Goal: Contribute content: Contribute content

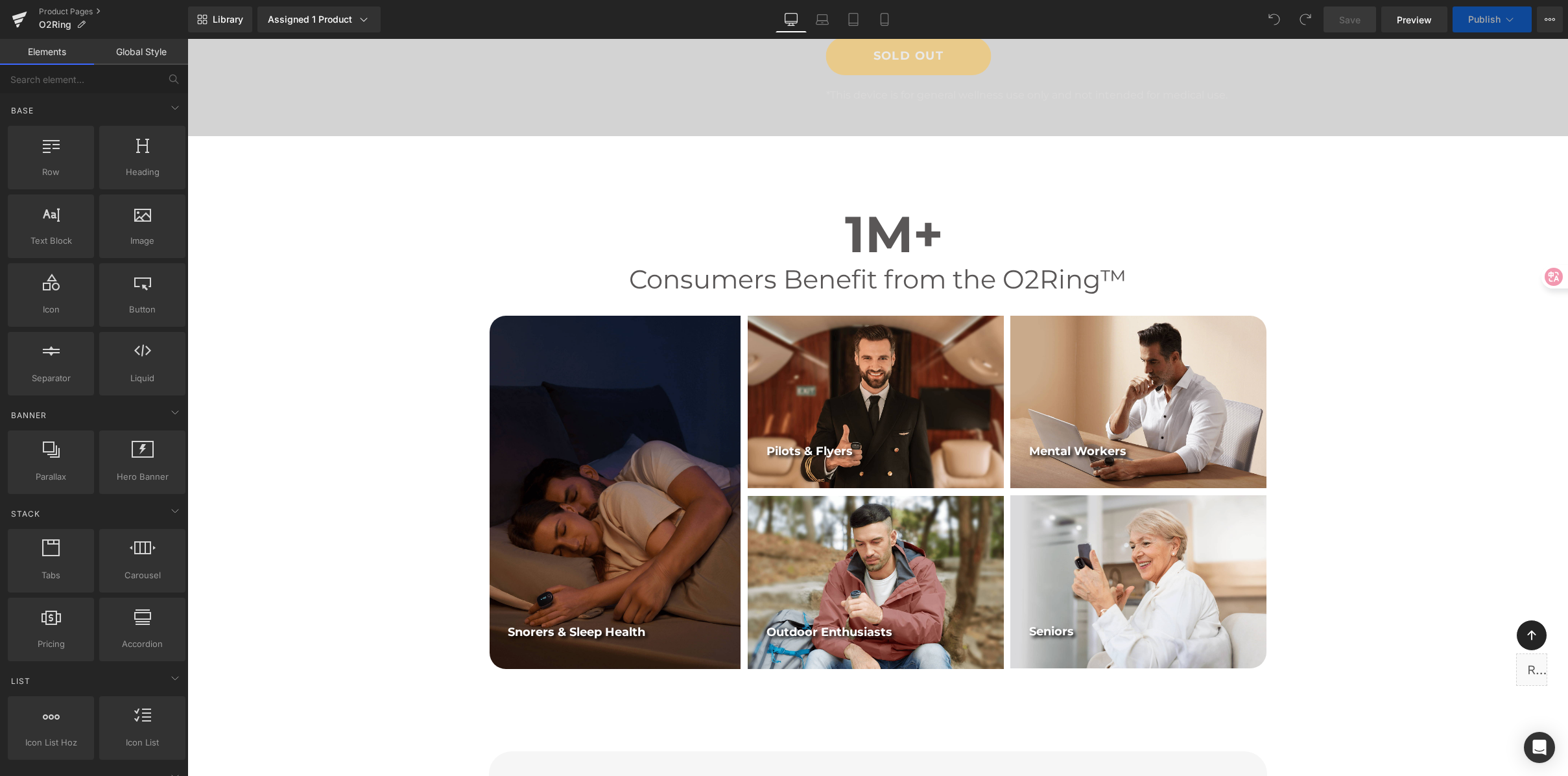
scroll to position [451, 0]
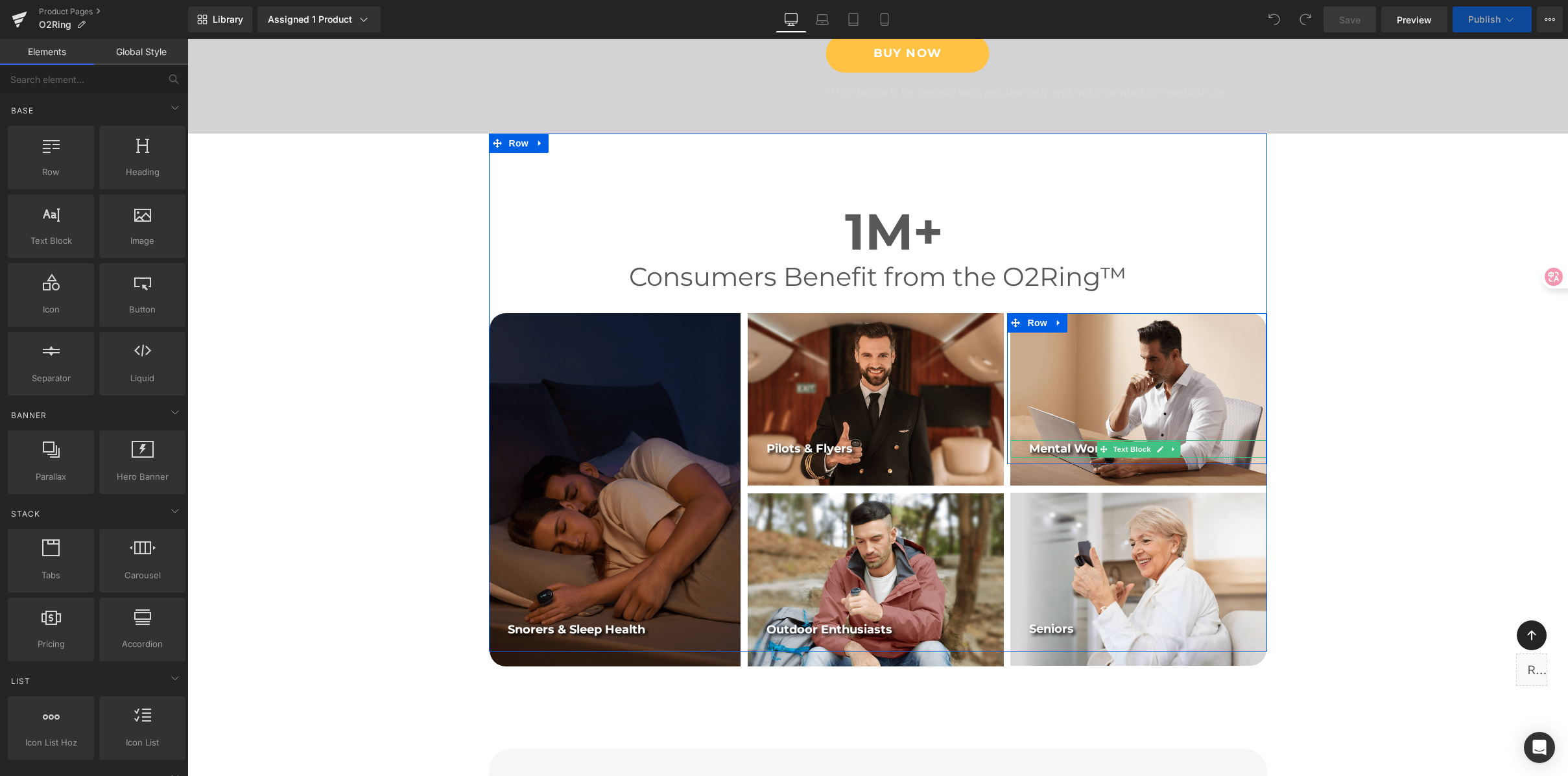
click at [1068, 450] on span "Mental Workers" at bounding box center [1078, 449] width 97 height 15
click at [1067, 449] on span "Mental Workers" at bounding box center [1078, 449] width 97 height 15
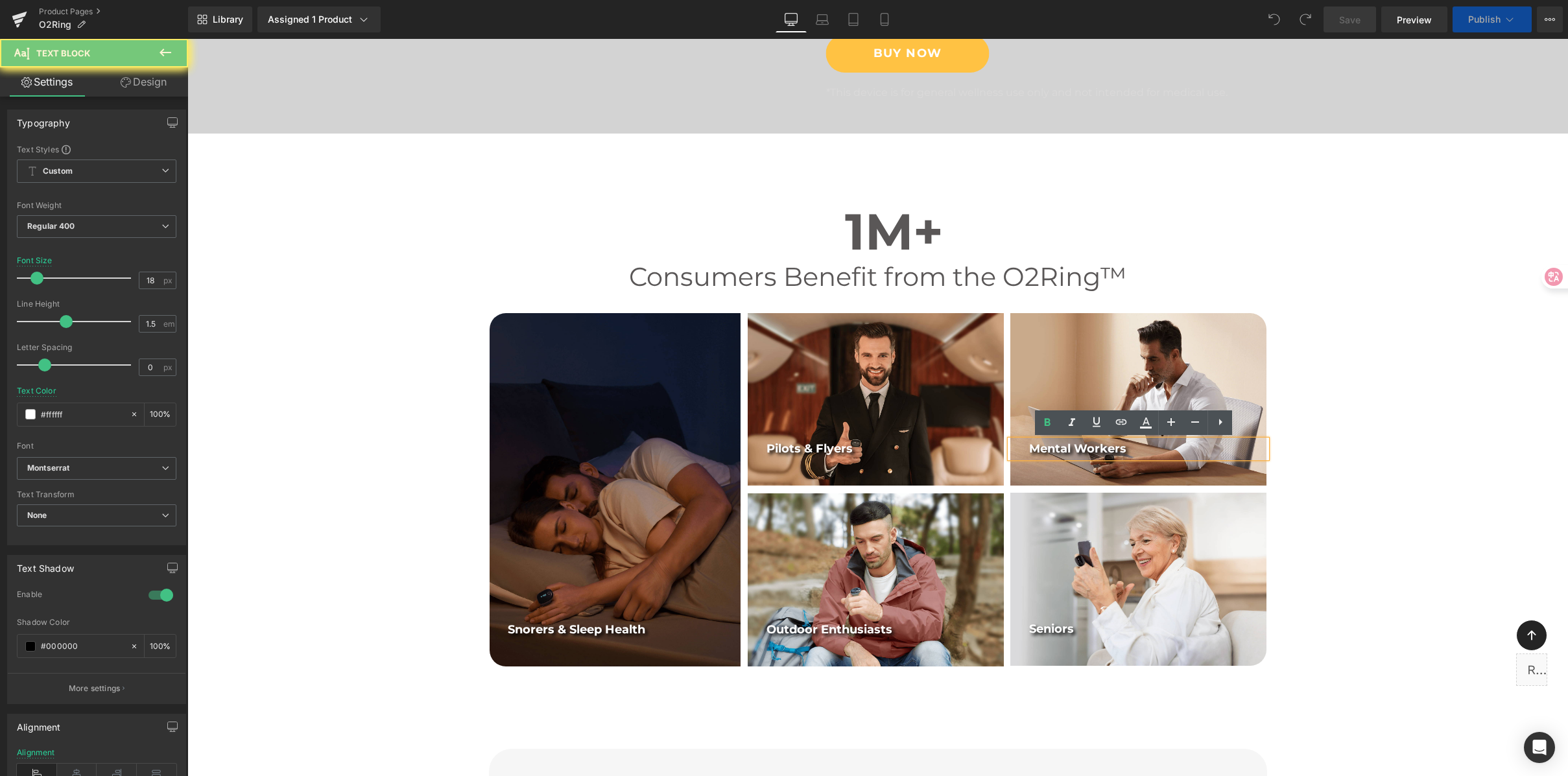
click at [1067, 449] on span "Mental Workers" at bounding box center [1078, 449] width 97 height 15
paste div
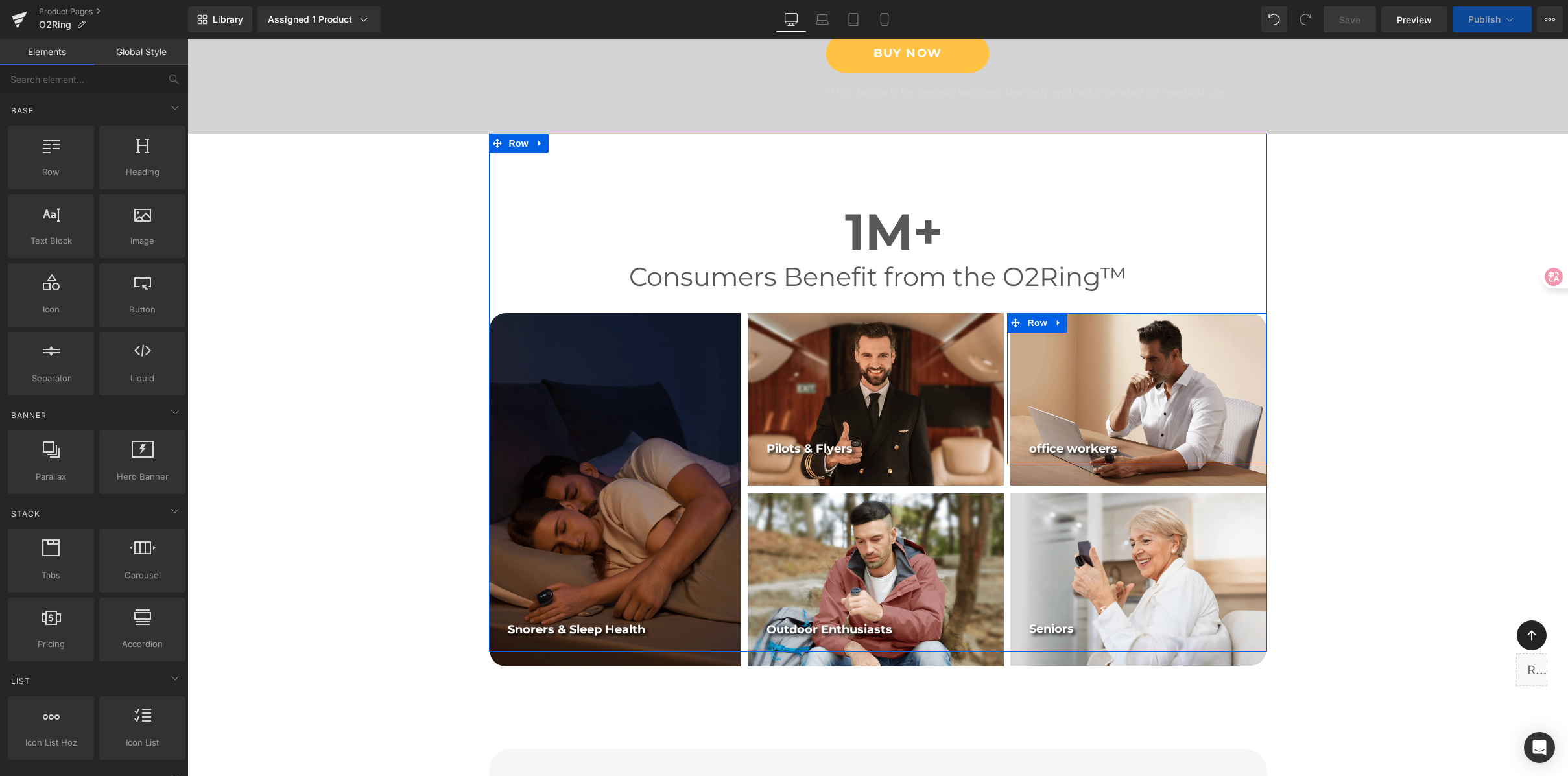
click at [1029, 449] on b "office workers" at bounding box center [1073, 449] width 88 height 15
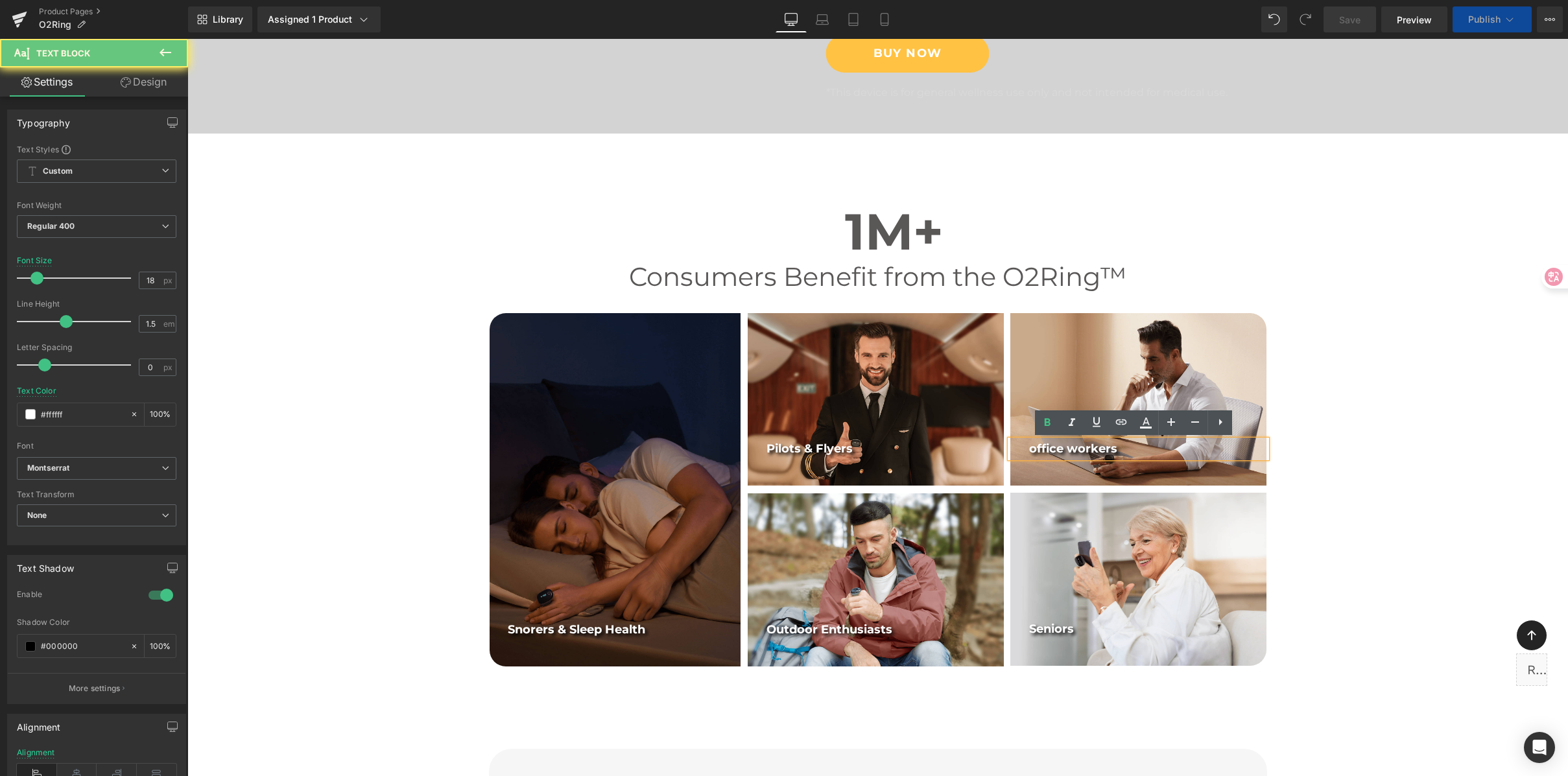
drag, startPoint x: 1031, startPoint y: 448, endPoint x: 1023, endPoint y: 450, distance: 8.2
click at [1023, 450] on div "office workers" at bounding box center [1138, 449] width 256 height 17
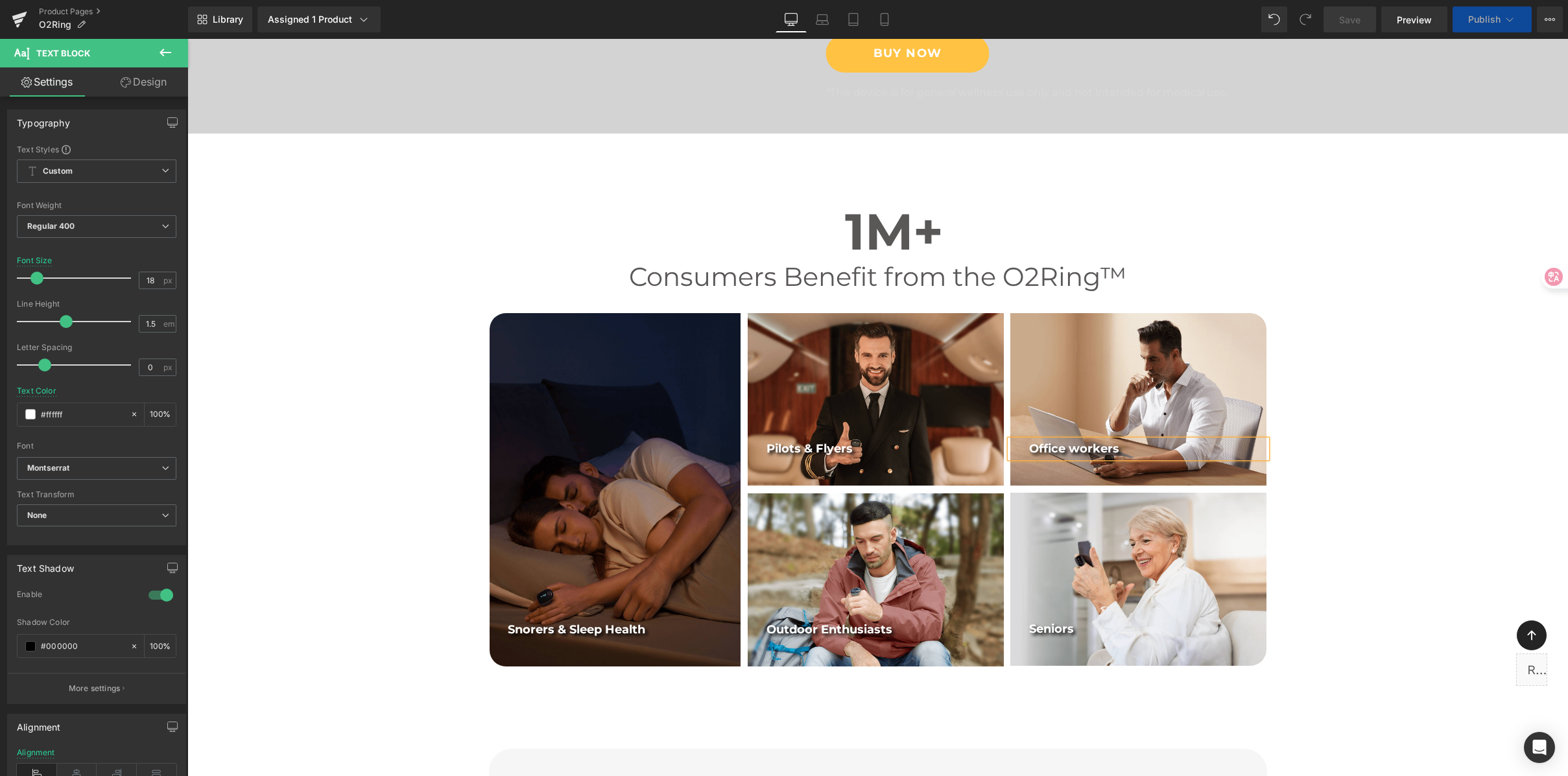
click at [1072, 450] on b "Office workers" at bounding box center [1074, 449] width 90 height 15
click at [1074, 448] on b "Office workers" at bounding box center [1074, 449] width 90 height 15
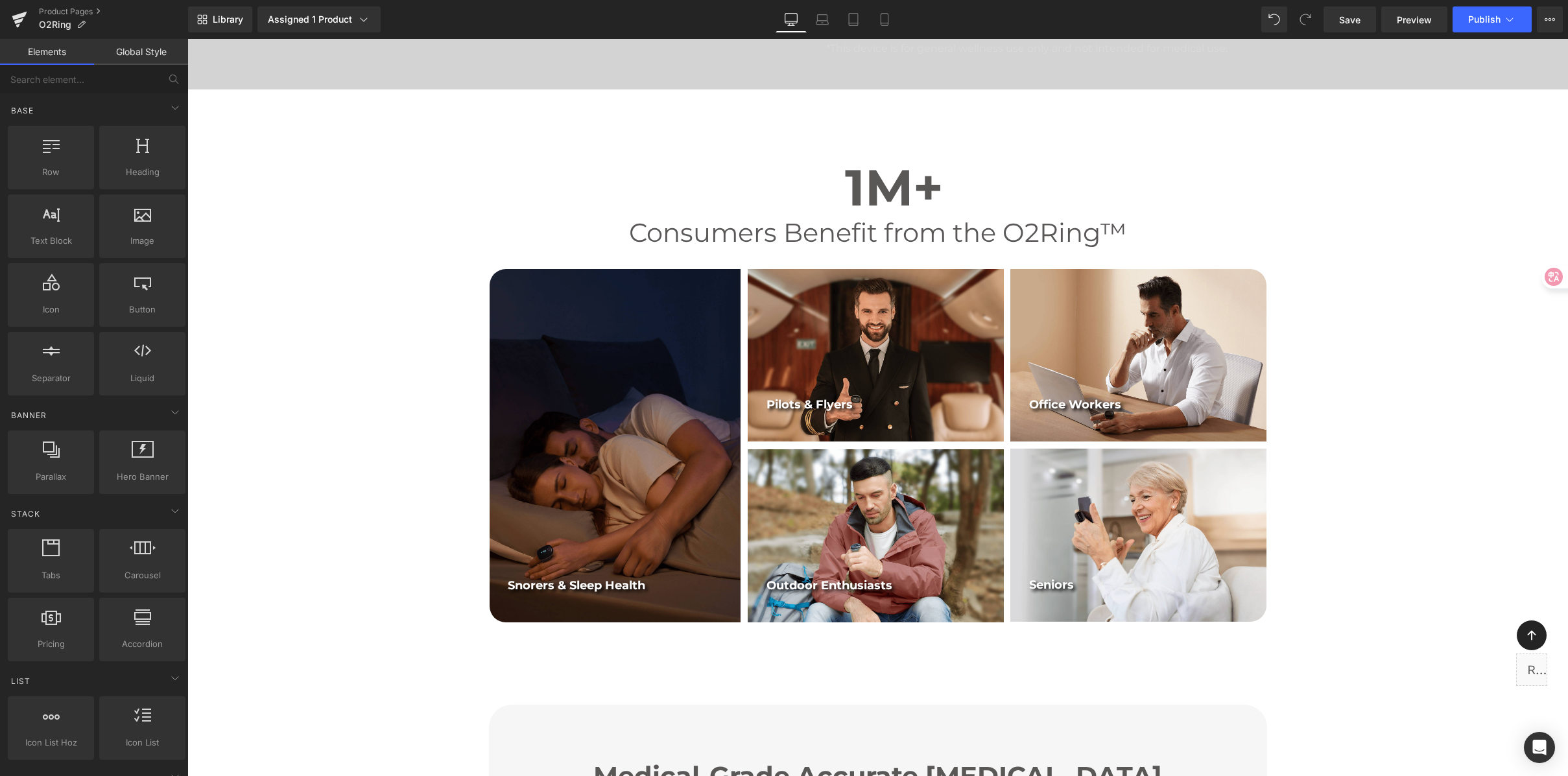
scroll to position [496, 0]
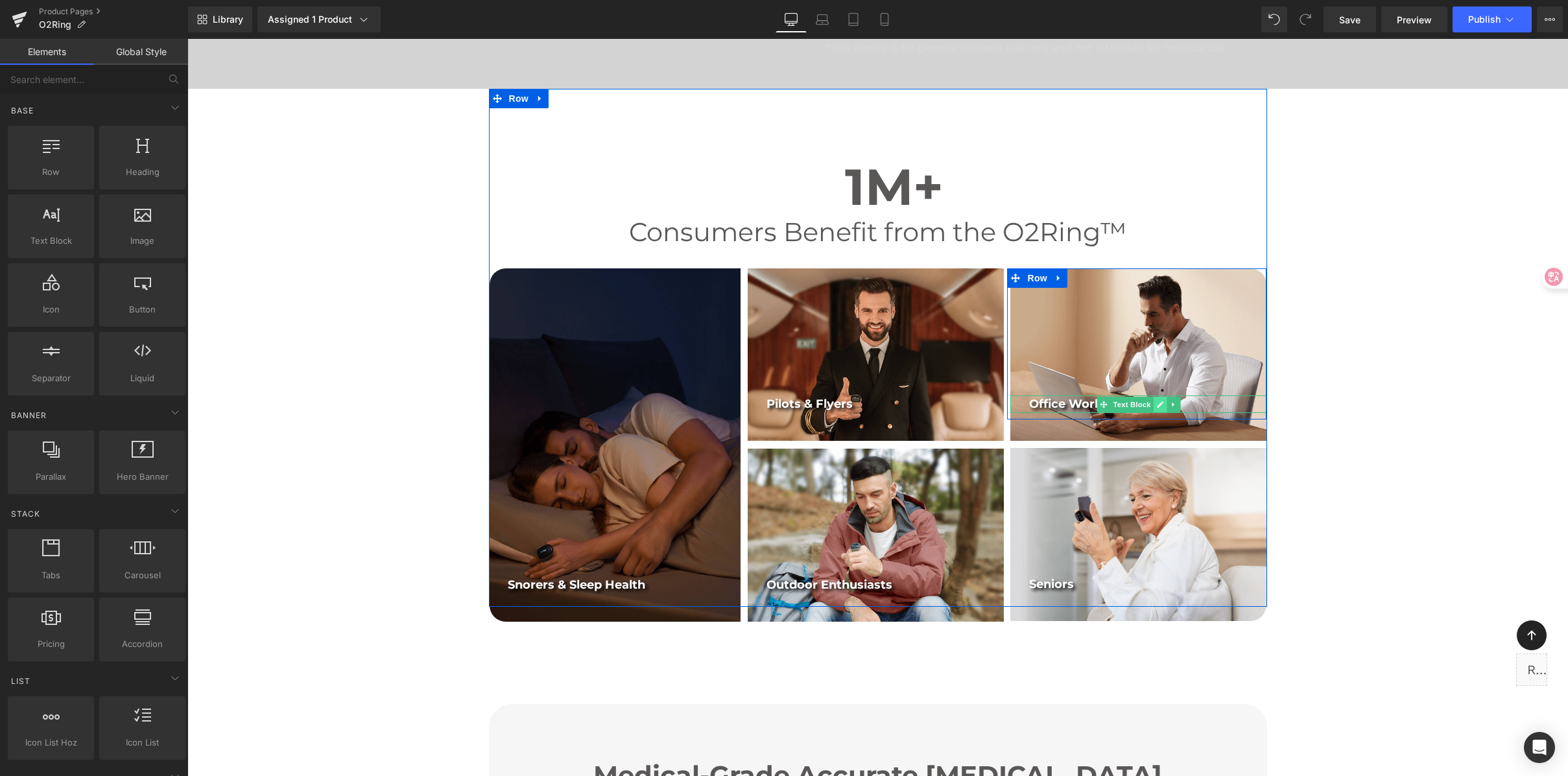
click at [1157, 405] on icon at bounding box center [1160, 405] width 7 height 7
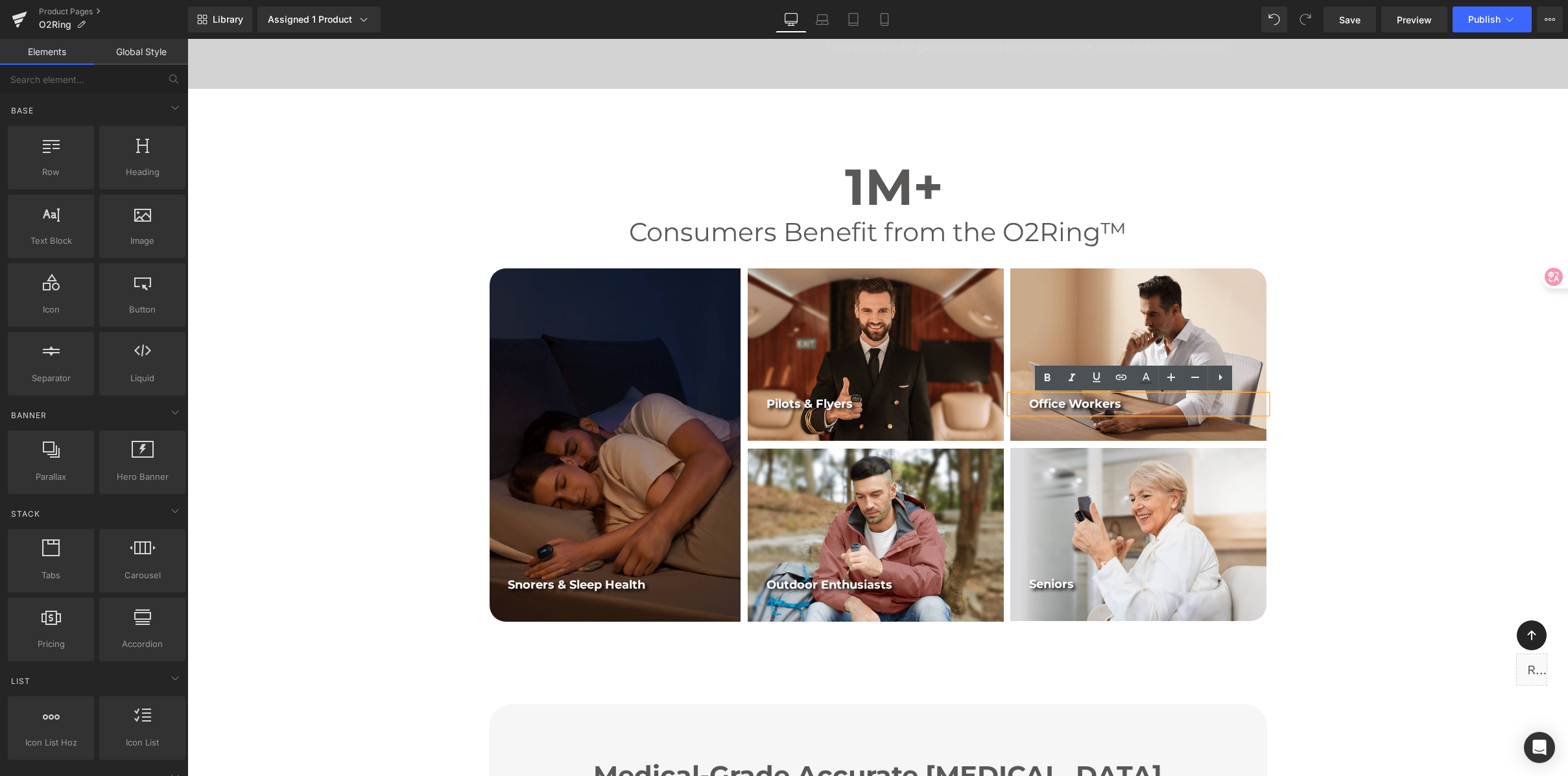
click at [1125, 405] on p "Office Workers" at bounding box center [1138, 404] width 218 height 17
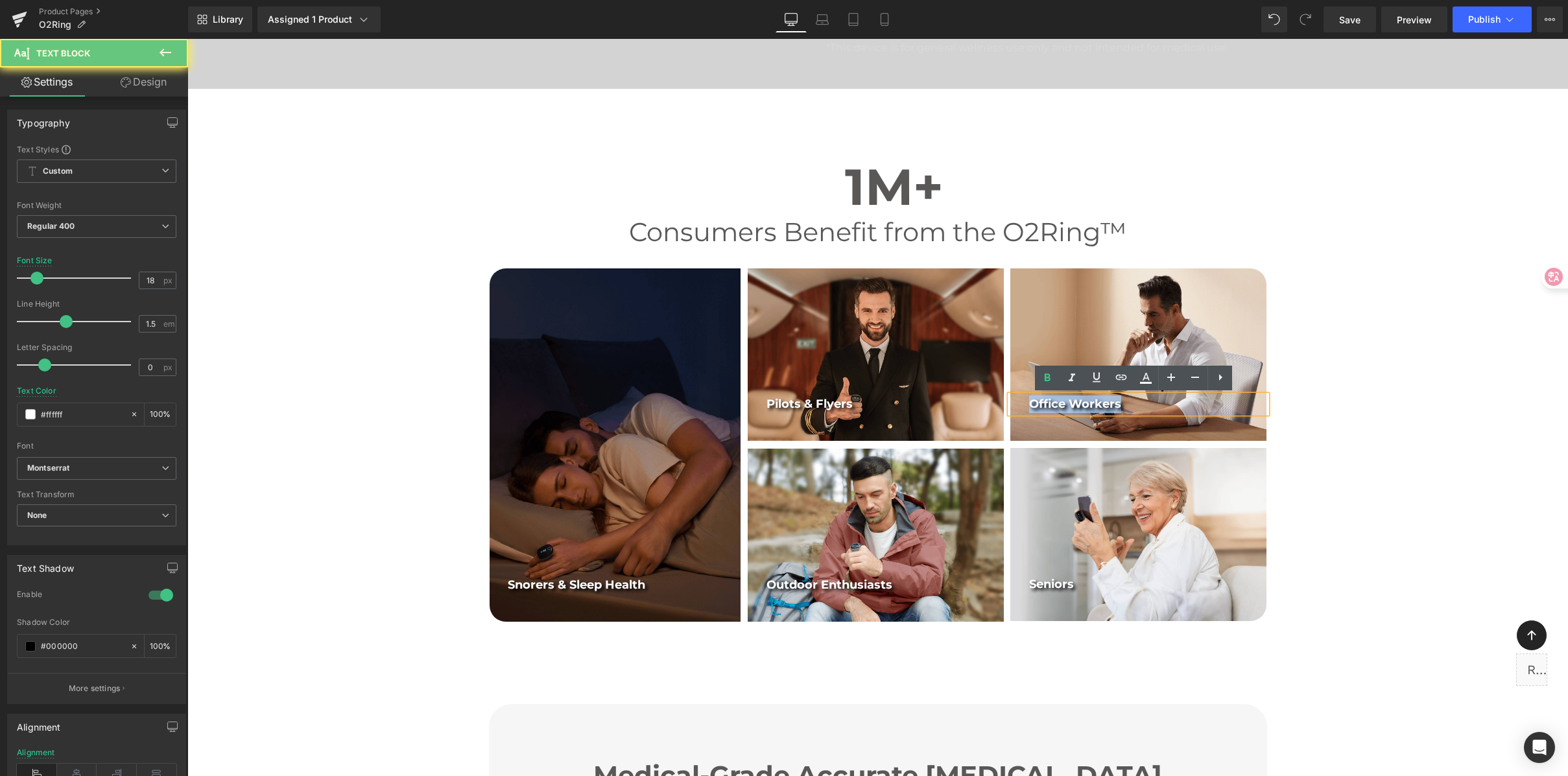
drag, startPoint x: 1131, startPoint y: 403, endPoint x: 1009, endPoint y: 401, distance: 122.0
click at [1010, 401] on div "Office Workers" at bounding box center [1138, 404] width 256 height 17
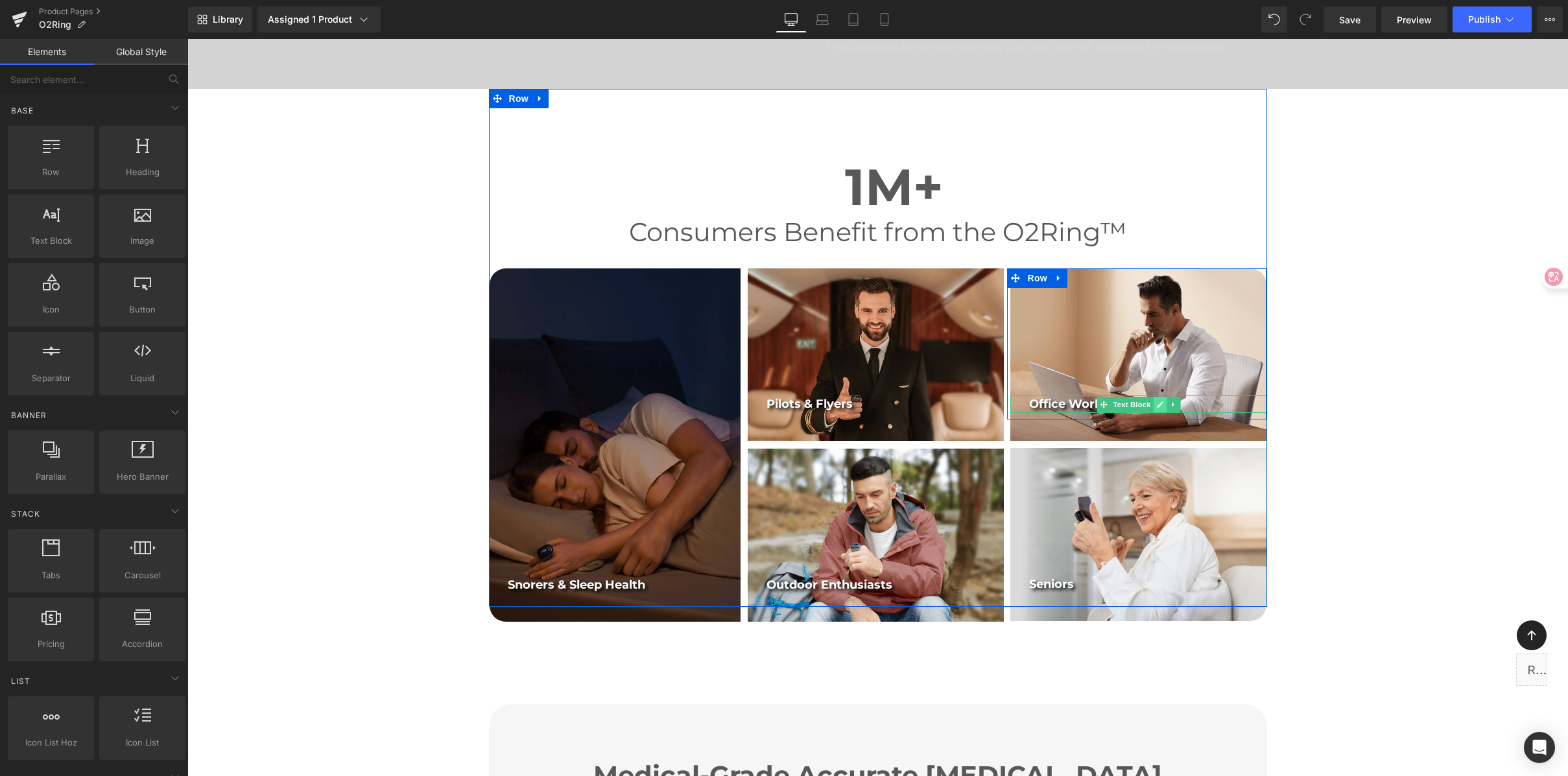
click at [1156, 404] on icon at bounding box center [1160, 405] width 7 height 8
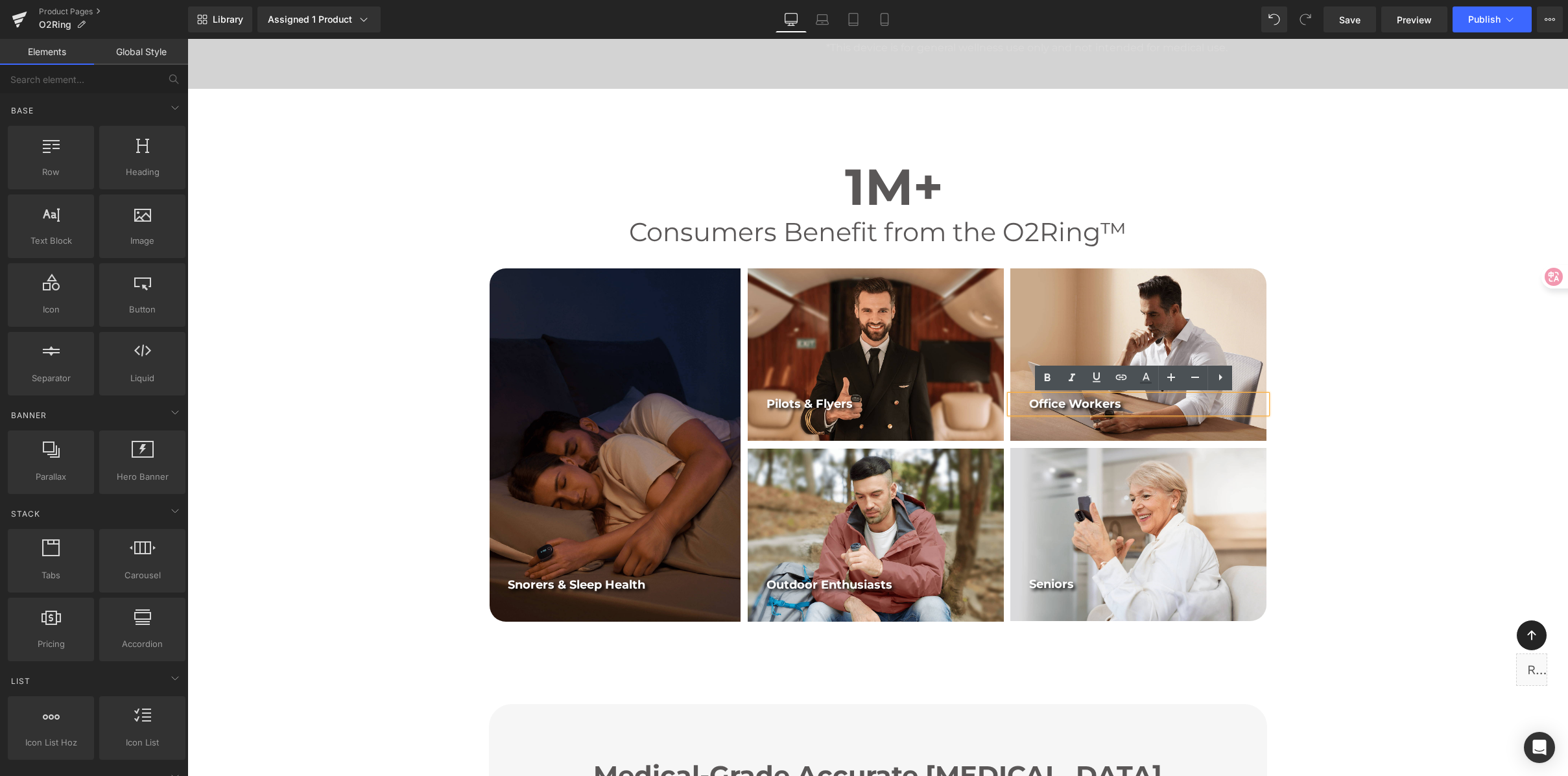
click at [1116, 403] on p "Office Workers" at bounding box center [1138, 404] width 218 height 17
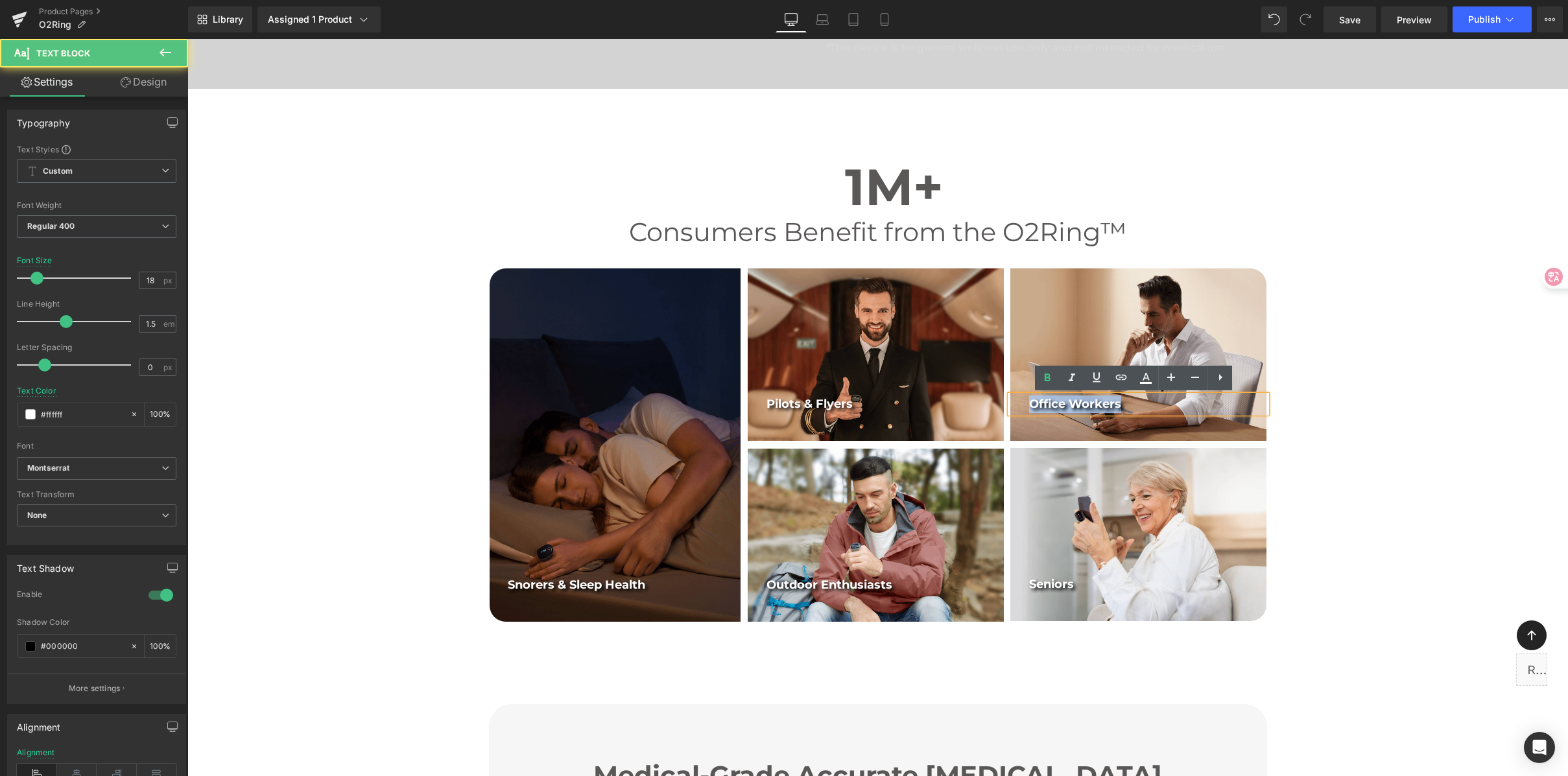
drag, startPoint x: 1121, startPoint y: 405, endPoint x: 1023, endPoint y: 400, distance: 98.1
click at [1023, 400] on div "Office Workers" at bounding box center [1138, 404] width 256 height 17
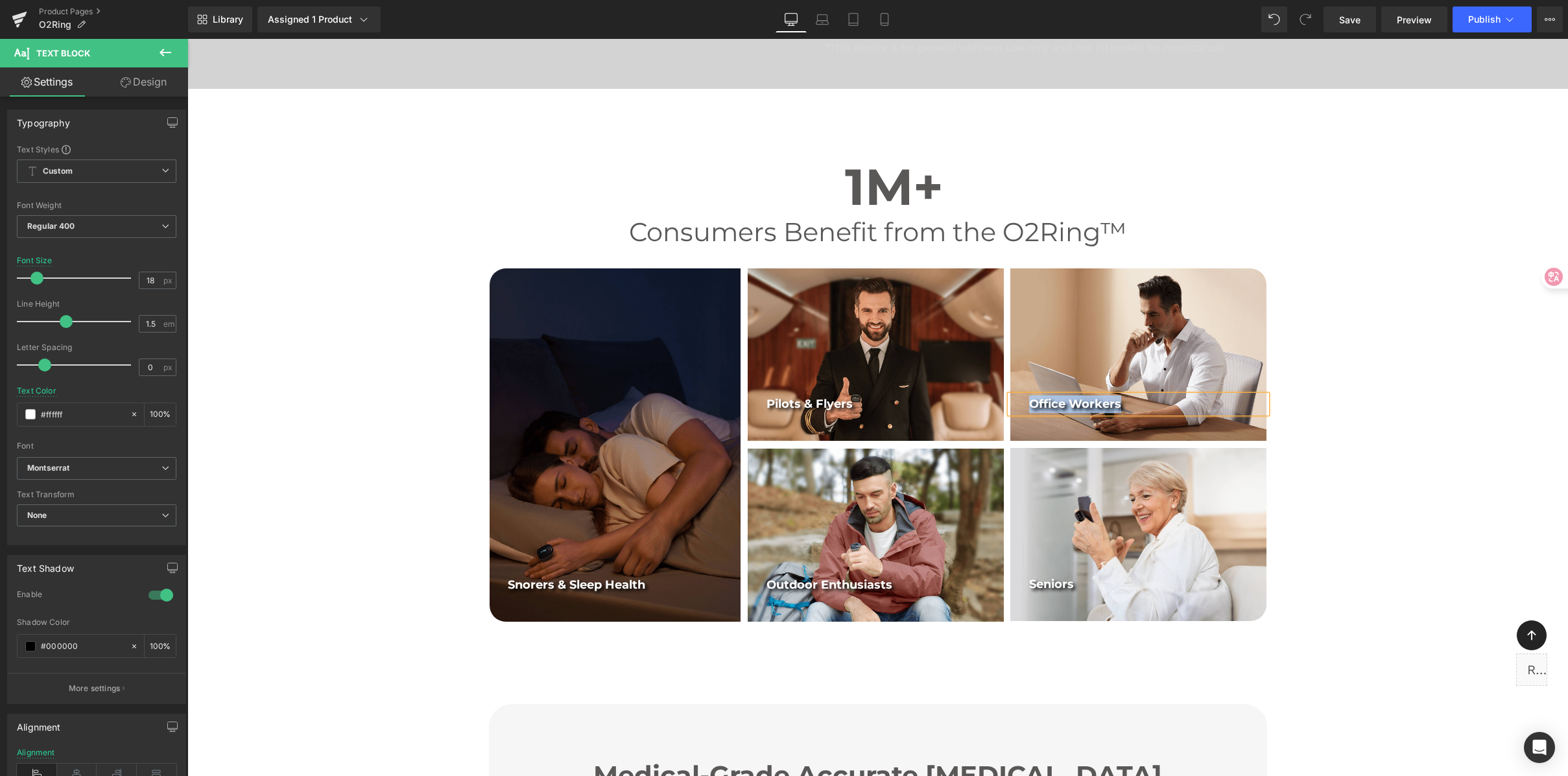
copy b "Office Workers"
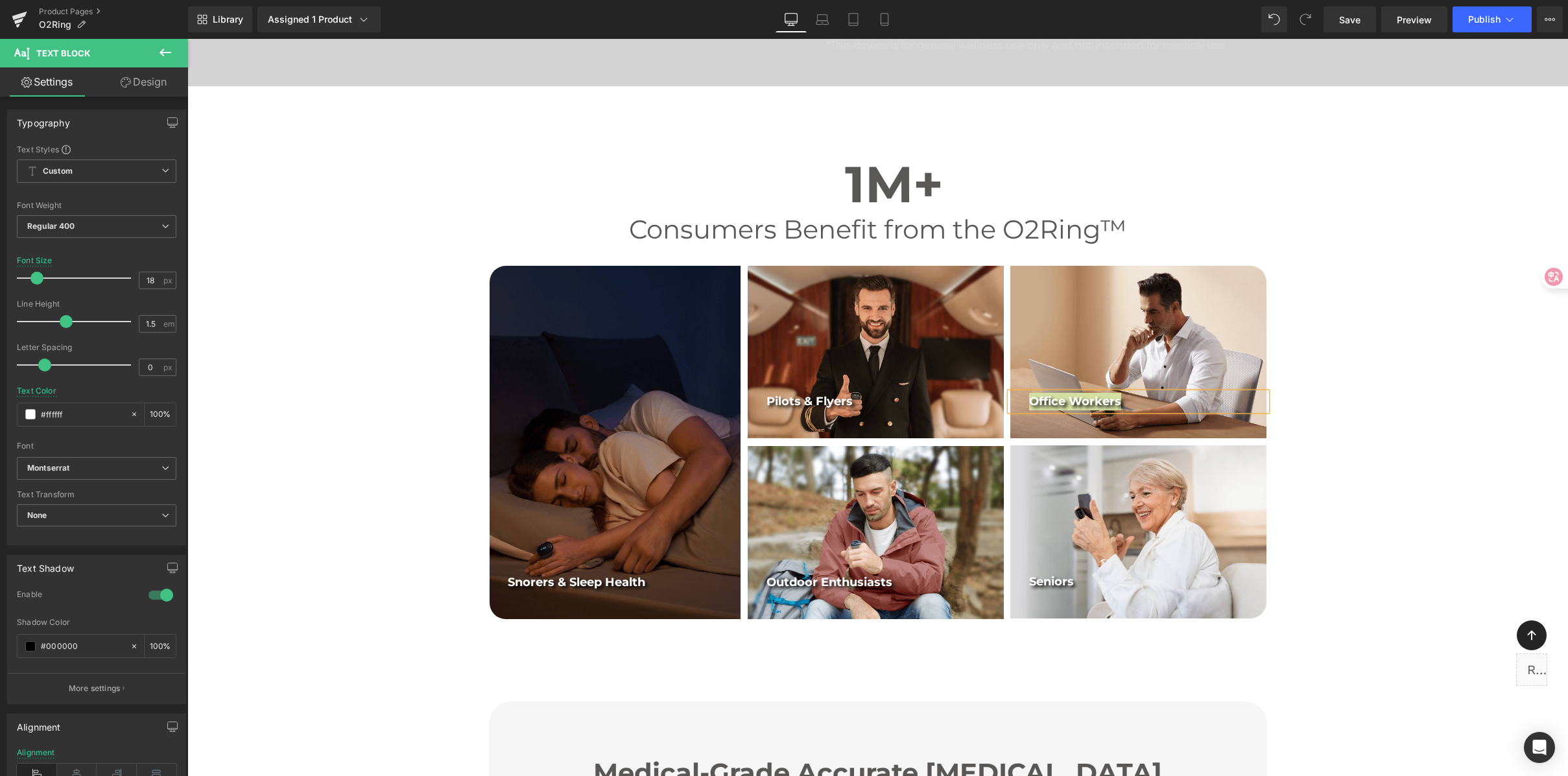
scroll to position [501, 0]
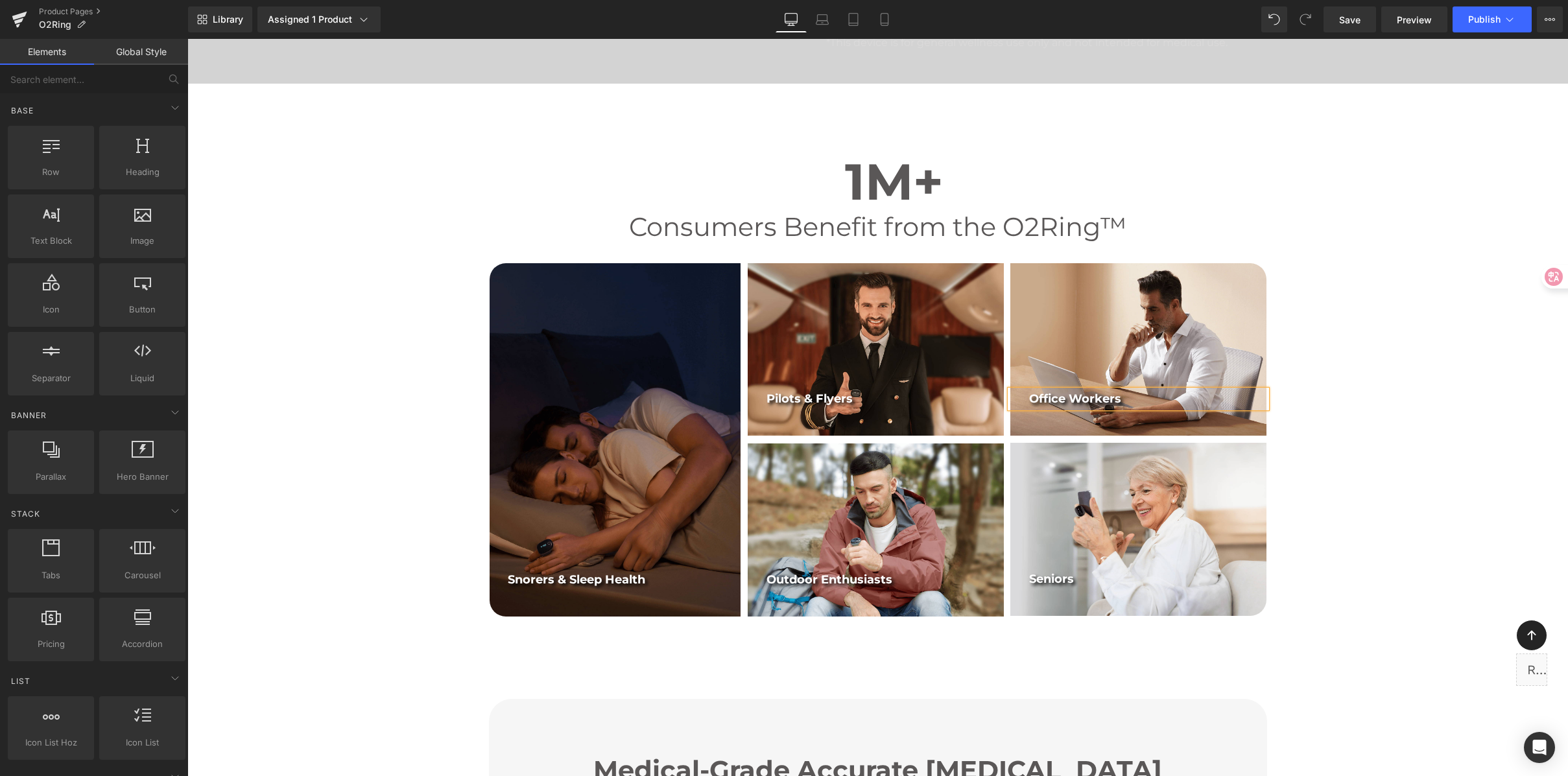
click at [861, 21] on link "Tablet" at bounding box center [853, 19] width 31 height 26
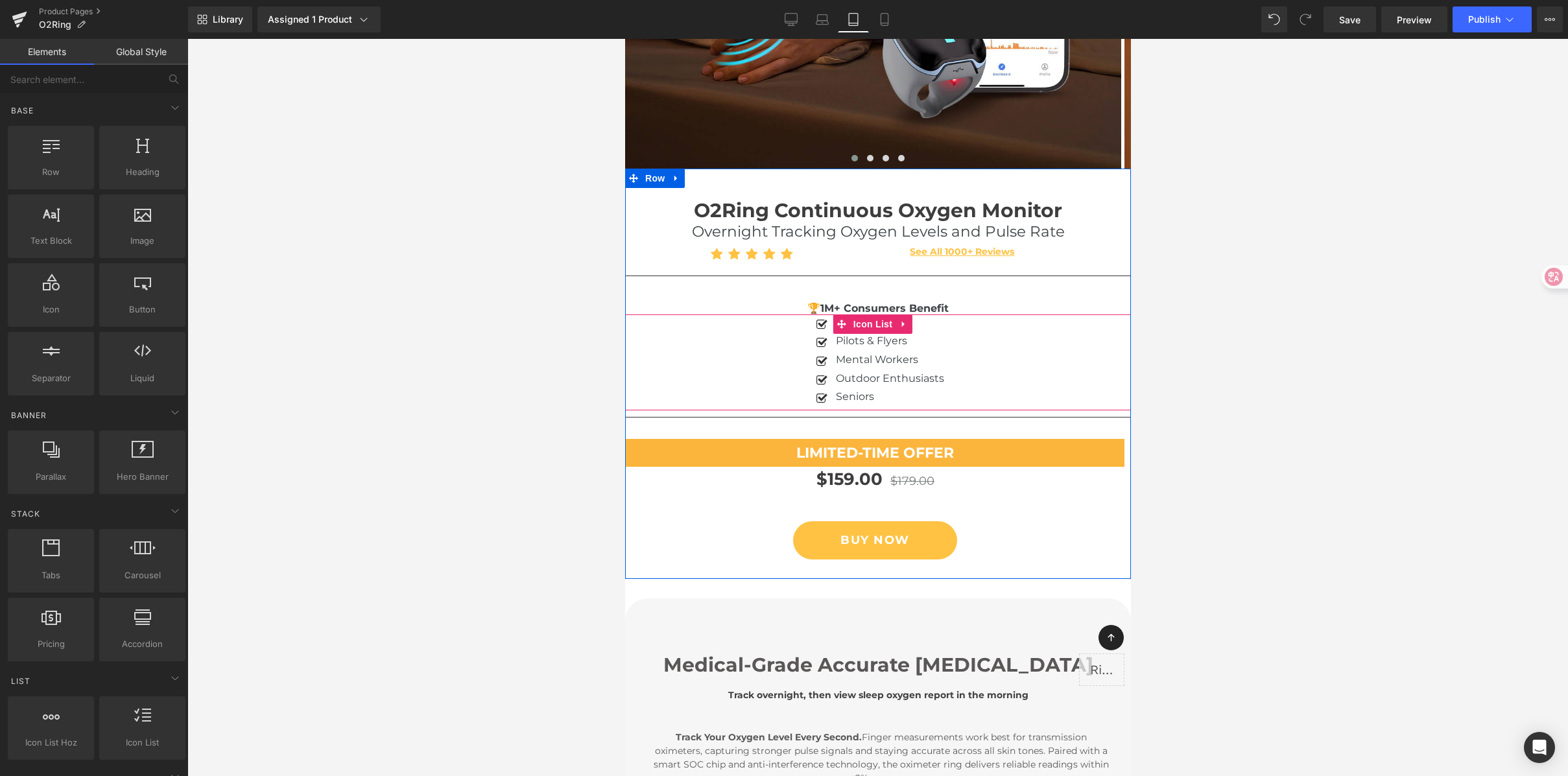
scroll to position [504, 0]
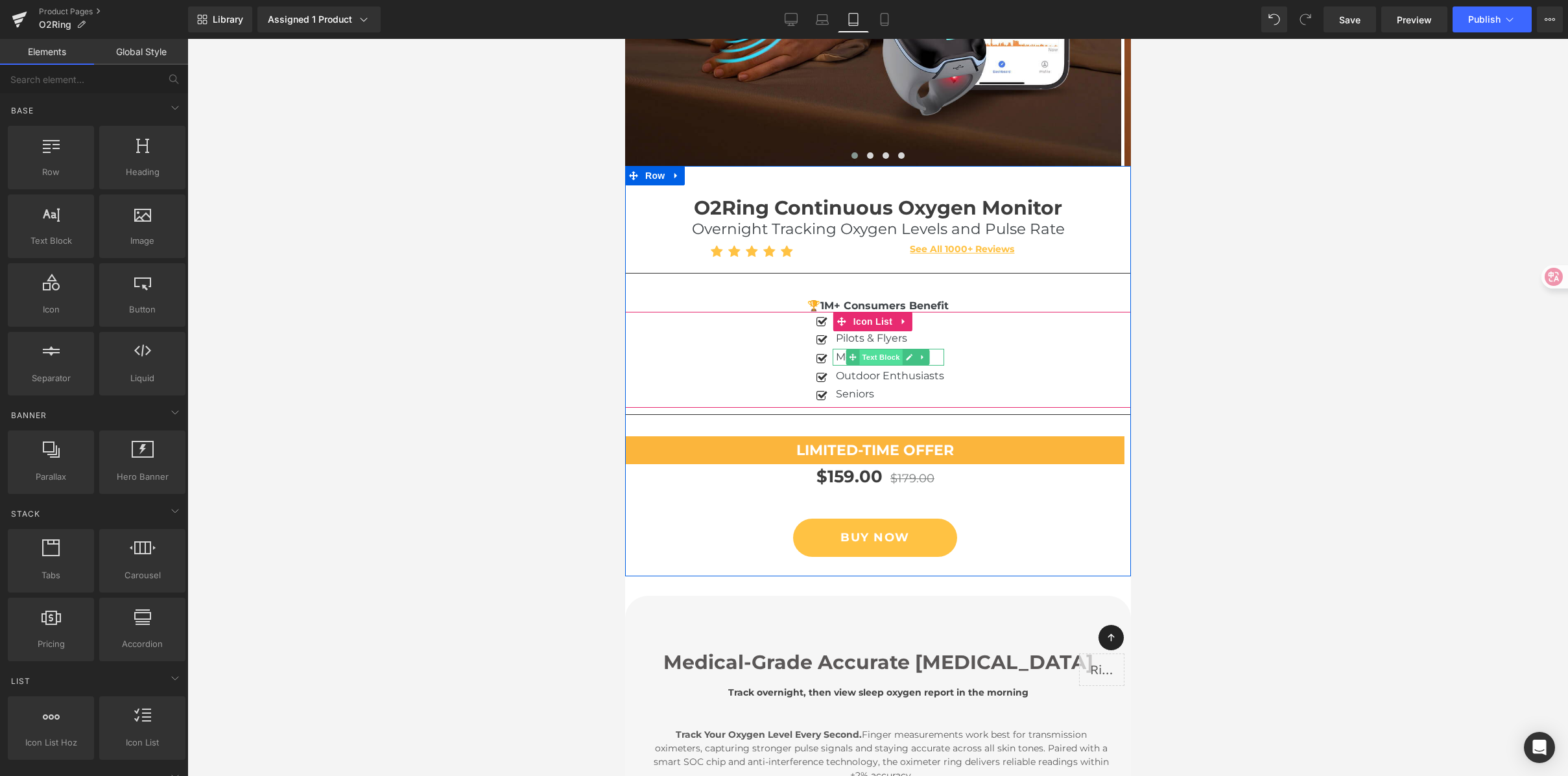
click at [871, 356] on span "Text Block" at bounding box center [879, 357] width 43 height 15
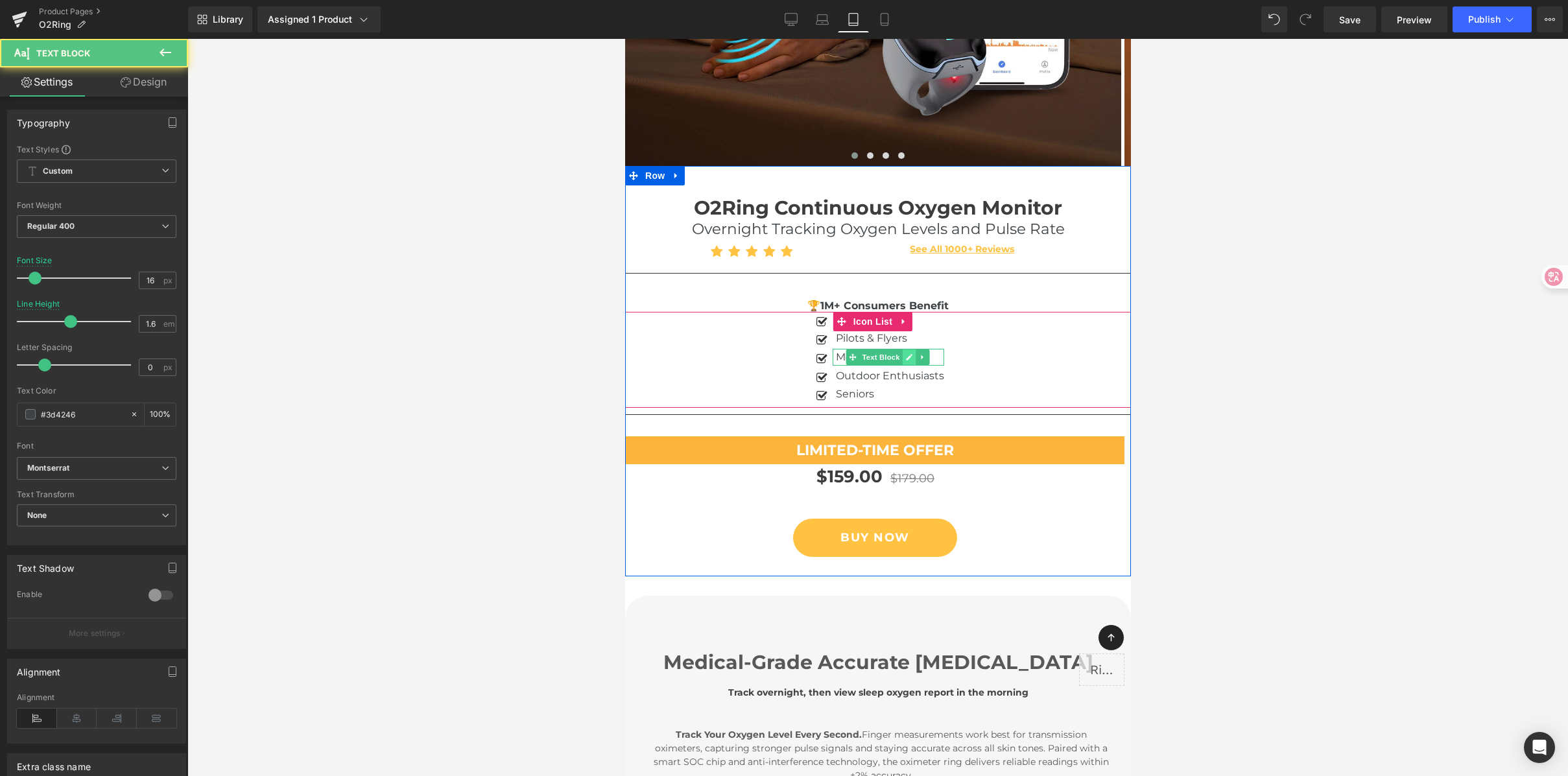
click at [905, 358] on icon at bounding box center [909, 357] width 7 height 7
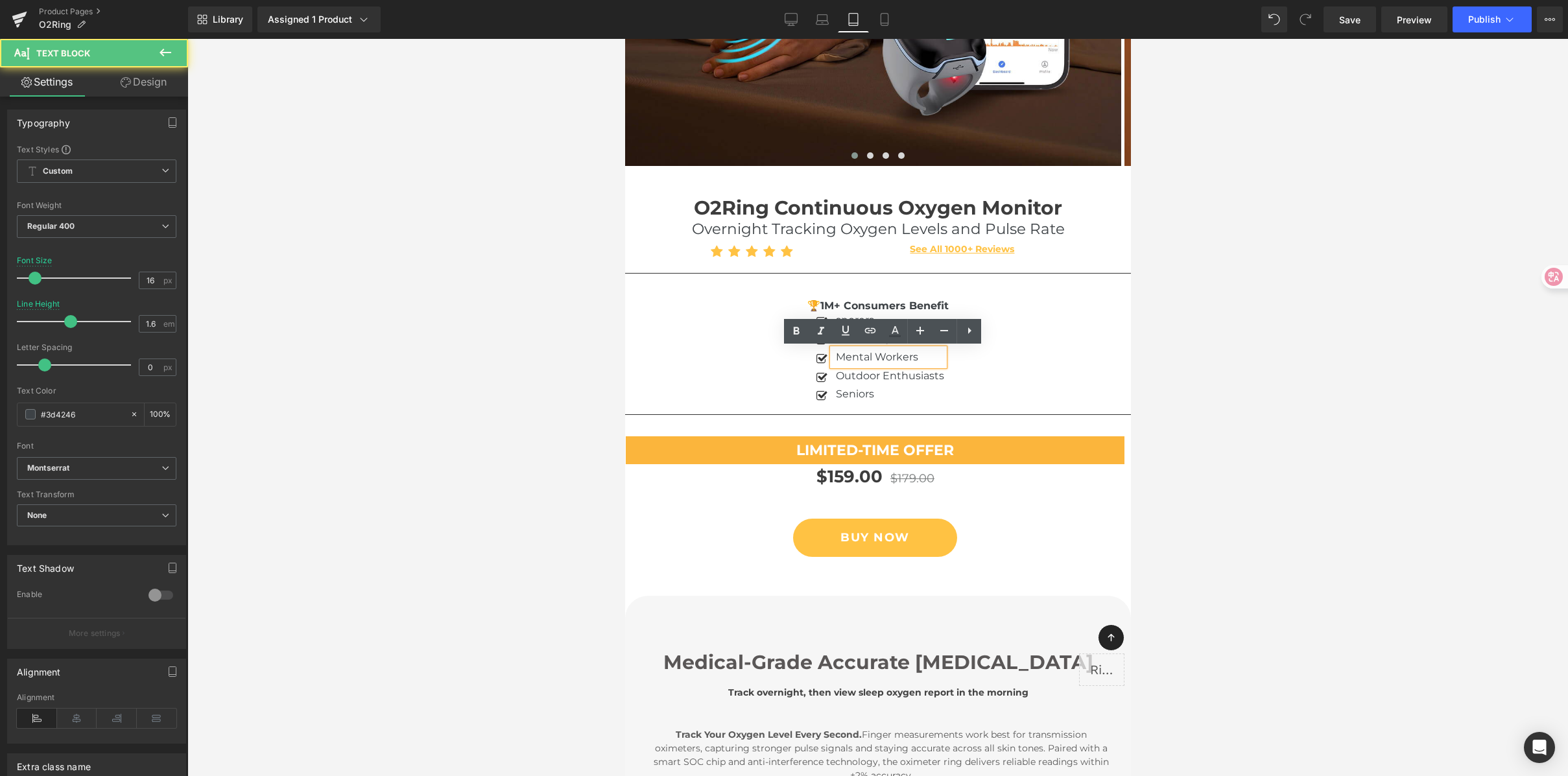
click at [844, 355] on p "Mental Workers" at bounding box center [889, 357] width 108 height 17
drag, startPoint x: 829, startPoint y: 356, endPoint x: 928, endPoint y: 360, distance: 99.1
click at [928, 360] on p "Mental Workers" at bounding box center [889, 357] width 108 height 17
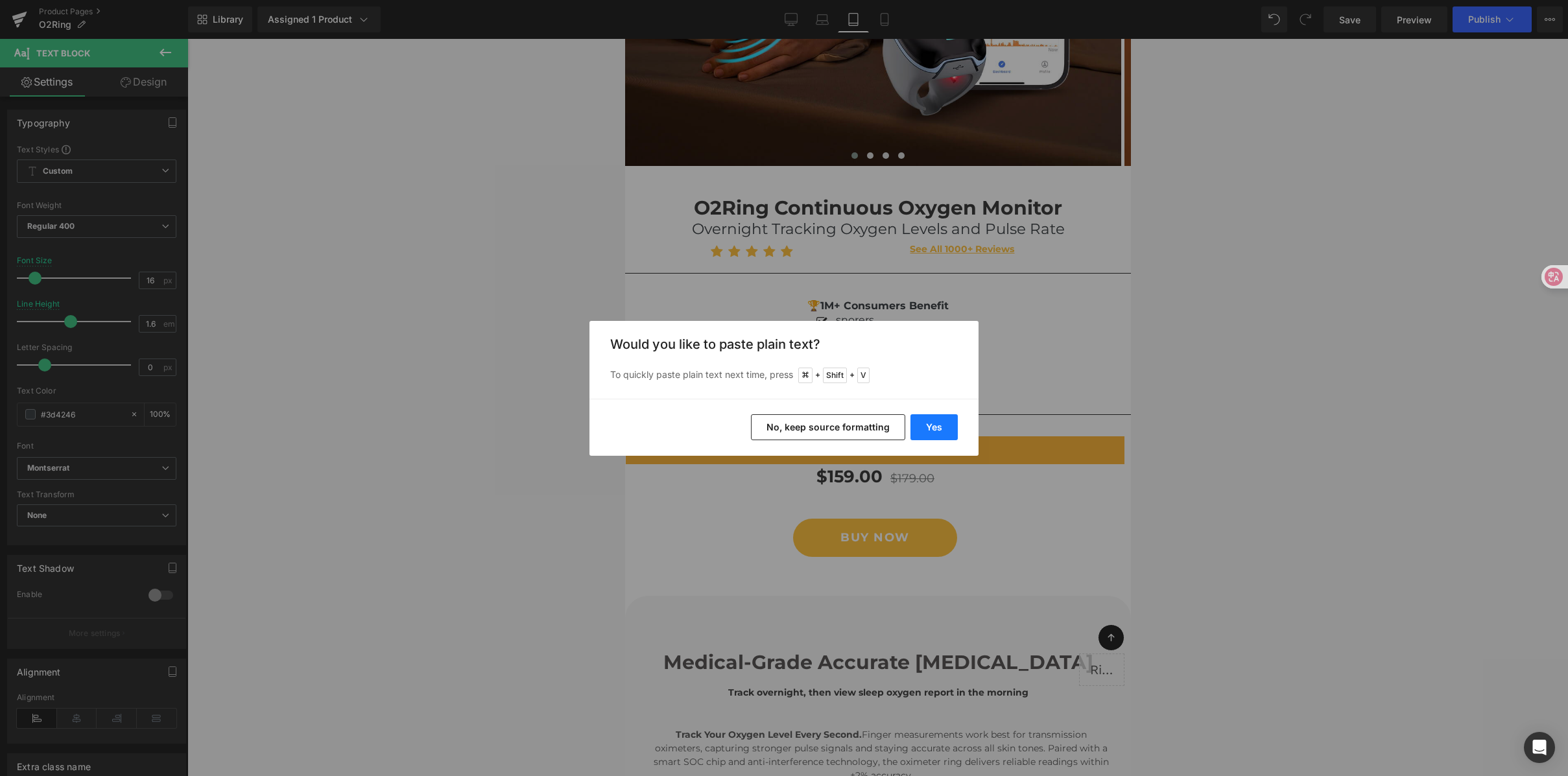
click at [0, 0] on button "Yes" at bounding box center [0, 0] width 0 height 0
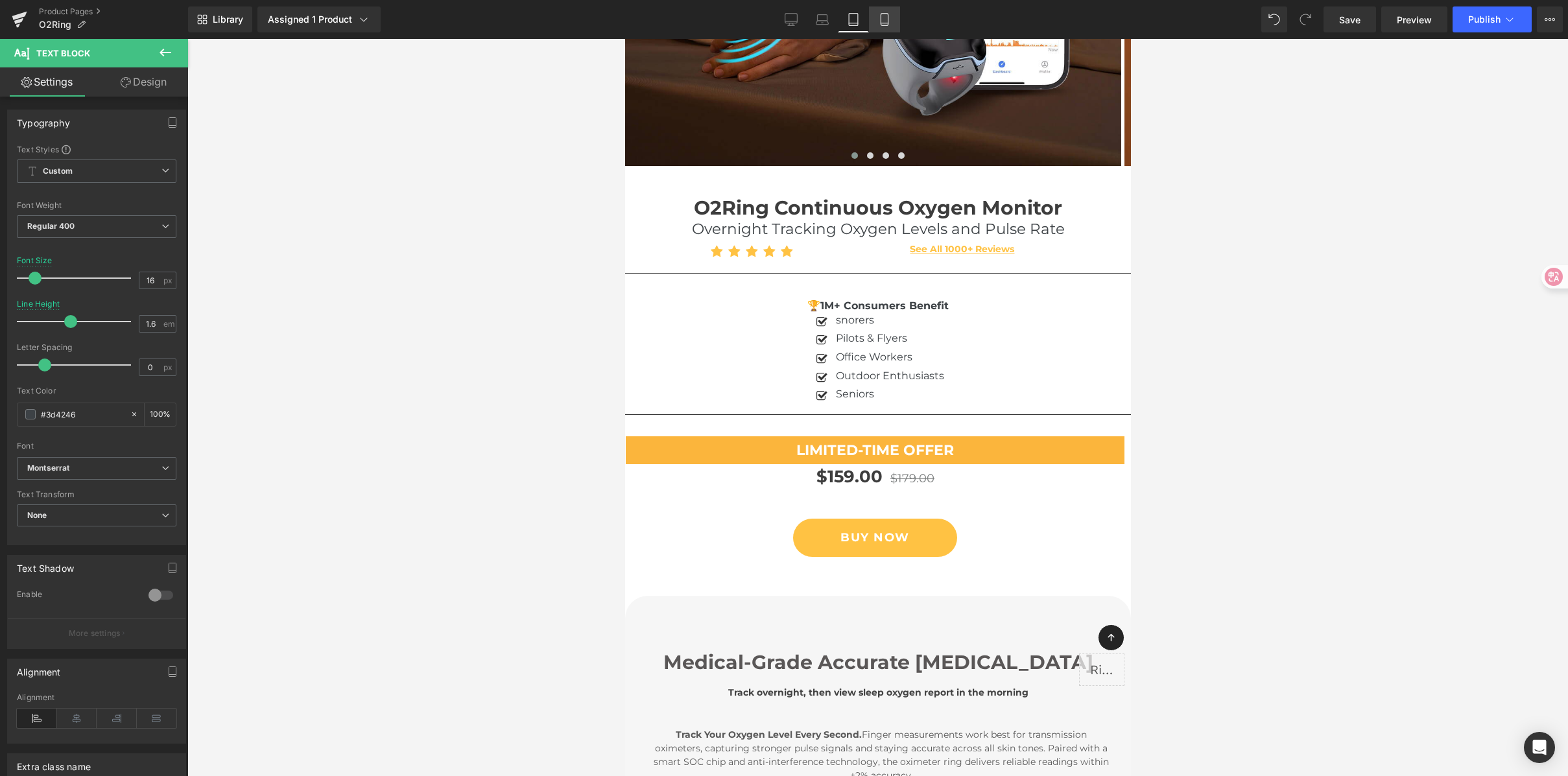
drag, startPoint x: 883, startPoint y: 23, endPoint x: 188, endPoint y: 337, distance: 762.6
click at [883, 23] on icon at bounding box center [884, 23] width 7 height 0
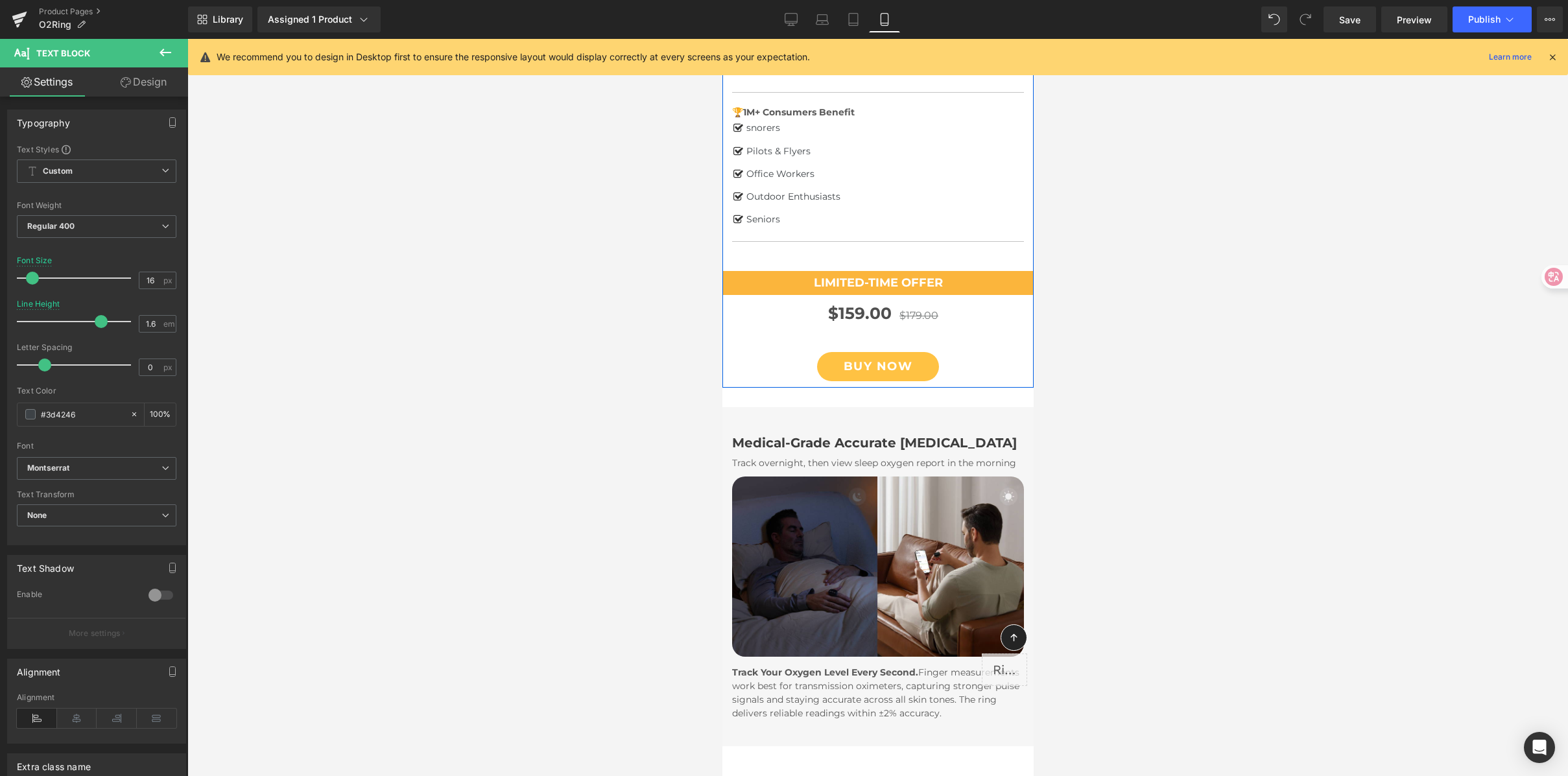
scroll to position [456, 0]
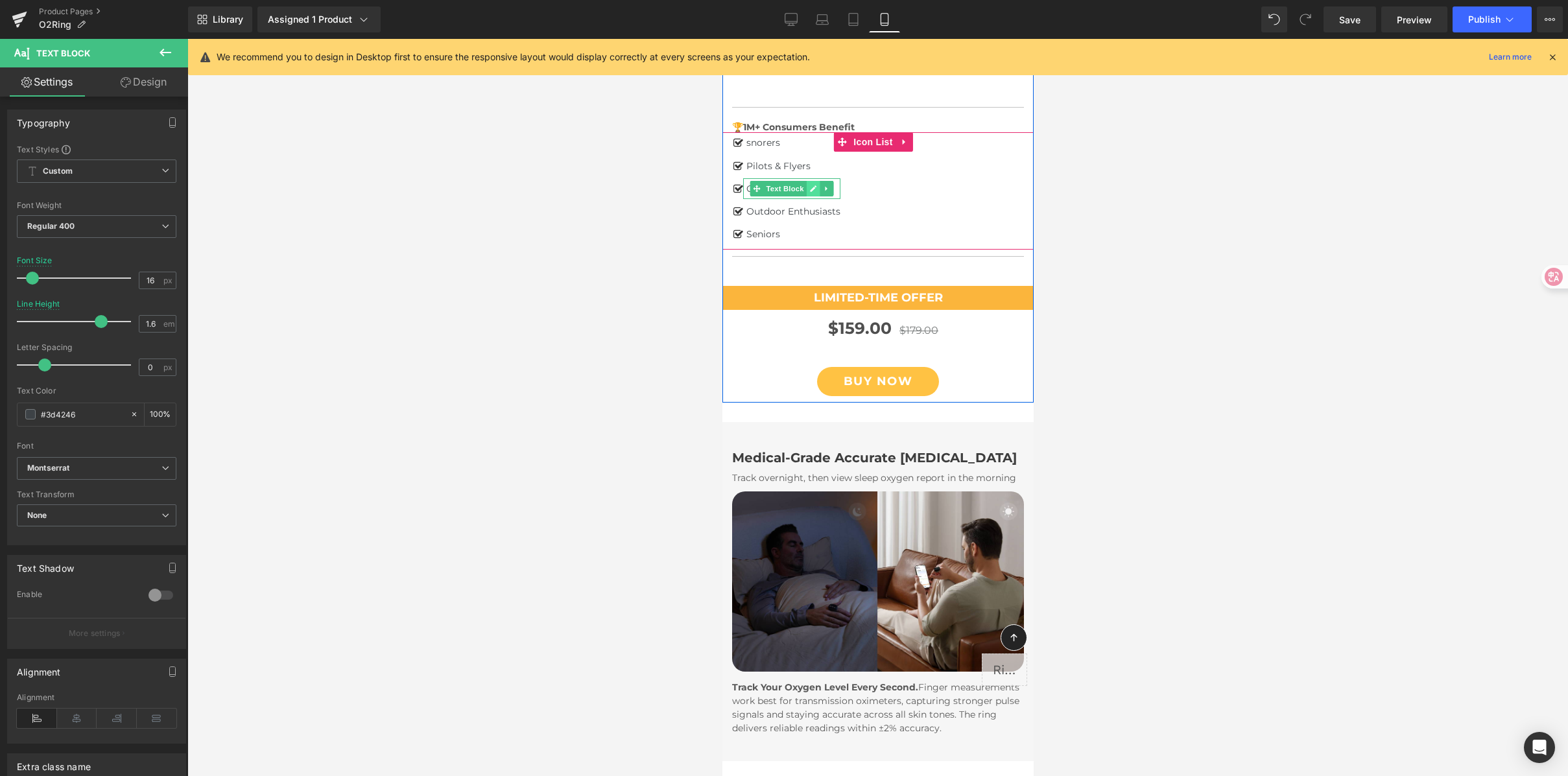
click at [812, 192] on icon at bounding box center [812, 189] width 7 height 8
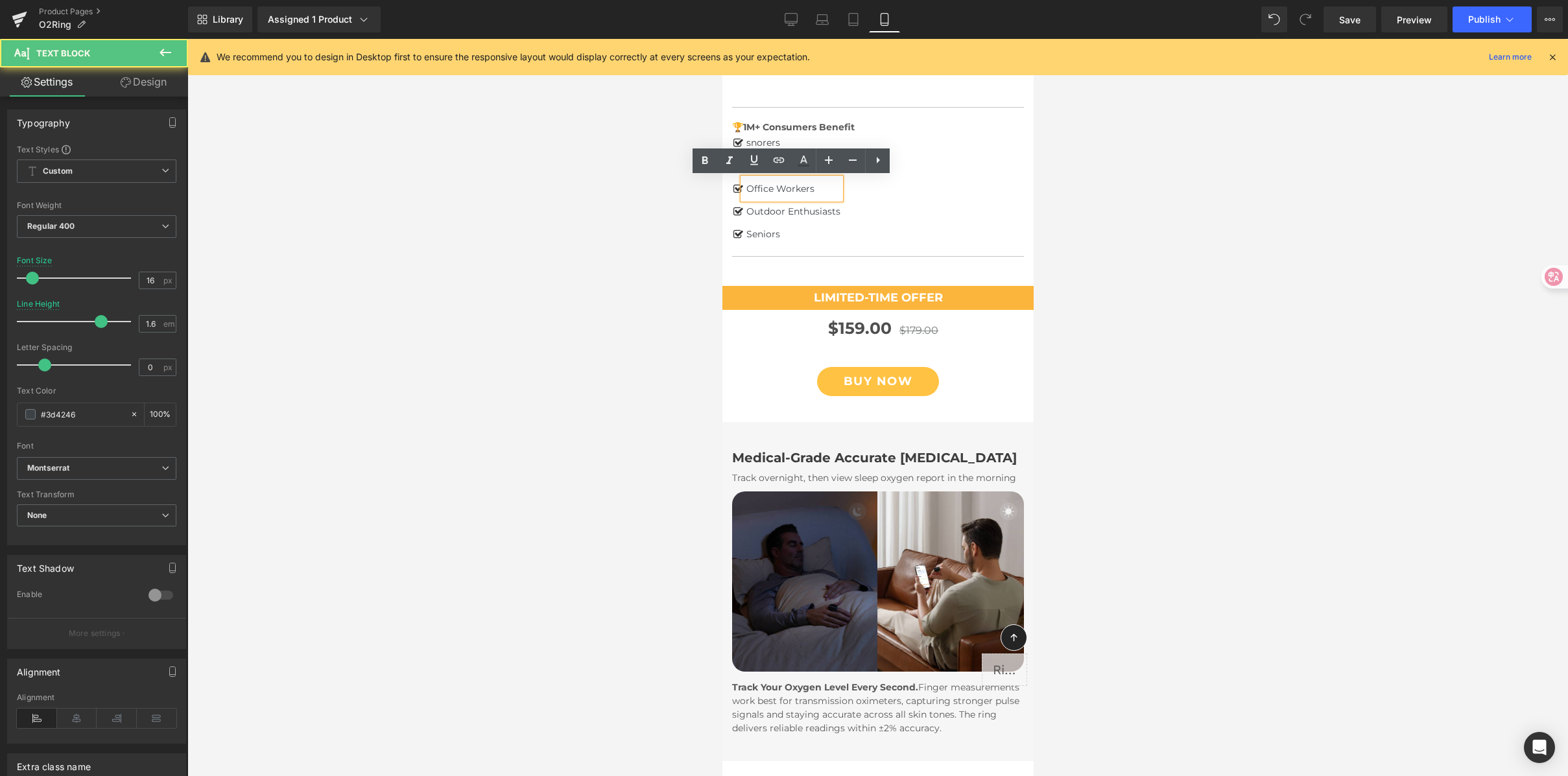
click at [768, 188] on p "Office Workers" at bounding box center [793, 188] width 94 height 21
drag, startPoint x: 744, startPoint y: 189, endPoint x: 824, endPoint y: 192, distance: 80.1
click at [824, 192] on div "Office Workers" at bounding box center [791, 188] width 97 height 21
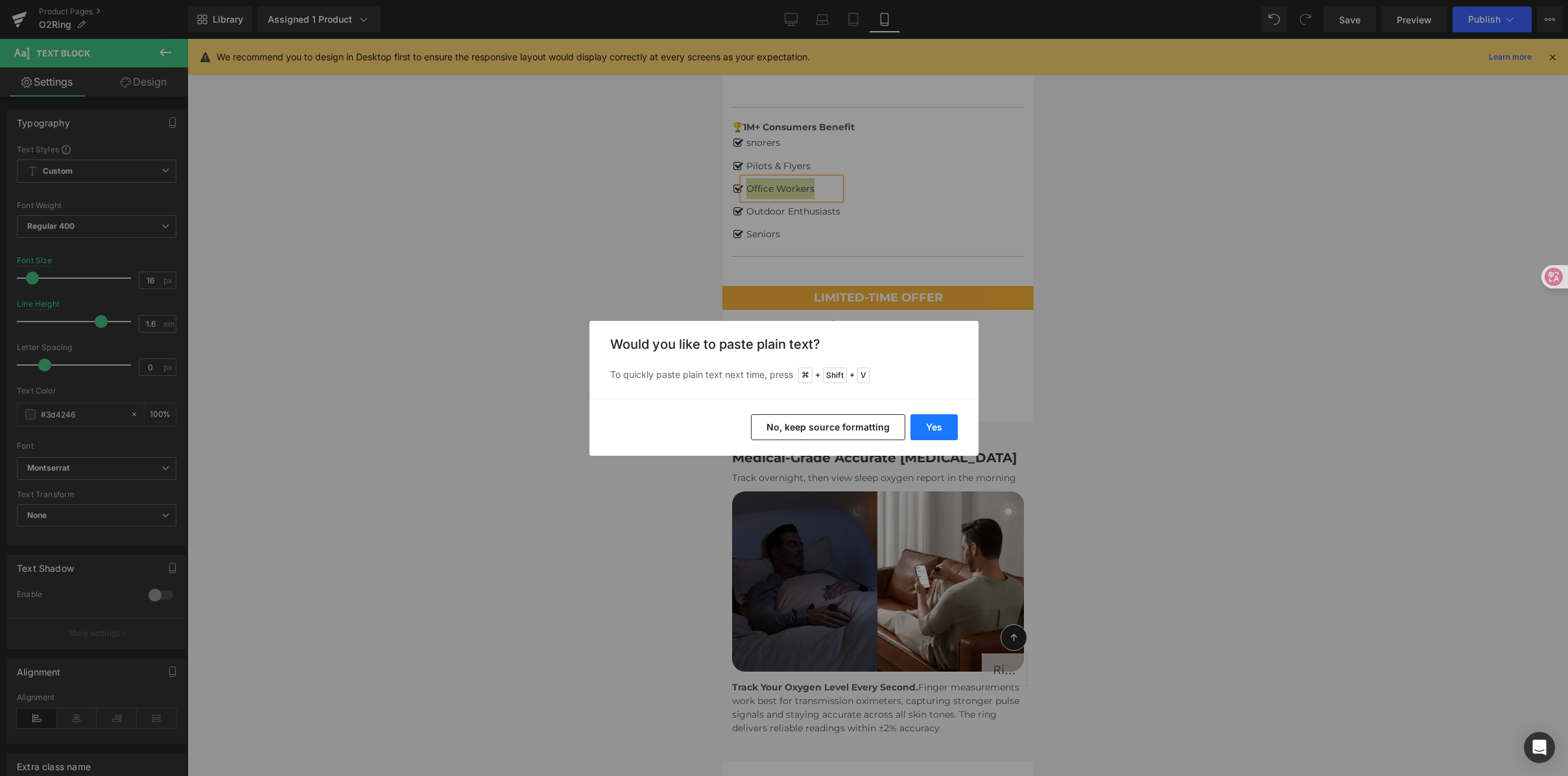
click at [0, 0] on button "Yes" at bounding box center [0, 0] width 0 height 0
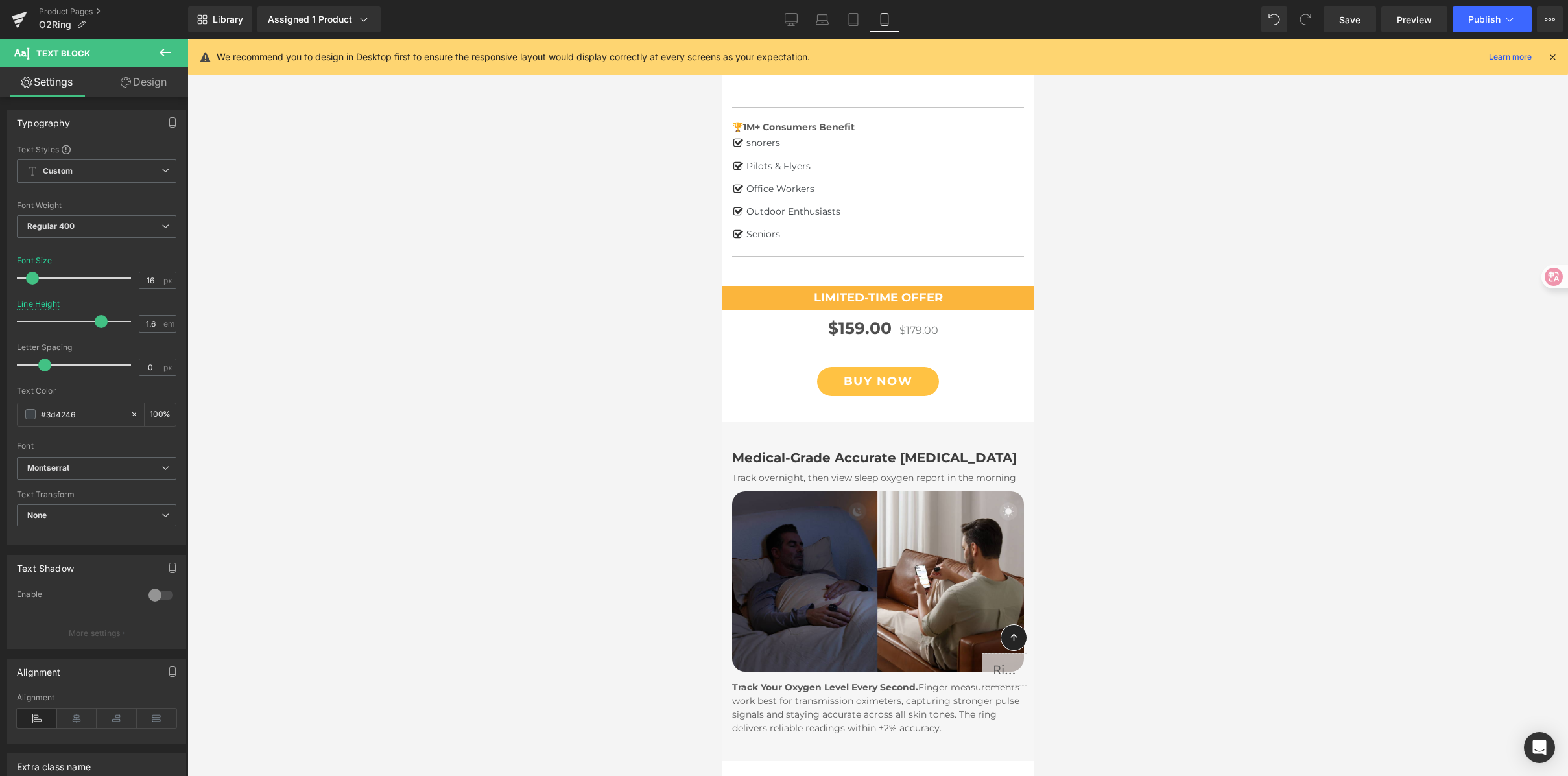
click at [1295, 332] on div at bounding box center [877, 408] width 1380 height 738
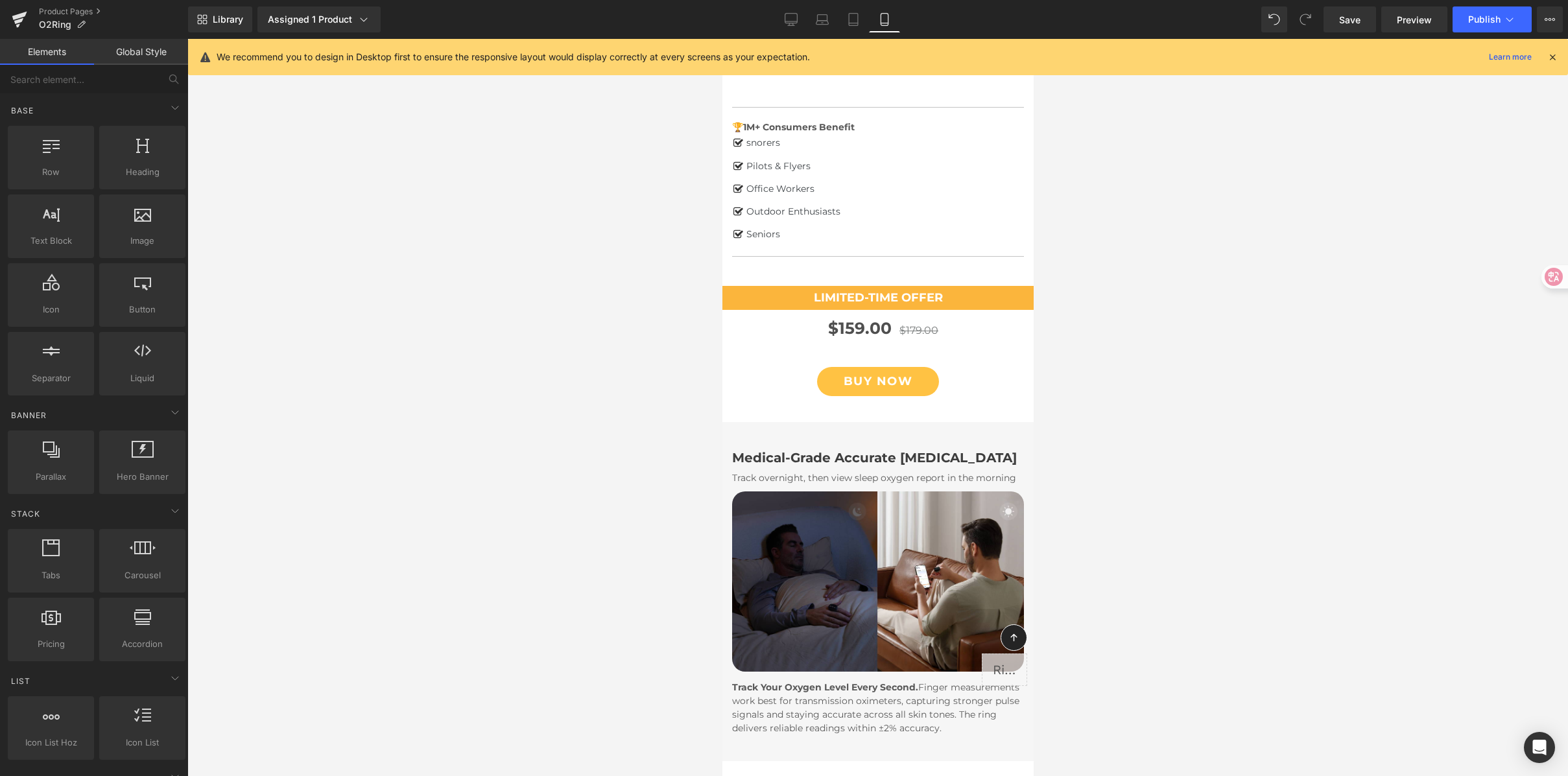
click at [1363, 17] on link "Save" at bounding box center [1349, 19] width 52 height 26
click at [1494, 19] on span "Publish" at bounding box center [1484, 20] width 32 height 11
click at [1201, 239] on div at bounding box center [877, 408] width 1380 height 738
click at [1424, 190] on div at bounding box center [877, 408] width 1380 height 738
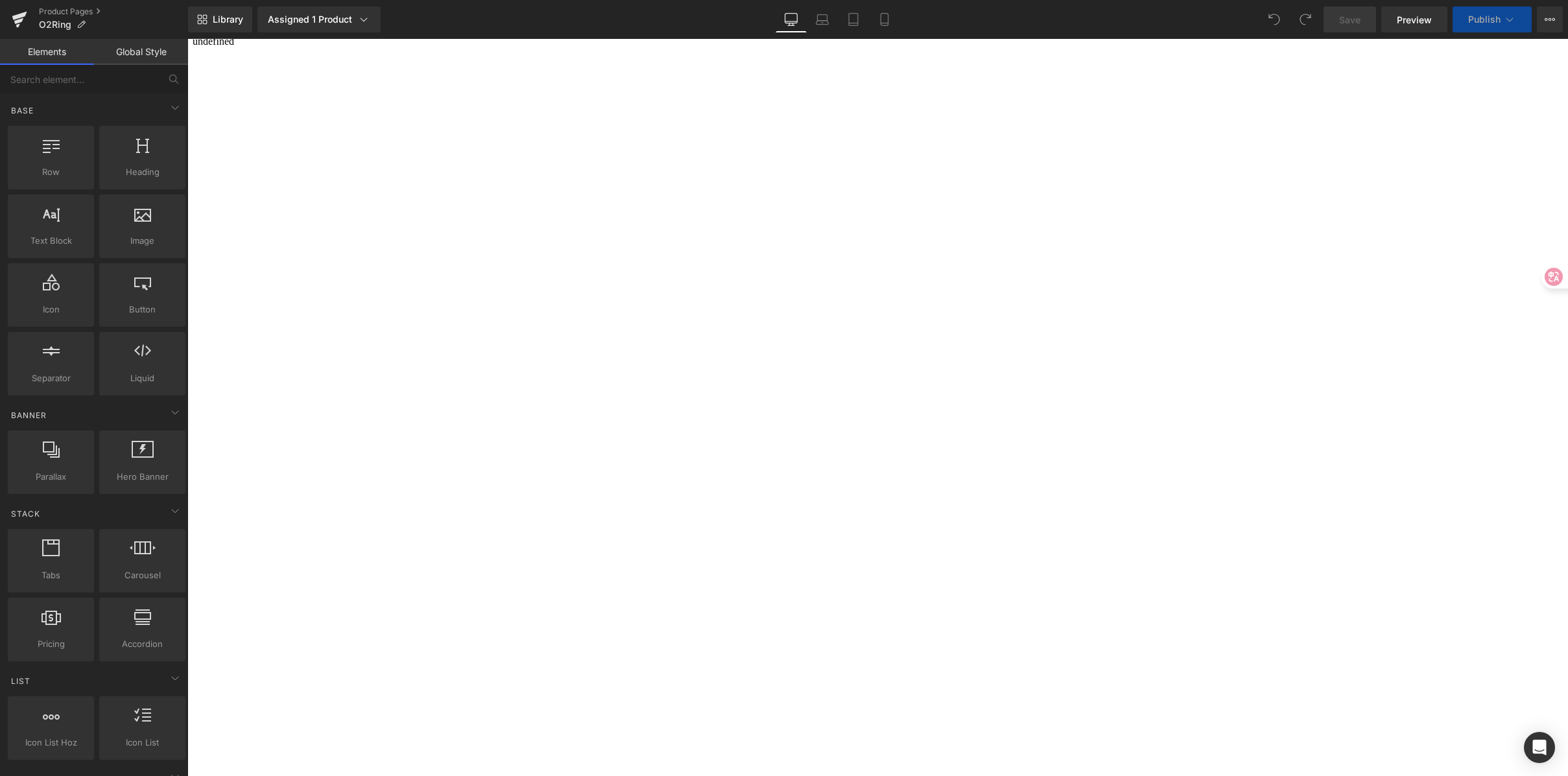
scroll to position [11, 0]
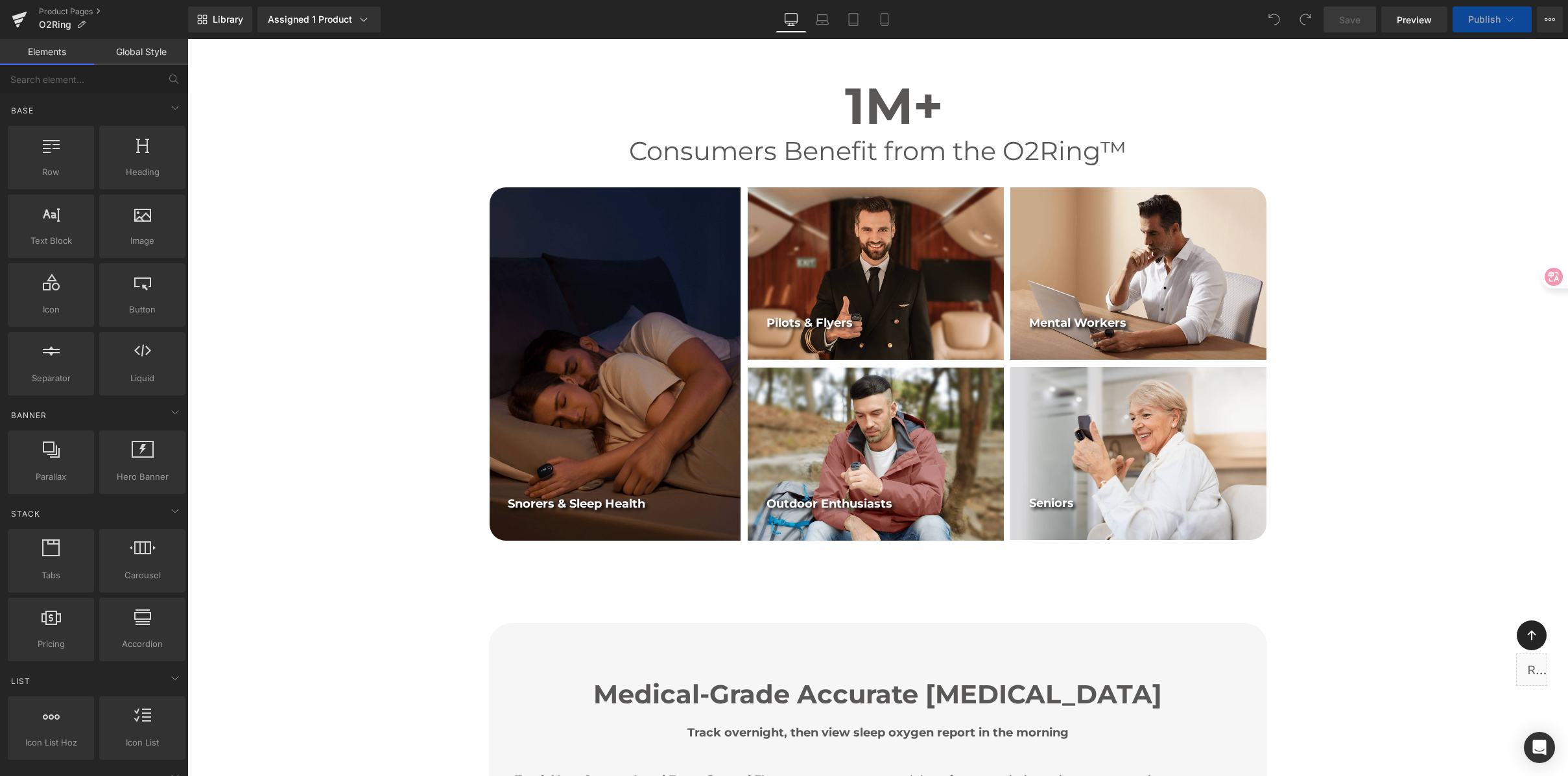
scroll to position [590, 0]
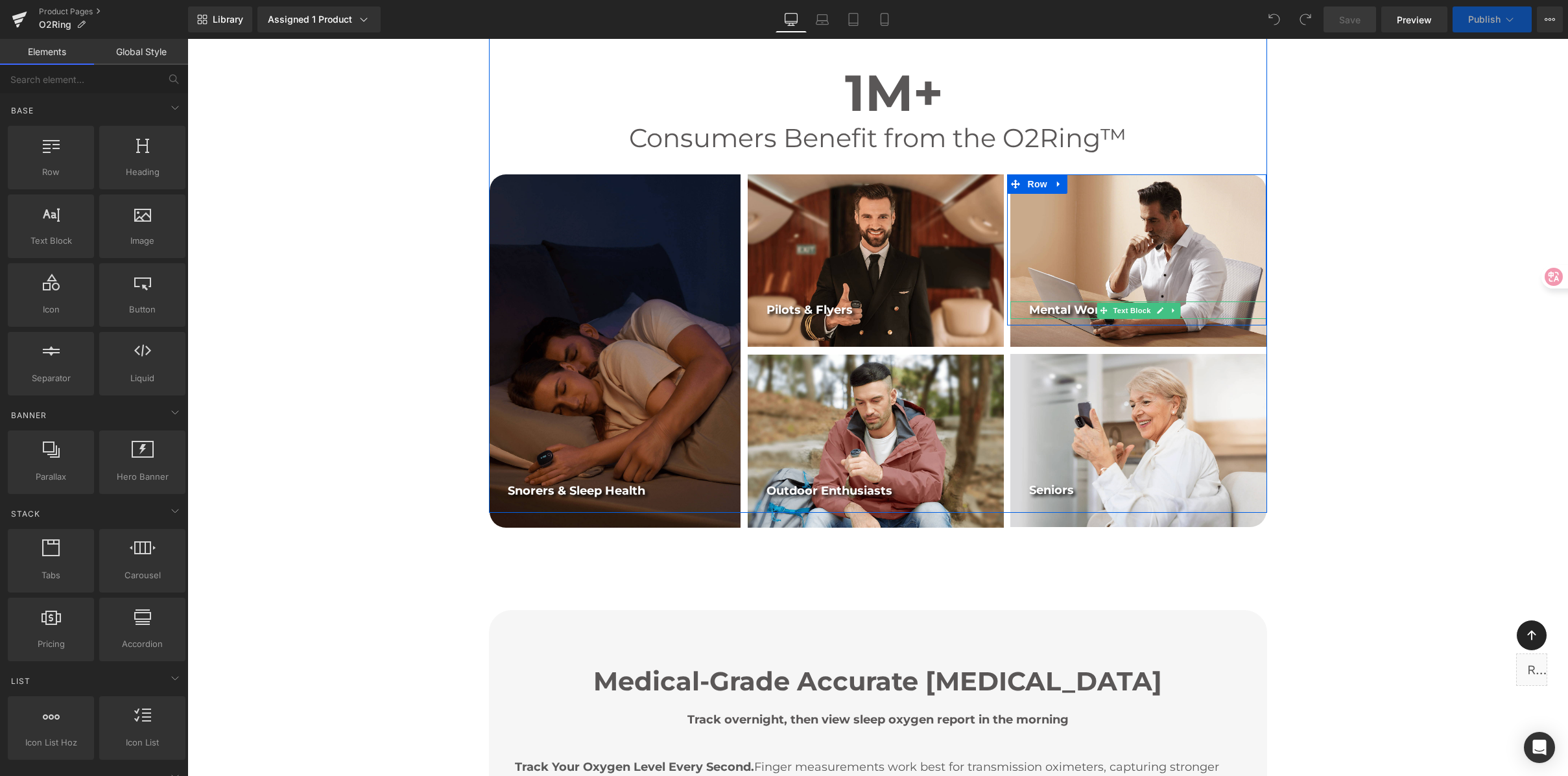
click at [1059, 311] on span "Mental Workers" at bounding box center [1078, 310] width 97 height 15
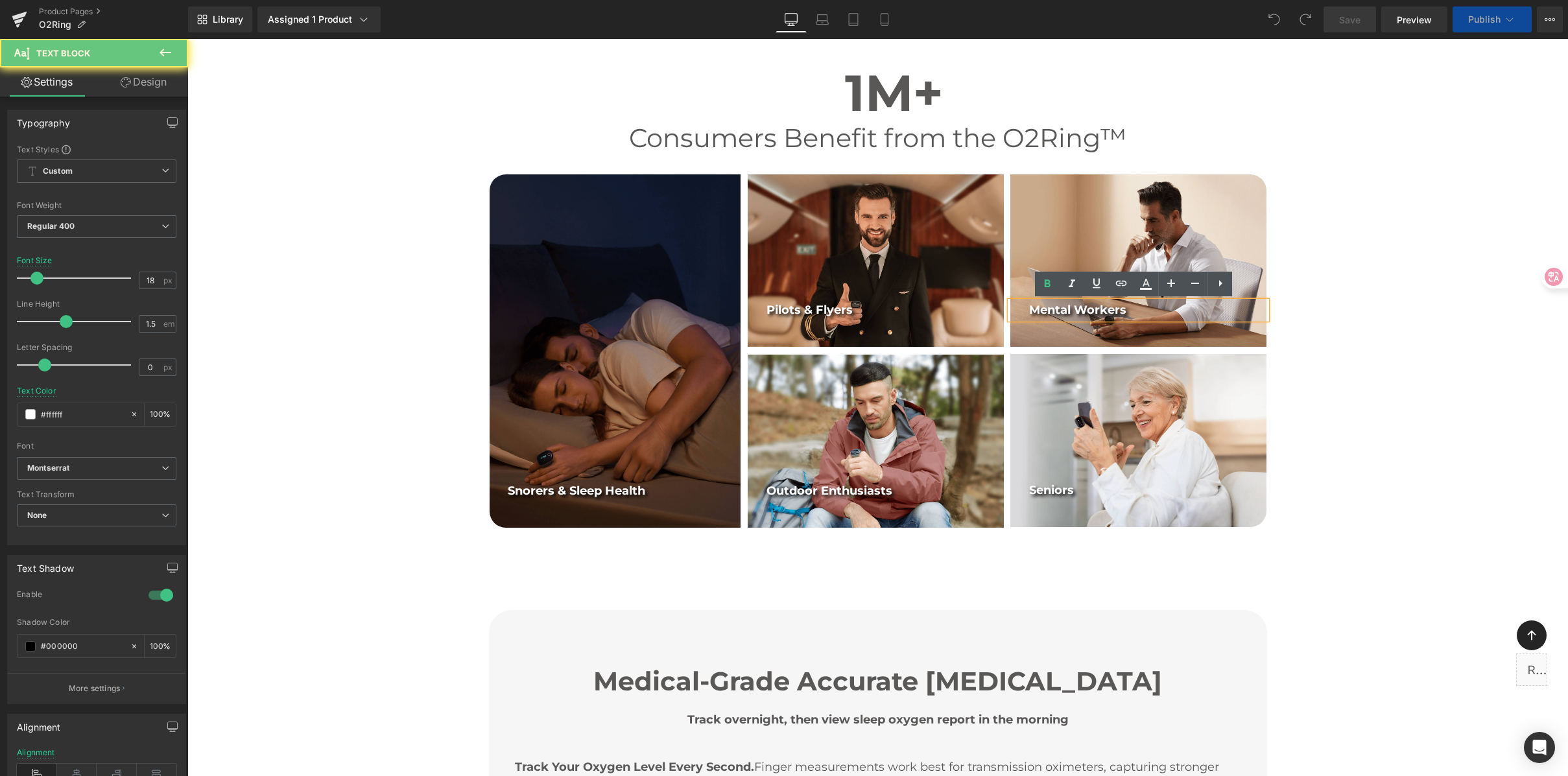
click at [1052, 307] on span "Mental Workers" at bounding box center [1078, 310] width 97 height 15
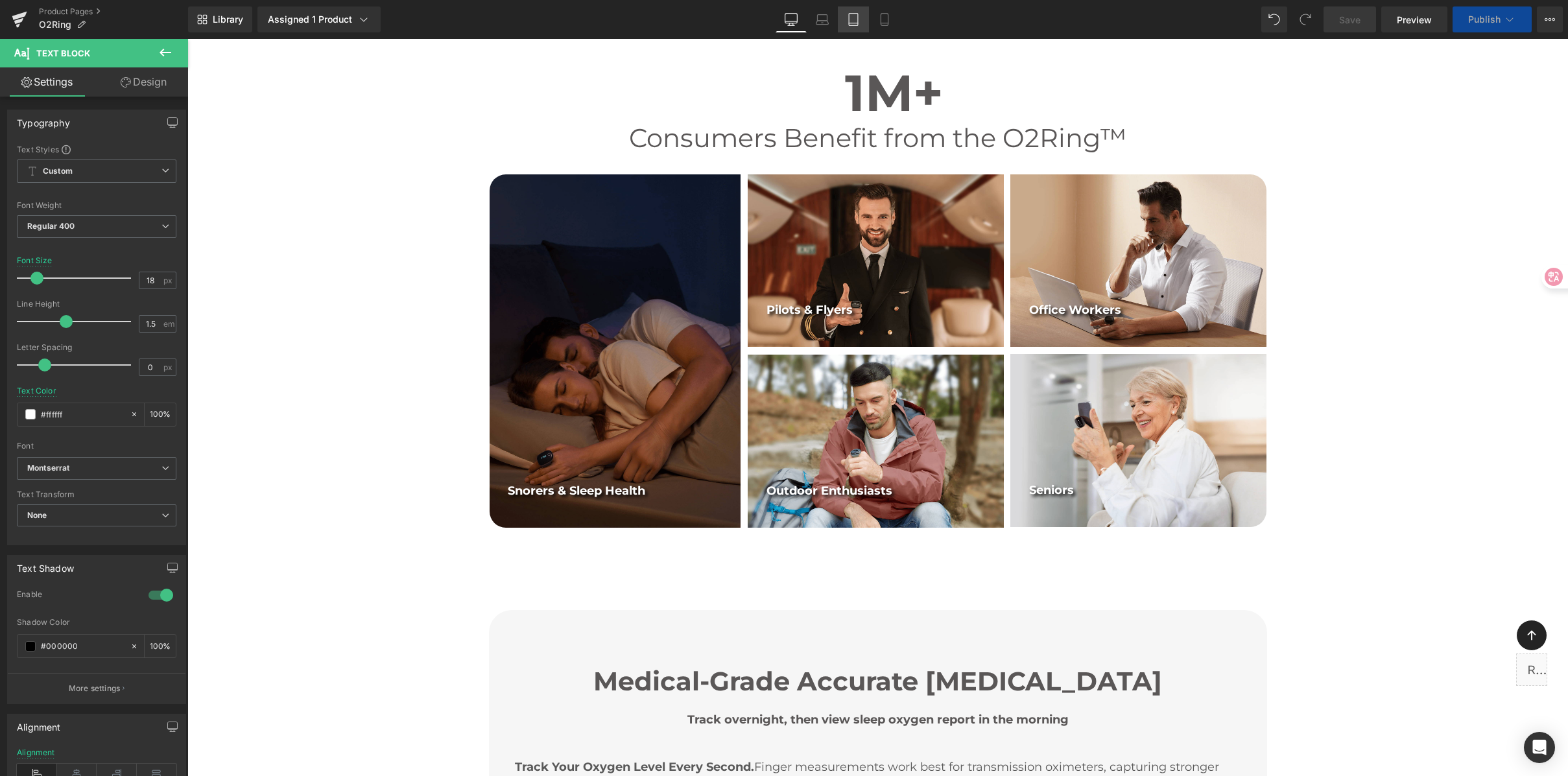
click at [854, 15] on icon at bounding box center [854, 20] width 13 height 13
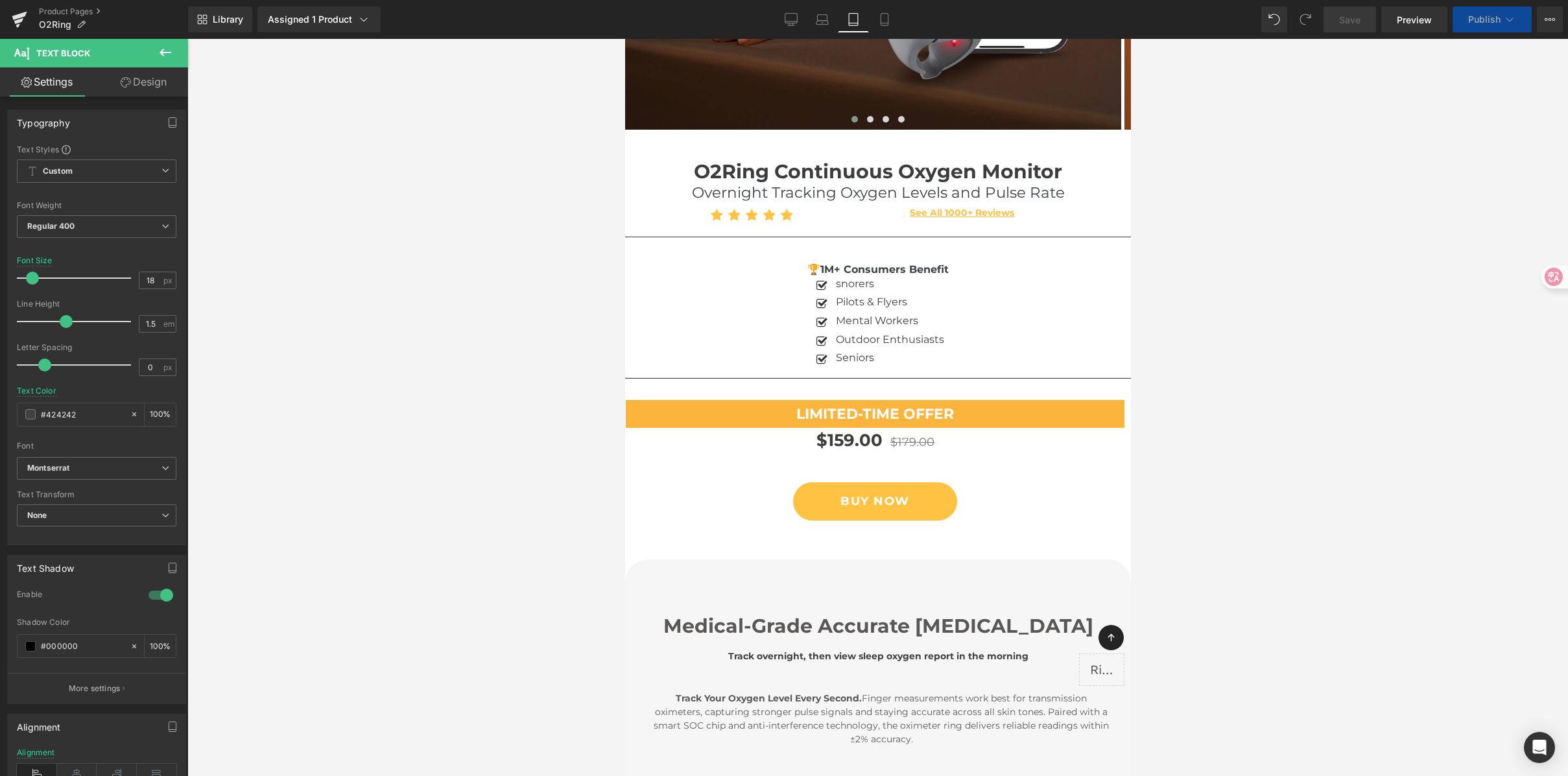
scroll to position [539, 0]
click at [857, 302] on div "Pilots & Flyers Text Block" at bounding box center [887, 302] width 111 height 17
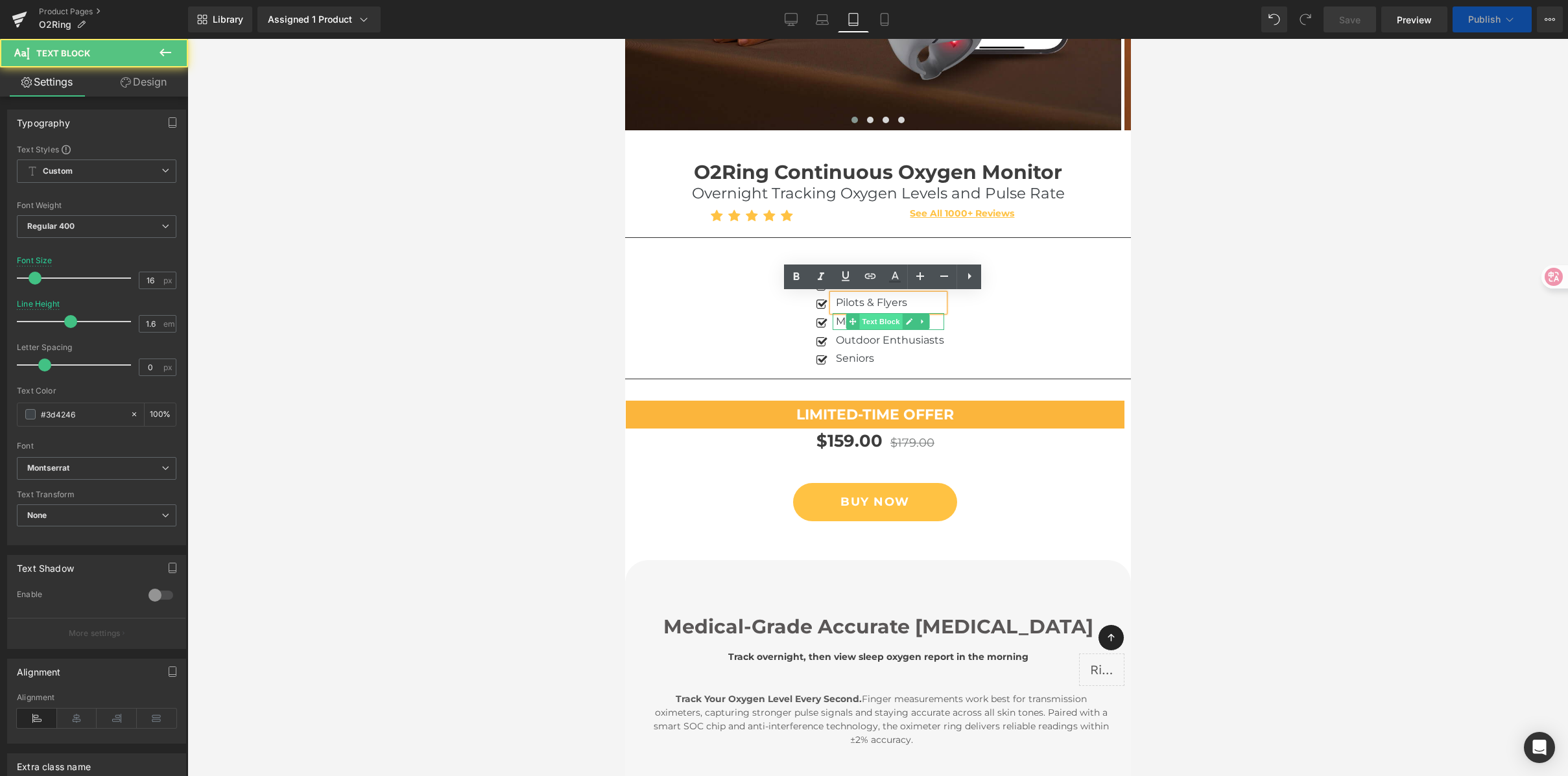
click at [858, 321] on span "Text Block" at bounding box center [879, 321] width 43 height 15
click at [835, 320] on p "Mental Workers" at bounding box center [889, 321] width 108 height 17
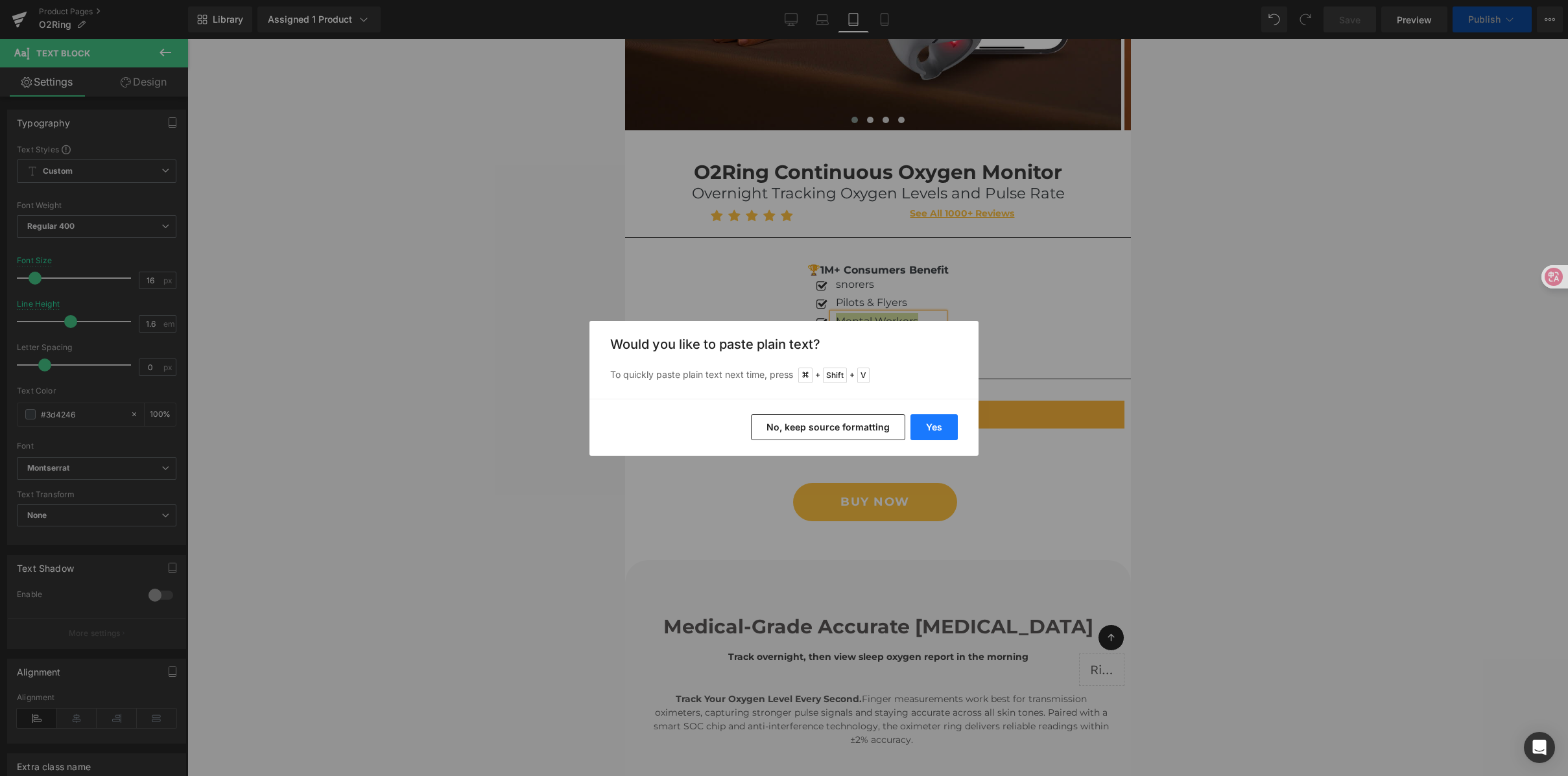
click at [0, 0] on button "Yes" at bounding box center [0, 0] width 0 height 0
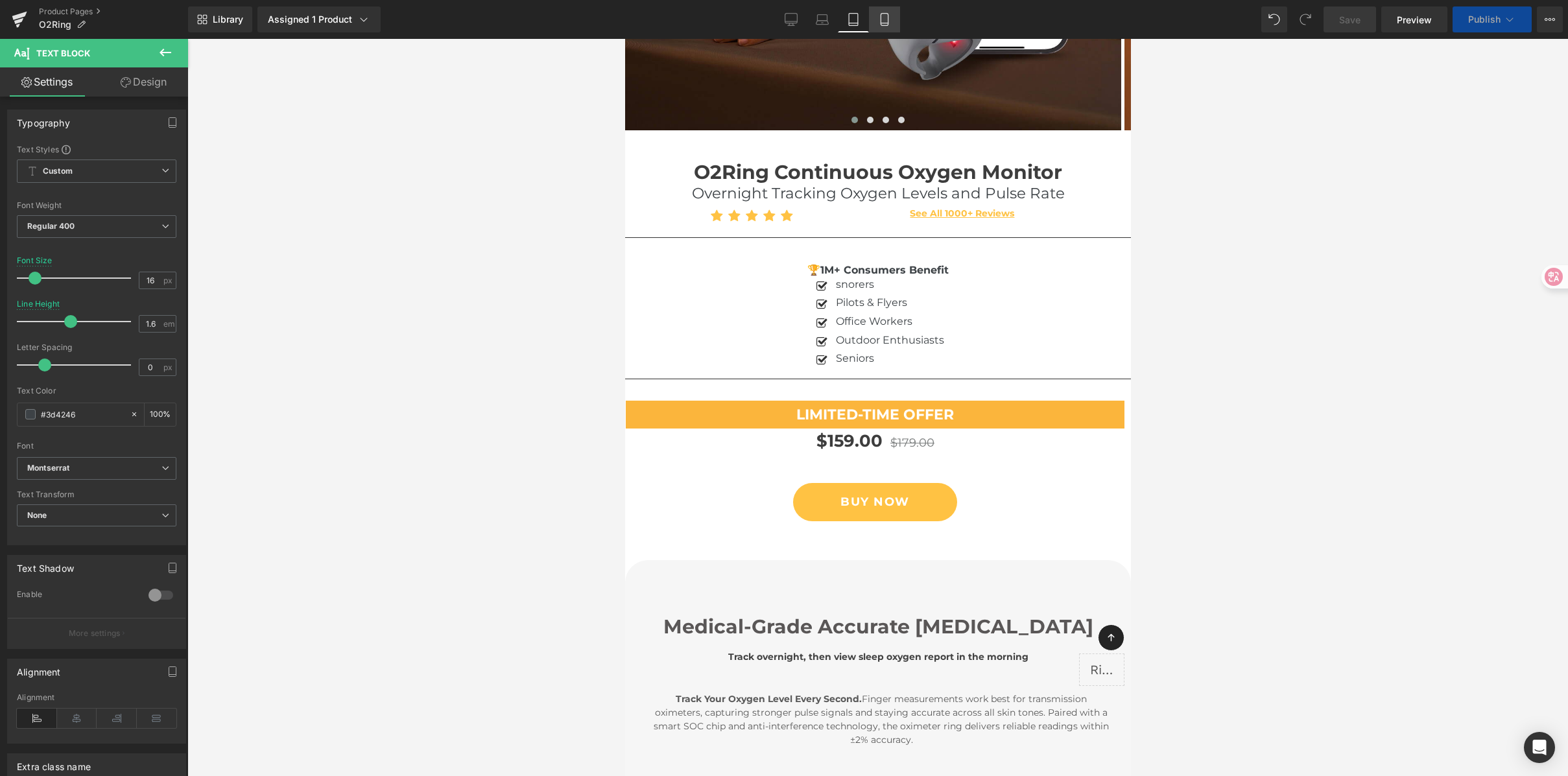
click at [886, 19] on icon at bounding box center [885, 20] width 13 height 13
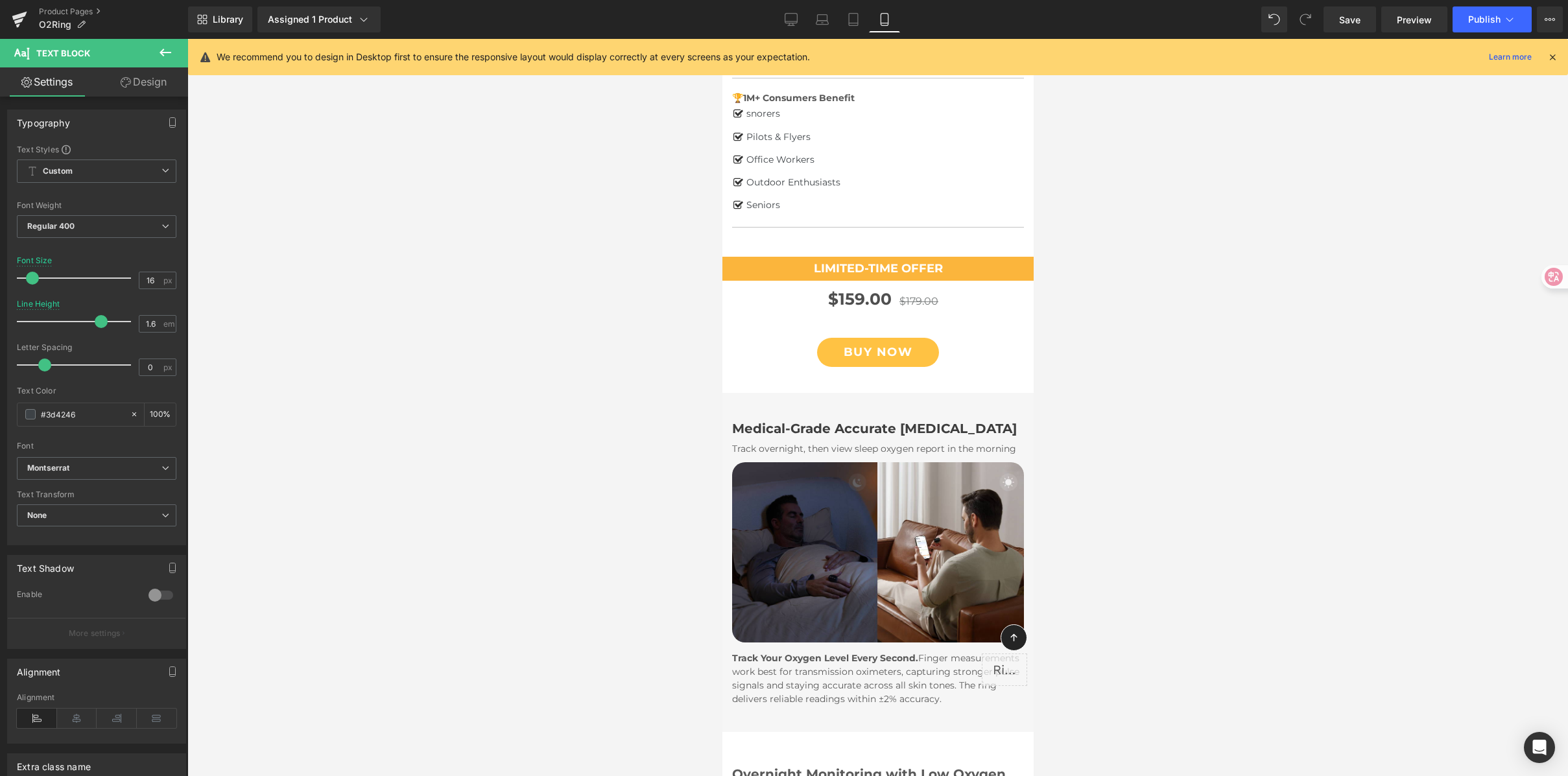
scroll to position [468, 0]
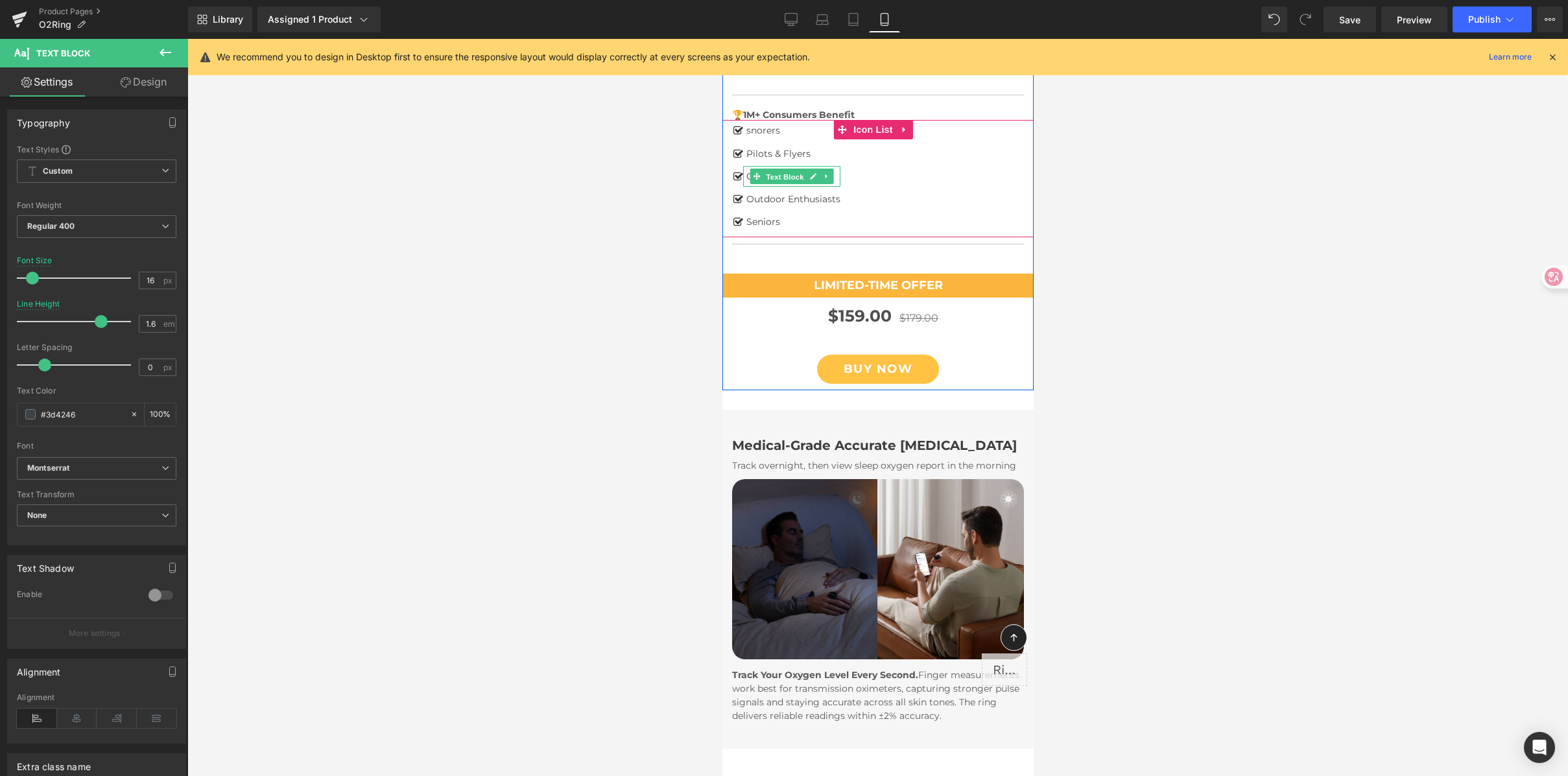
click at [776, 174] on span "Text Block" at bounding box center [784, 176] width 43 height 15
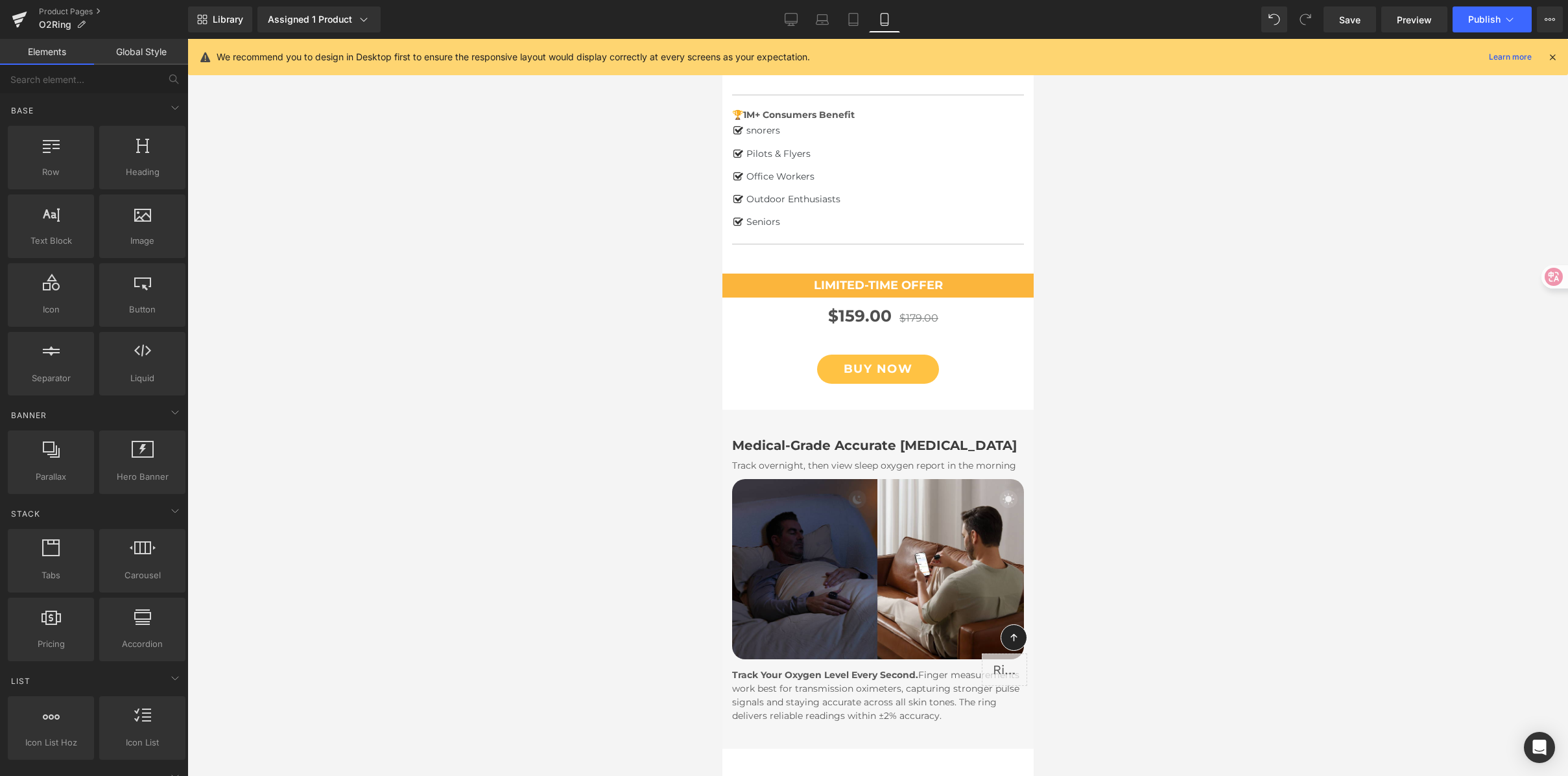
drag, startPoint x: 1118, startPoint y: 198, endPoint x: 184, endPoint y: 78, distance: 941.7
click at [1118, 198] on div at bounding box center [877, 408] width 1380 height 738
click at [789, 16] on icon at bounding box center [791, 20] width 13 height 13
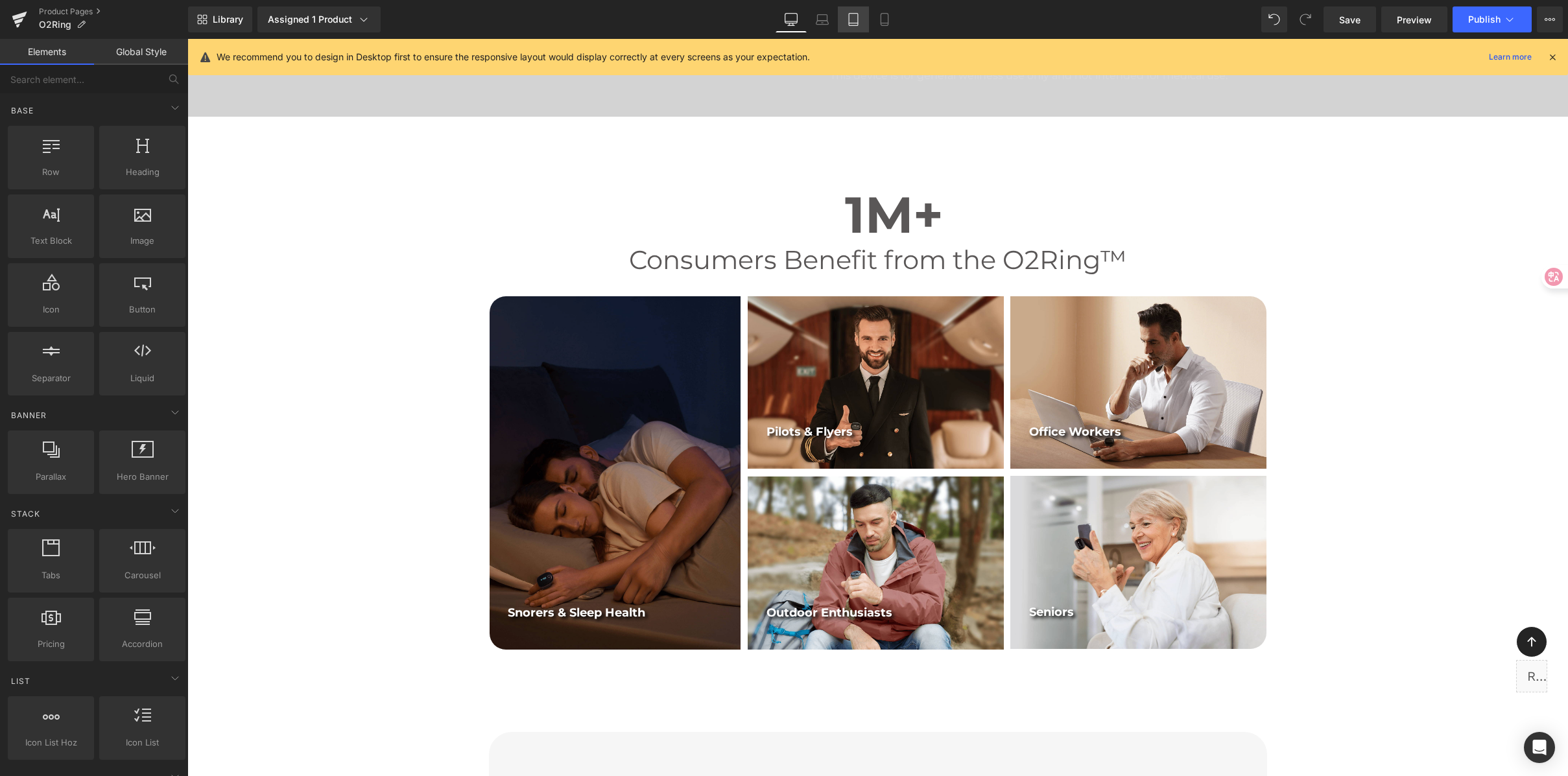
scroll to position [1064, 0]
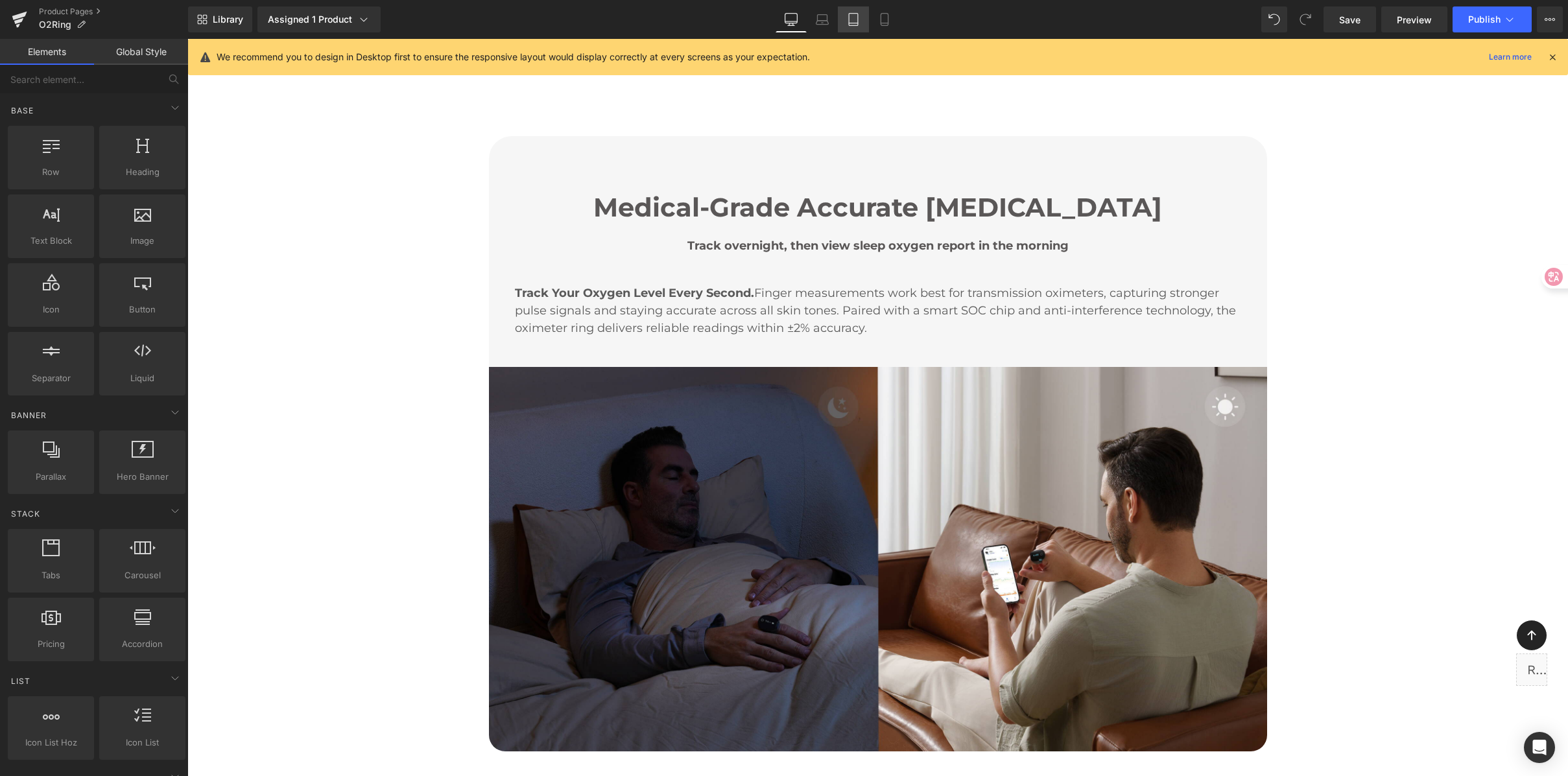
drag, startPoint x: 854, startPoint y: 17, endPoint x: 284, endPoint y: 290, distance: 632.0
click at [854, 17] on icon at bounding box center [854, 20] width 13 height 13
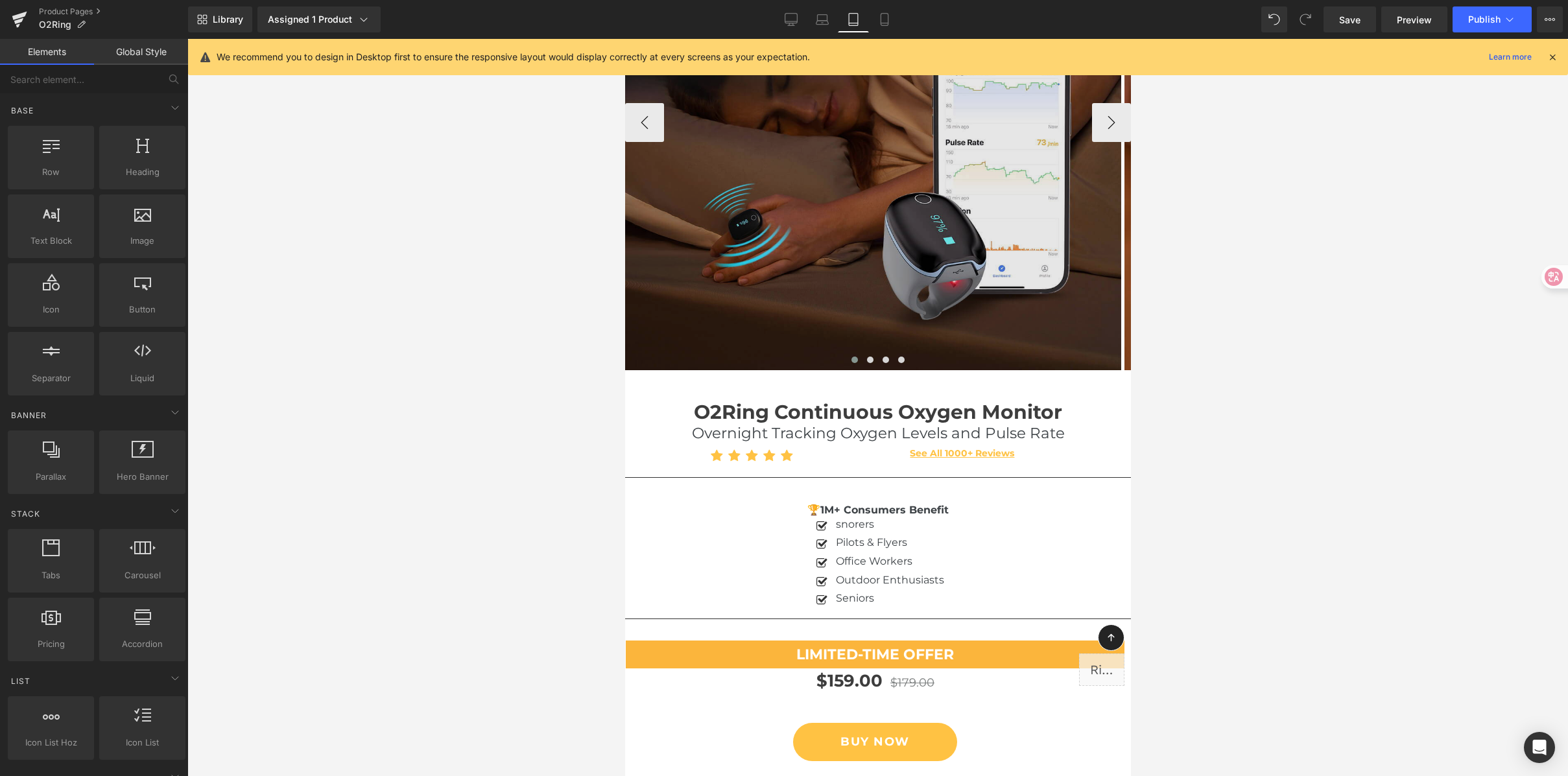
scroll to position [299, 0]
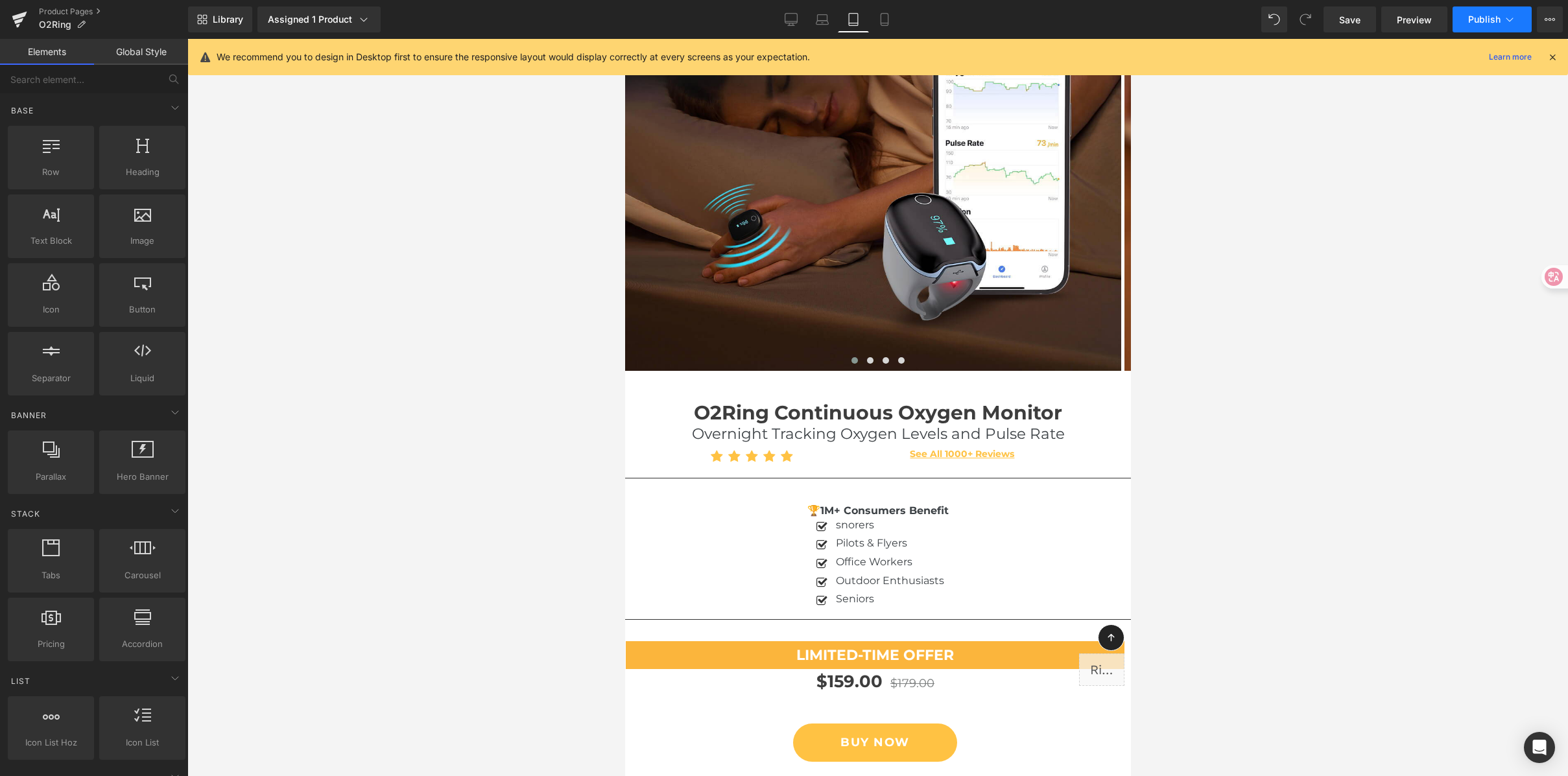
click at [1482, 18] on span "Publish" at bounding box center [1484, 20] width 32 height 11
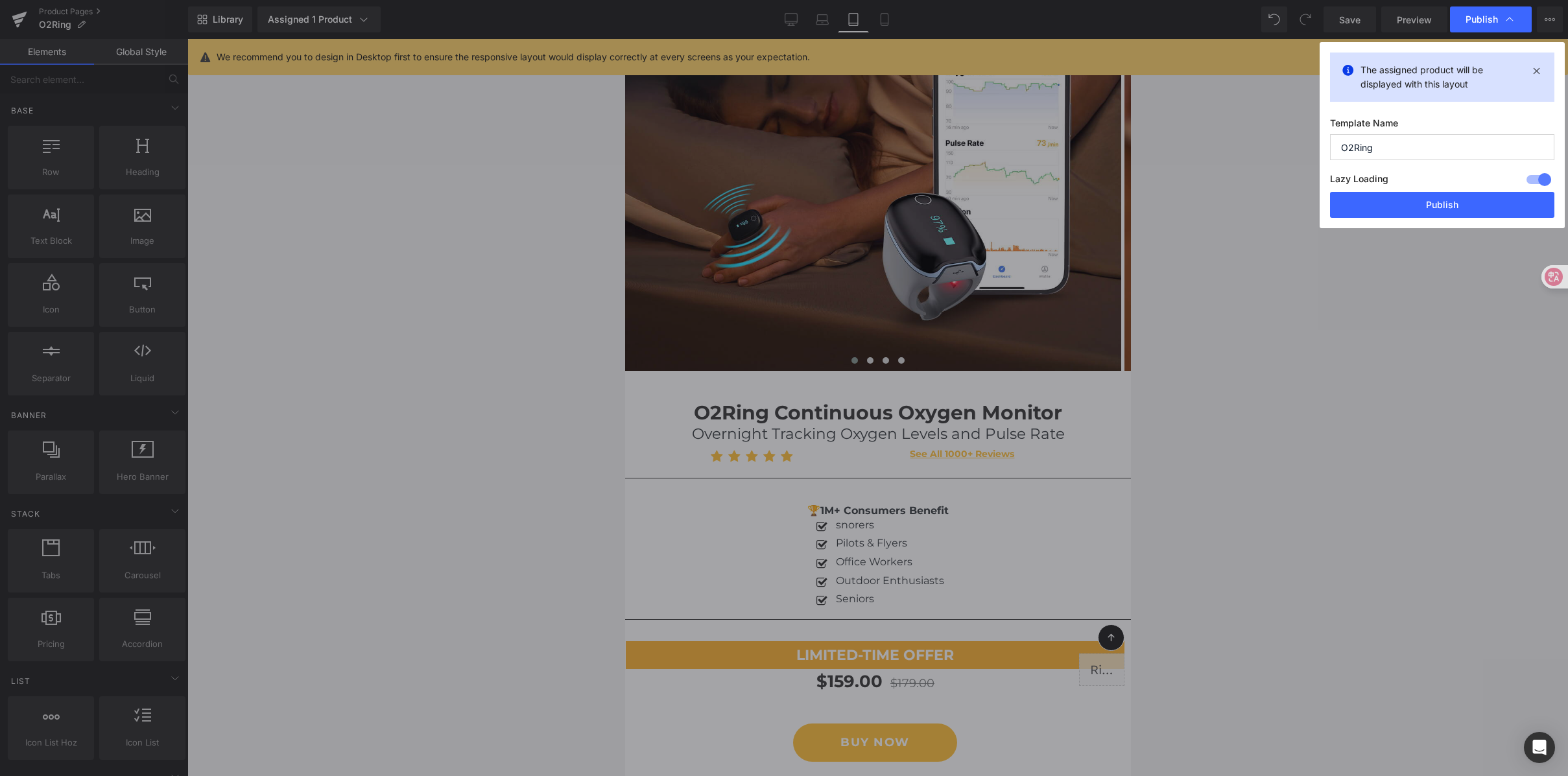
click at [0, 0] on button "Publish" at bounding box center [0, 0] width 0 height 0
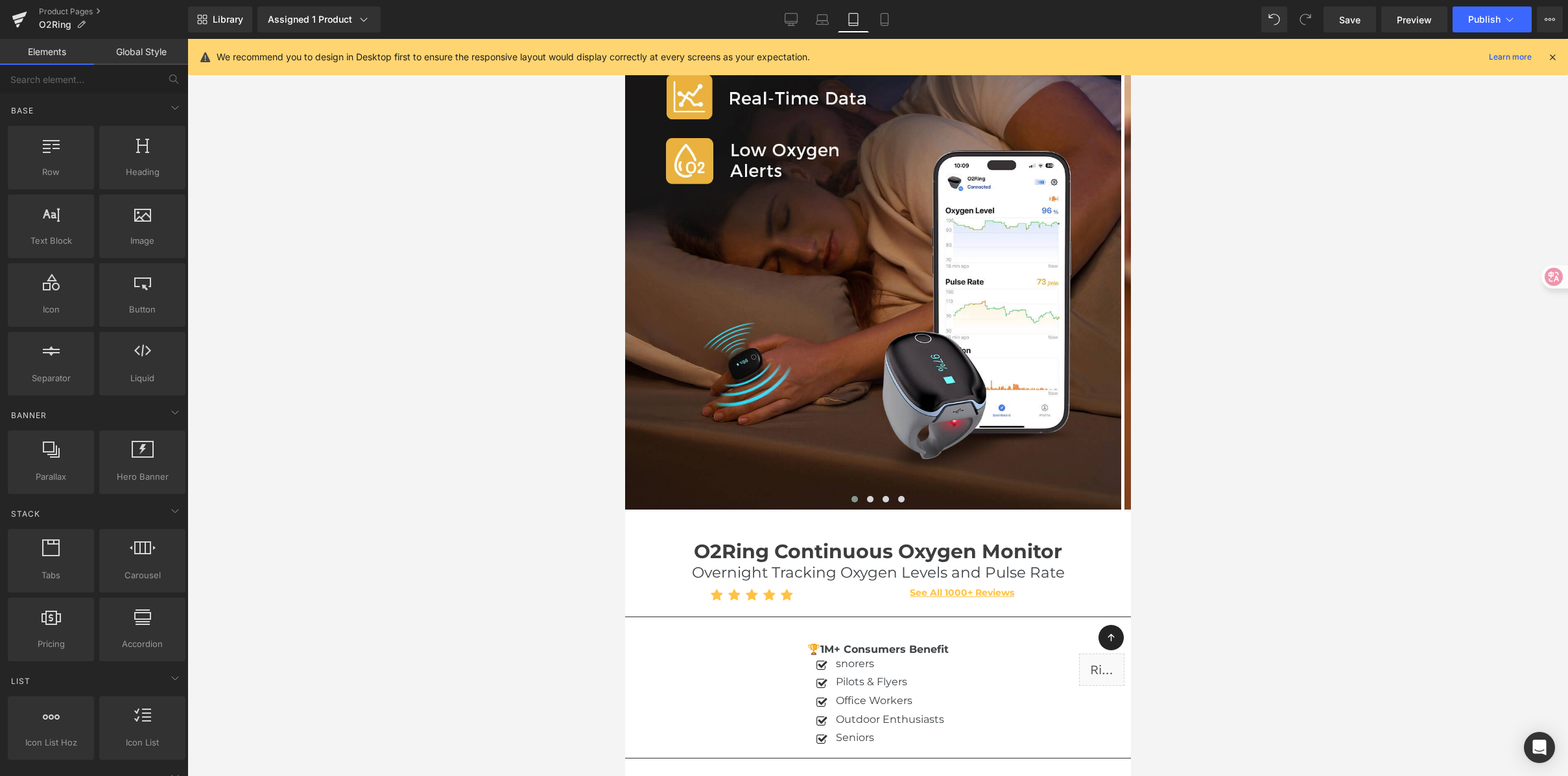
scroll to position [161, 0]
click at [1378, 133] on div at bounding box center [877, 408] width 1380 height 738
click at [1248, 353] on div at bounding box center [877, 408] width 1380 height 738
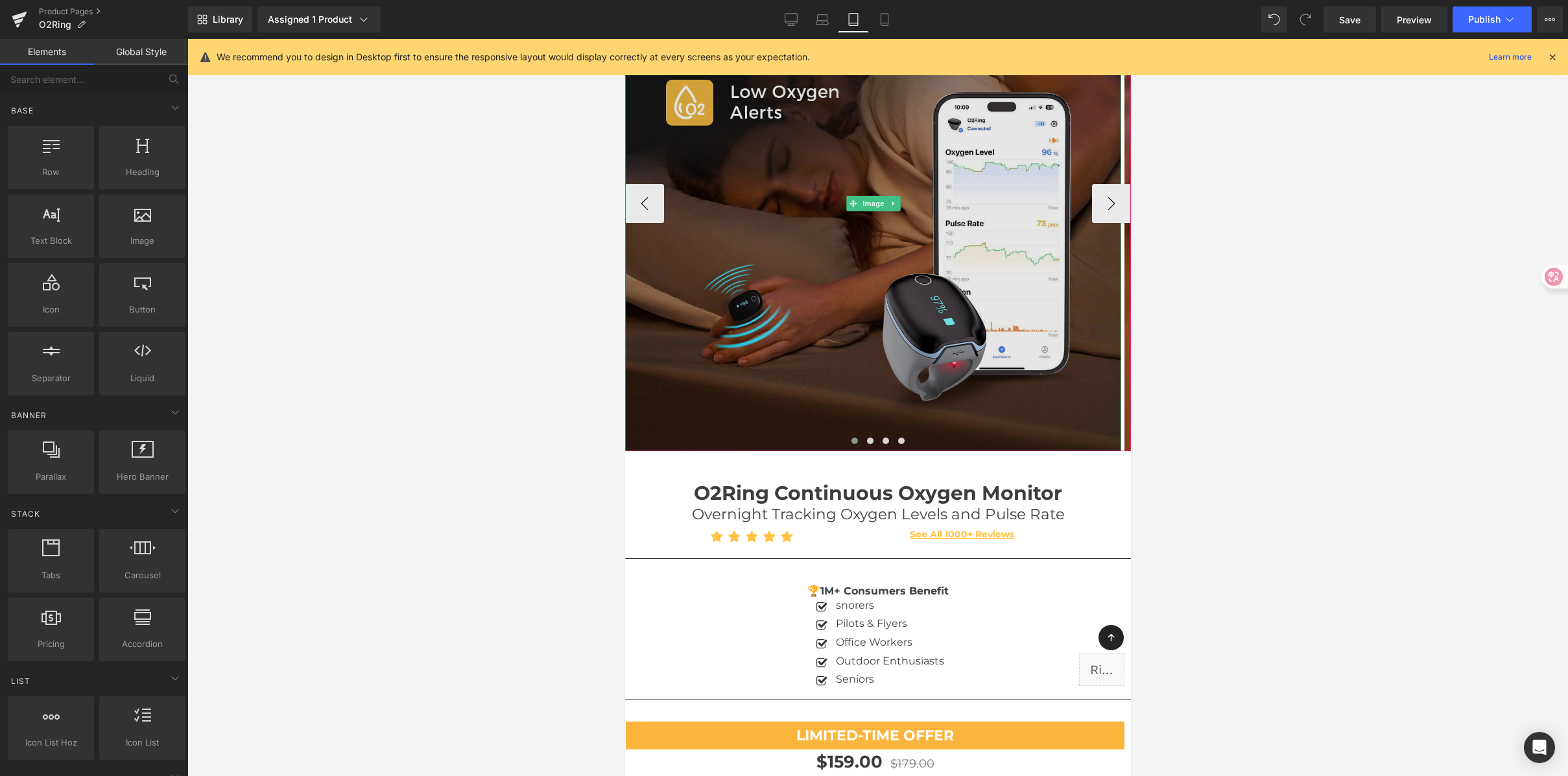
scroll to position [408, 0]
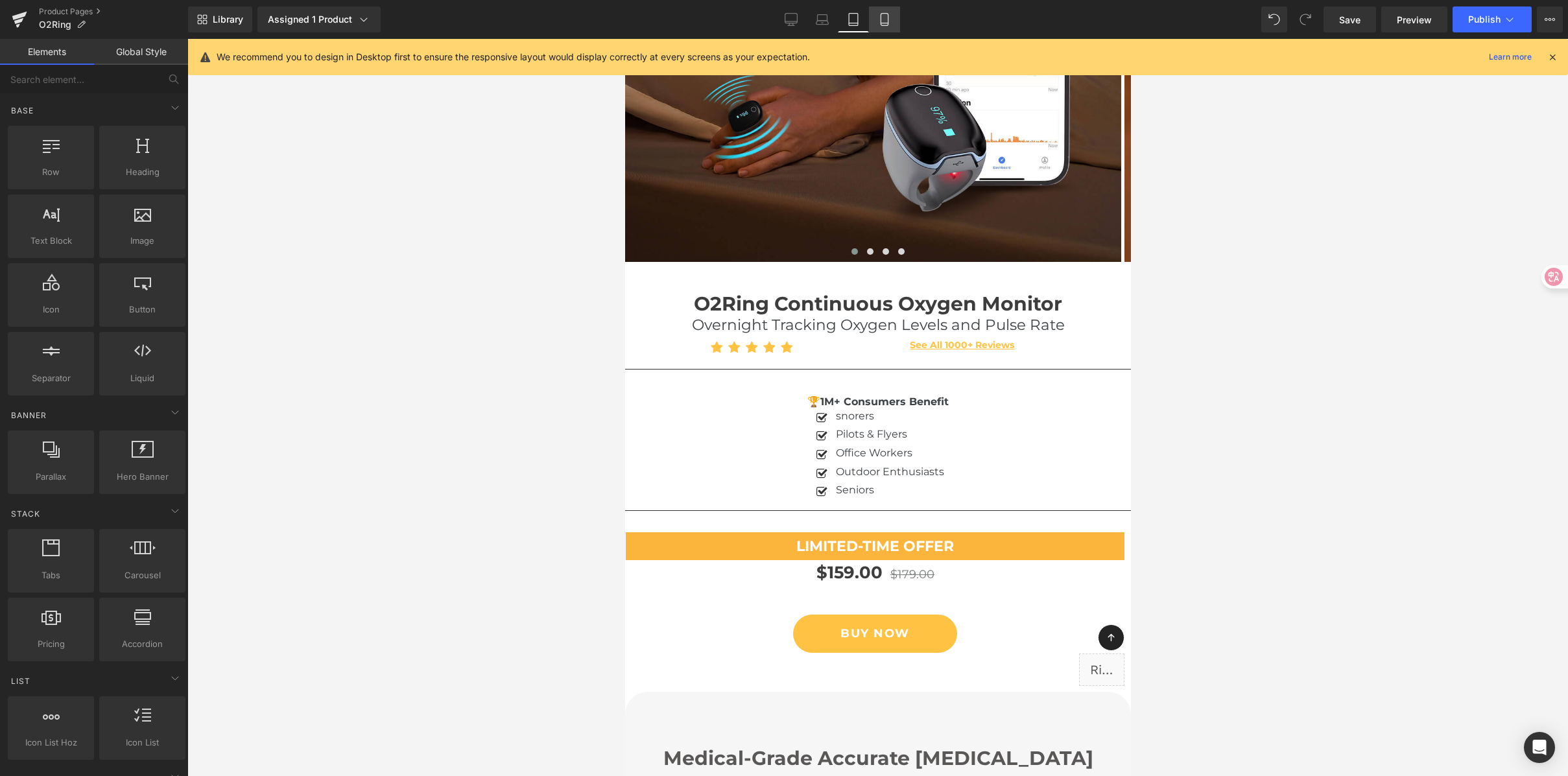
click at [891, 19] on icon at bounding box center [885, 20] width 13 height 13
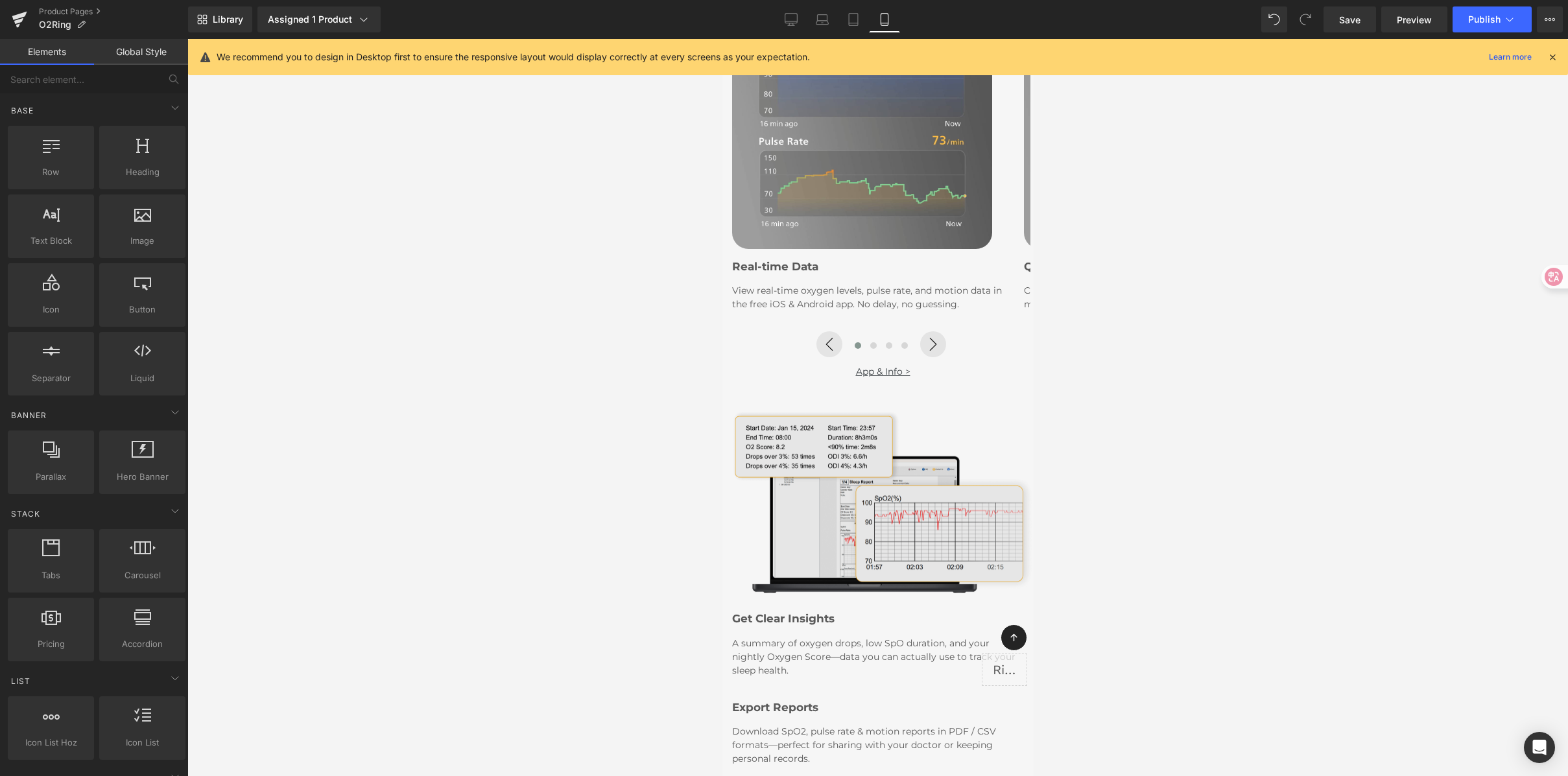
scroll to position [2260, 0]
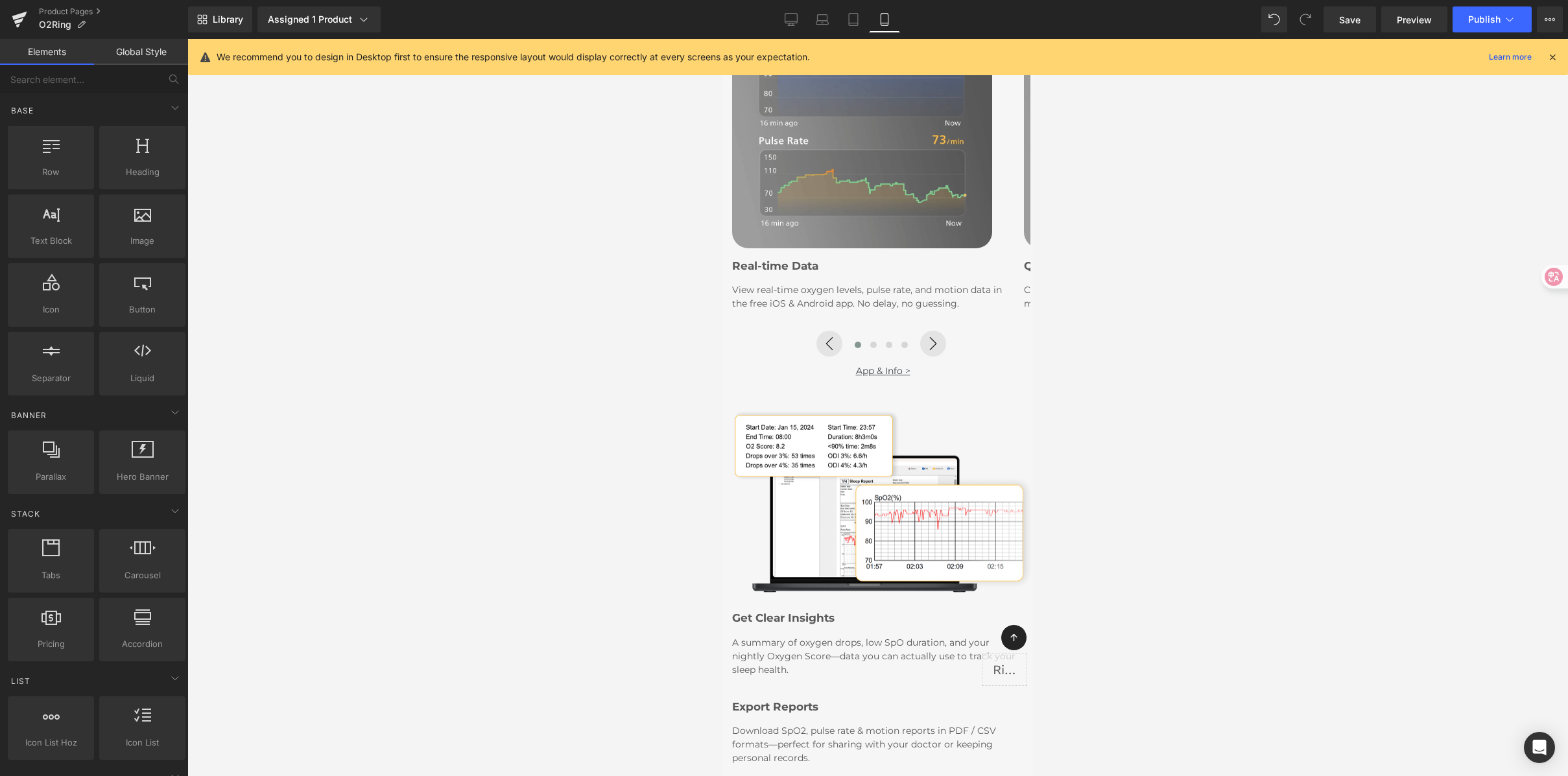
click at [1165, 385] on div at bounding box center [877, 408] width 1380 height 738
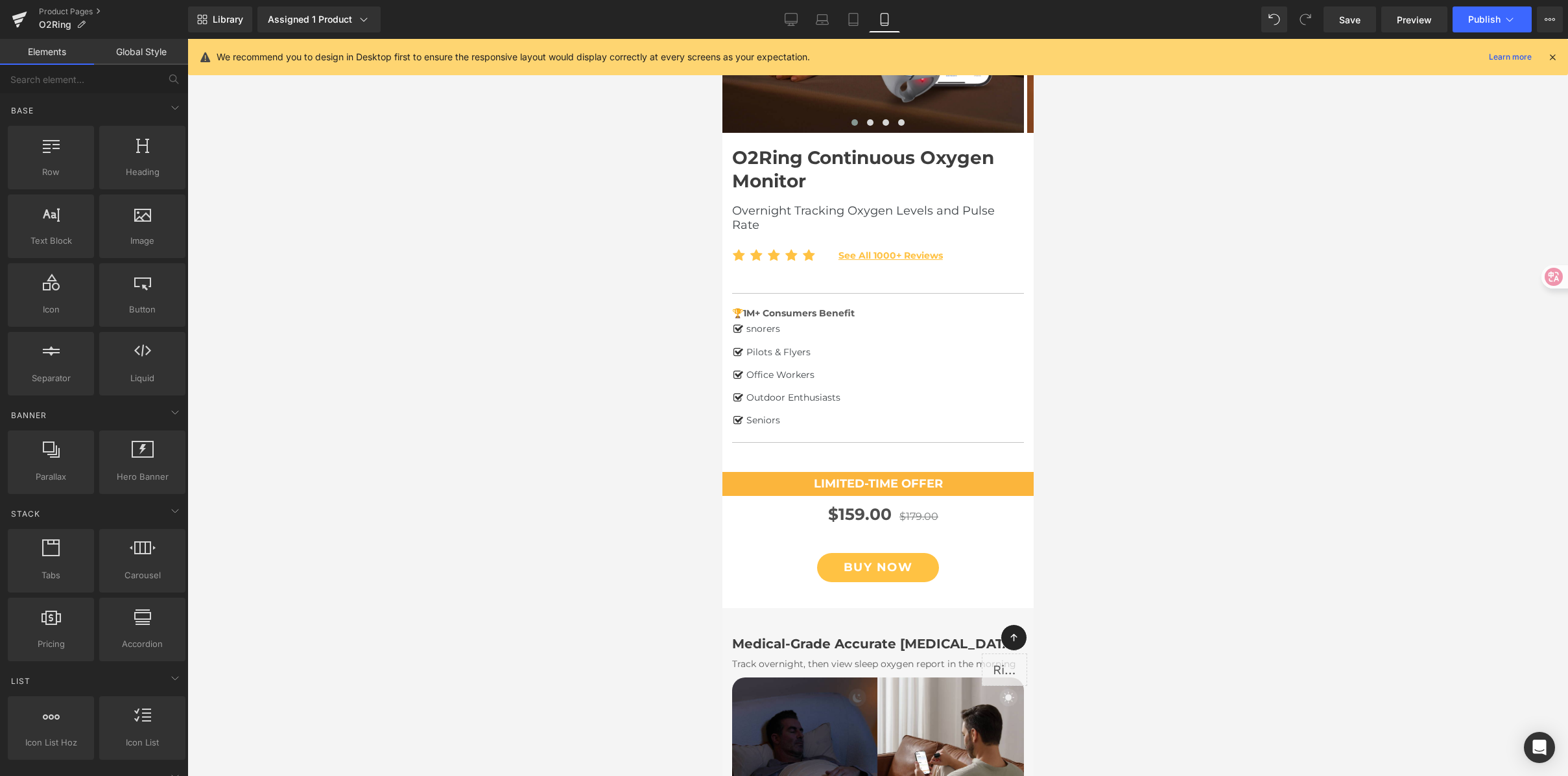
scroll to position [0, 0]
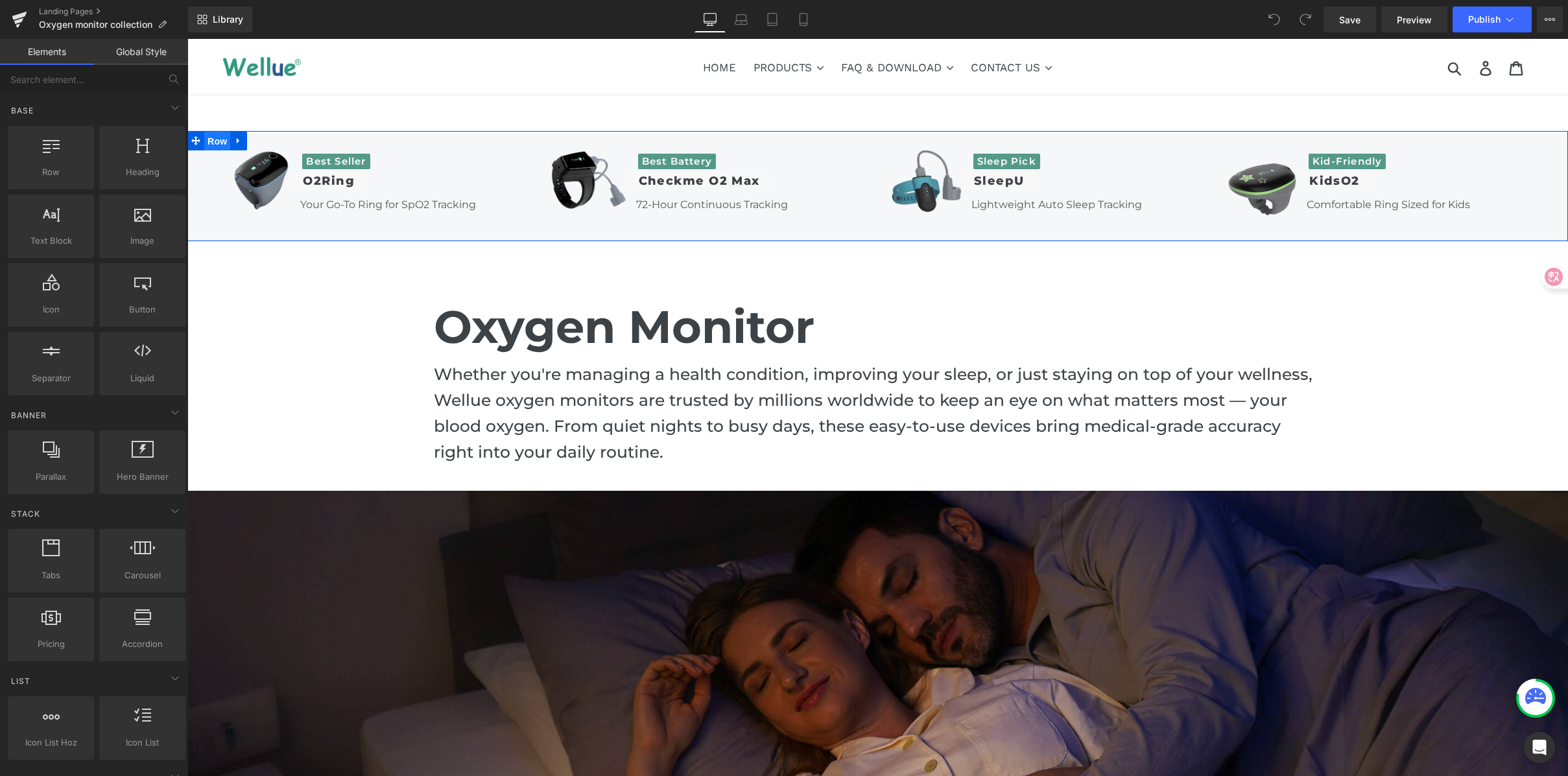
click at [205, 143] on span "Row" at bounding box center [217, 141] width 26 height 19
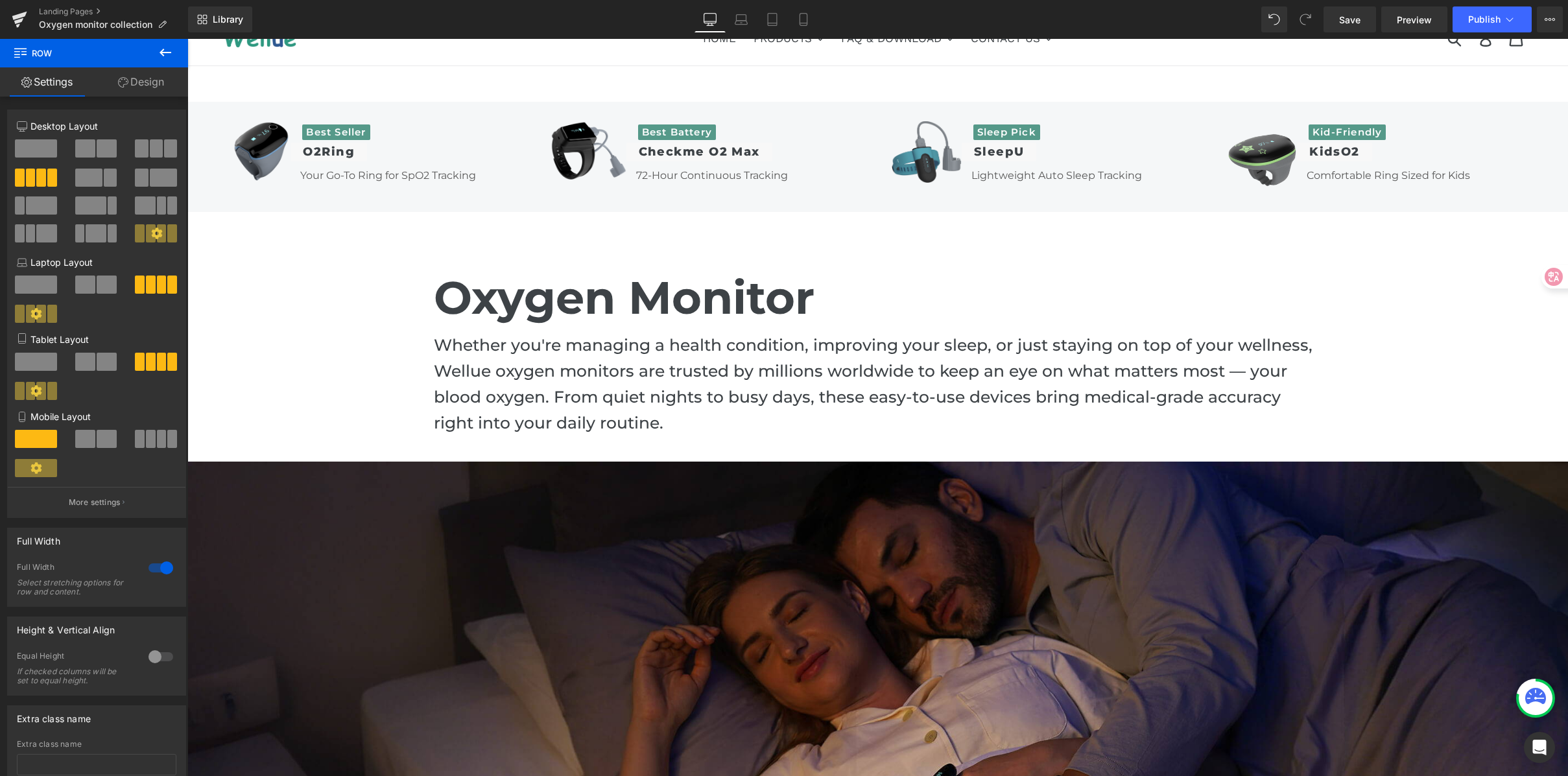
scroll to position [32, 0]
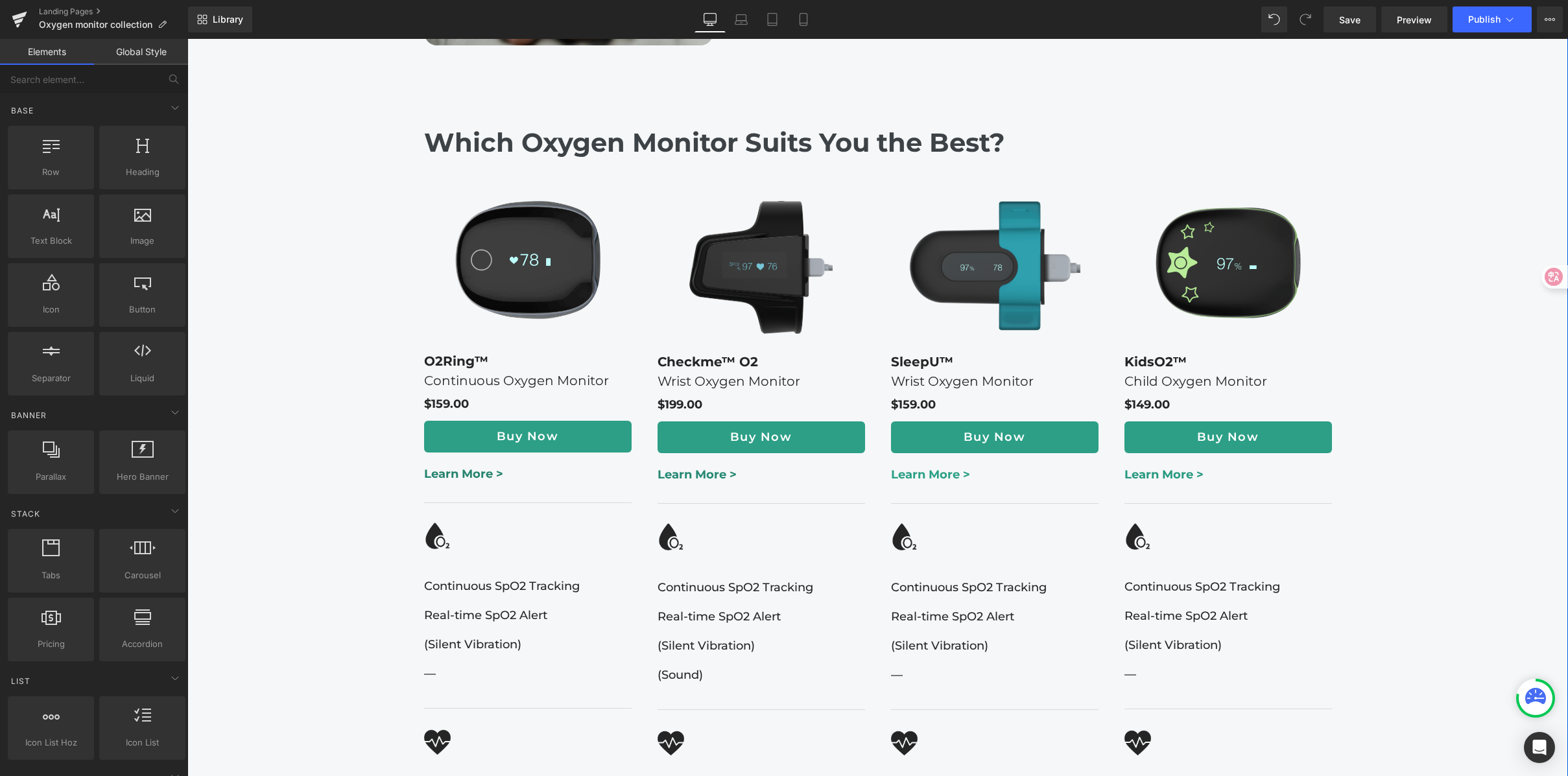
scroll to position [1674, 0]
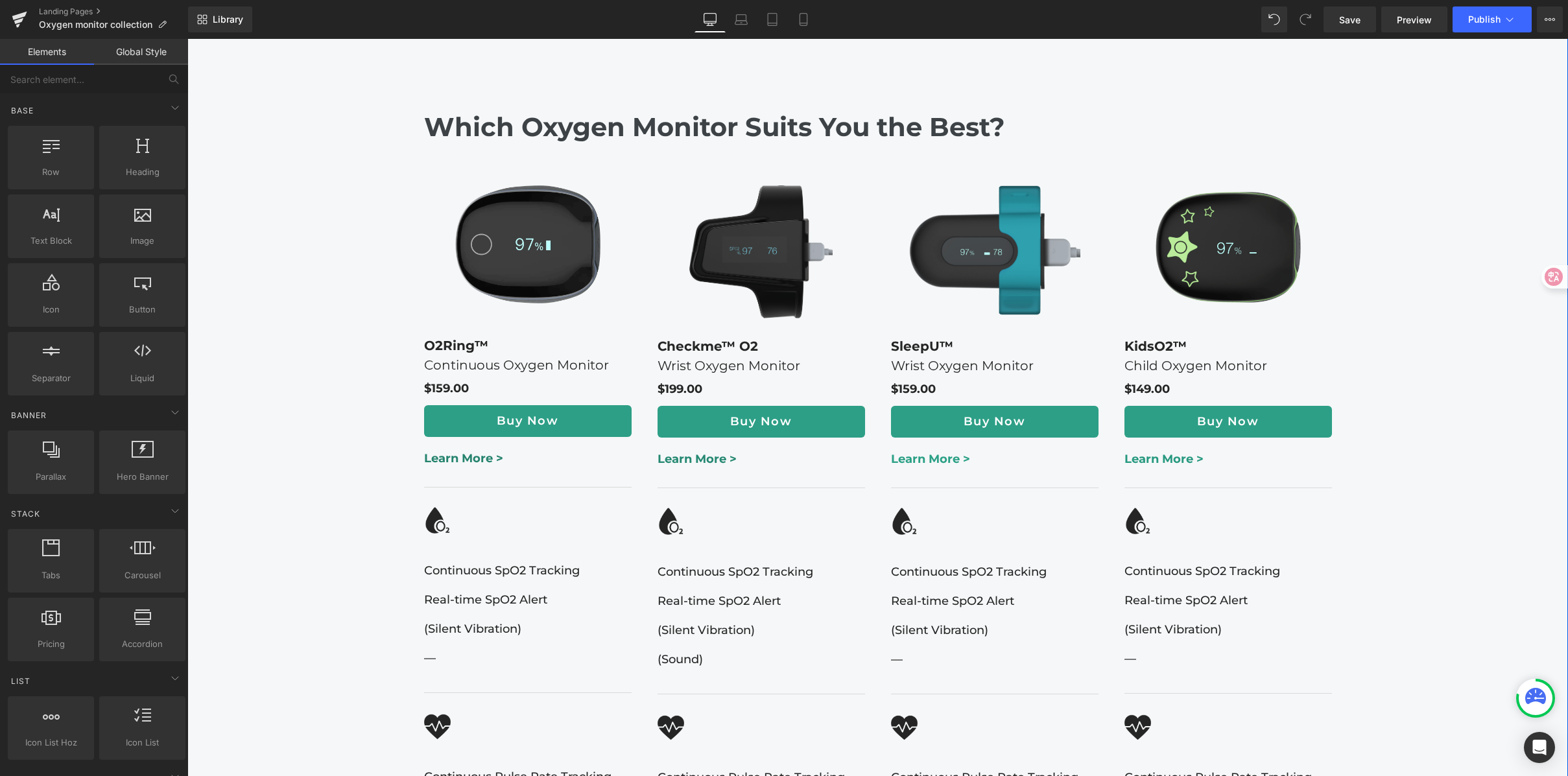
click at [1437, 296] on div "Highlights from Wellue Oxygen Monitors Heading Medical-Grade Accuracy Managing …" at bounding box center [877, 580] width 1380 height 2383
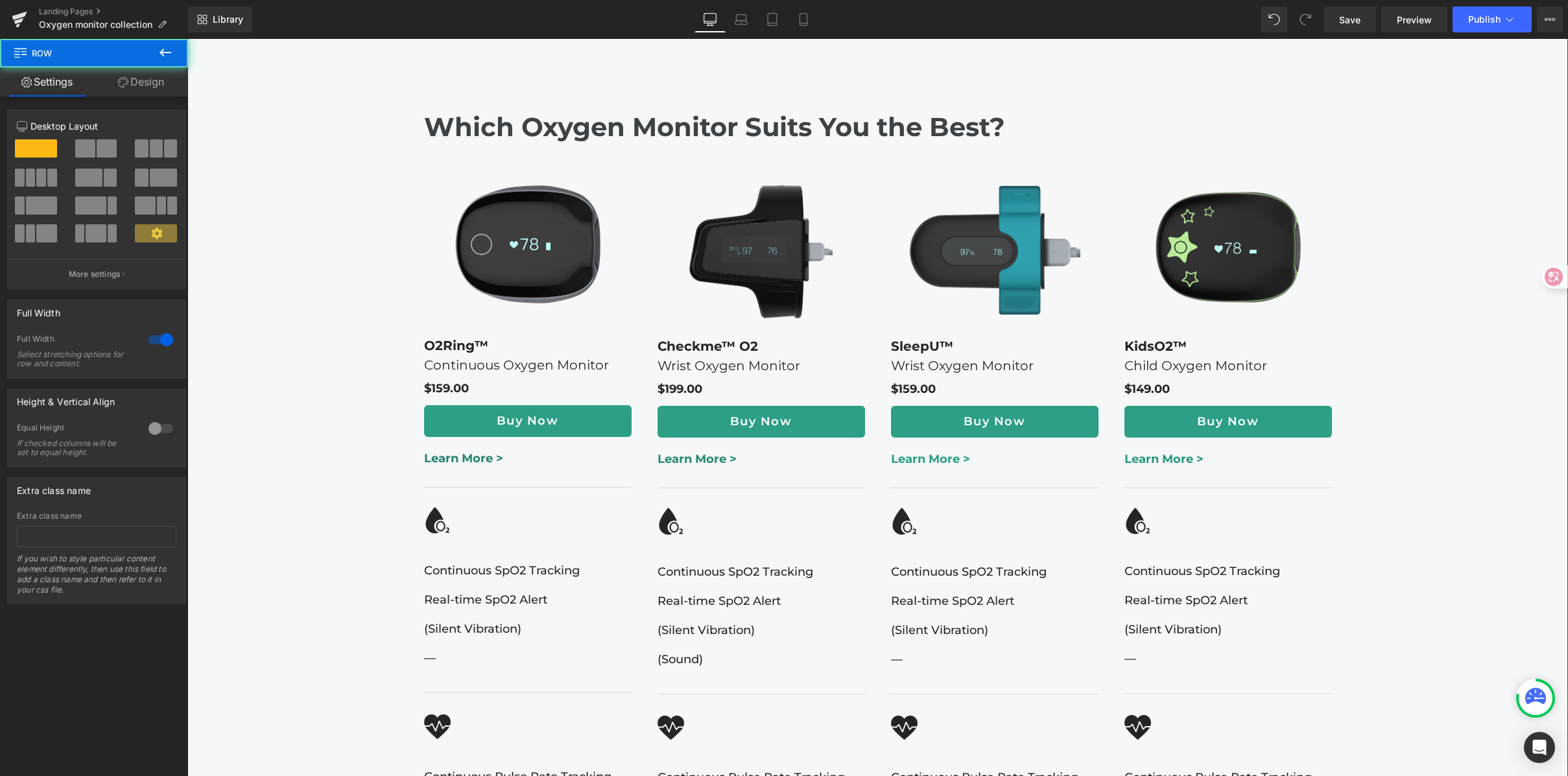
click at [1374, 182] on div "Highlights from Wellue Oxygen Monitors Heading Medical-Grade Accuracy Managing …" at bounding box center [877, 580] width 1380 height 2383
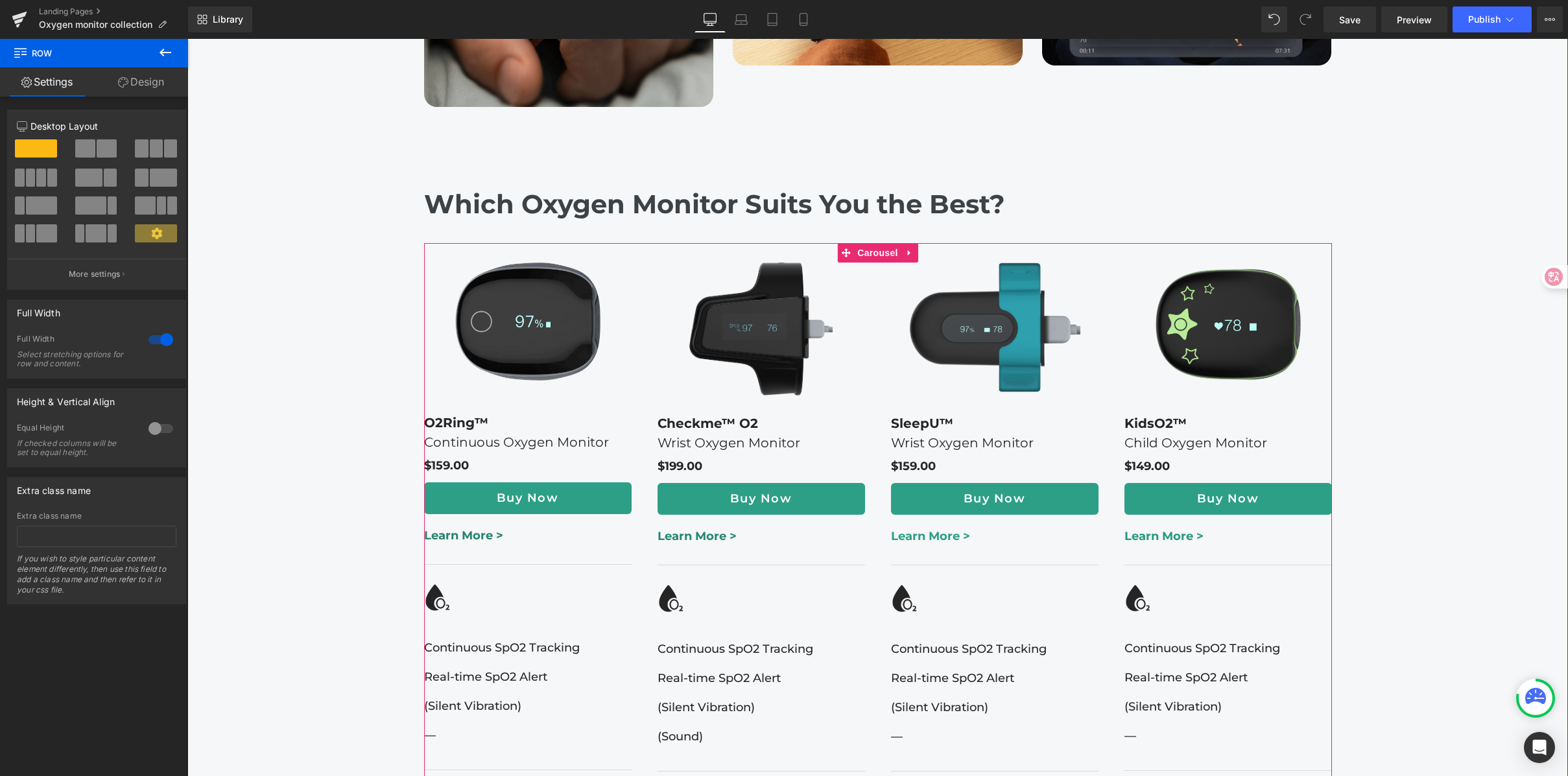
scroll to position [1456, 0]
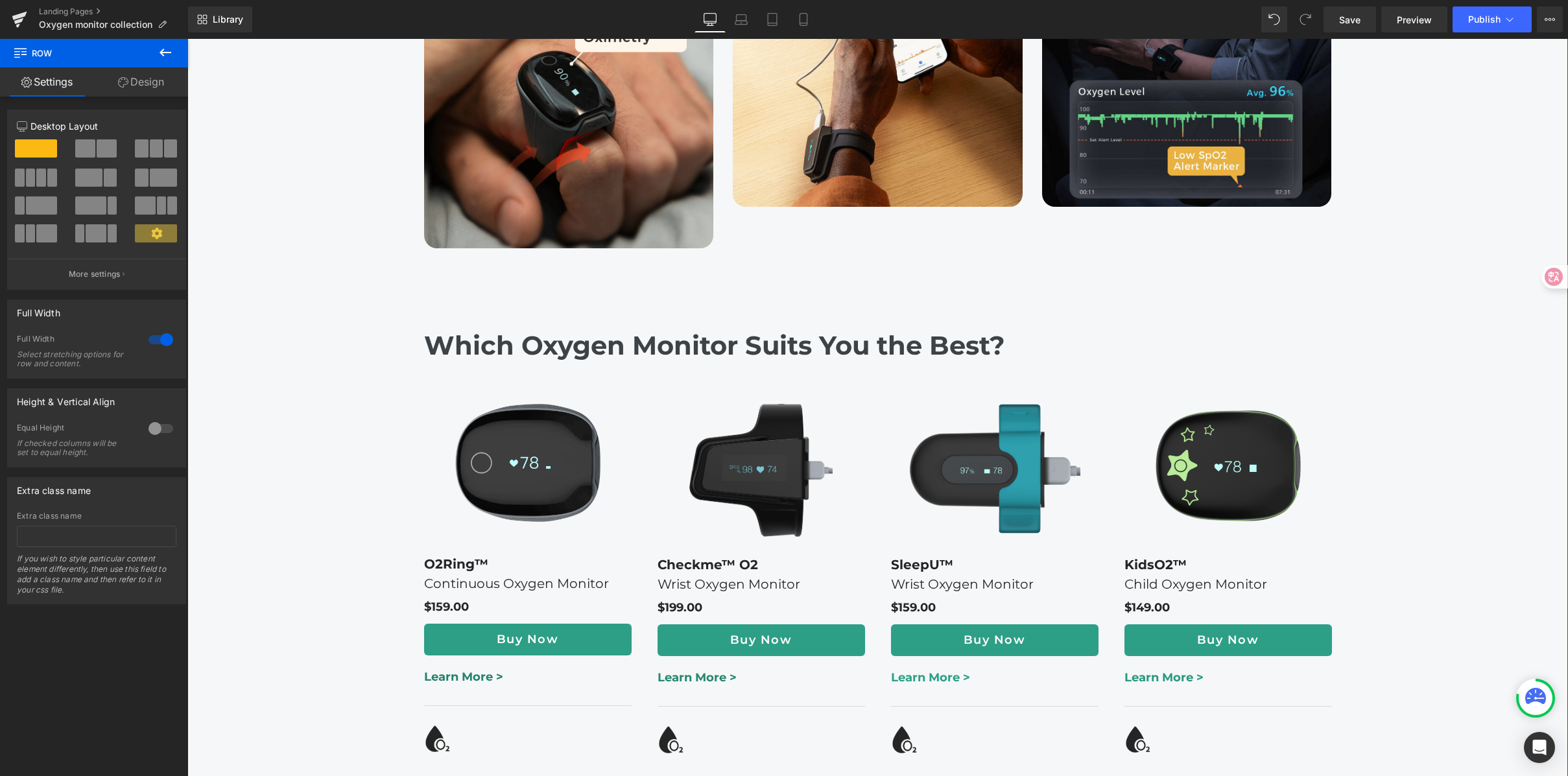
click at [865, 384] on span "Carousel" at bounding box center [877, 394] width 46 height 19
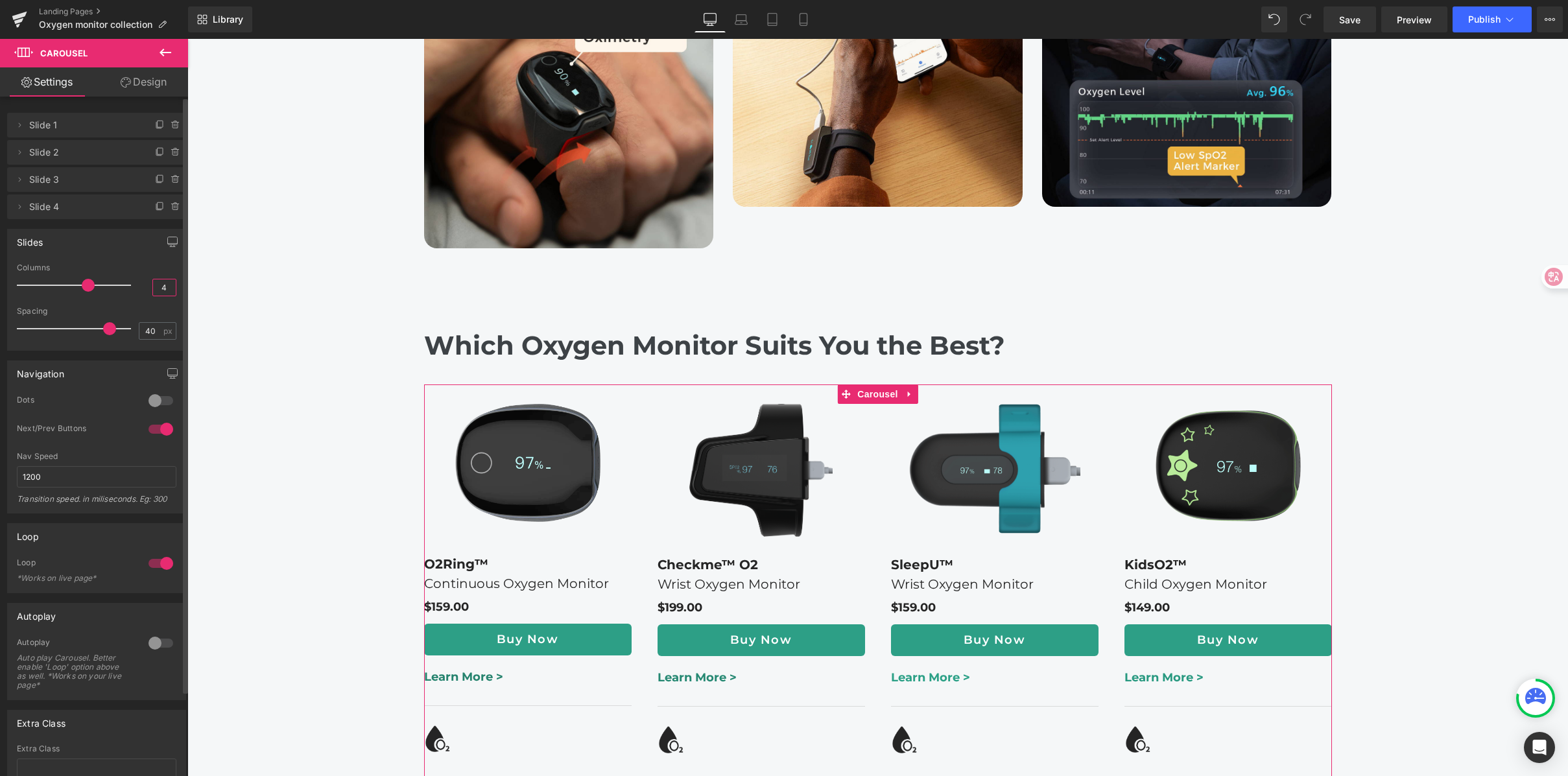
click at [166, 284] on input "4" at bounding box center [164, 288] width 23 height 16
click at [167, 290] on input "4" at bounding box center [164, 288] width 23 height 16
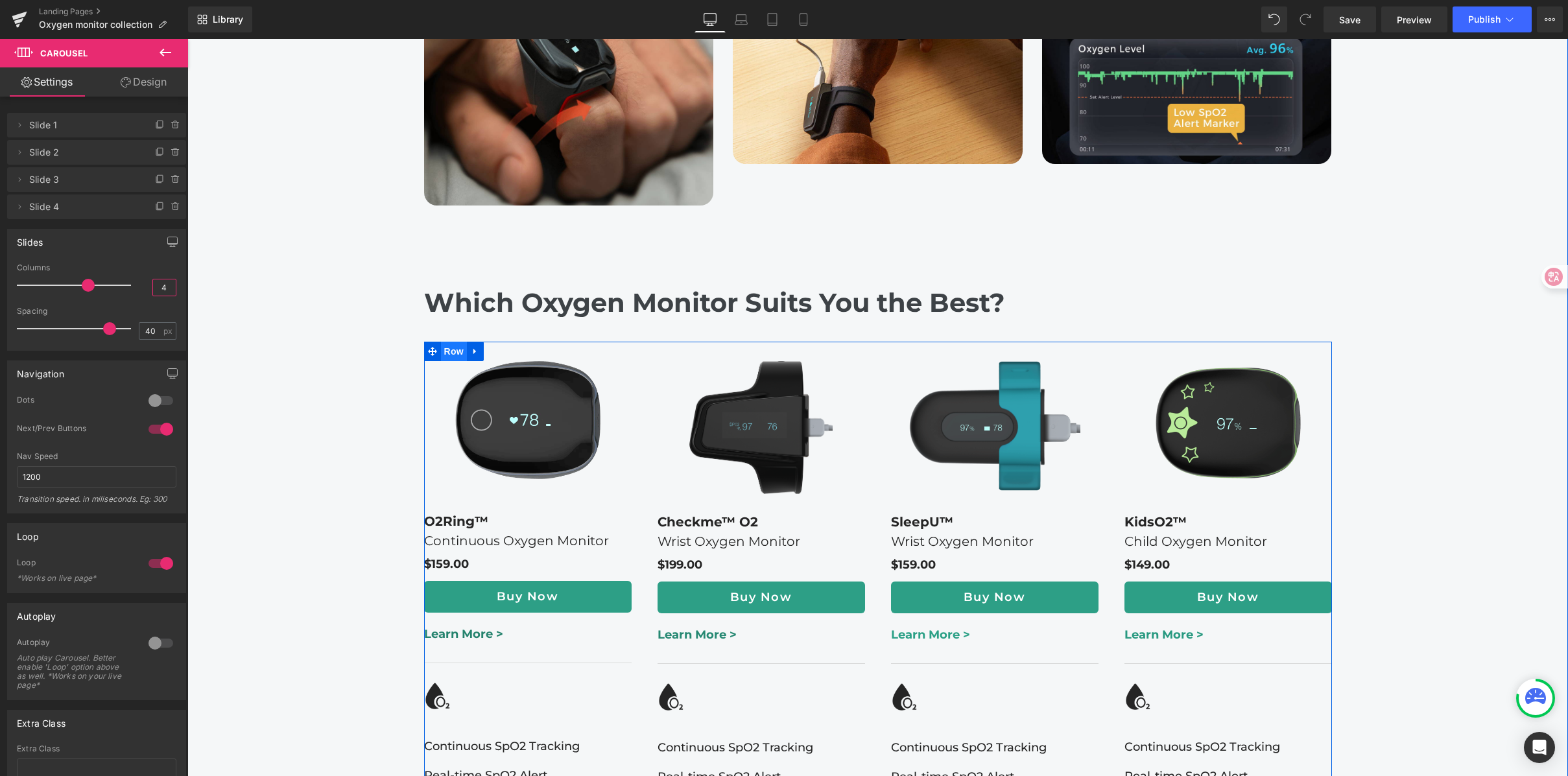
scroll to position [1498, 0]
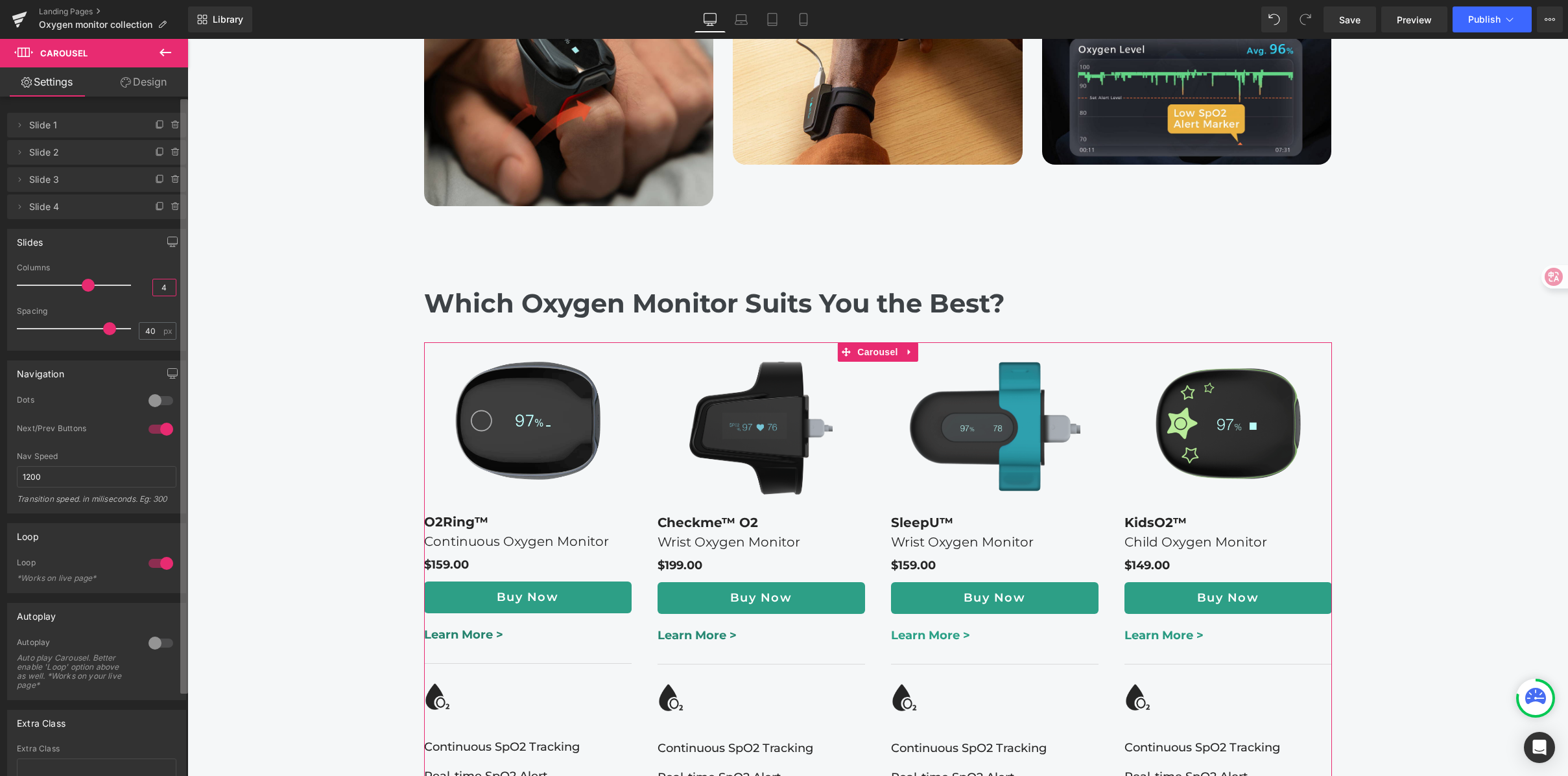
drag, startPoint x: 159, startPoint y: 288, endPoint x: 185, endPoint y: 292, distance: 26.3
click at [185, 292] on div "Delete Cancel Slide 1 Slide 1 Name Slide 1 Delete Cancel Slide 2 Slide 2 Name S…" at bounding box center [94, 439] width 188 height 685
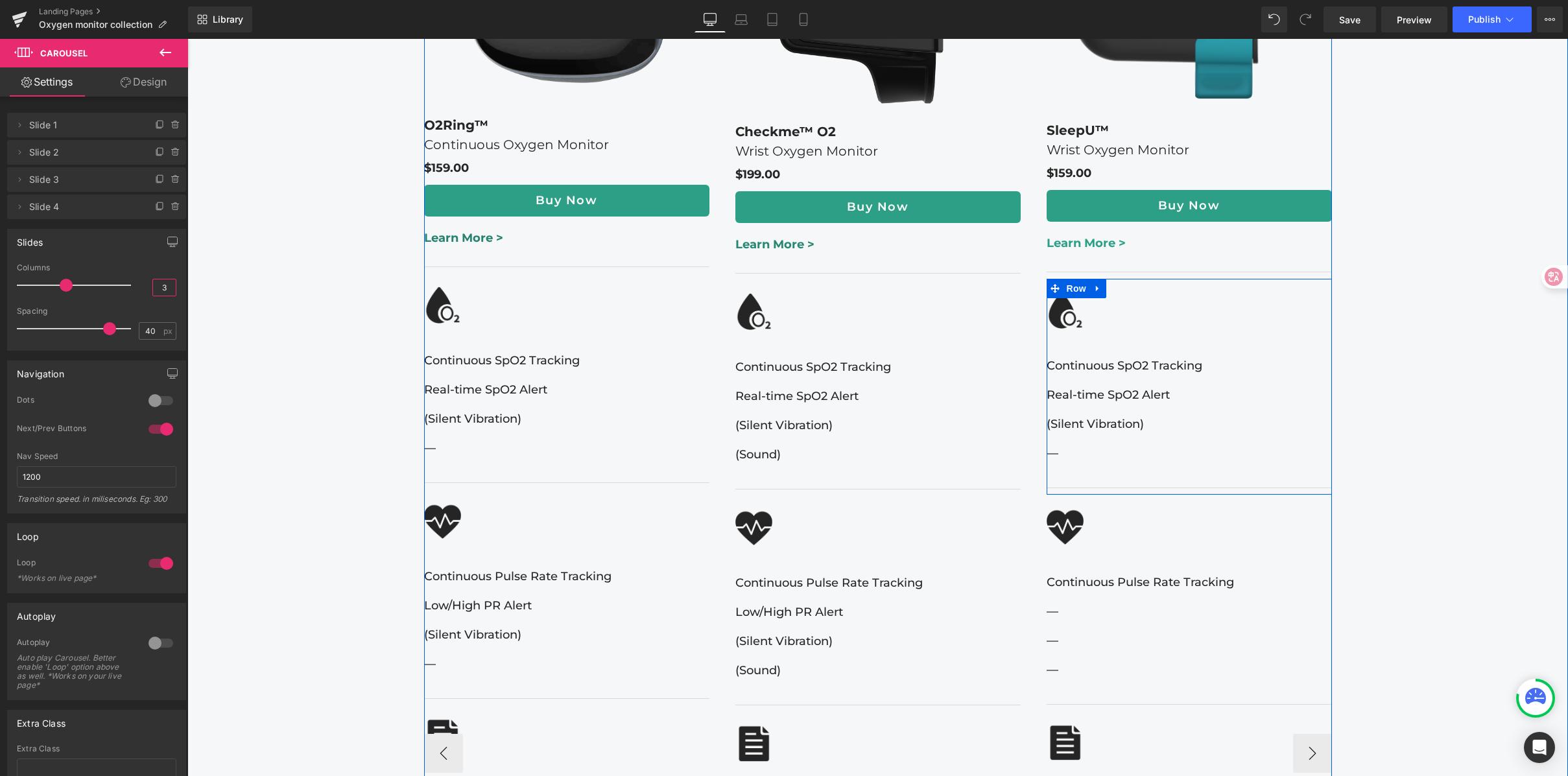
scroll to position [1936, 0]
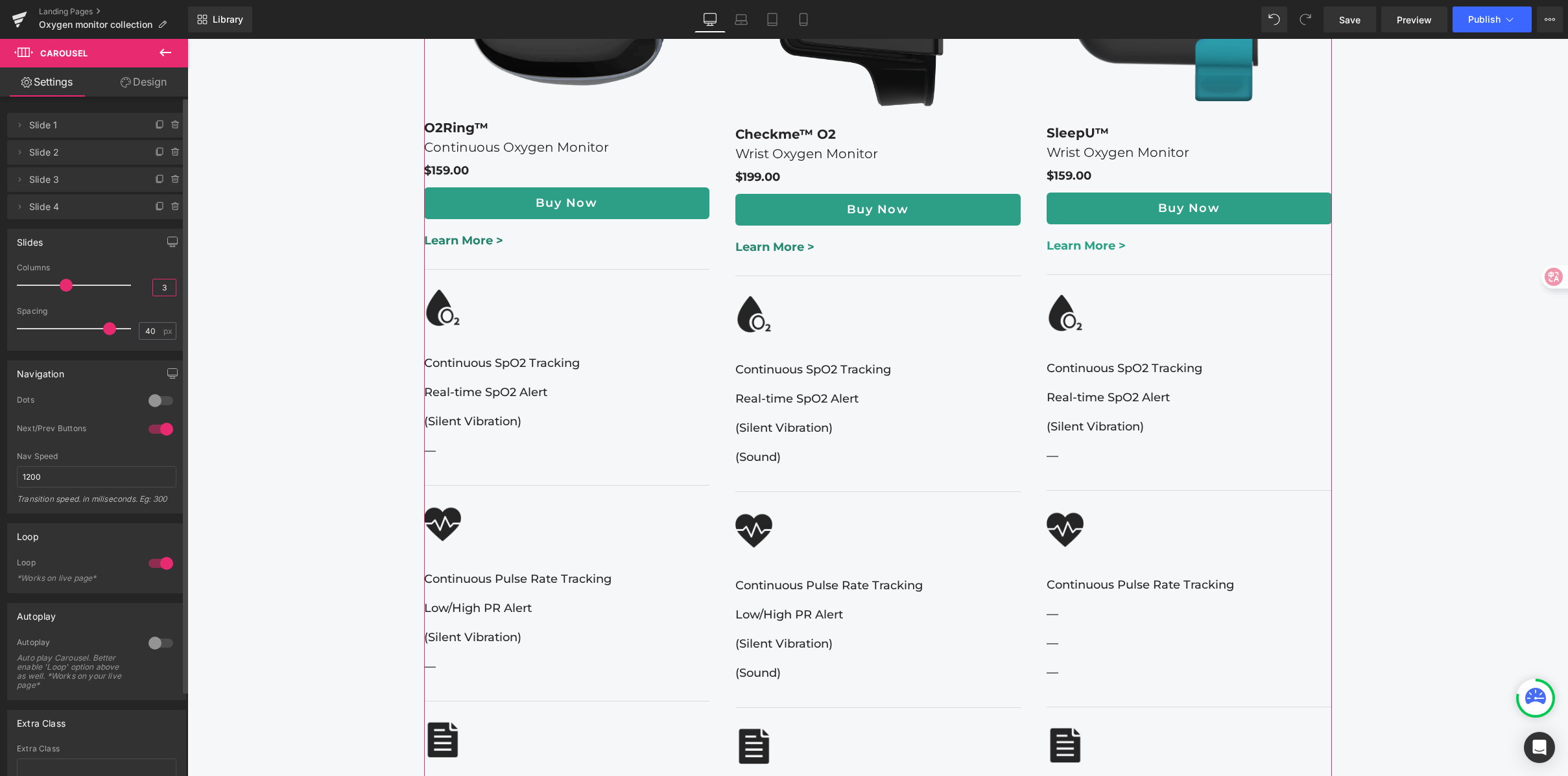
click at [156, 284] on input "3" at bounding box center [164, 288] width 23 height 16
type input "5"
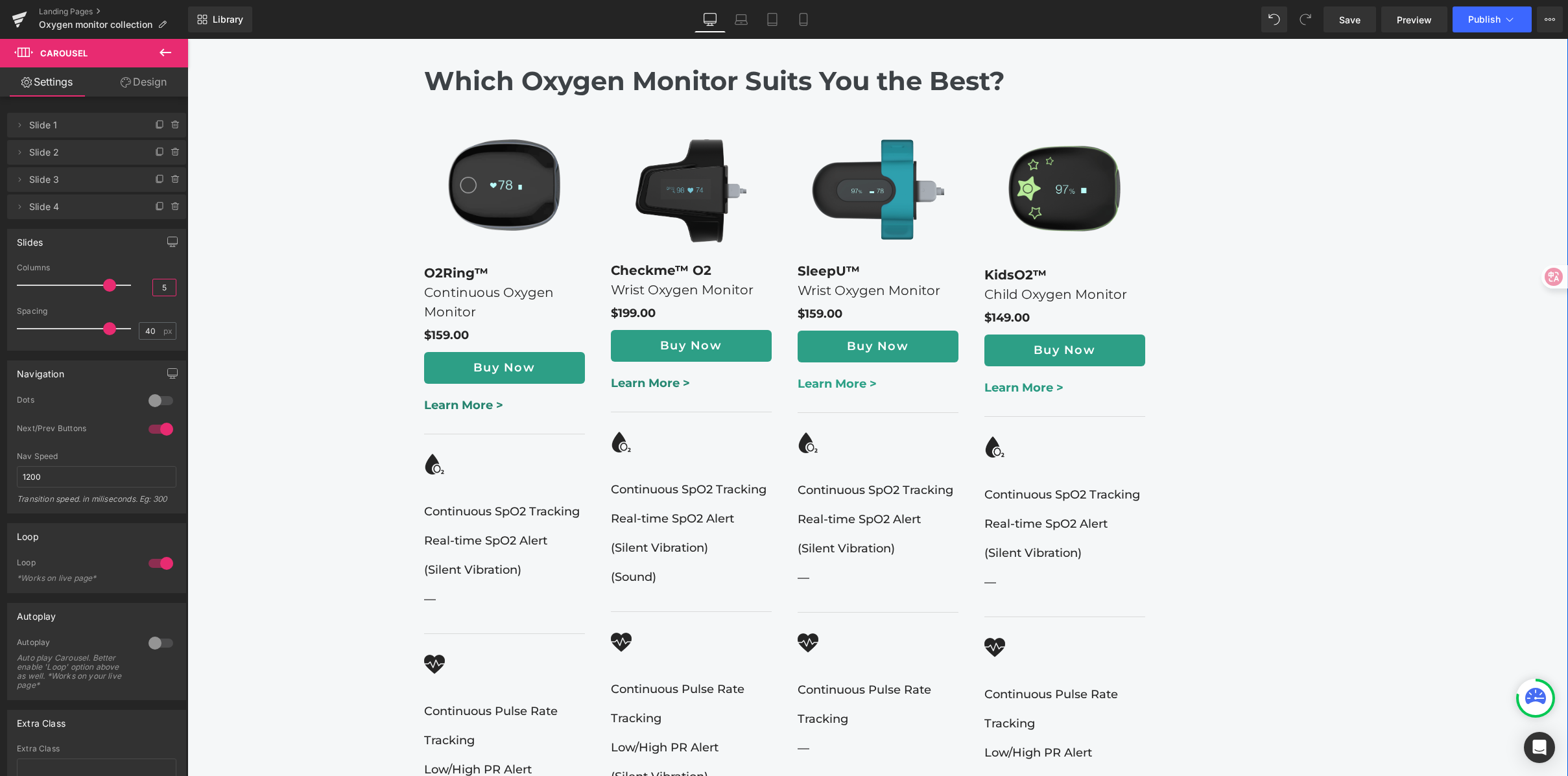
scroll to position [1719, 0]
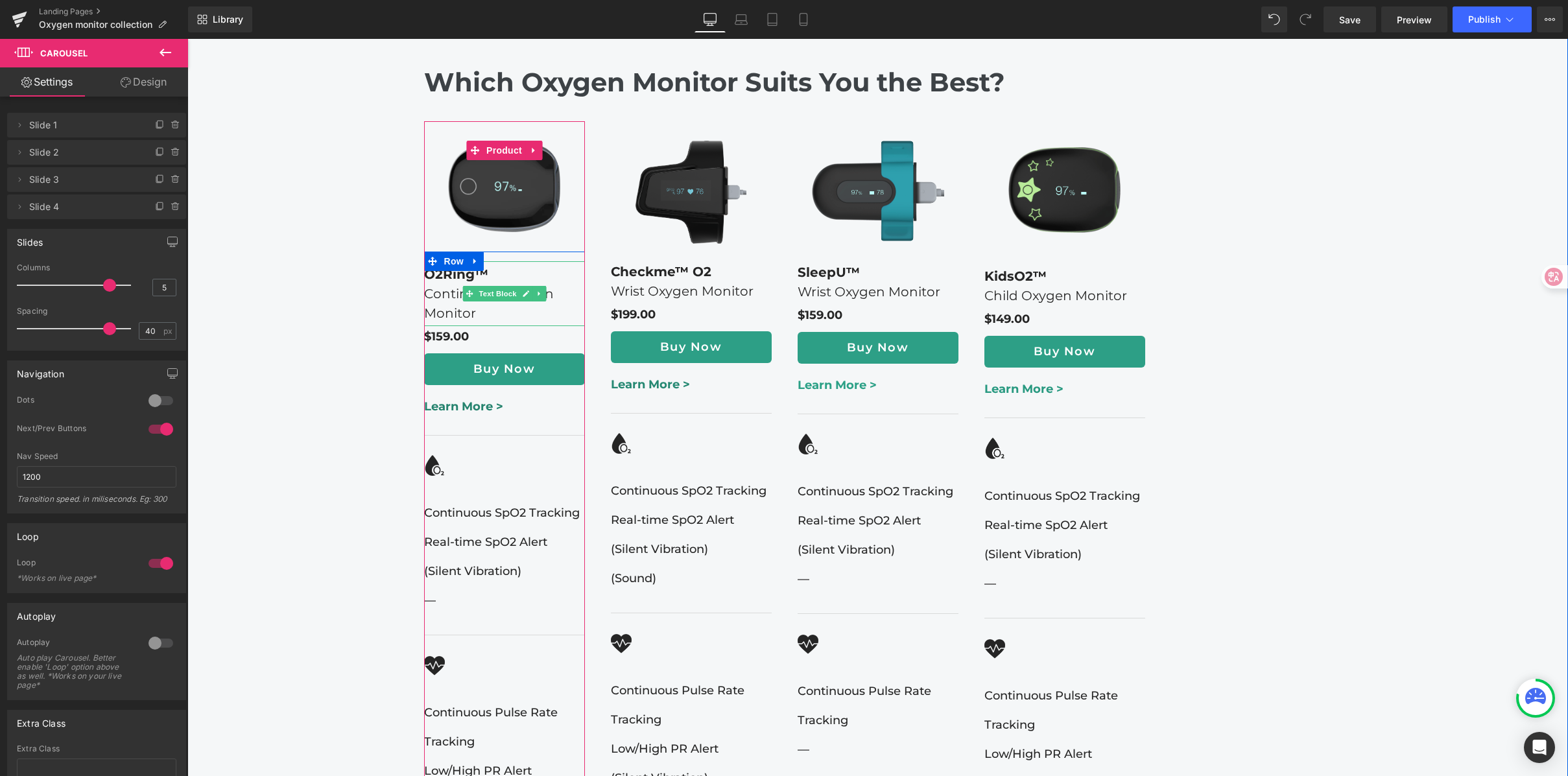
click at [451, 284] on p "Continuous Oxygen Monitor" at bounding box center [504, 304] width 161 height 39
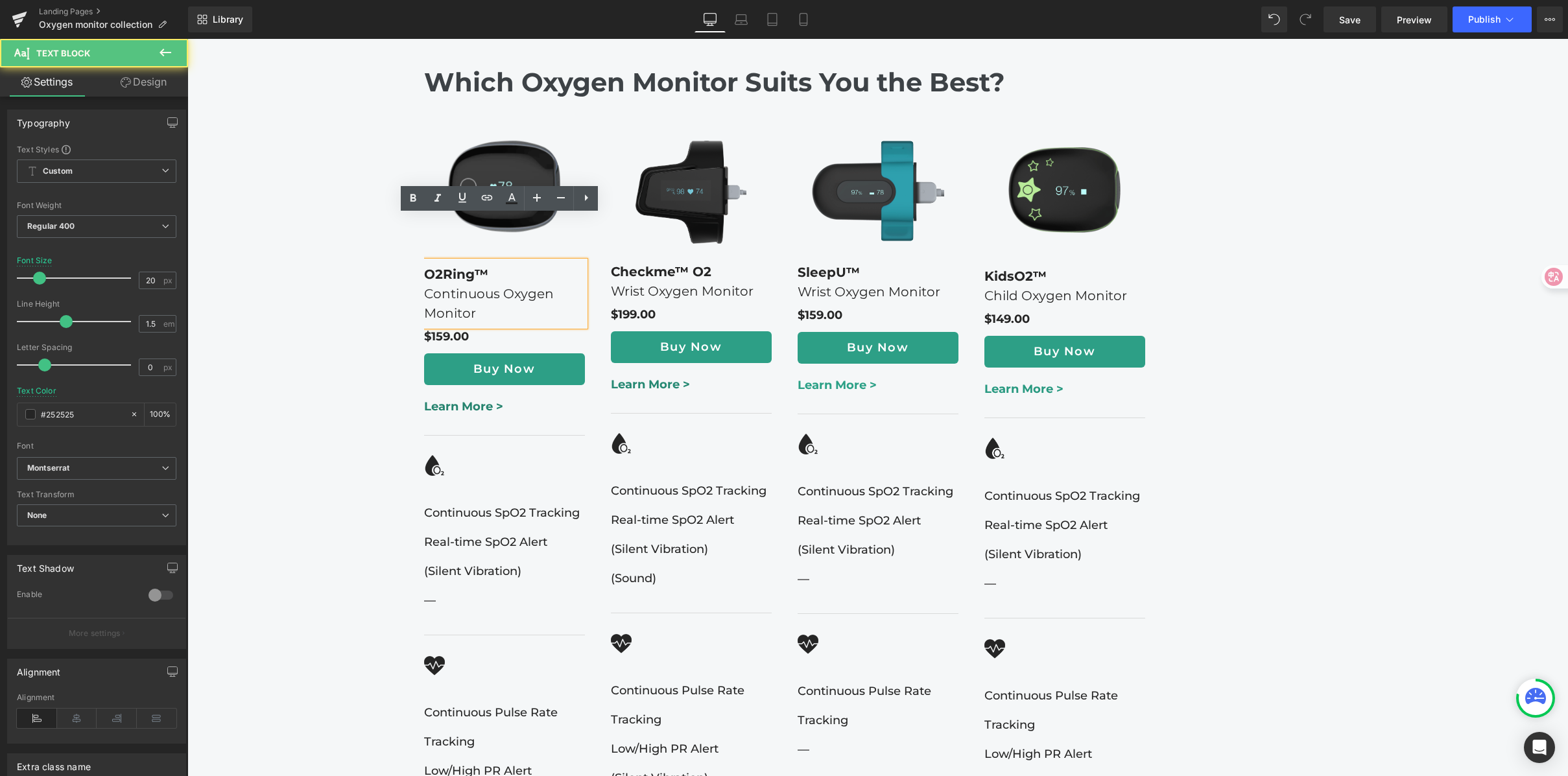
click at [496, 264] on p "O2Ring™" at bounding box center [504, 274] width 161 height 19
drag, startPoint x: 486, startPoint y: 226, endPoint x: 482, endPoint y: 274, distance: 48.2
click at [482, 274] on div "O2Ring™ Continuous Oxygen Monitor" at bounding box center [504, 294] width 161 height 65
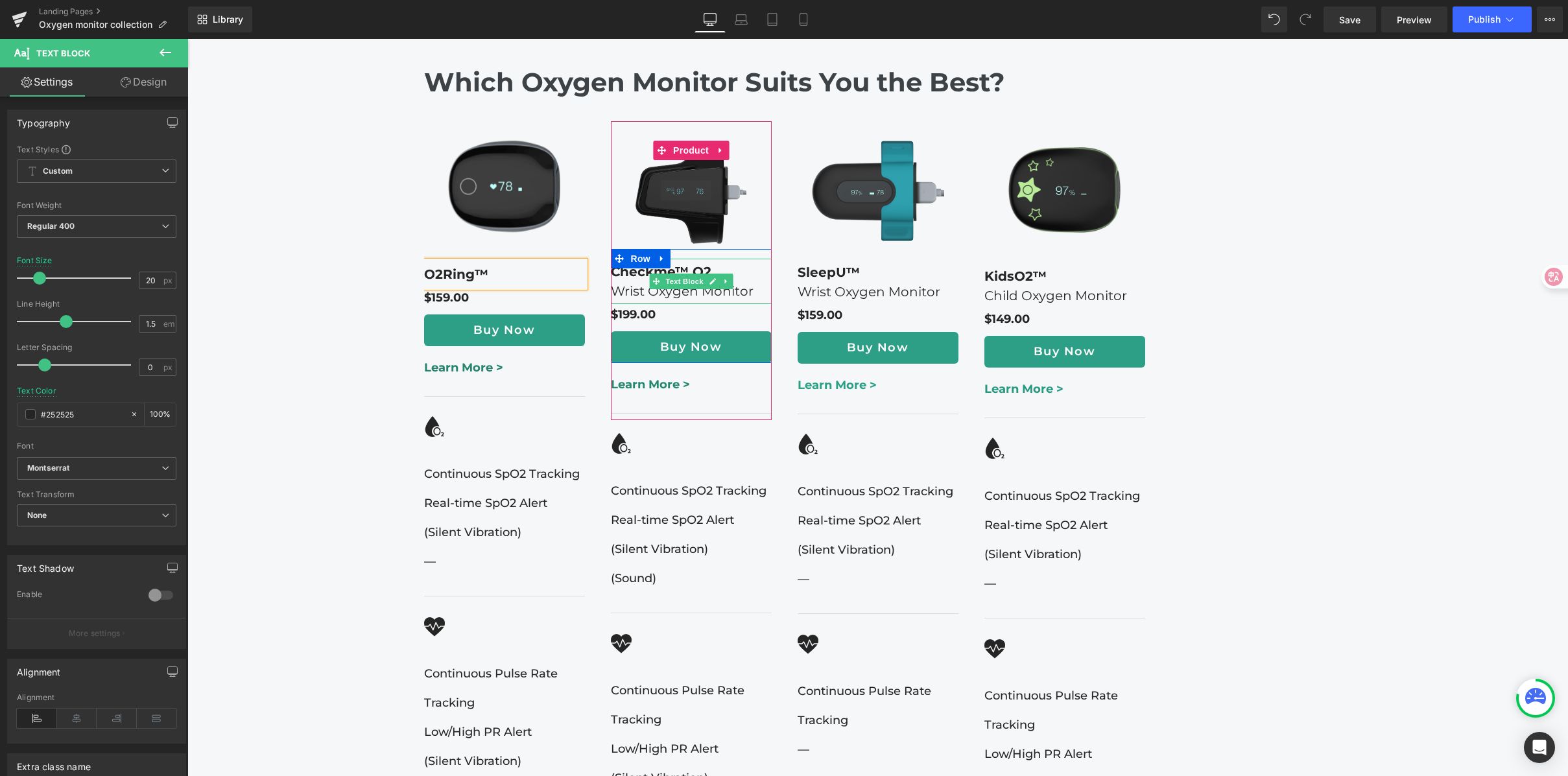
click at [741, 262] on p "Checkme™ O2" at bounding box center [691, 271] width 161 height 19
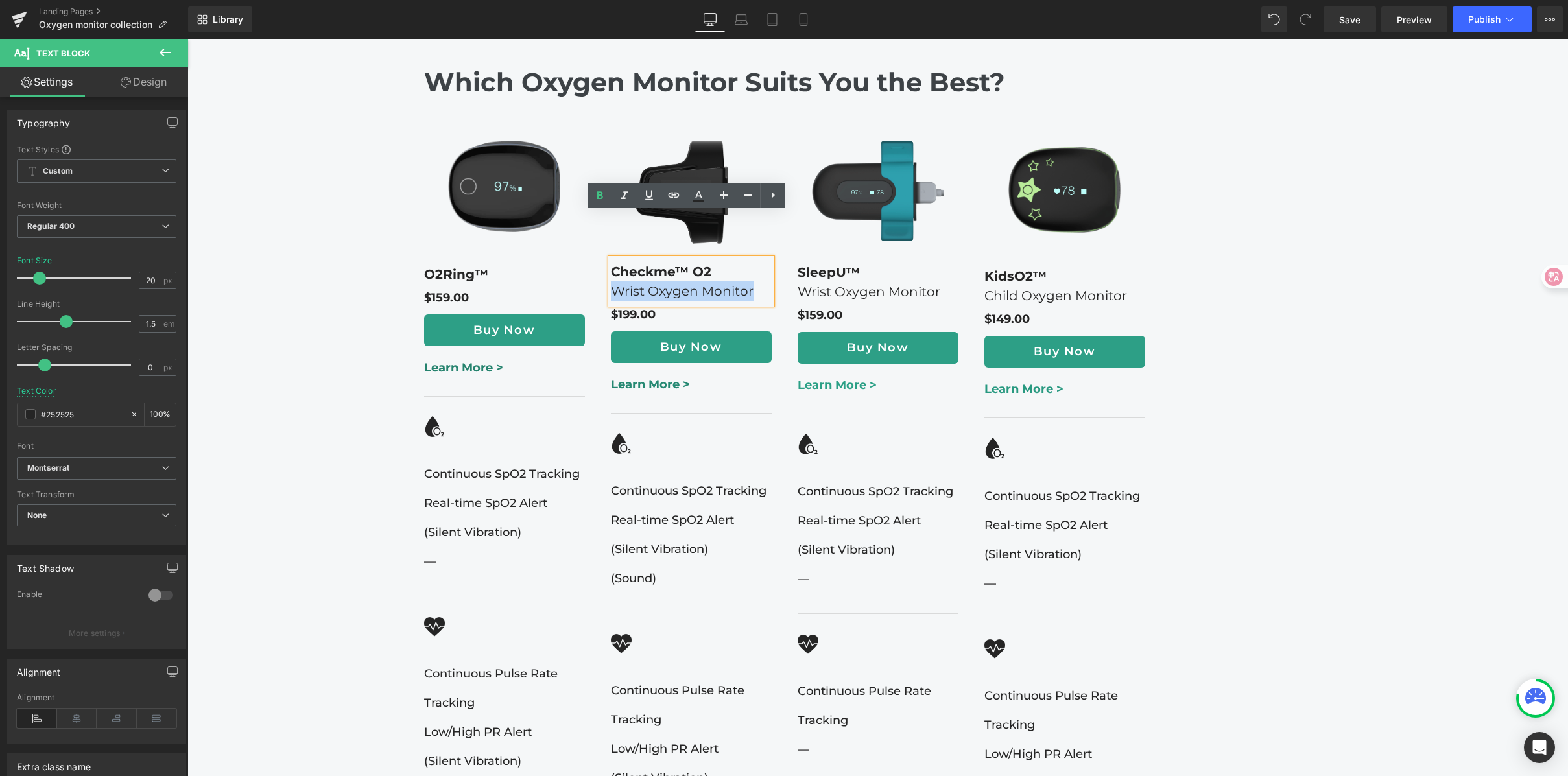
drag, startPoint x: 713, startPoint y: 226, endPoint x: 771, endPoint y: 259, distance: 66.7
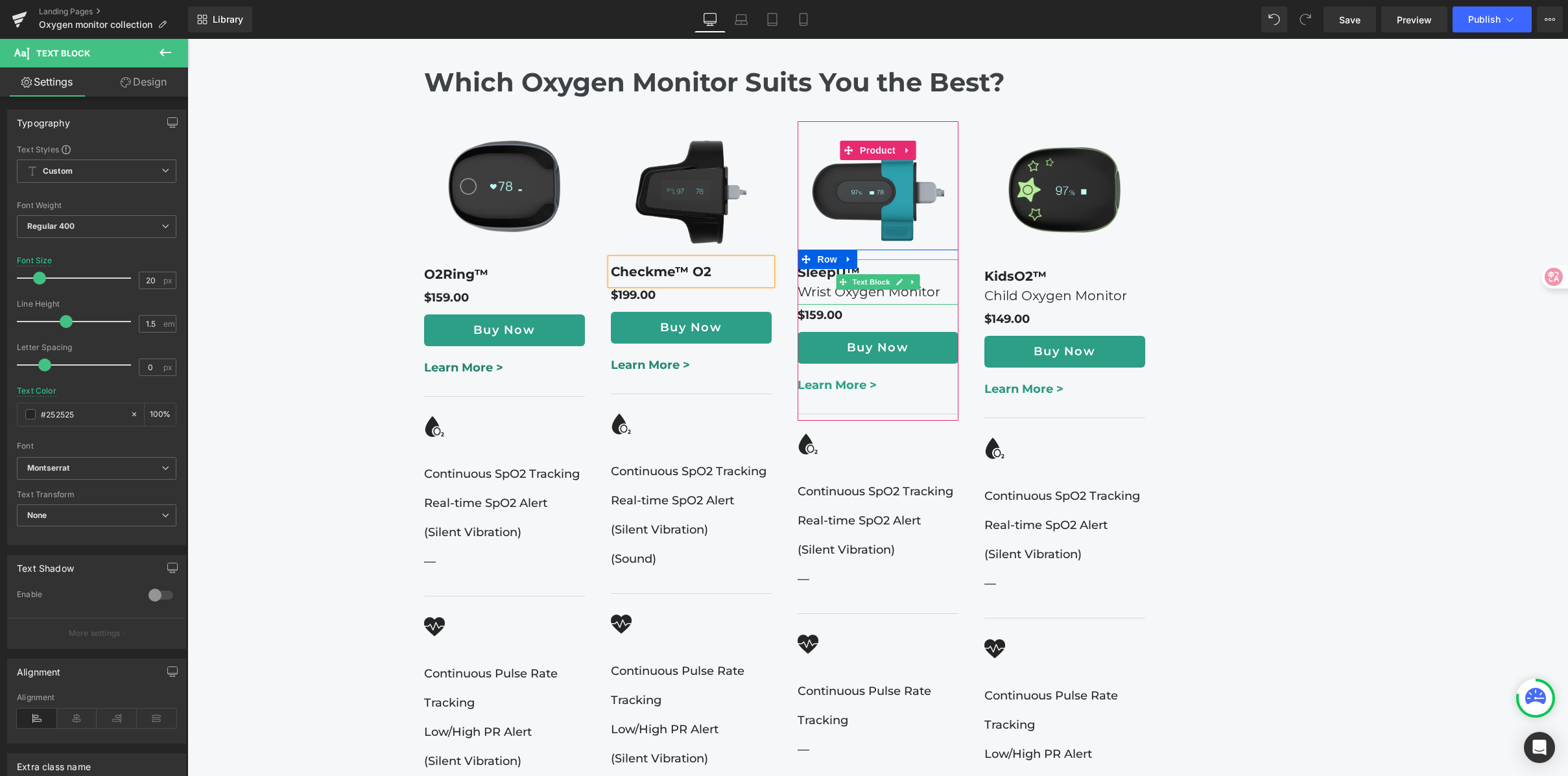
click at [868, 262] on p "SleepU™" at bounding box center [878, 272] width 161 height 19
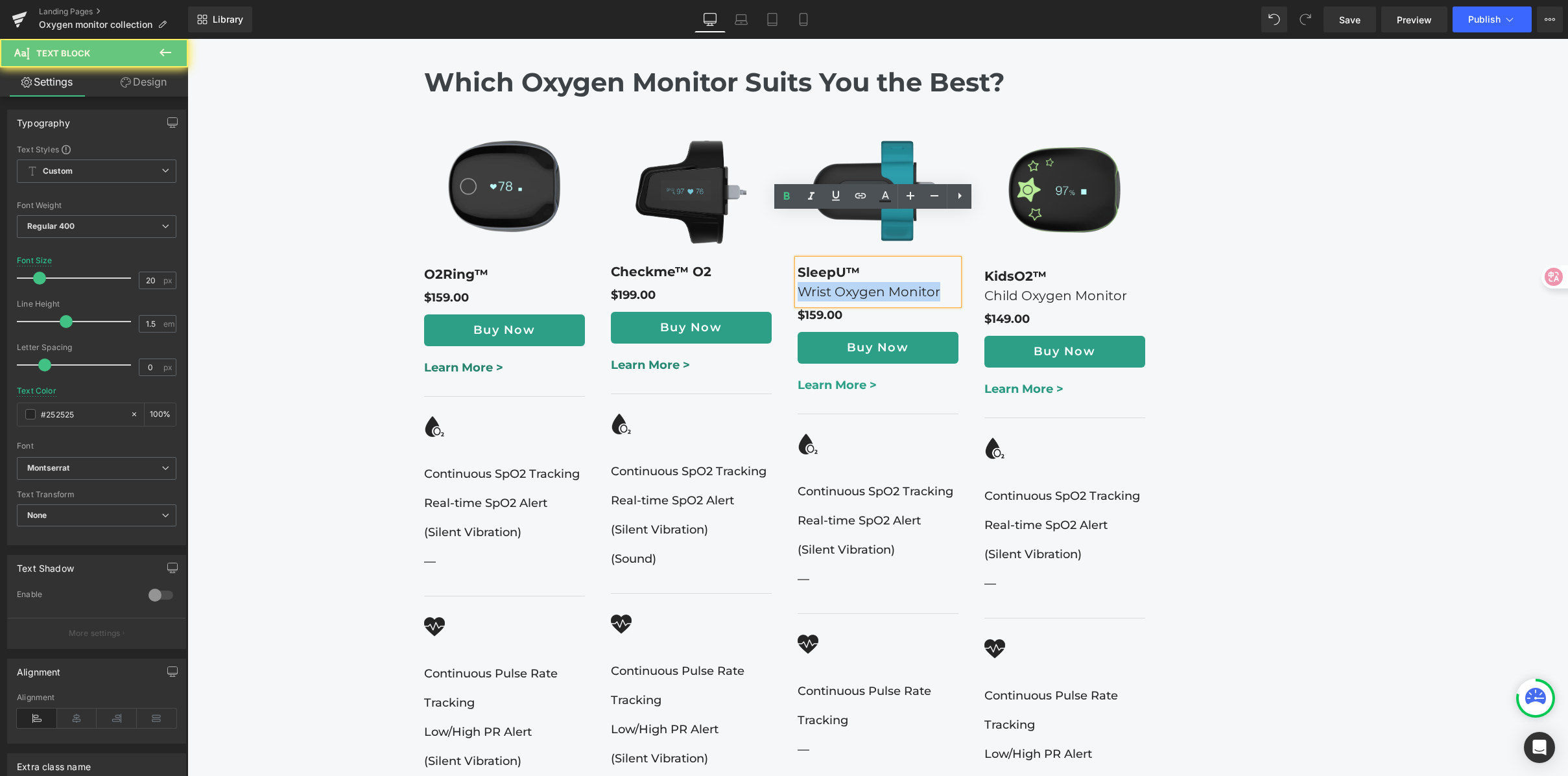
drag, startPoint x: 871, startPoint y: 229, endPoint x: 958, endPoint y: 266, distance: 94.5
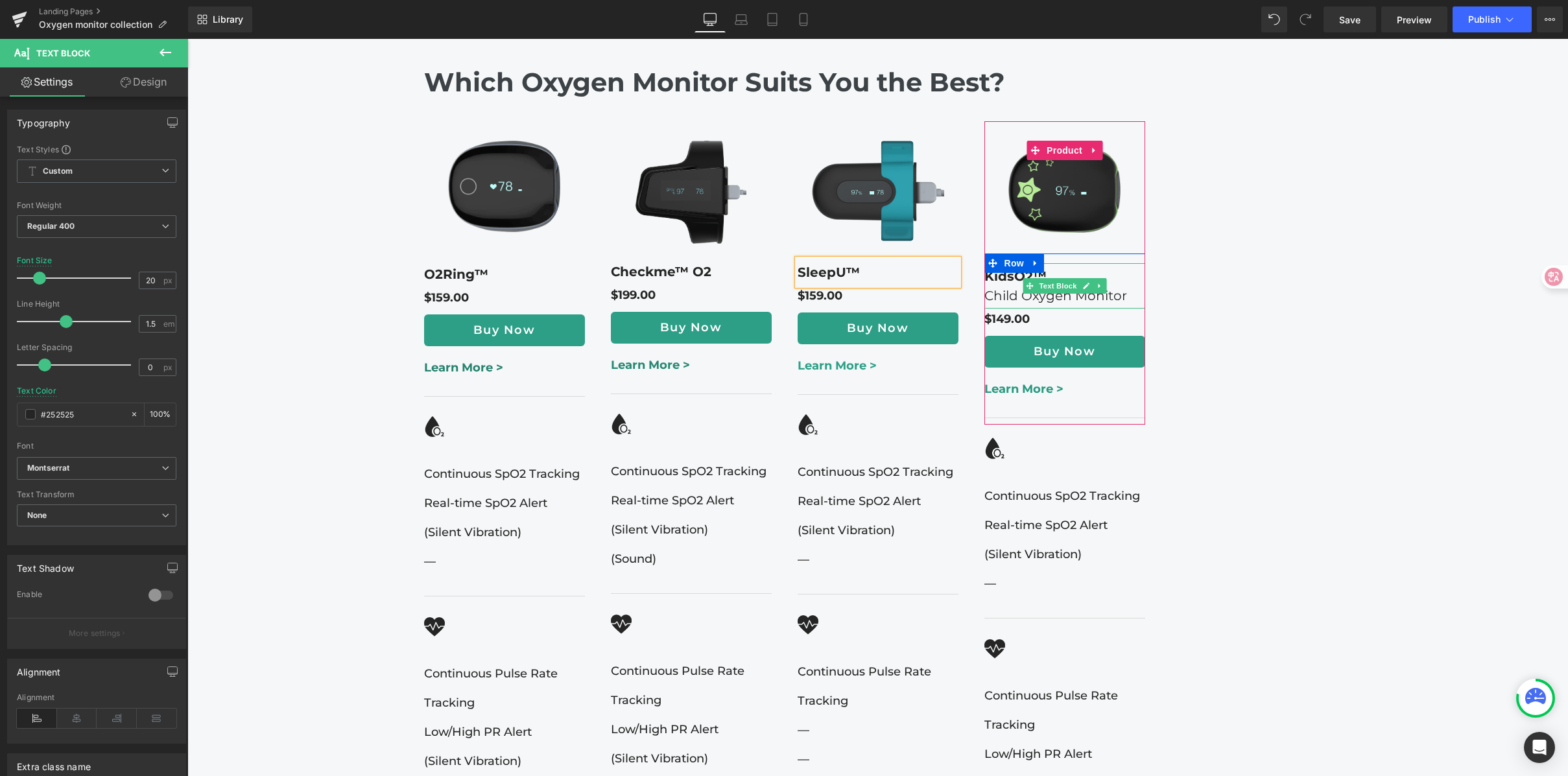
click at [1057, 263] on div at bounding box center [1064, 264] width 161 height 3
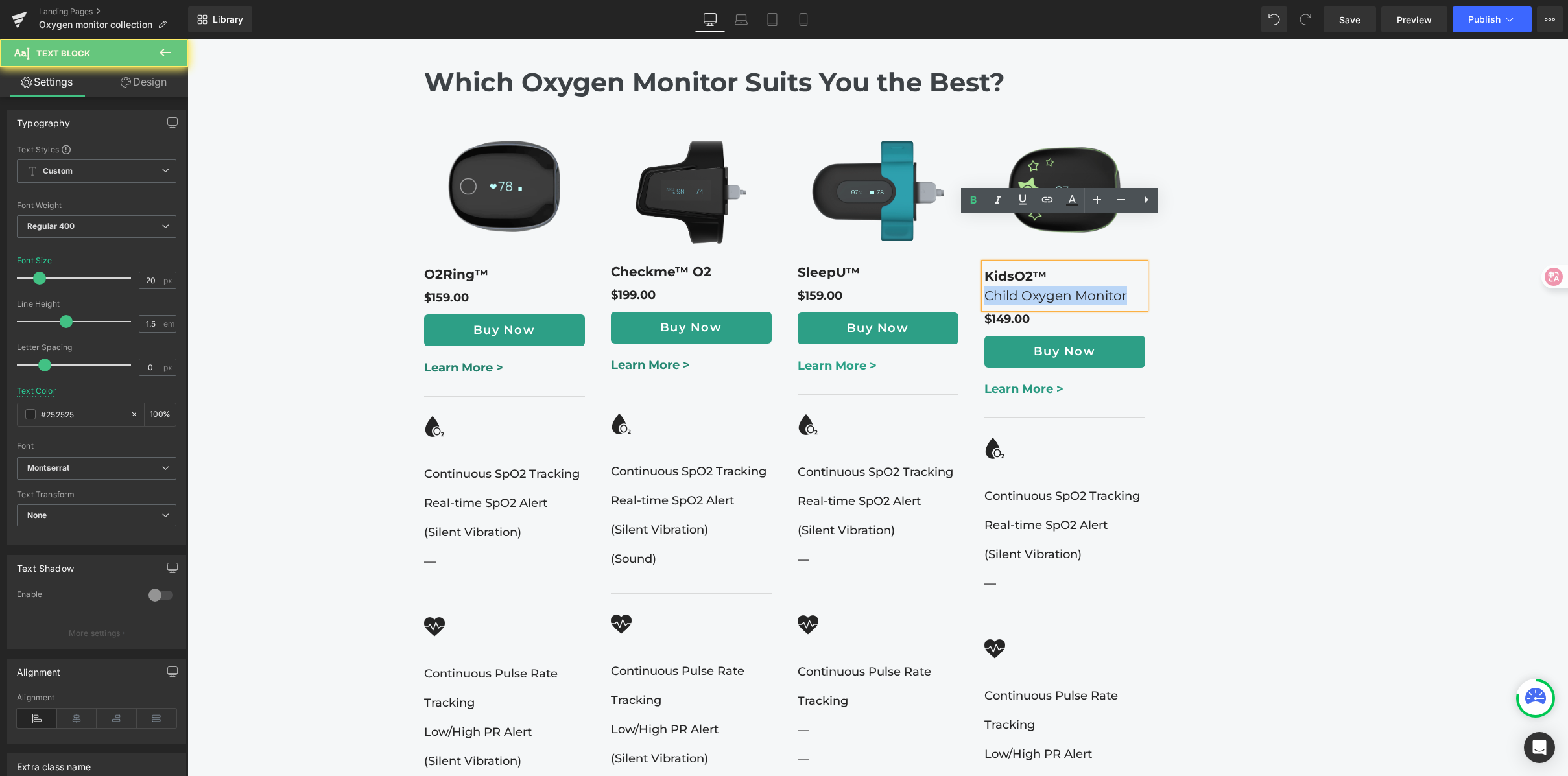
drag, startPoint x: 1056, startPoint y: 225, endPoint x: 1169, endPoint y: 291, distance: 130.9
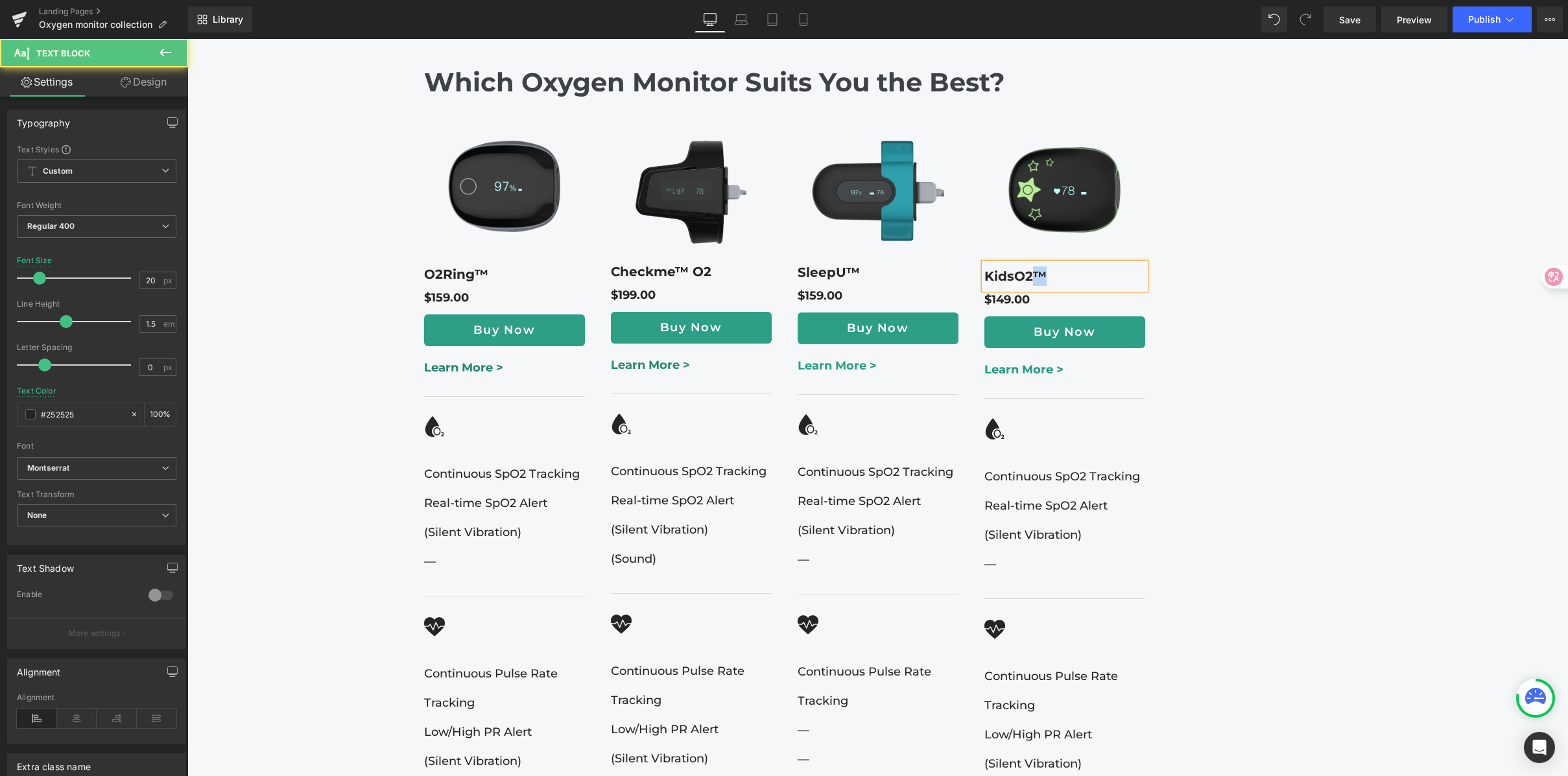
drag, startPoint x: 1027, startPoint y: 227, endPoint x: 1042, endPoint y: 222, distance: 15.8
click at [1042, 266] on p "KidsO2™" at bounding box center [1064, 276] width 161 height 19
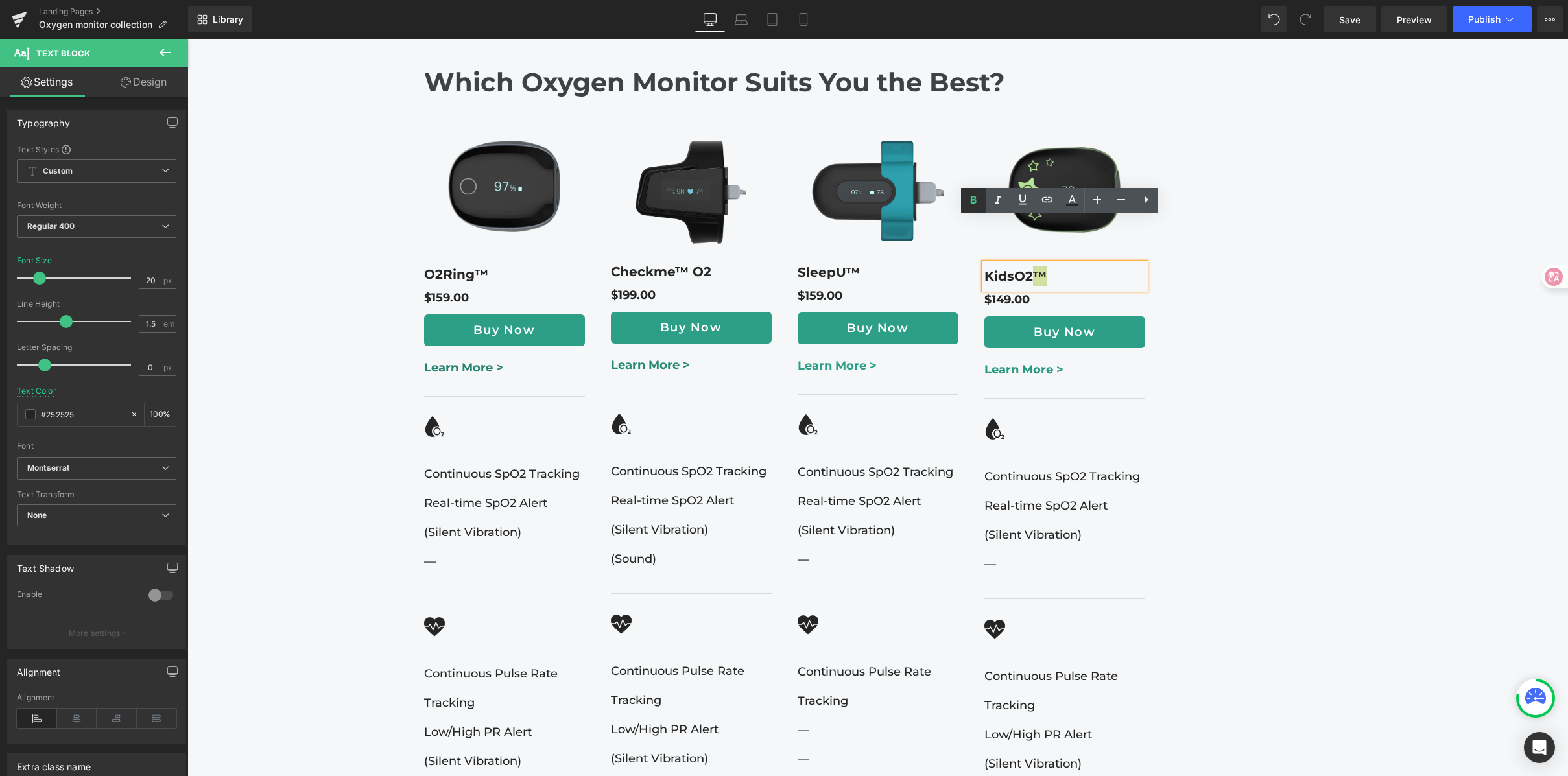
click at [0, 0] on link at bounding box center [0, 0] width 0 height 0
click at [823, 264] on b "SleepU™" at bounding box center [829, 272] width 62 height 15
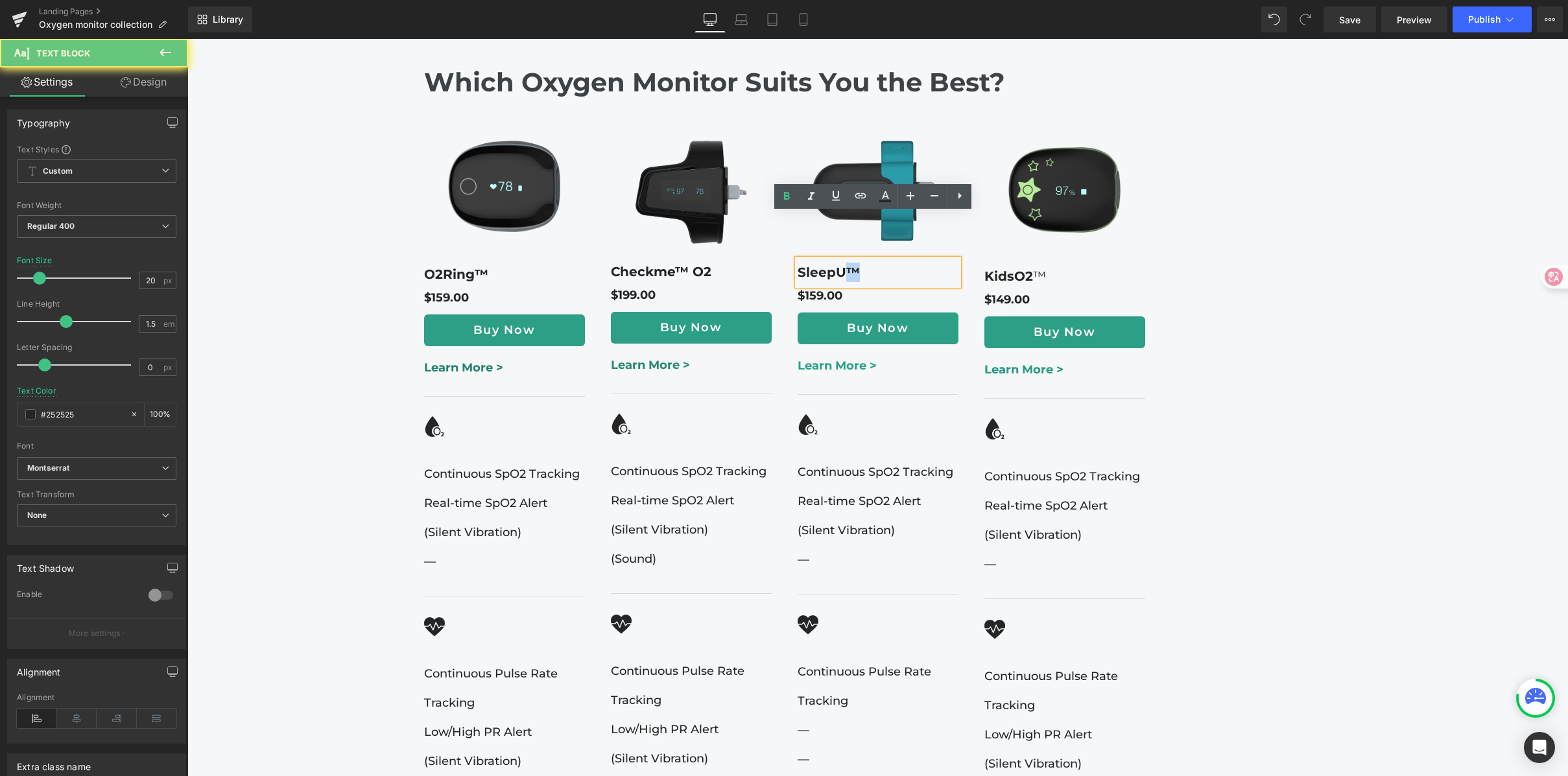
drag, startPoint x: 840, startPoint y: 225, endPoint x: 874, endPoint y: 225, distance: 34.0
click at [874, 262] on p "SleepU™" at bounding box center [878, 272] width 161 height 19
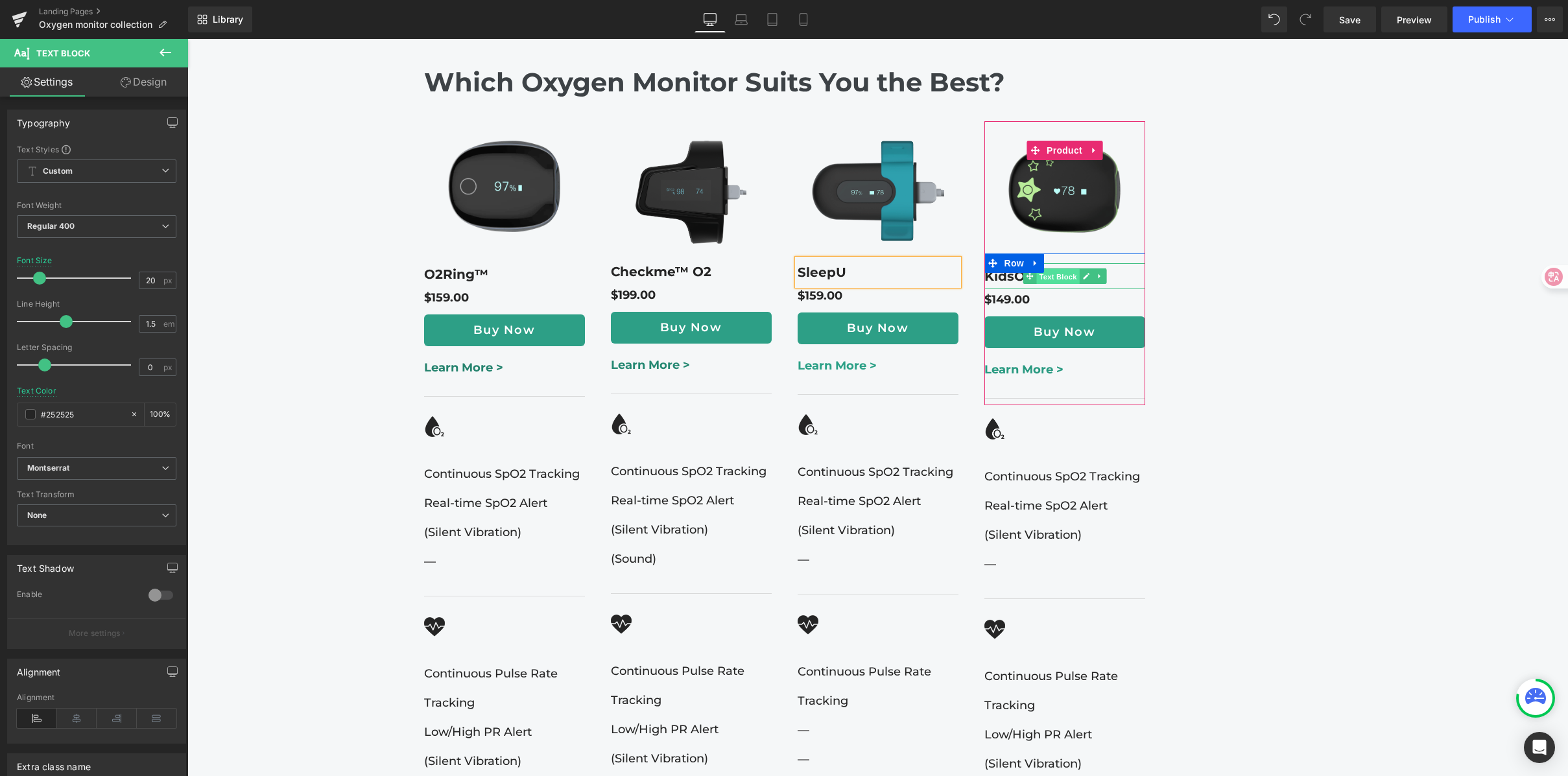
click at [1049, 269] on span "Text Block" at bounding box center [1058, 276] width 43 height 15
click at [1083, 273] on icon at bounding box center [1086, 276] width 7 height 7
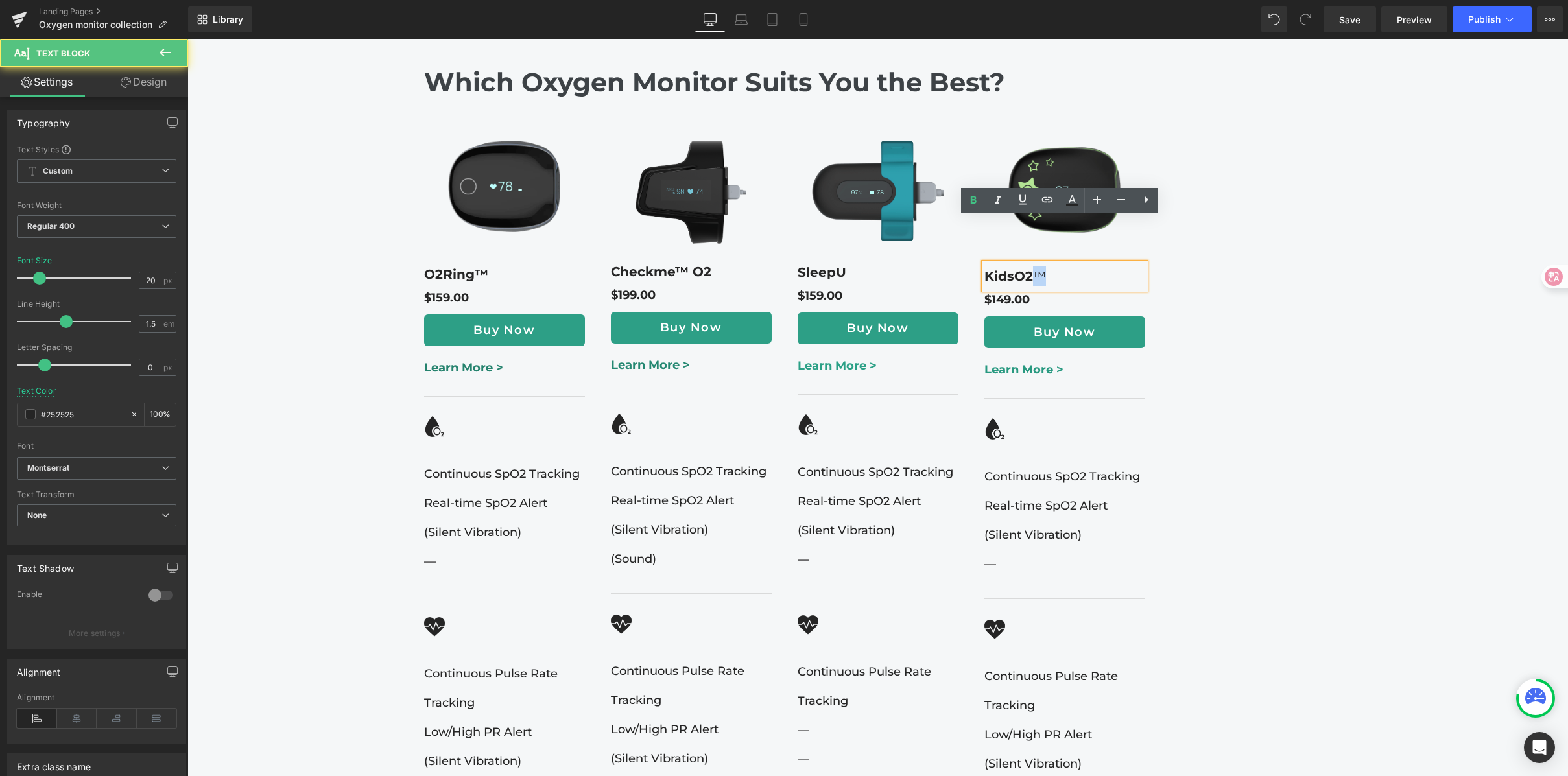
drag, startPoint x: 1027, startPoint y: 231, endPoint x: 1054, endPoint y: 228, distance: 27.2
click at [1054, 266] on p "KidsO2 ™" at bounding box center [1064, 276] width 161 height 19
copy span "™"
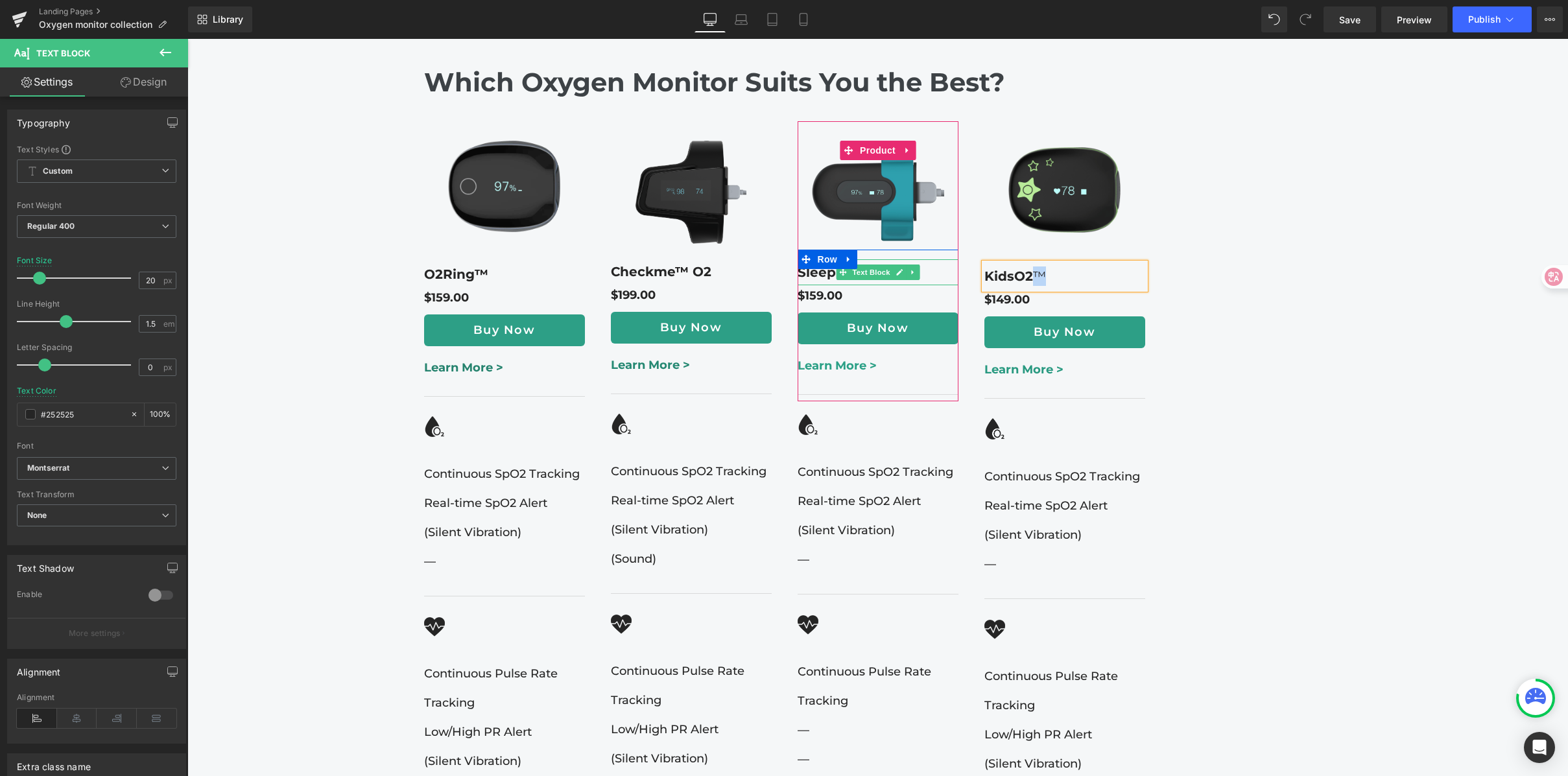
click at [896, 269] on icon at bounding box center [899, 272] width 7 height 7
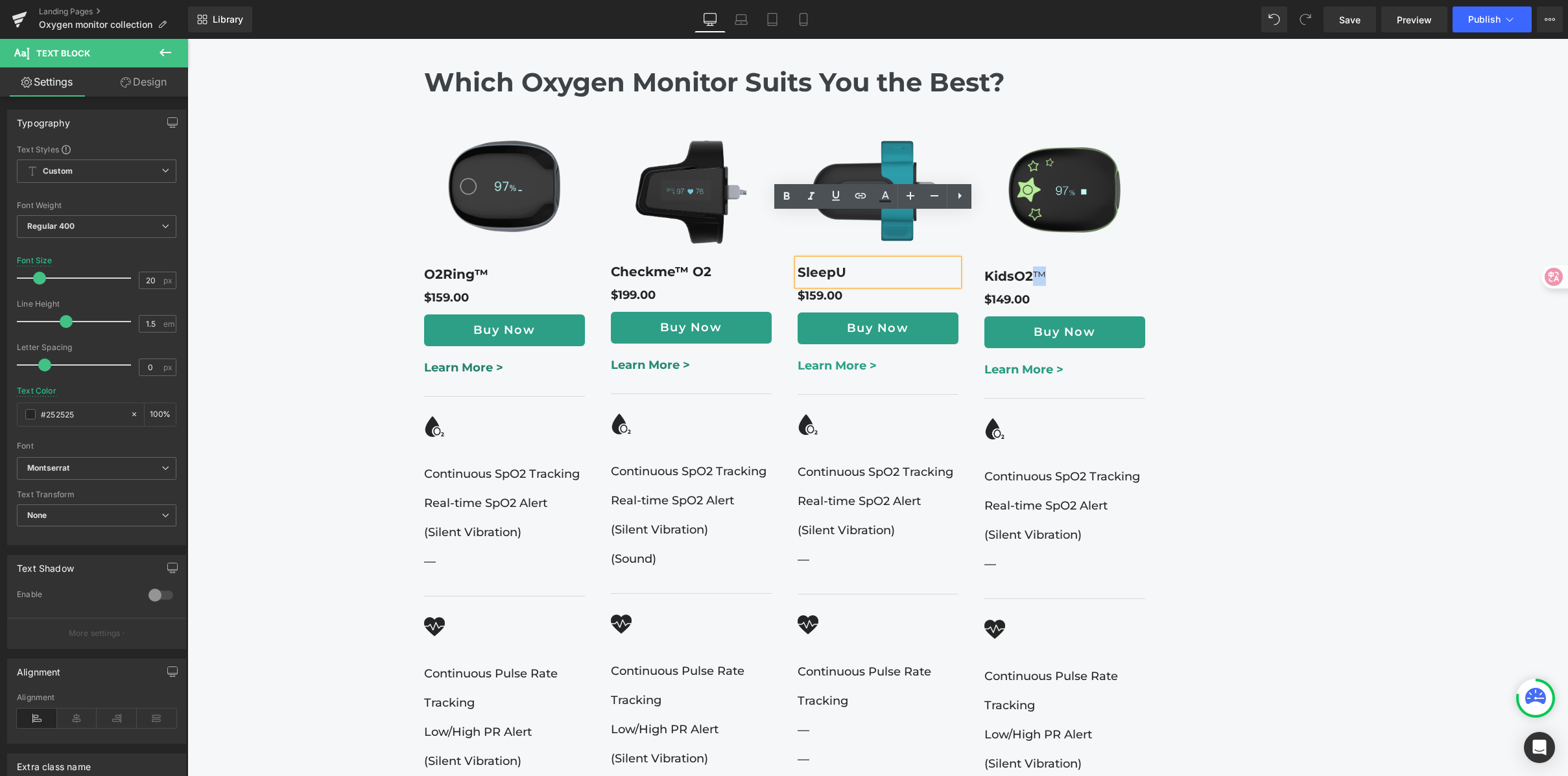
click at [852, 262] on p "SleepU" at bounding box center [878, 272] width 161 height 19
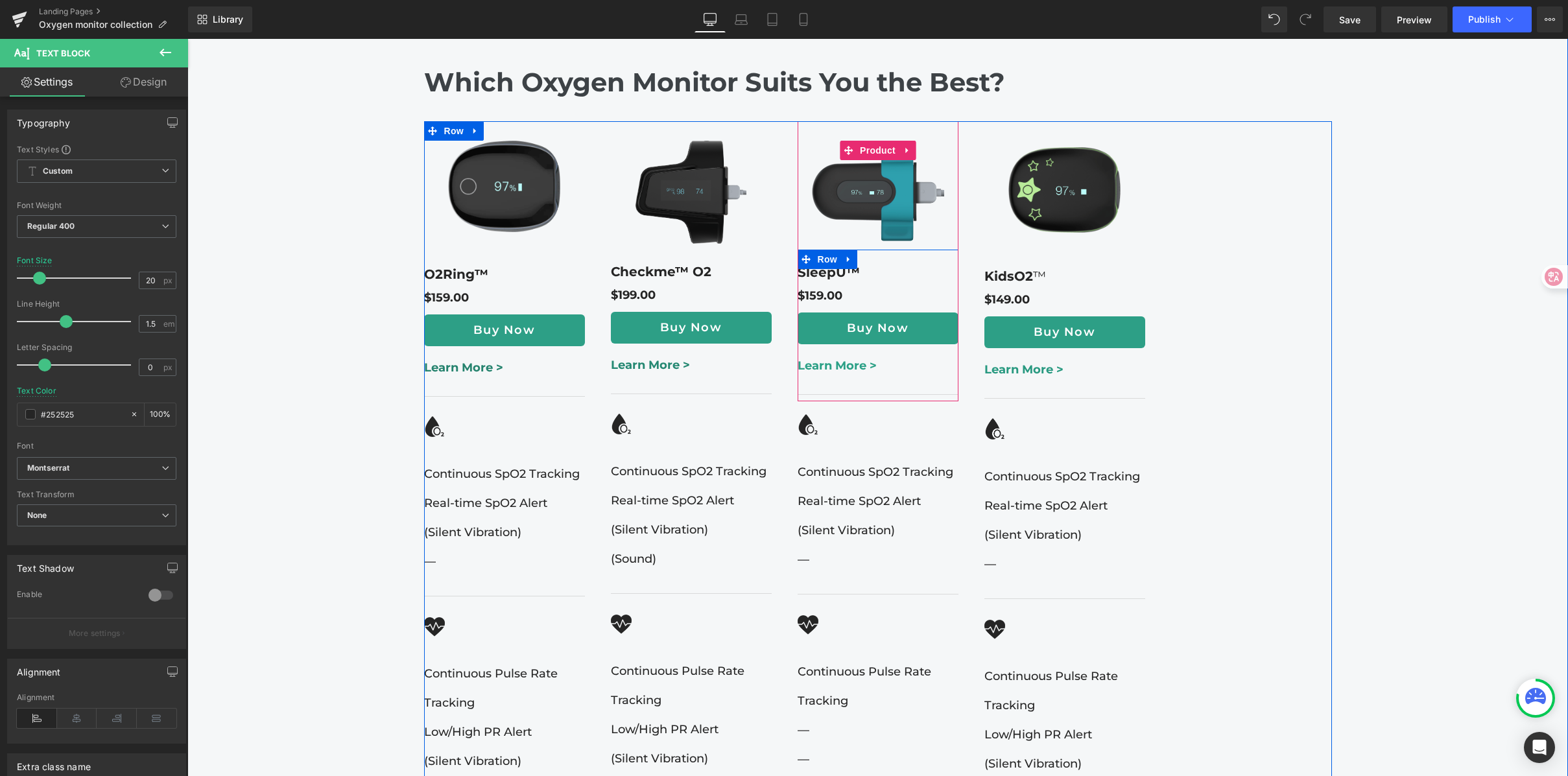
click at [862, 264] on span "Text Block" at bounding box center [871, 272] width 43 height 15
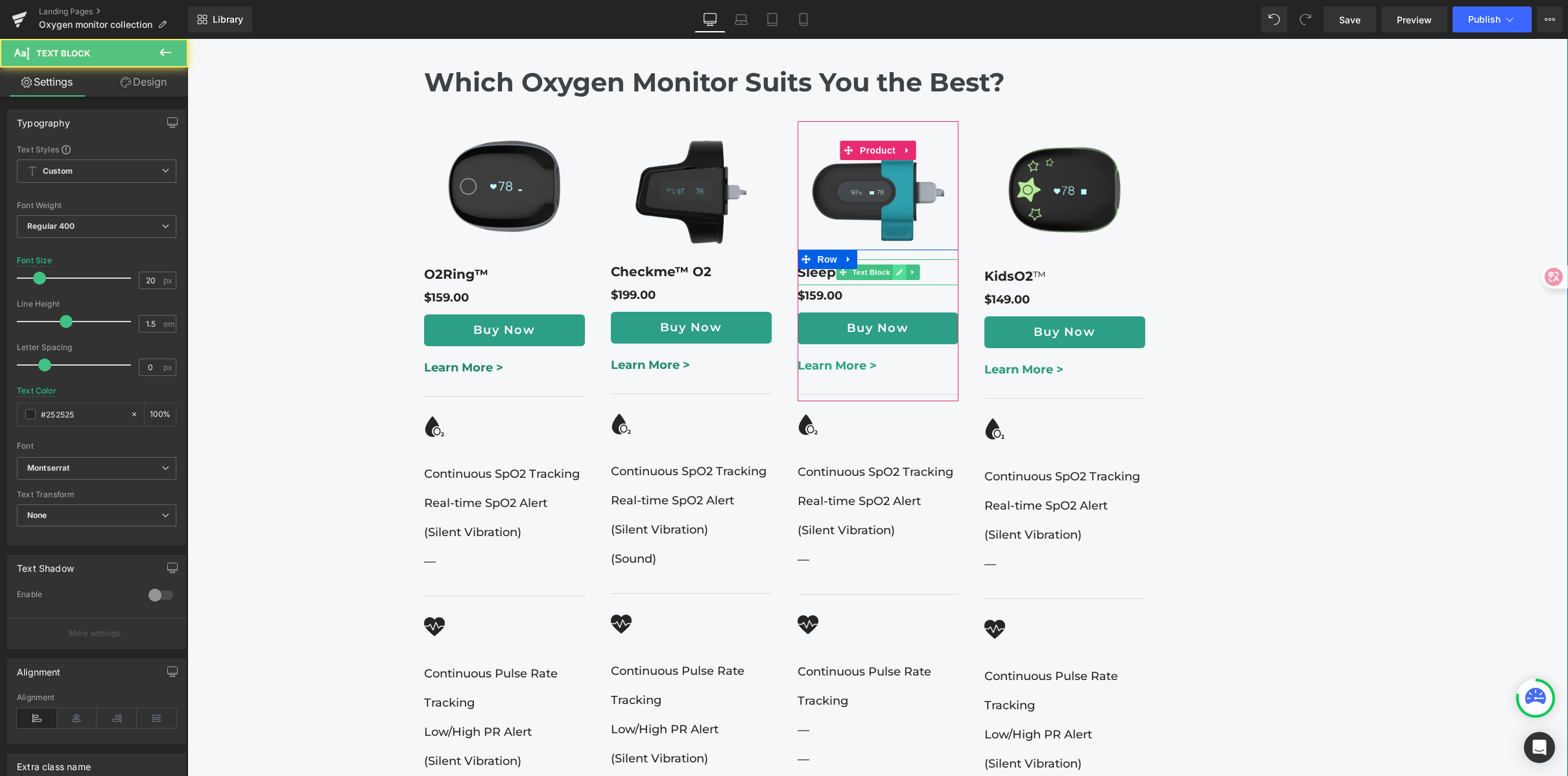
click at [899, 264] on link at bounding box center [899, 272] width 14 height 15
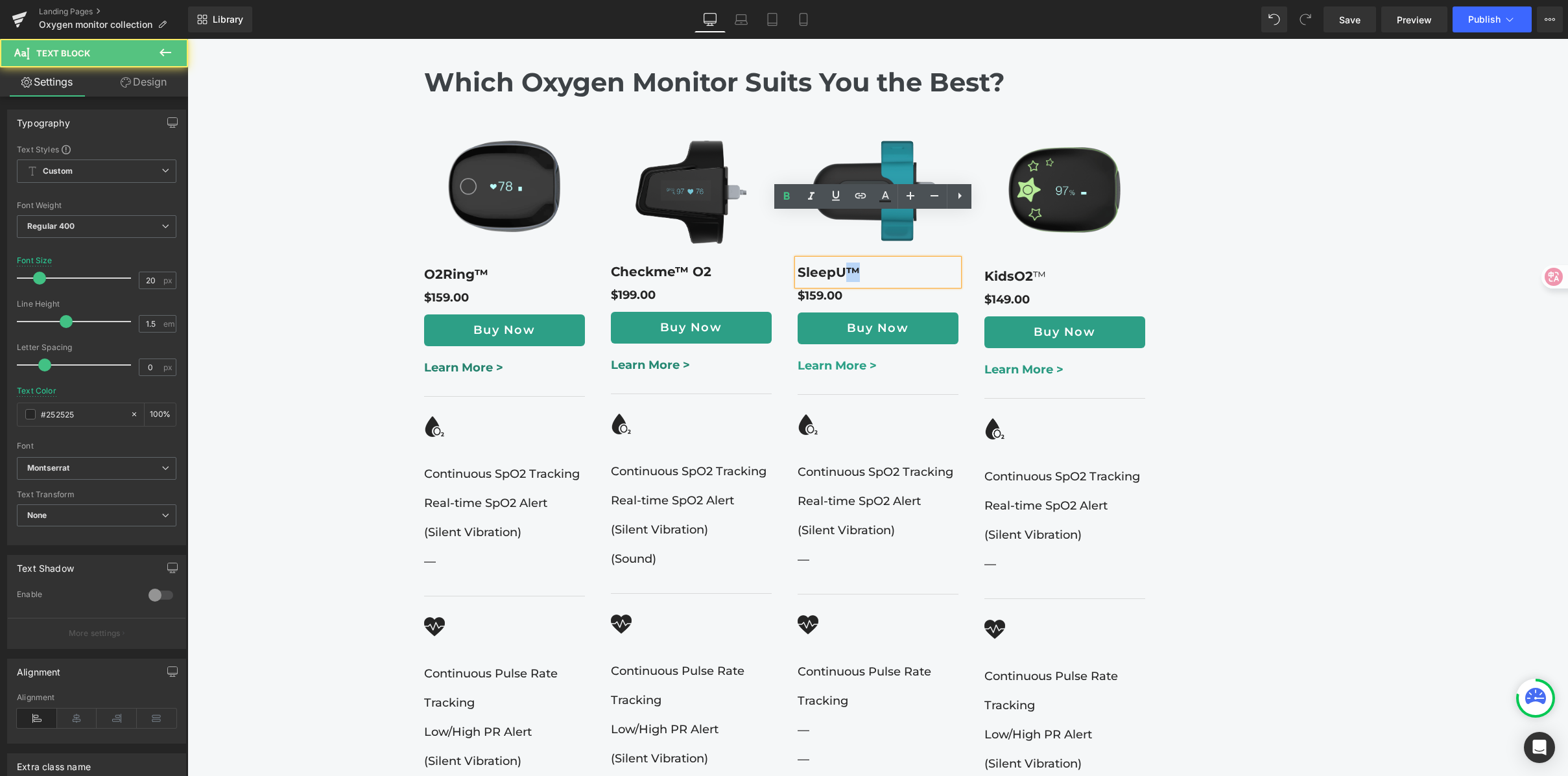
drag, startPoint x: 841, startPoint y: 226, endPoint x: 854, endPoint y: 224, distance: 13.2
click at [854, 262] on p "SleepU™" at bounding box center [878, 272] width 161 height 19
click at [783, 197] on icon at bounding box center [786, 196] width 15 height 15
click at [712, 274] on link at bounding box center [712, 281] width 14 height 15
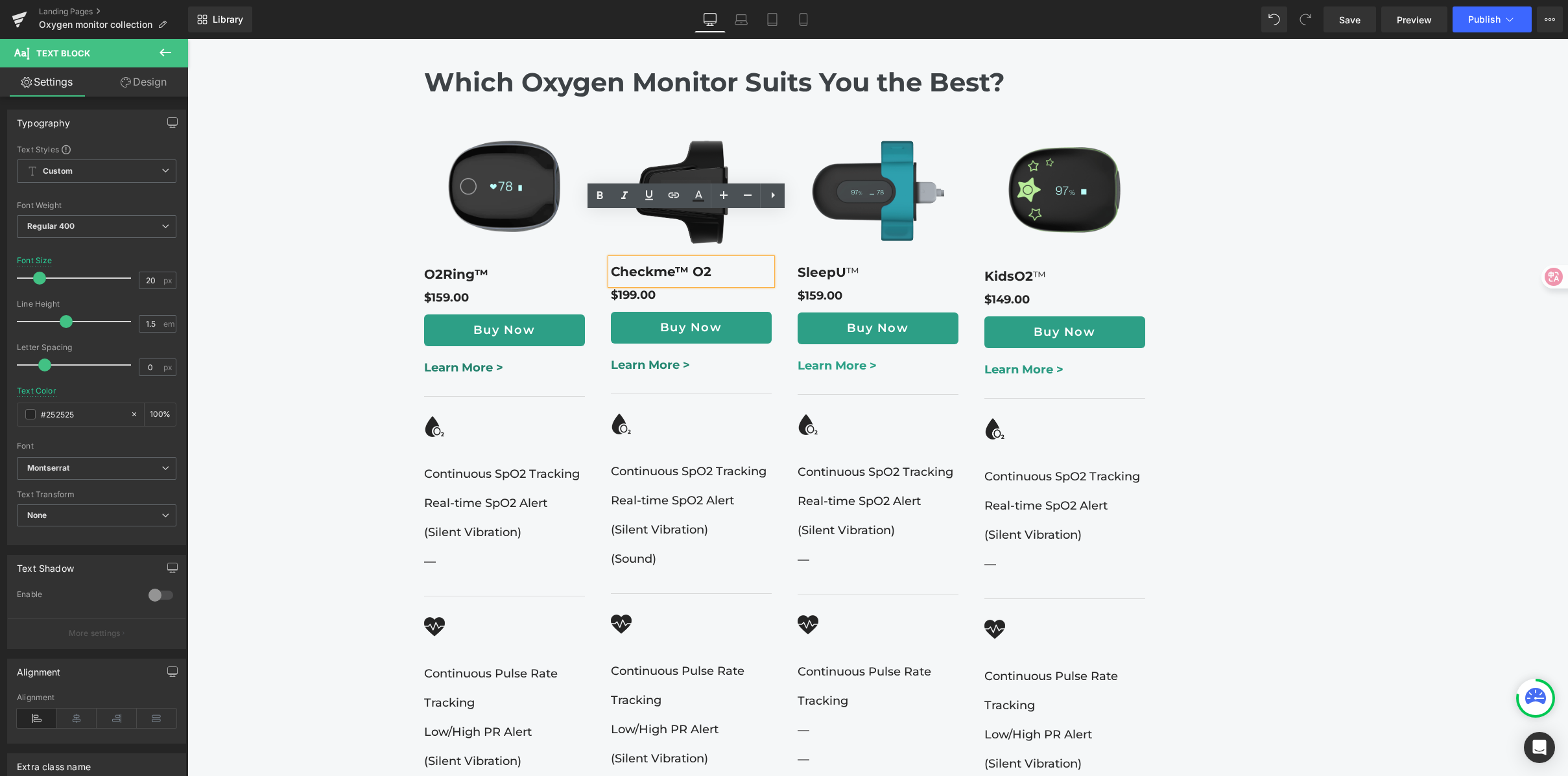
click at [679, 264] on b "Checkme™ O2" at bounding box center [661, 271] width 101 height 15
drag, startPoint x: 682, startPoint y: 225, endPoint x: 670, endPoint y: 225, distance: 12.0
click at [670, 264] on b "Checkme™ O2" at bounding box center [661, 271] width 101 height 15
click at [603, 195] on icon at bounding box center [599, 195] width 15 height 15
click at [522, 270] on icon at bounding box center [526, 274] width 7 height 8
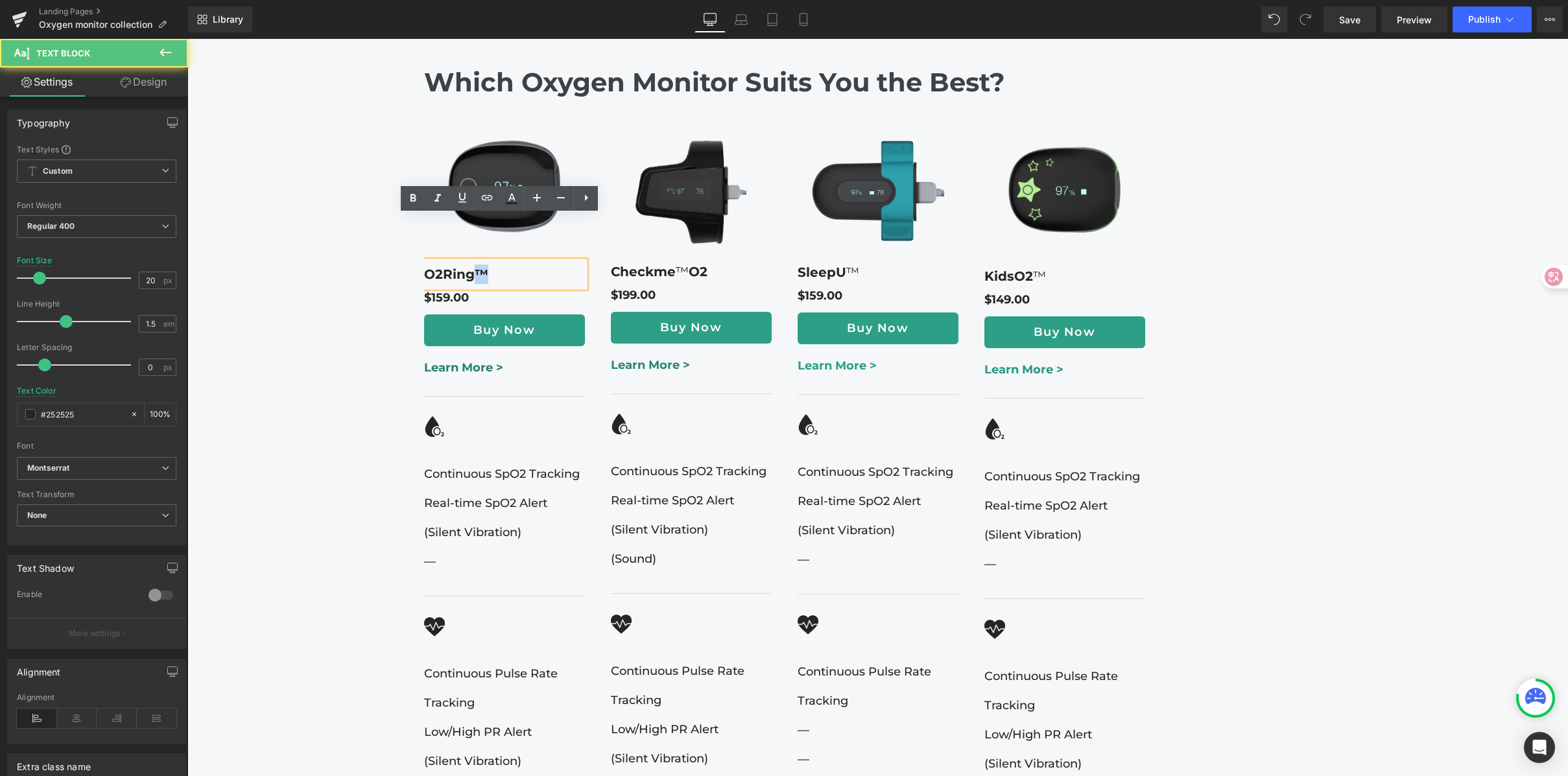
drag, startPoint x: 480, startPoint y: 226, endPoint x: 471, endPoint y: 228, distance: 9.2
click at [471, 266] on strong "O2Ring™" at bounding box center [456, 274] width 64 height 15
click at [0, 0] on link at bounding box center [0, 0] width 0 height 0
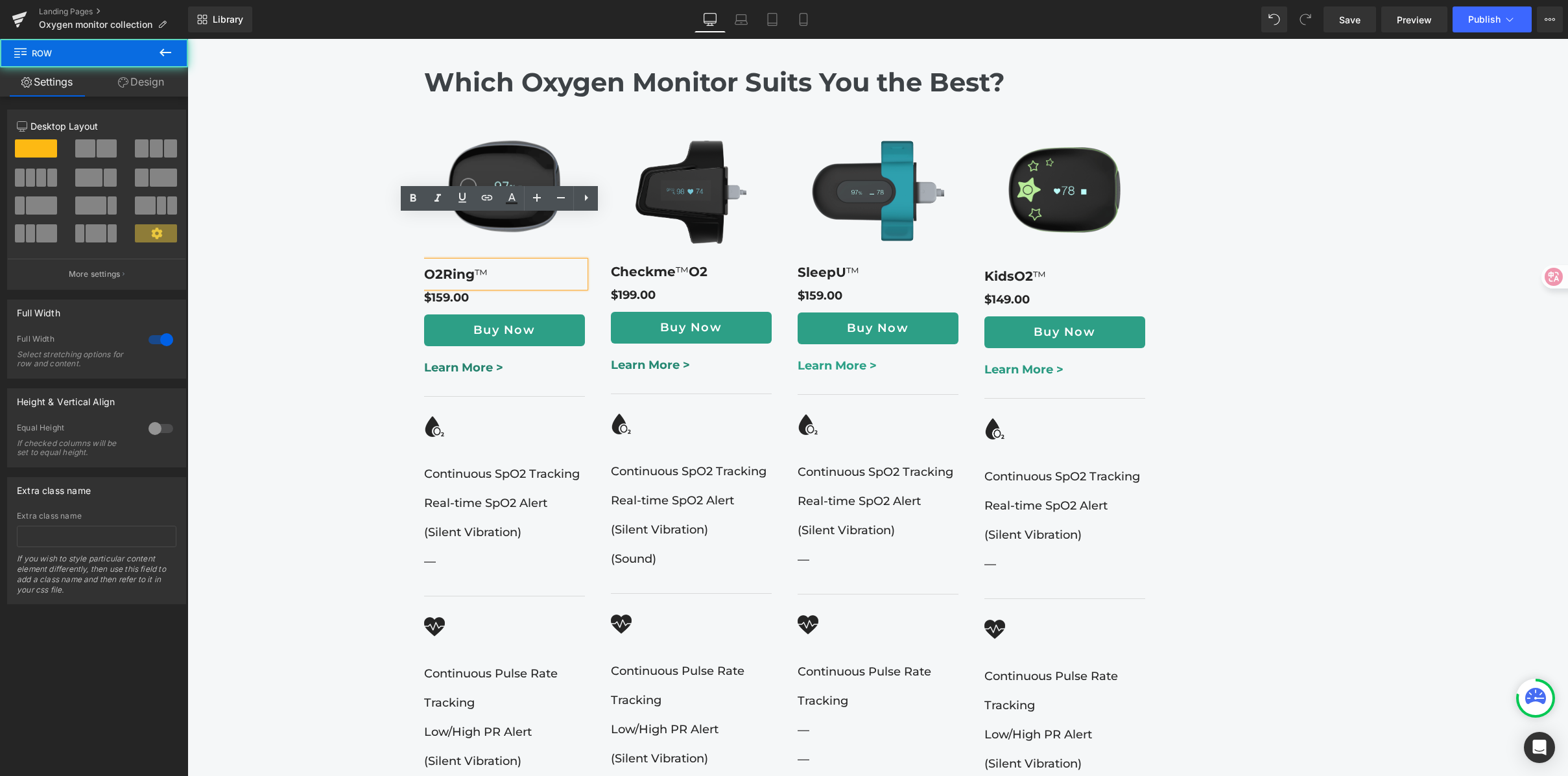
click at [1333, 266] on div "Highlights from Wellue Oxygen Monitors Heading Medical-Grade Accuracy Managing …" at bounding box center [877, 538] width 1380 height 2388
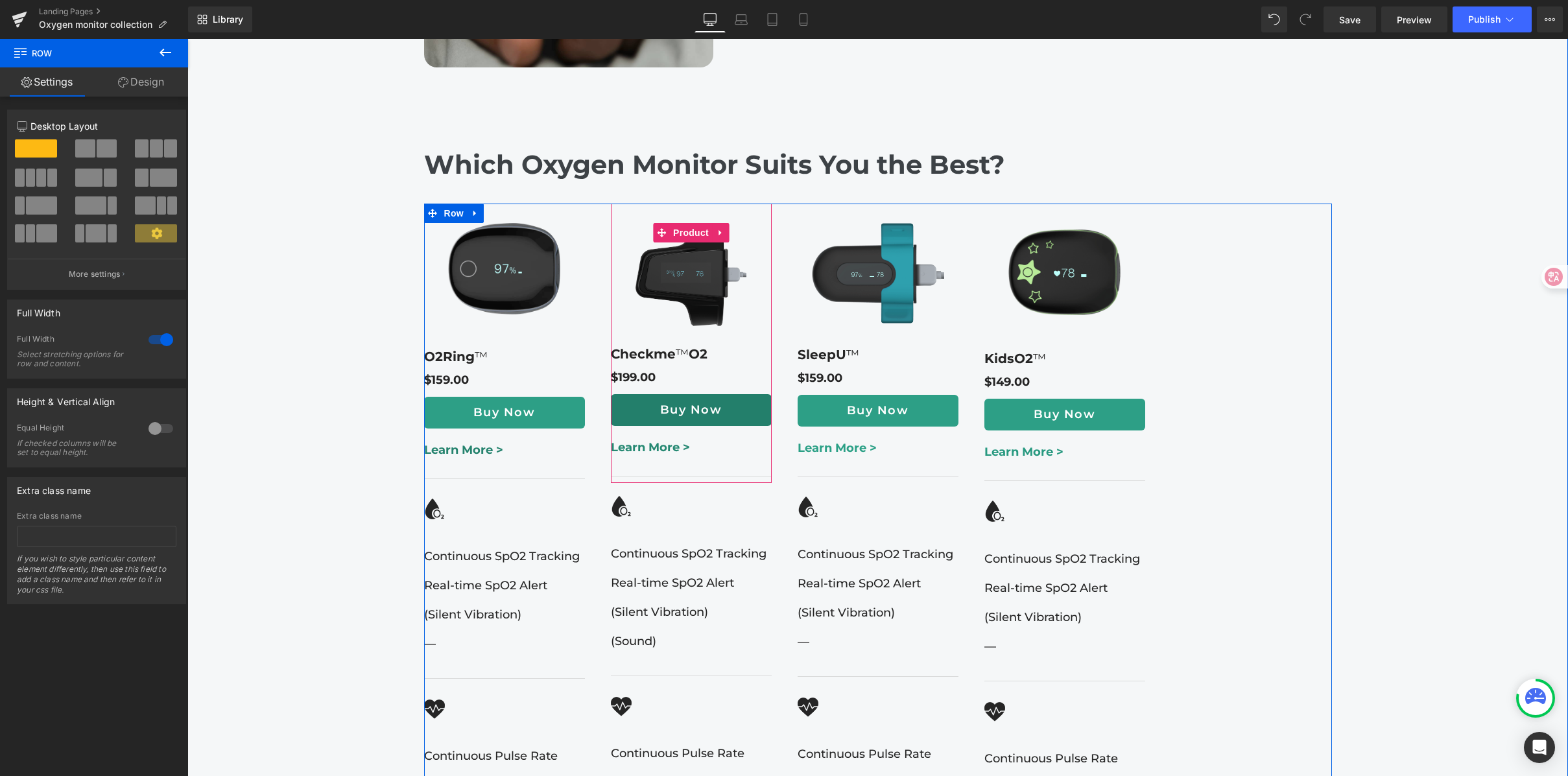
scroll to position [1639, 0]
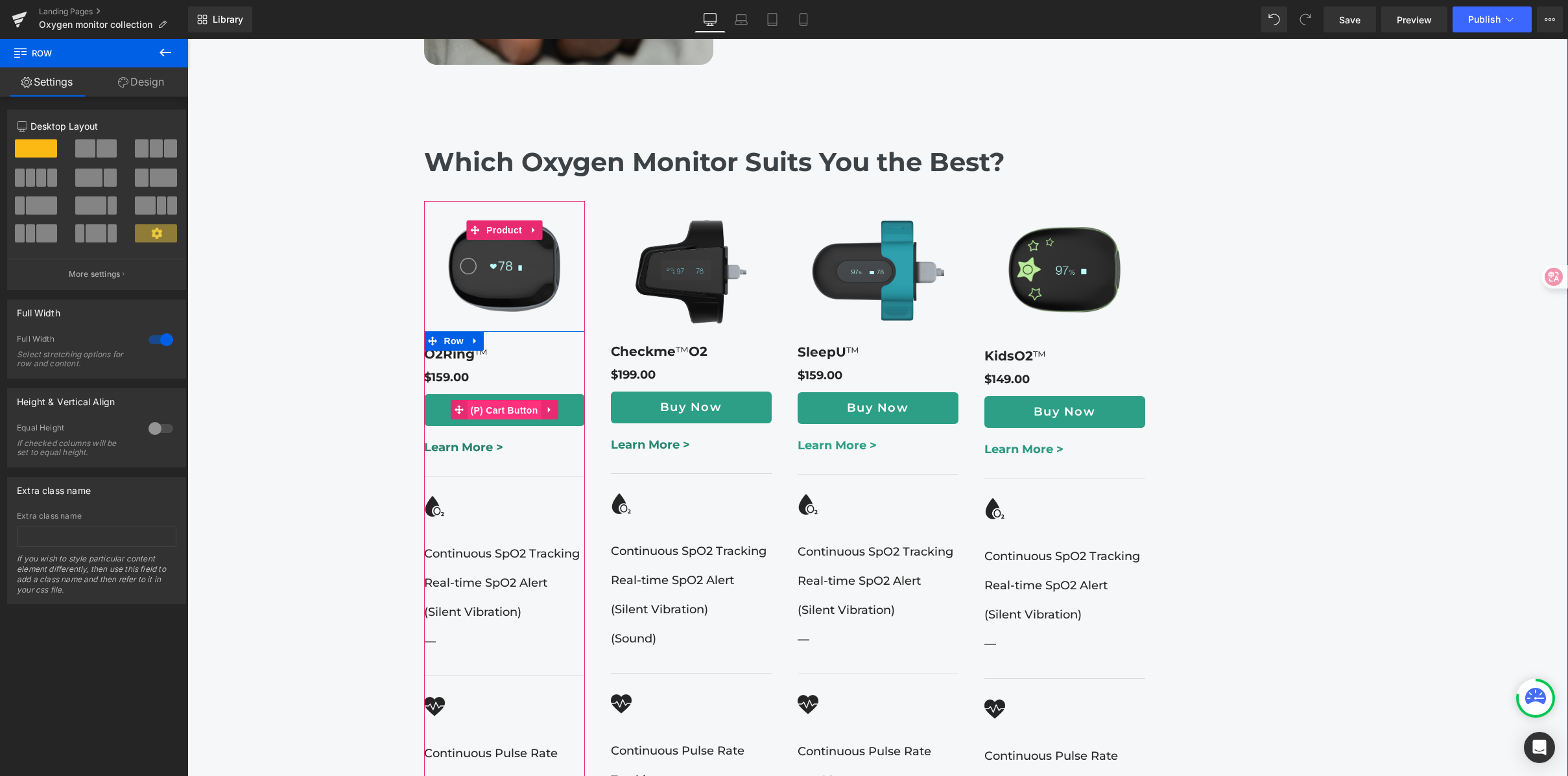
click at [493, 401] on span "(P) Cart Button" at bounding box center [504, 410] width 74 height 19
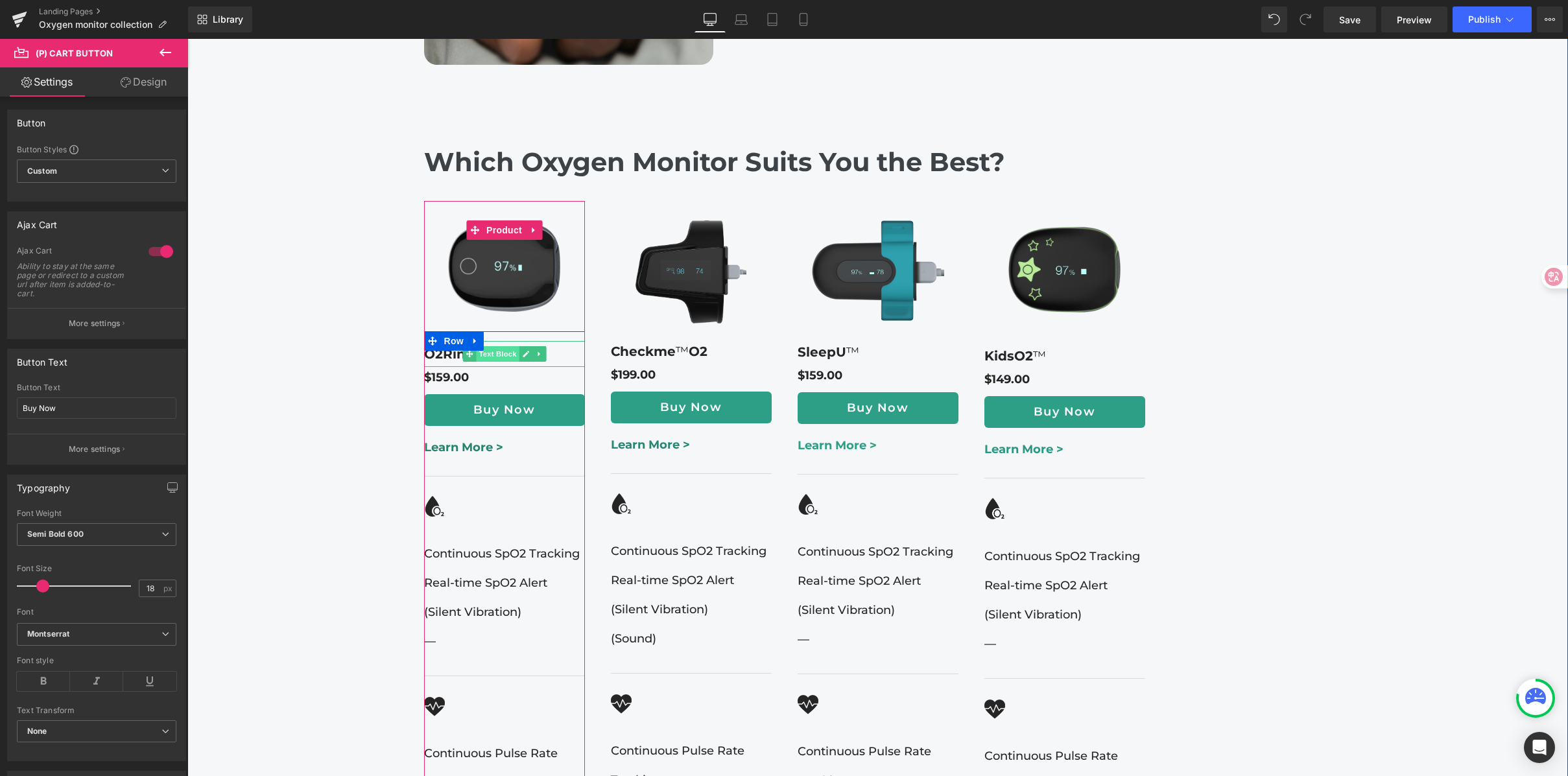
click at [482, 346] on span "Text Block" at bounding box center [497, 353] width 43 height 15
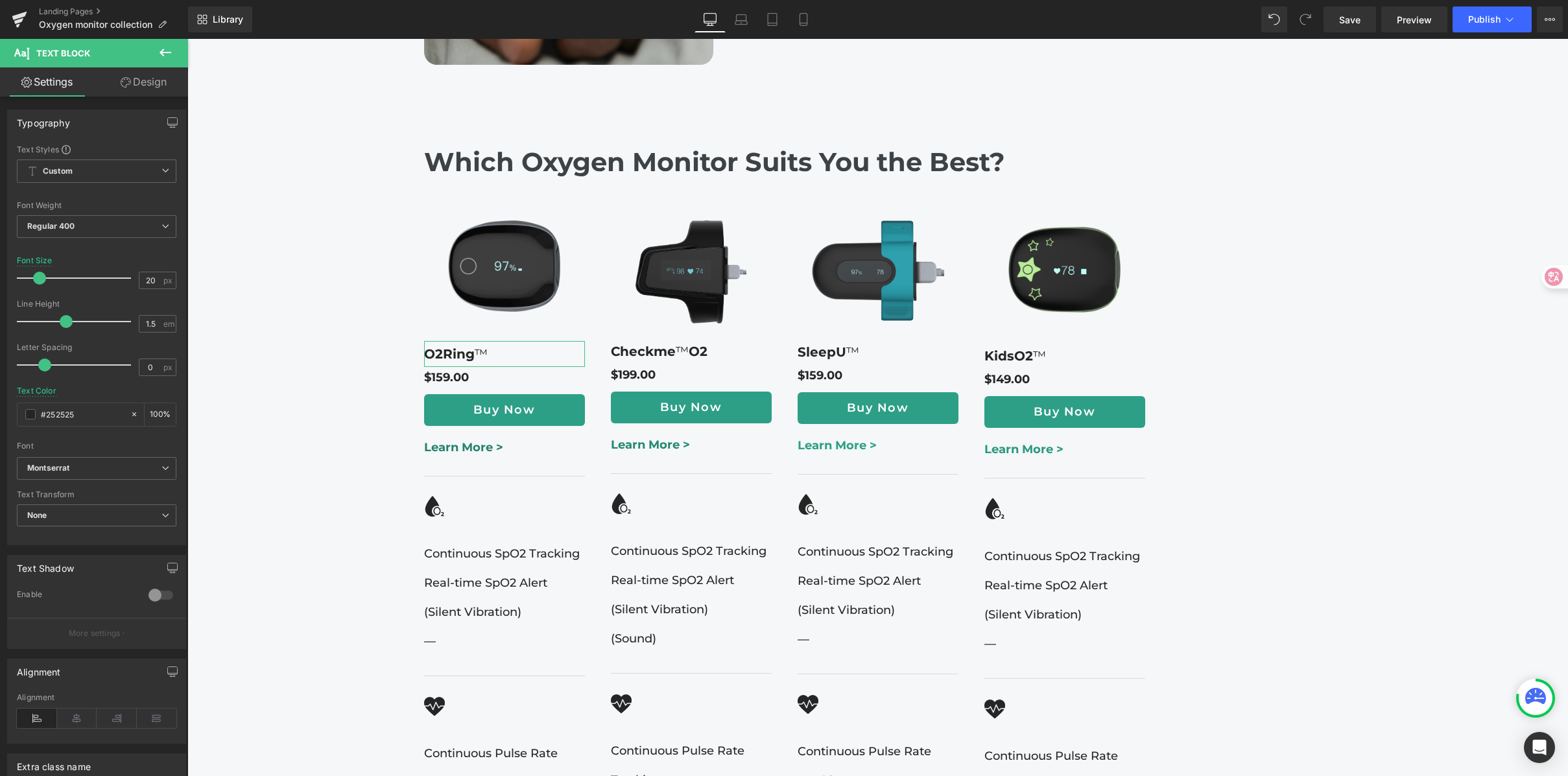
click at [137, 83] on link "Design" at bounding box center [144, 82] width 94 height 29
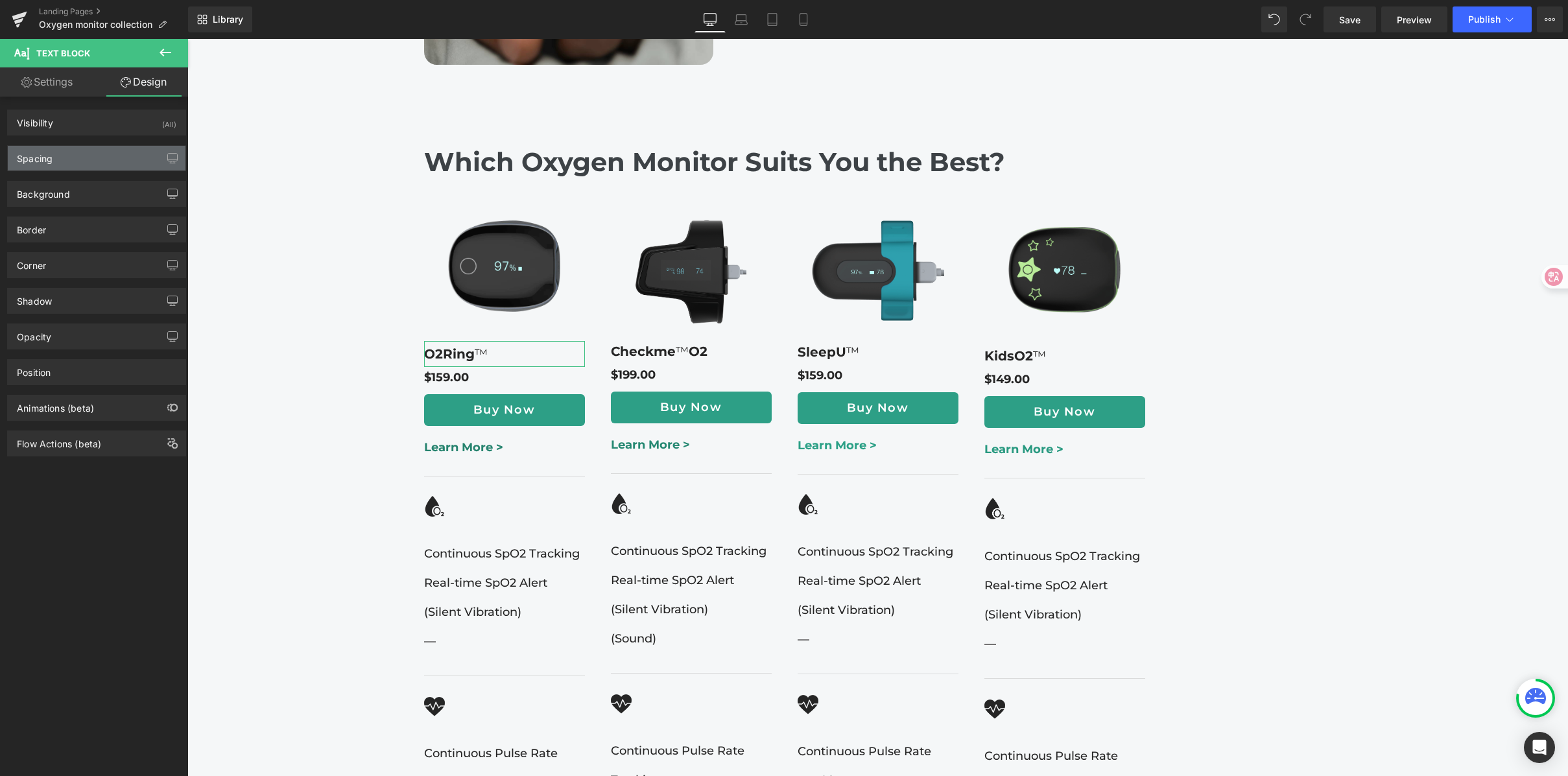
click at [93, 149] on div "Spacing" at bounding box center [97, 158] width 178 height 25
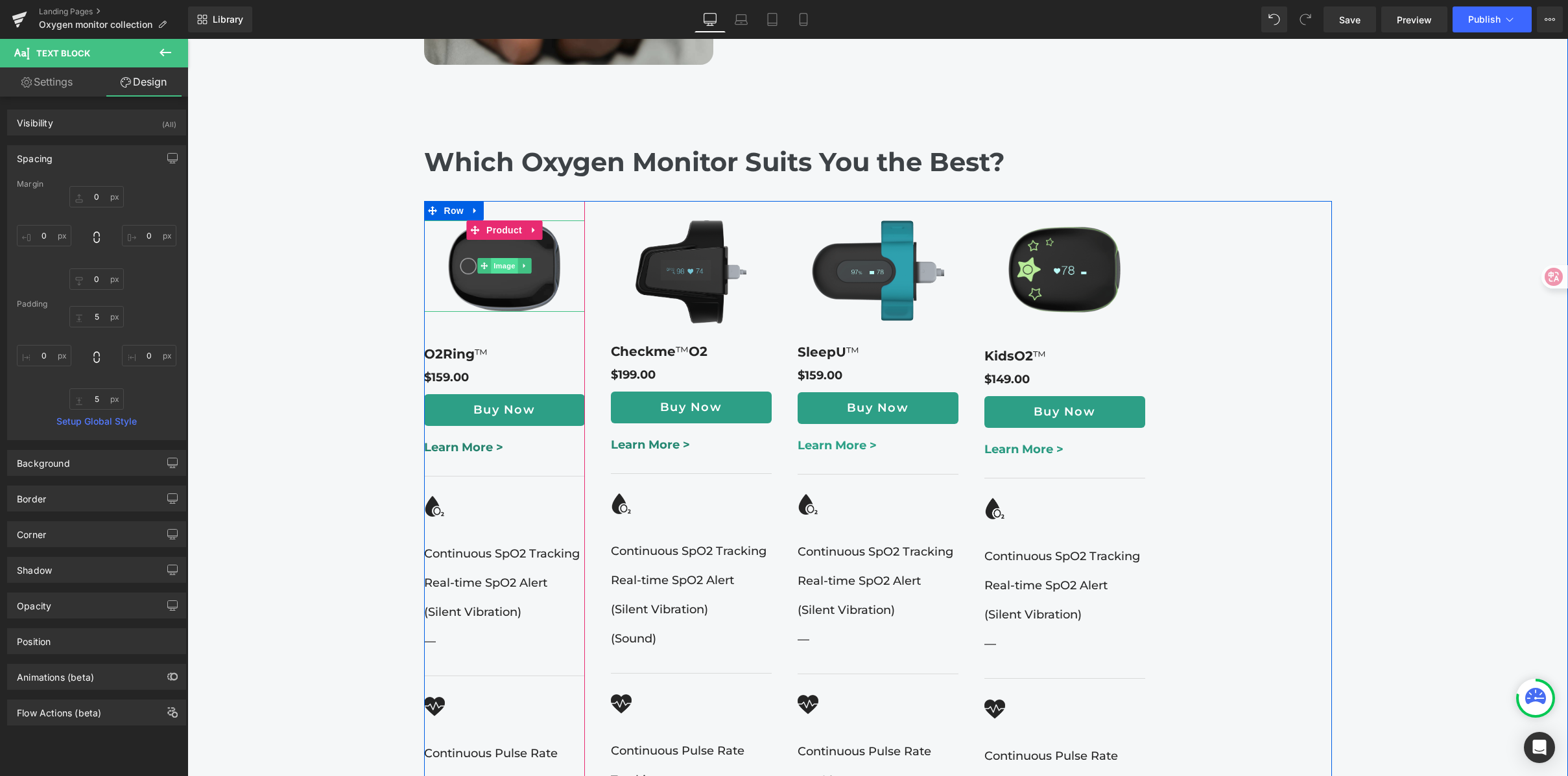
click at [495, 258] on span "Image" at bounding box center [504, 265] width 27 height 15
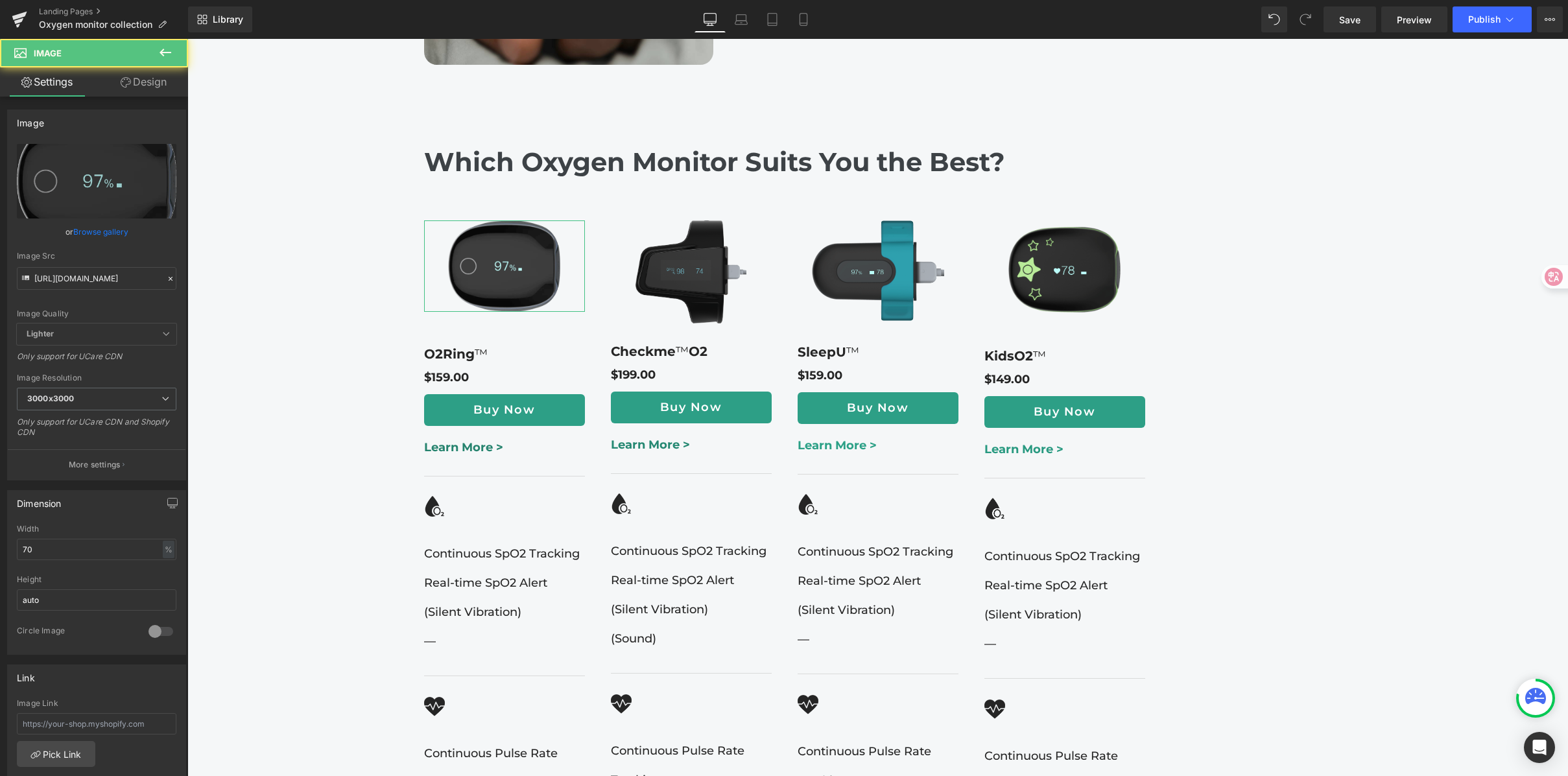
click at [170, 80] on link "Design" at bounding box center [144, 82] width 94 height 29
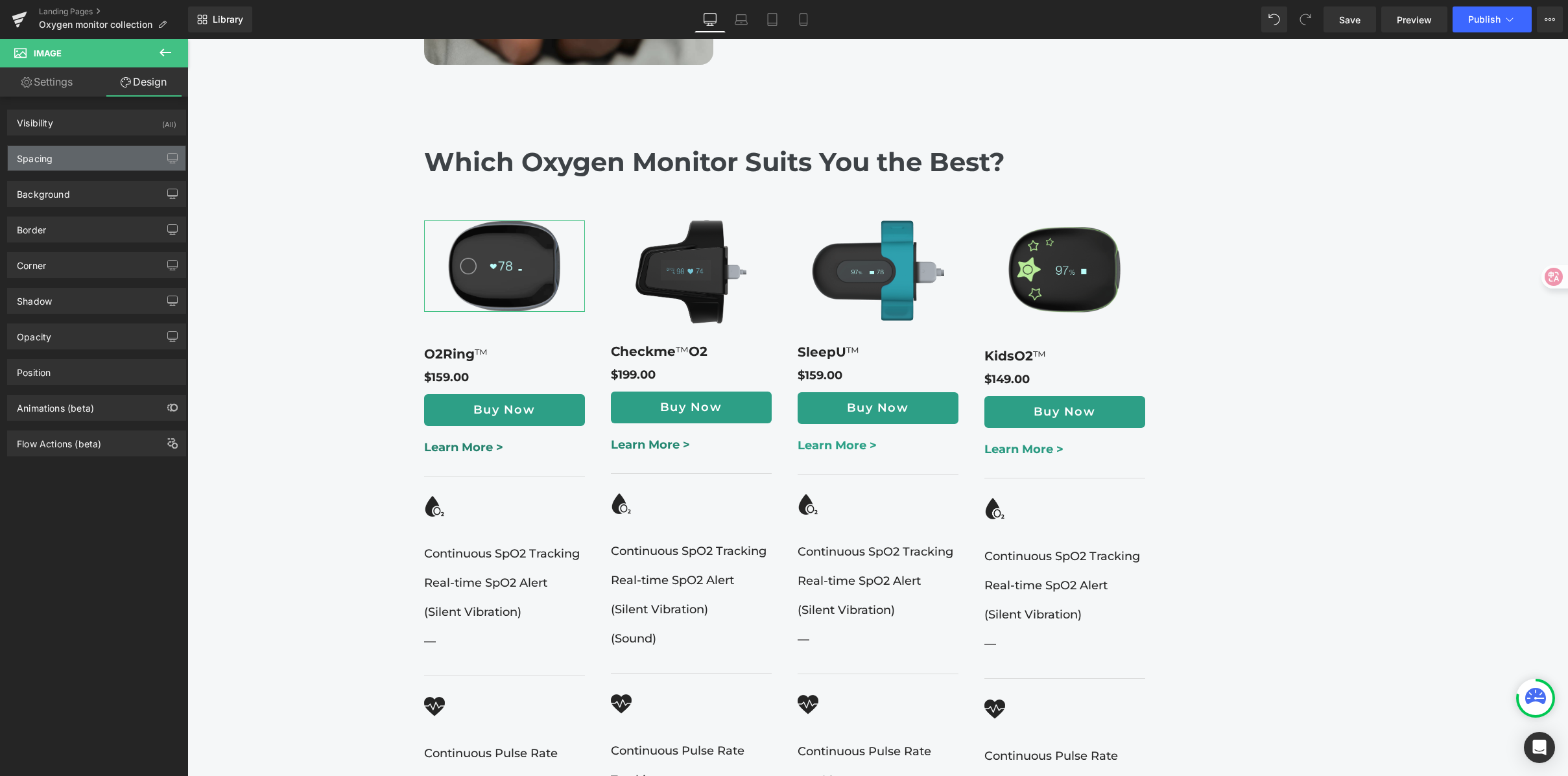
click at [78, 156] on div "Spacing" at bounding box center [97, 158] width 178 height 25
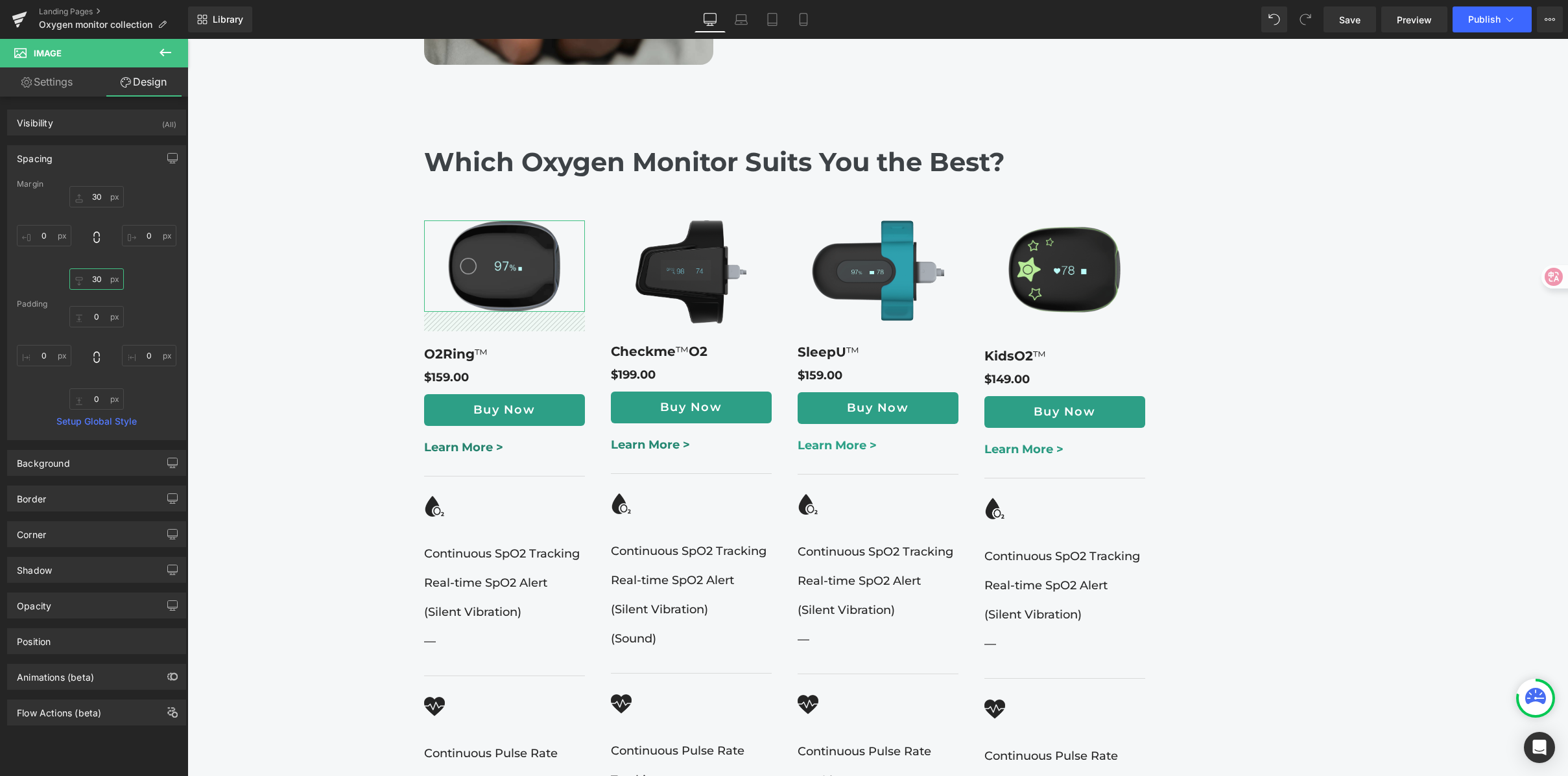
click at [97, 282] on input "30" at bounding box center [97, 279] width 54 height 21
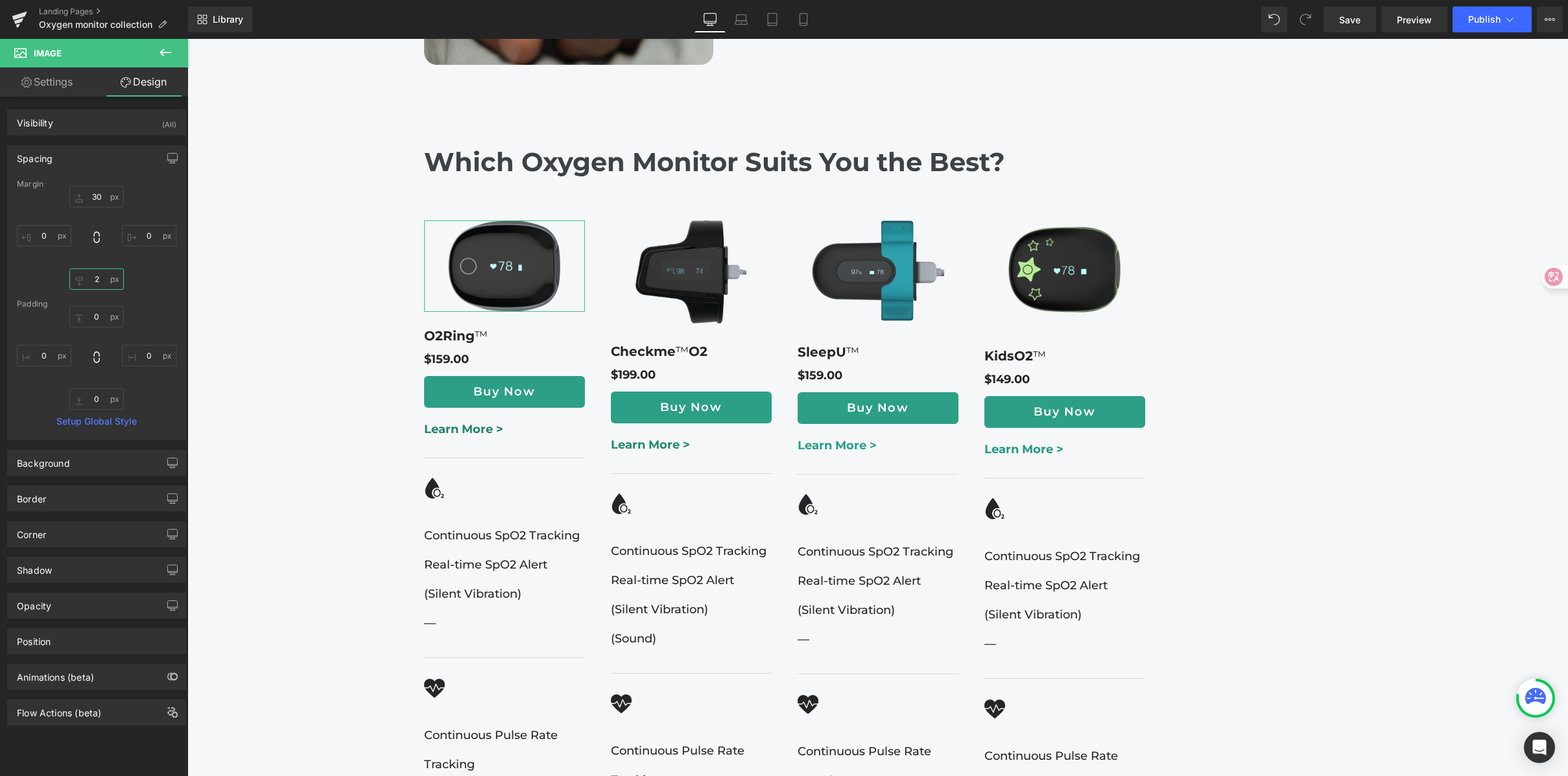
type input "25"
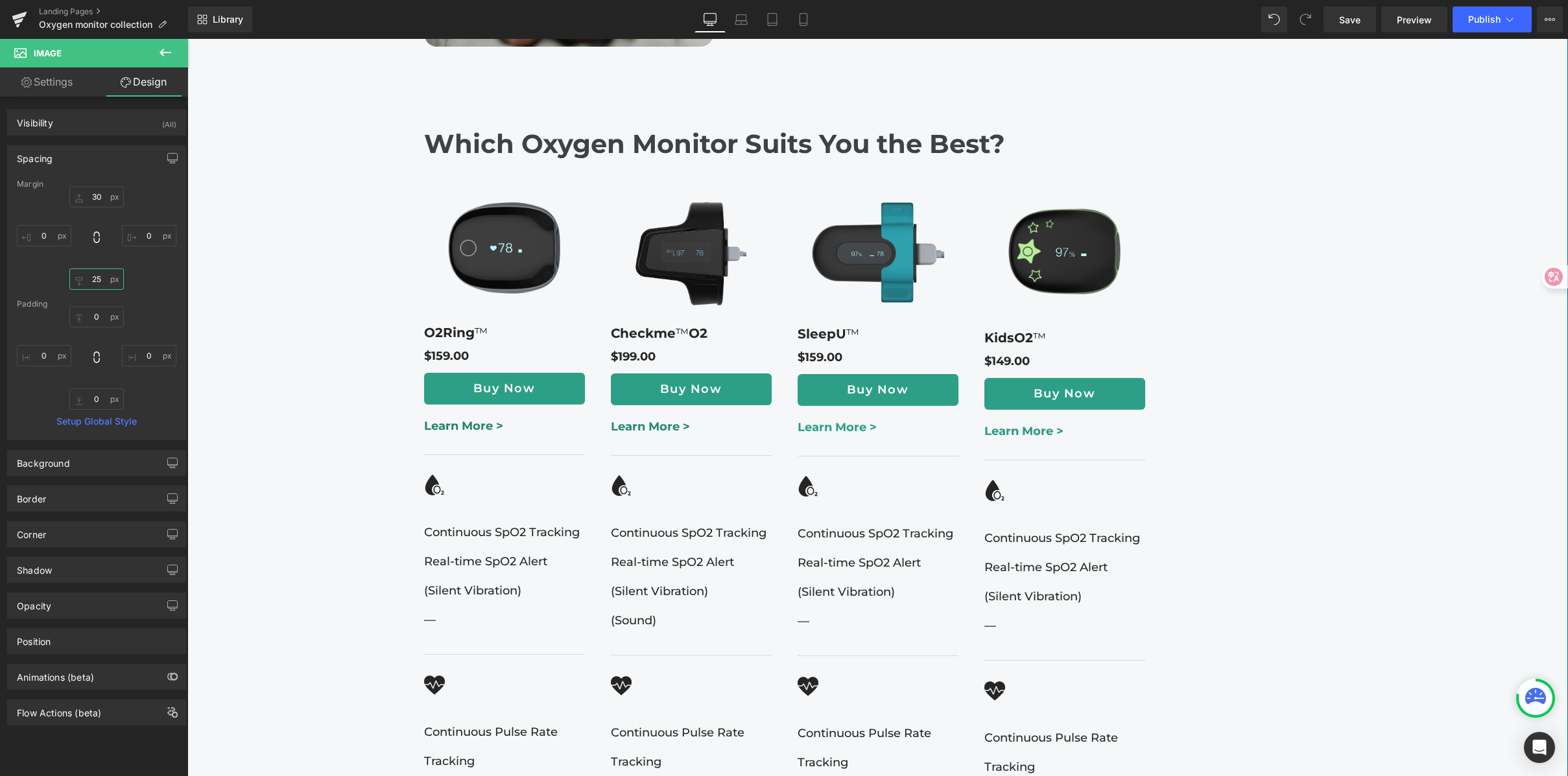
scroll to position [1679, 0]
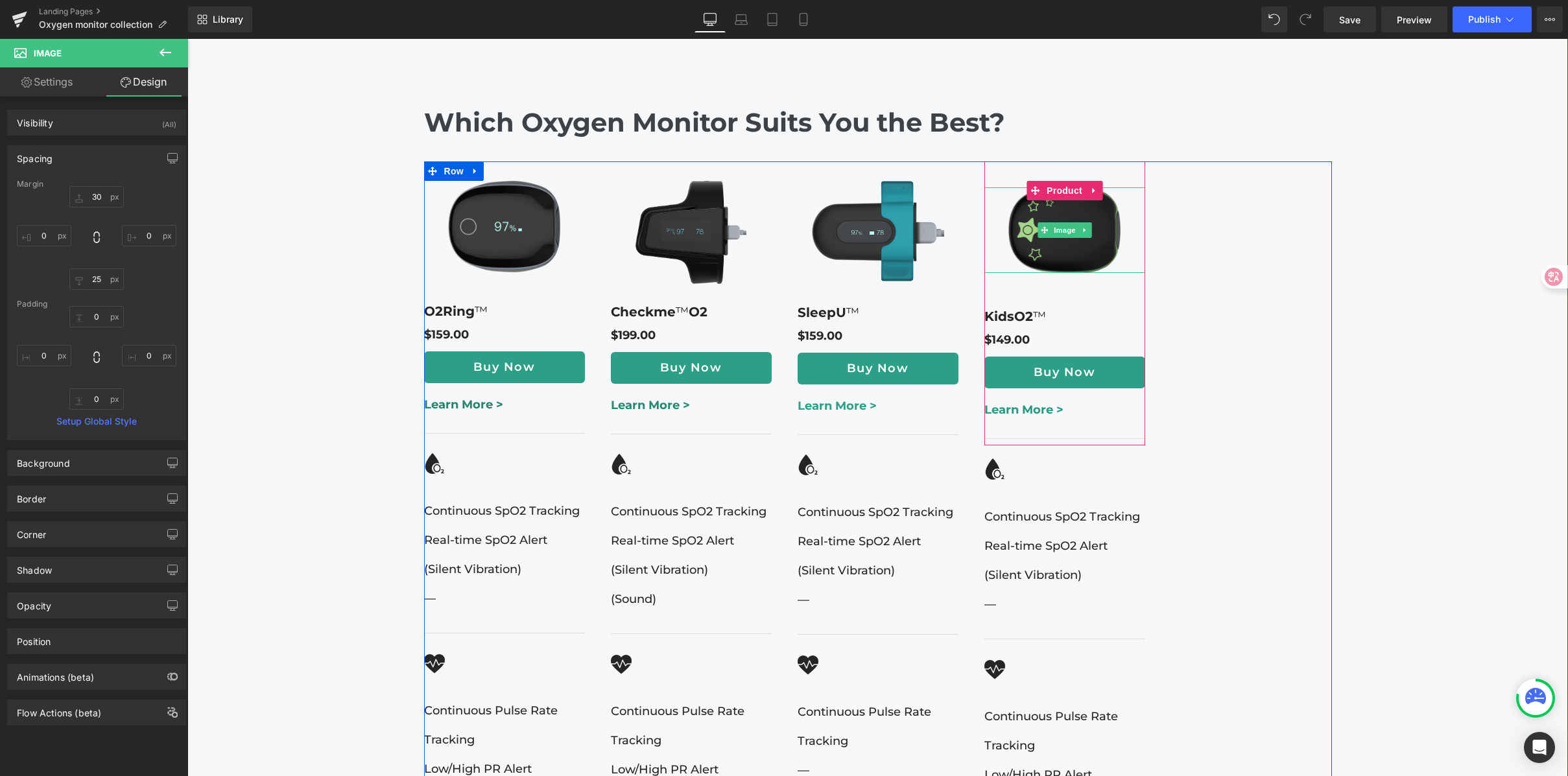
click at [1037, 211] on img at bounding box center [1065, 231] width 113 height 86
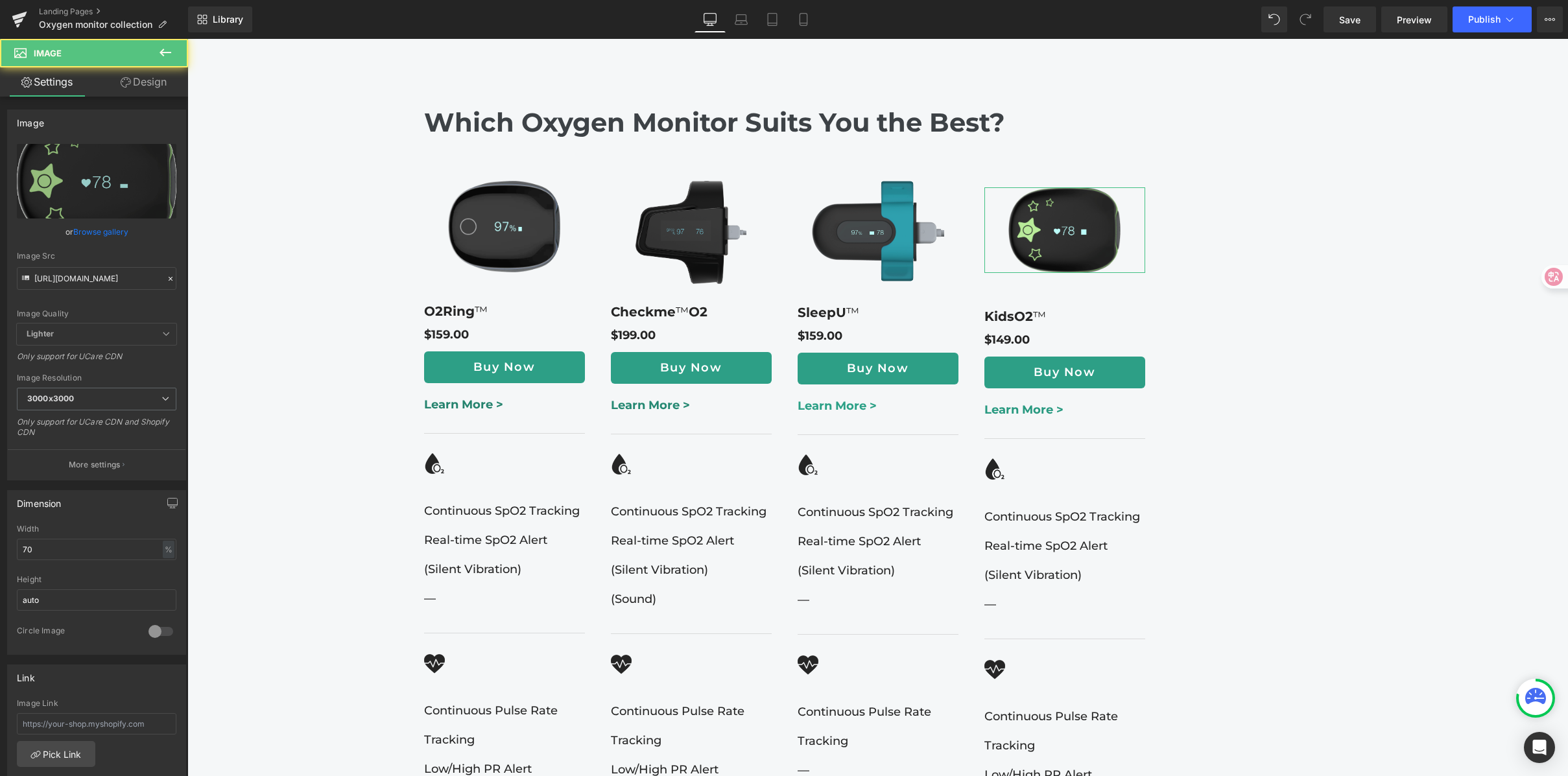
click at [148, 89] on link "Design" at bounding box center [144, 82] width 94 height 29
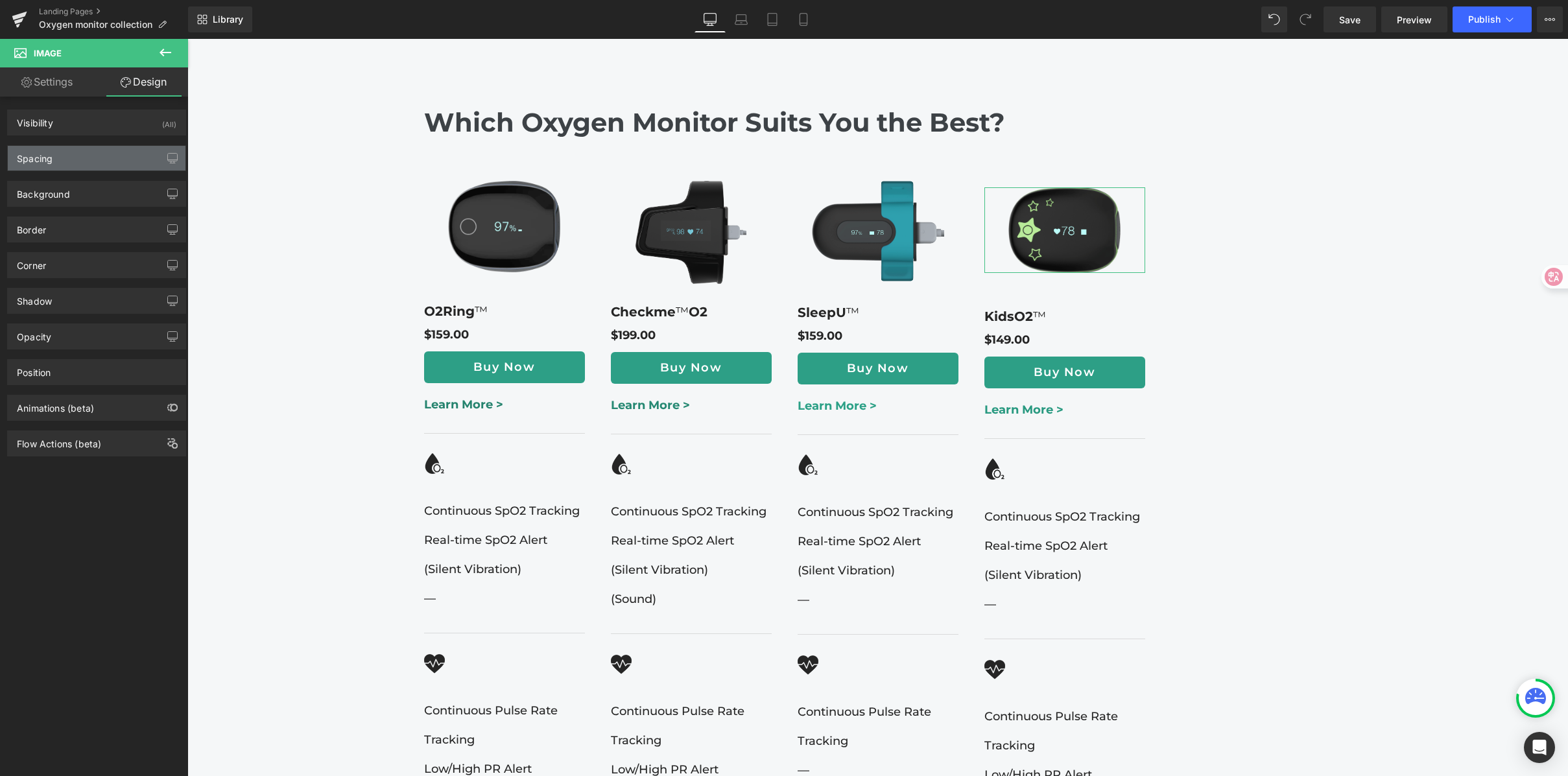
click at [89, 156] on div "Spacing" at bounding box center [97, 158] width 178 height 25
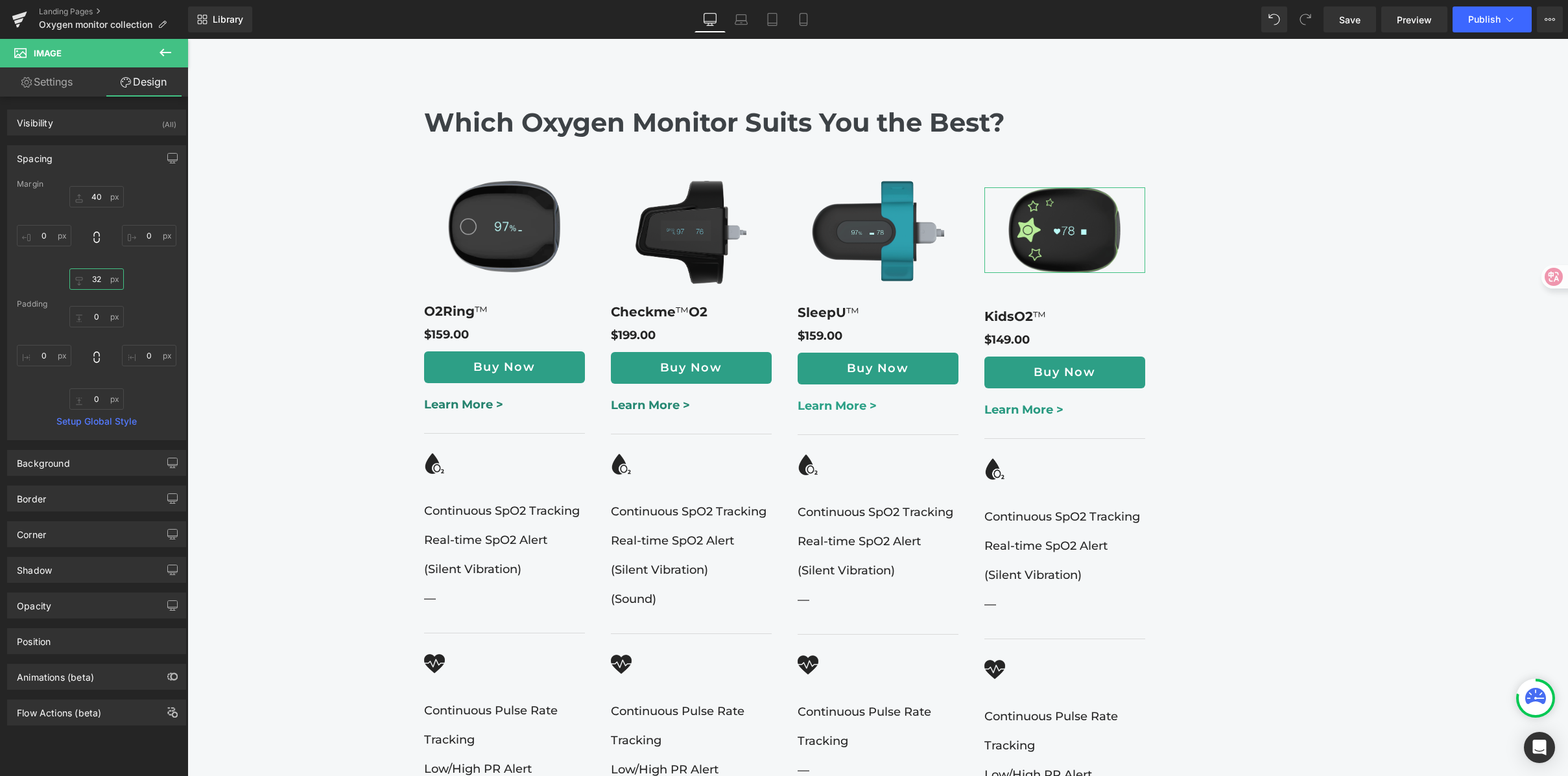
click at [101, 276] on input "32" at bounding box center [97, 279] width 54 height 21
type input "28"
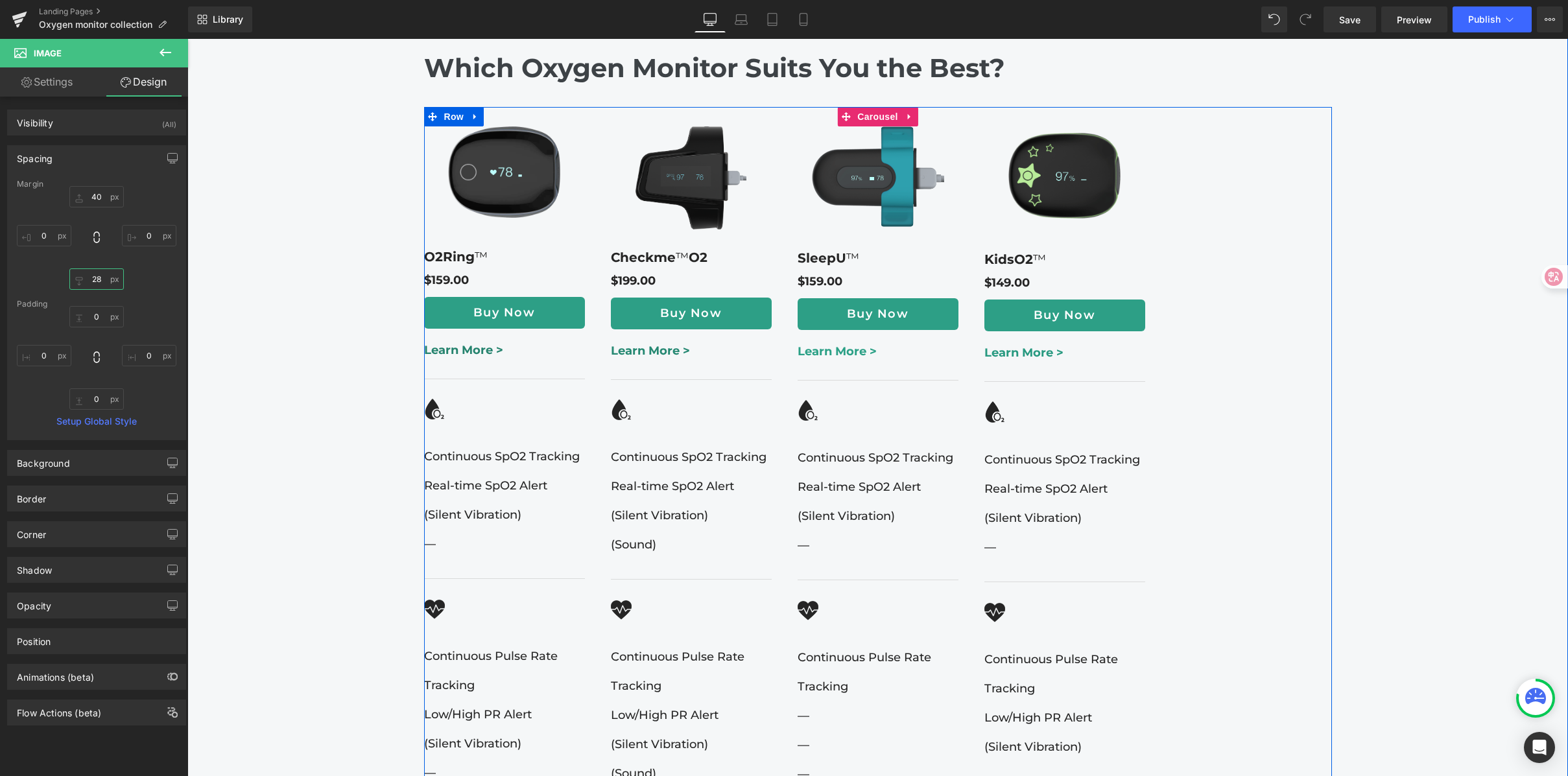
scroll to position [1688, 0]
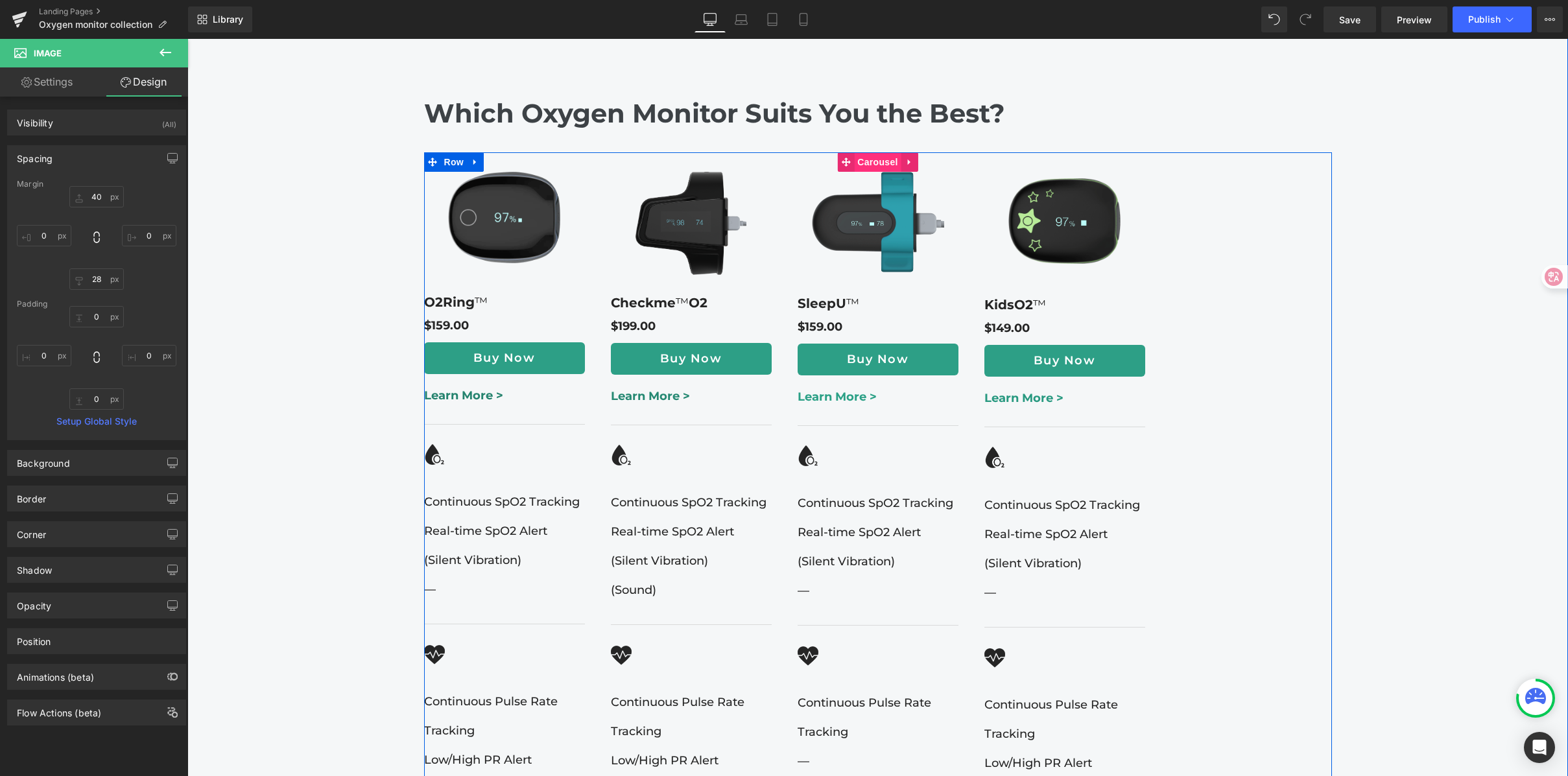
click at [881, 152] on span "Carousel" at bounding box center [877, 162] width 46 height 19
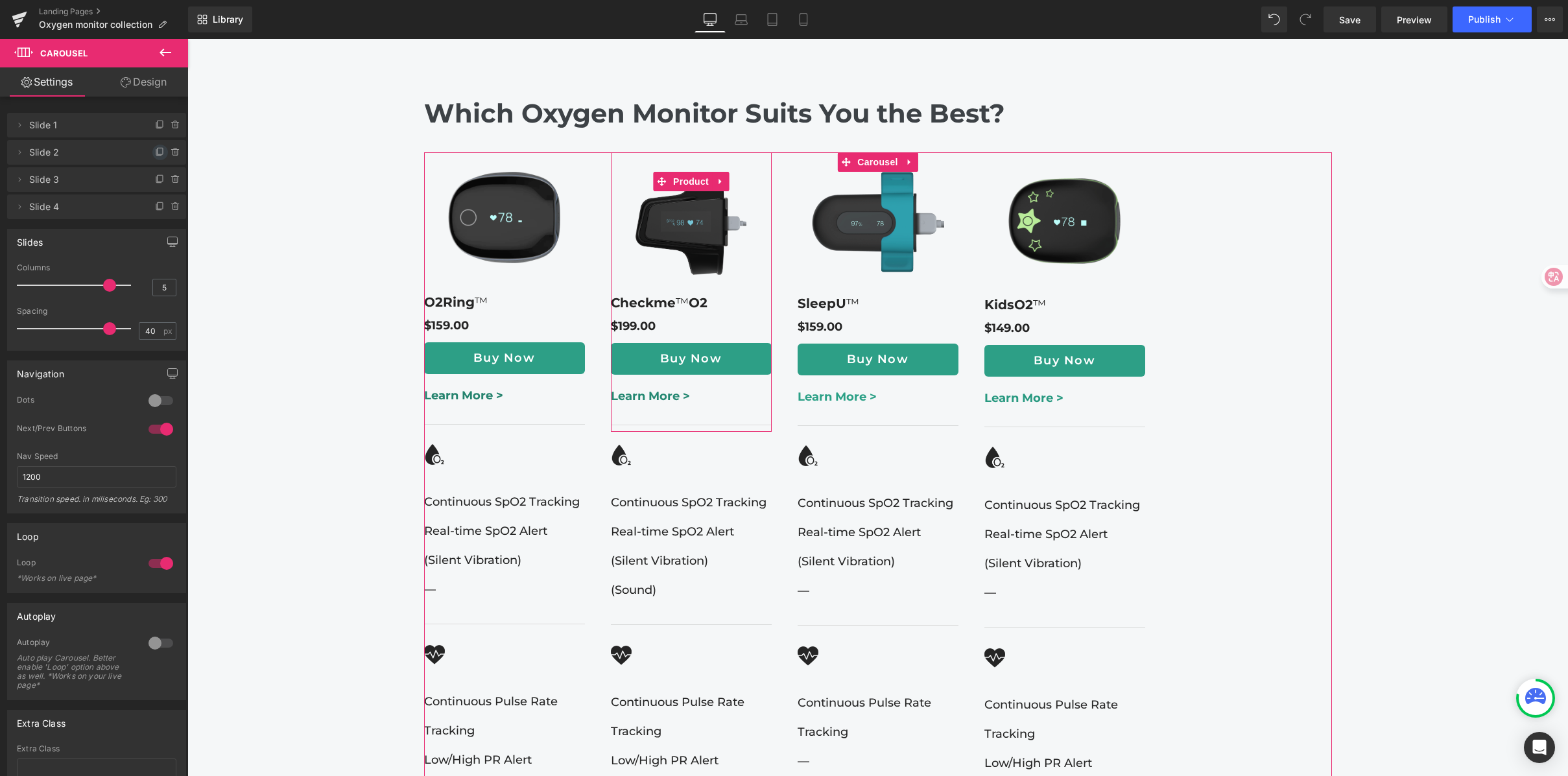
click at [156, 150] on icon at bounding box center [160, 152] width 11 height 11
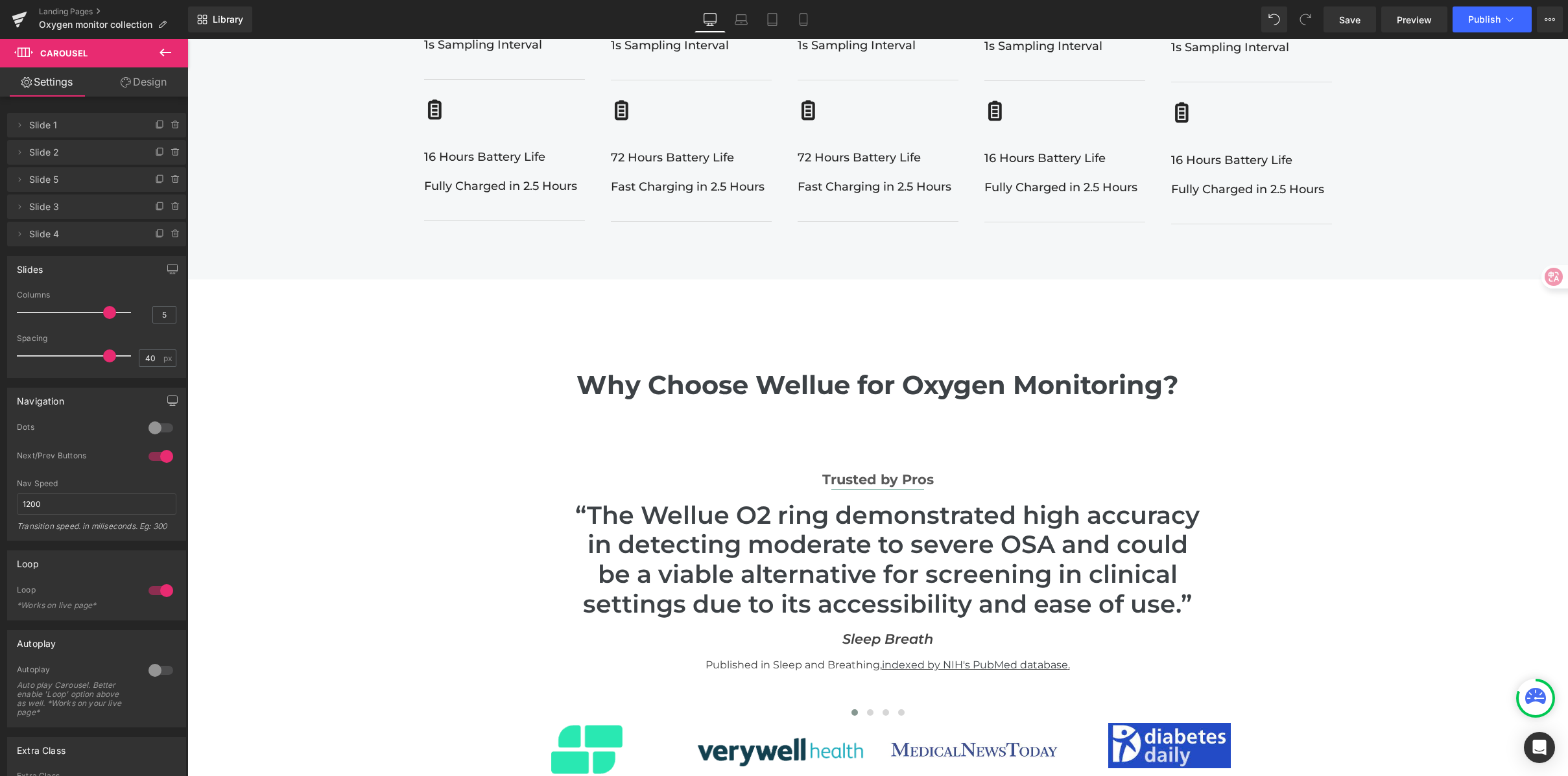
scroll to position [3241, 0]
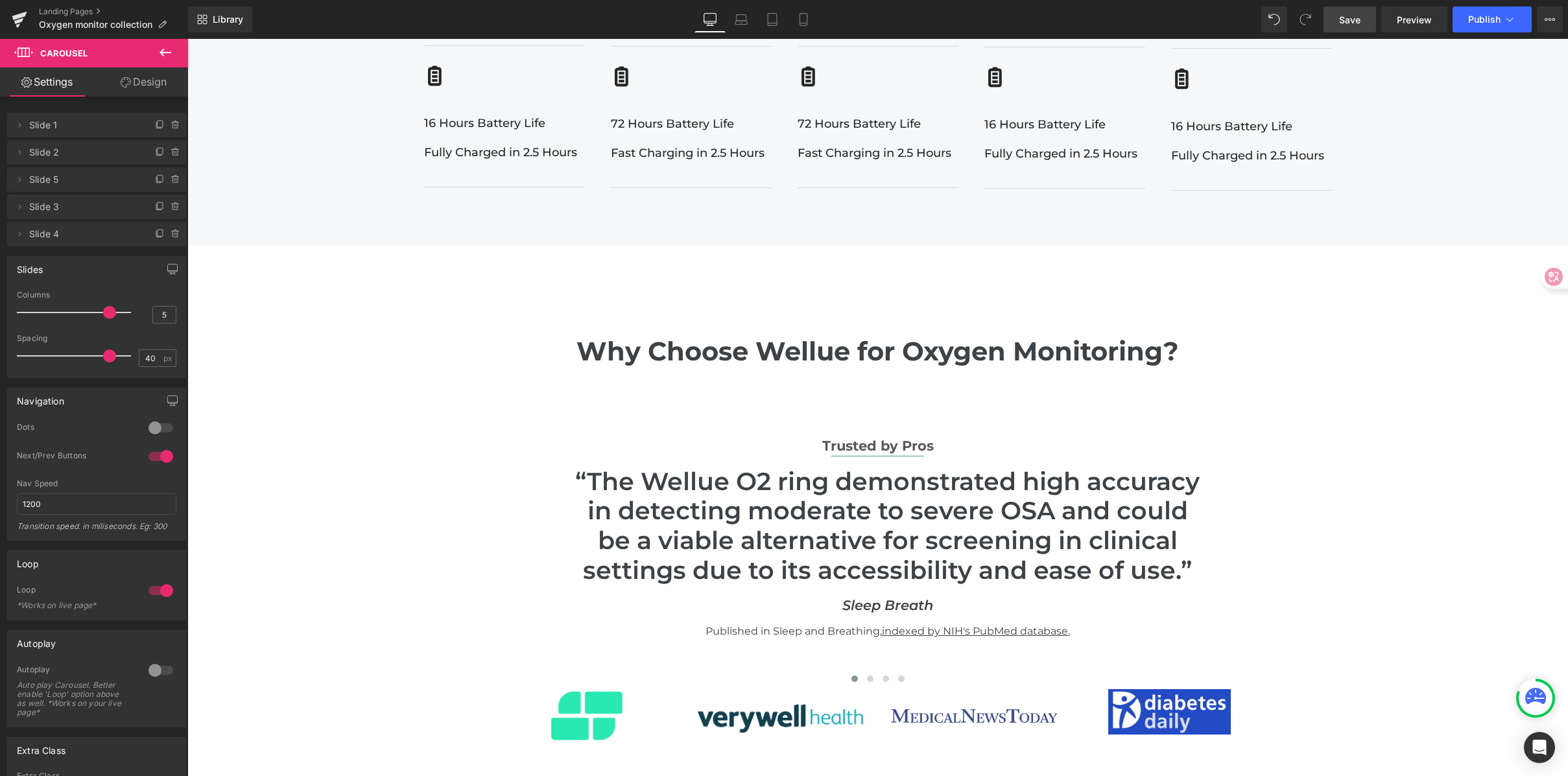
click at [1351, 25] on span "Save" at bounding box center [1350, 20] width 21 height 14
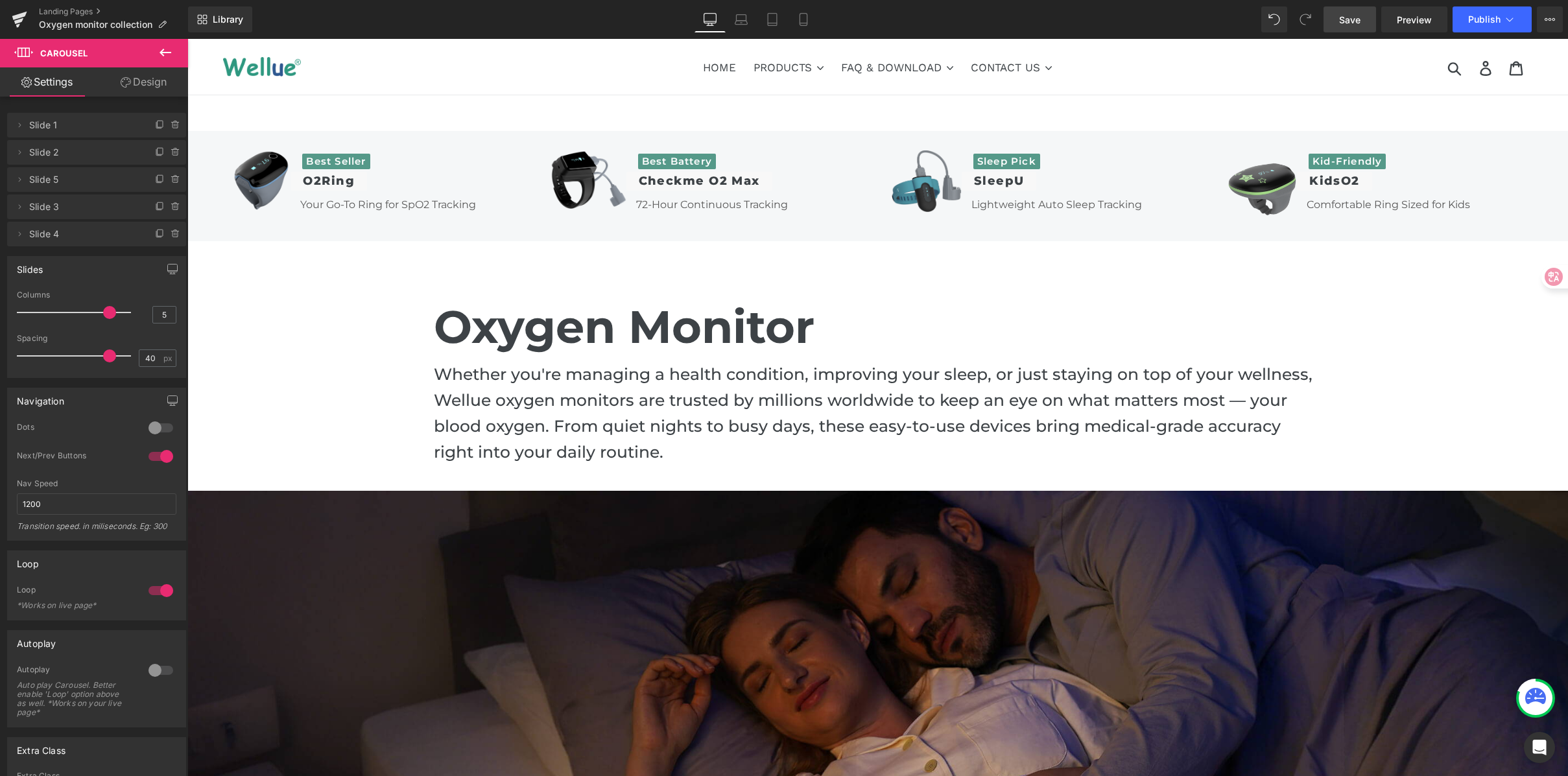
scroll to position [3, 0]
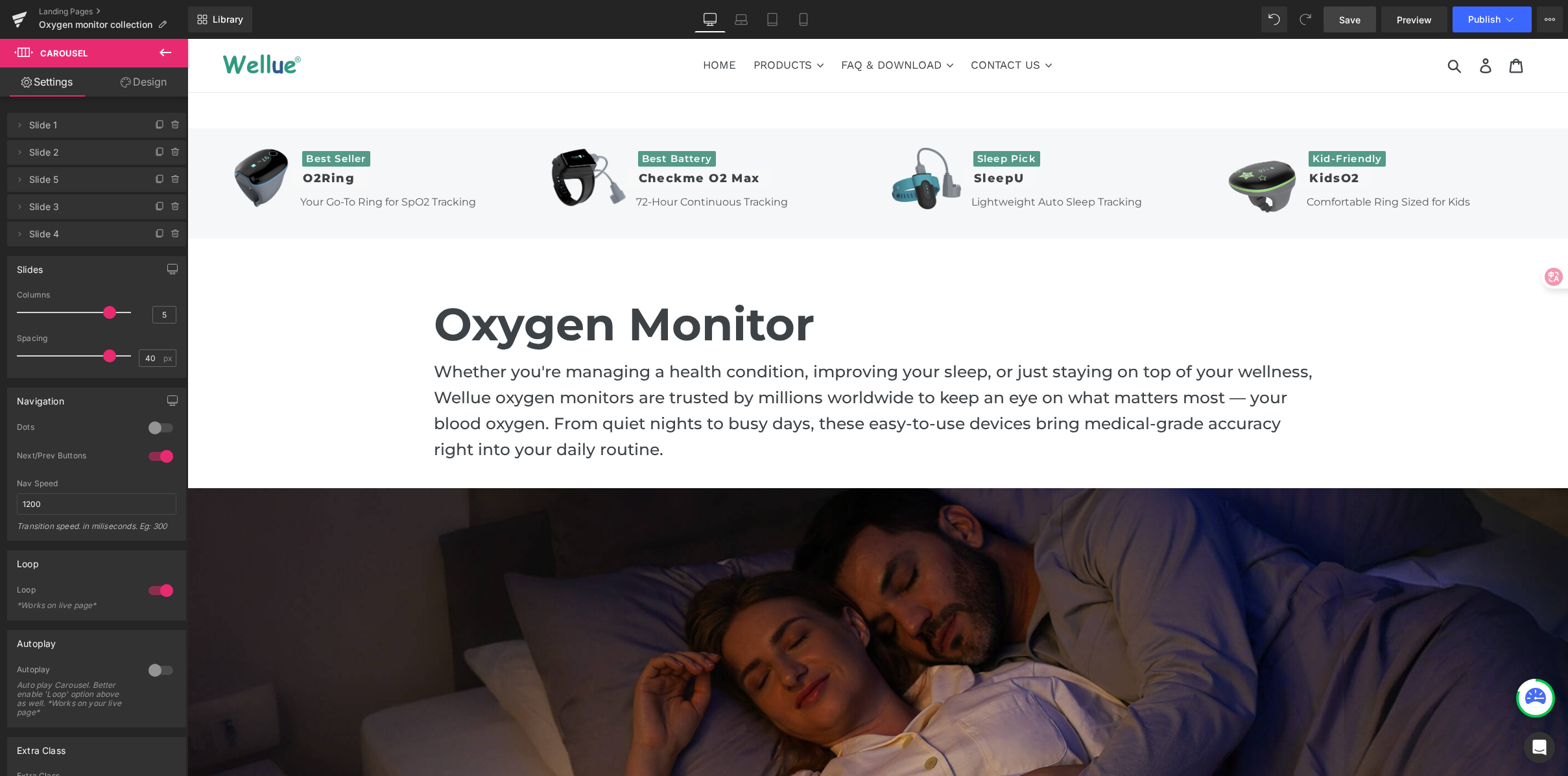
click at [1359, 16] on span "Save" at bounding box center [1350, 20] width 21 height 14
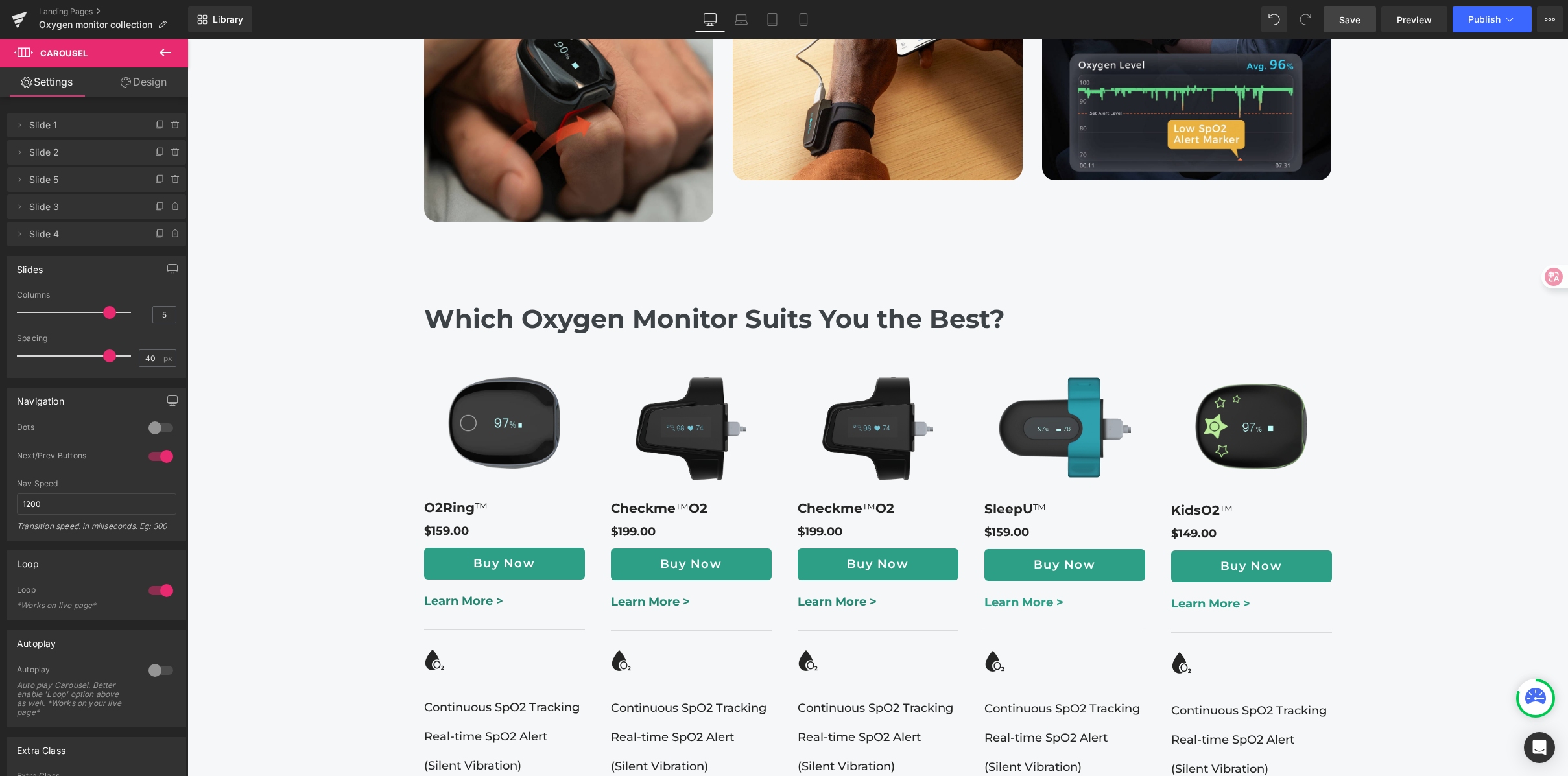
scroll to position [1483, 0]
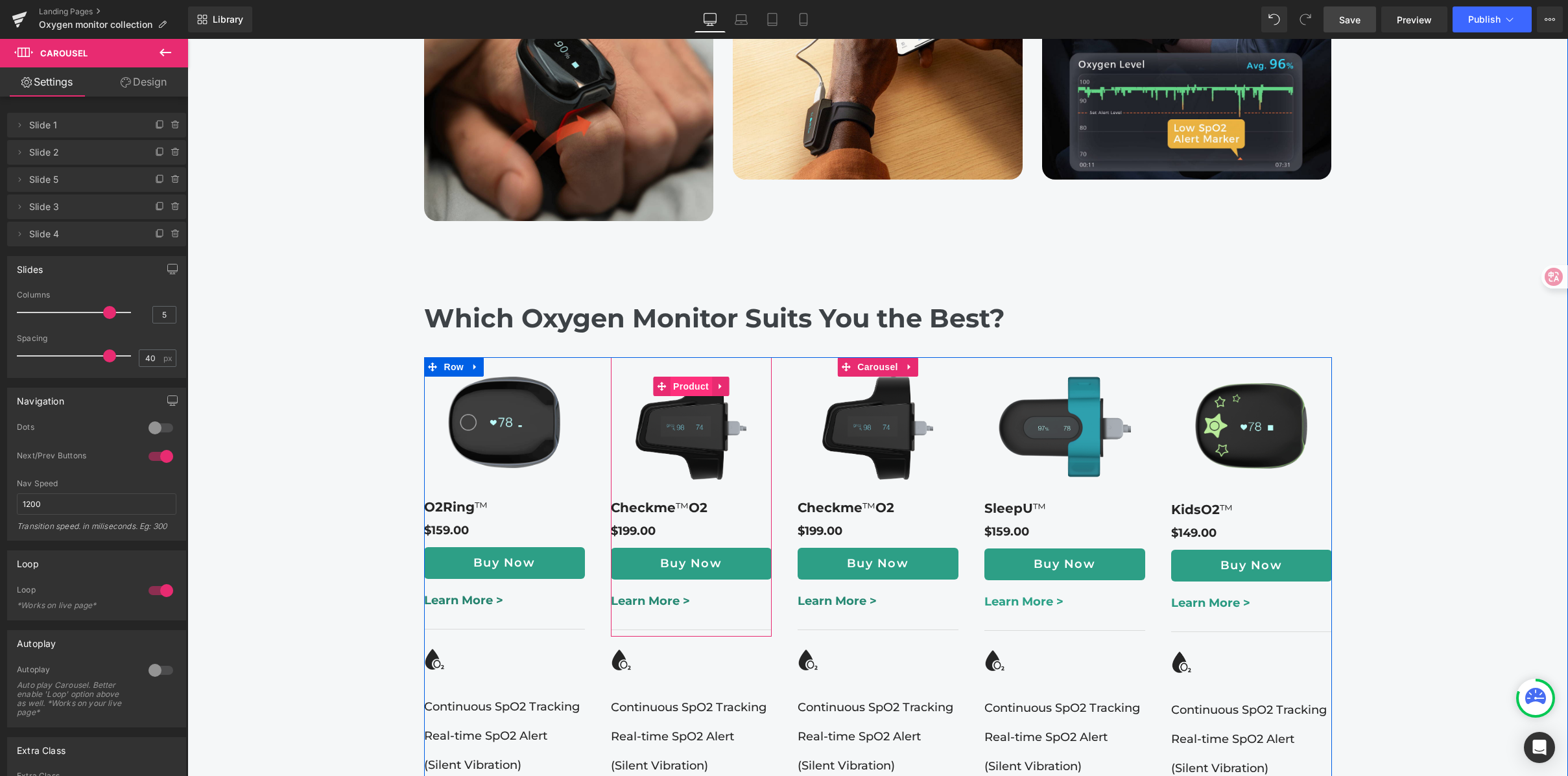
click at [678, 376] on span "Product" at bounding box center [691, 386] width 42 height 19
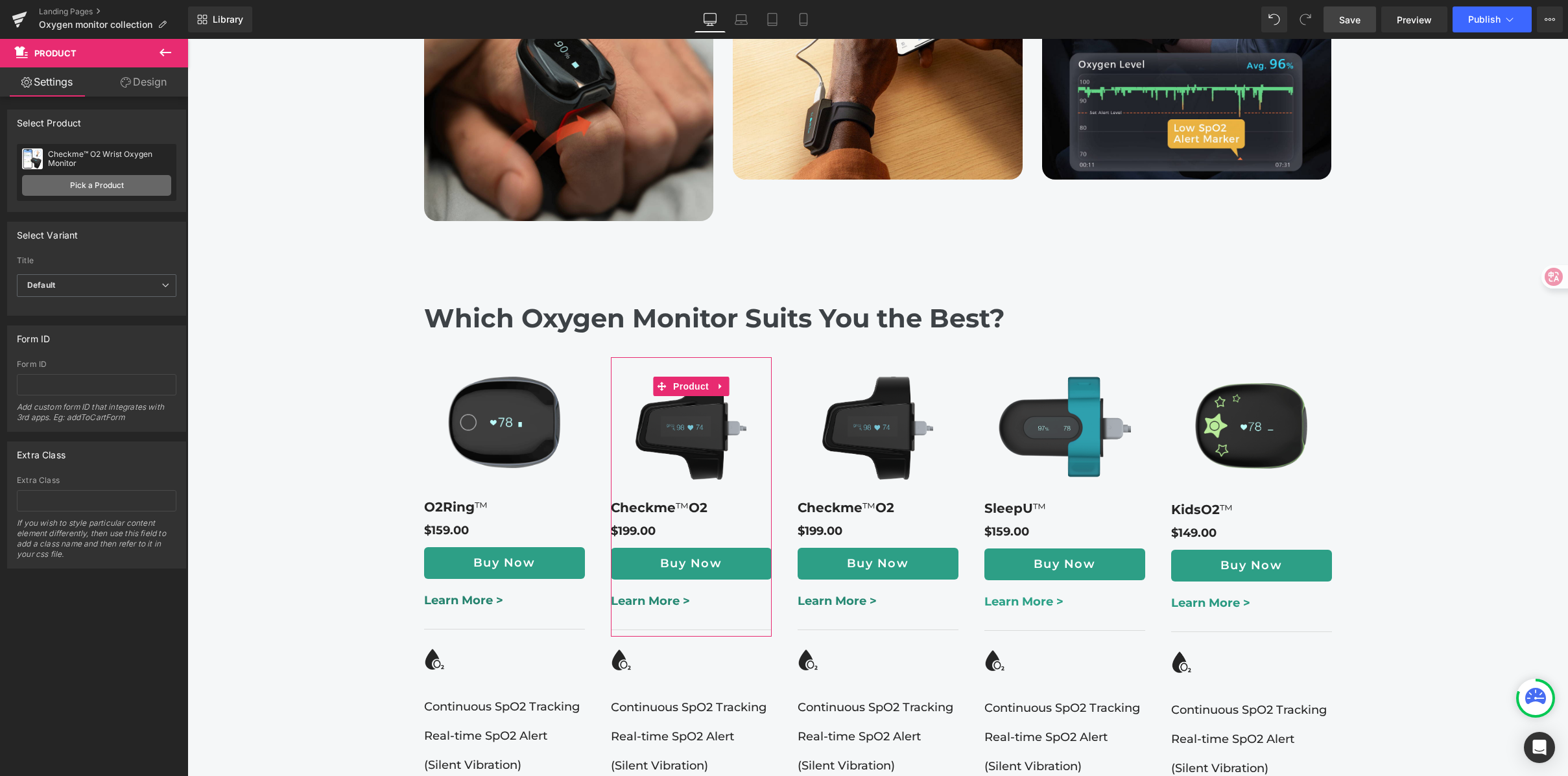
click at [88, 186] on link "Pick a Product" at bounding box center [96, 185] width 149 height 21
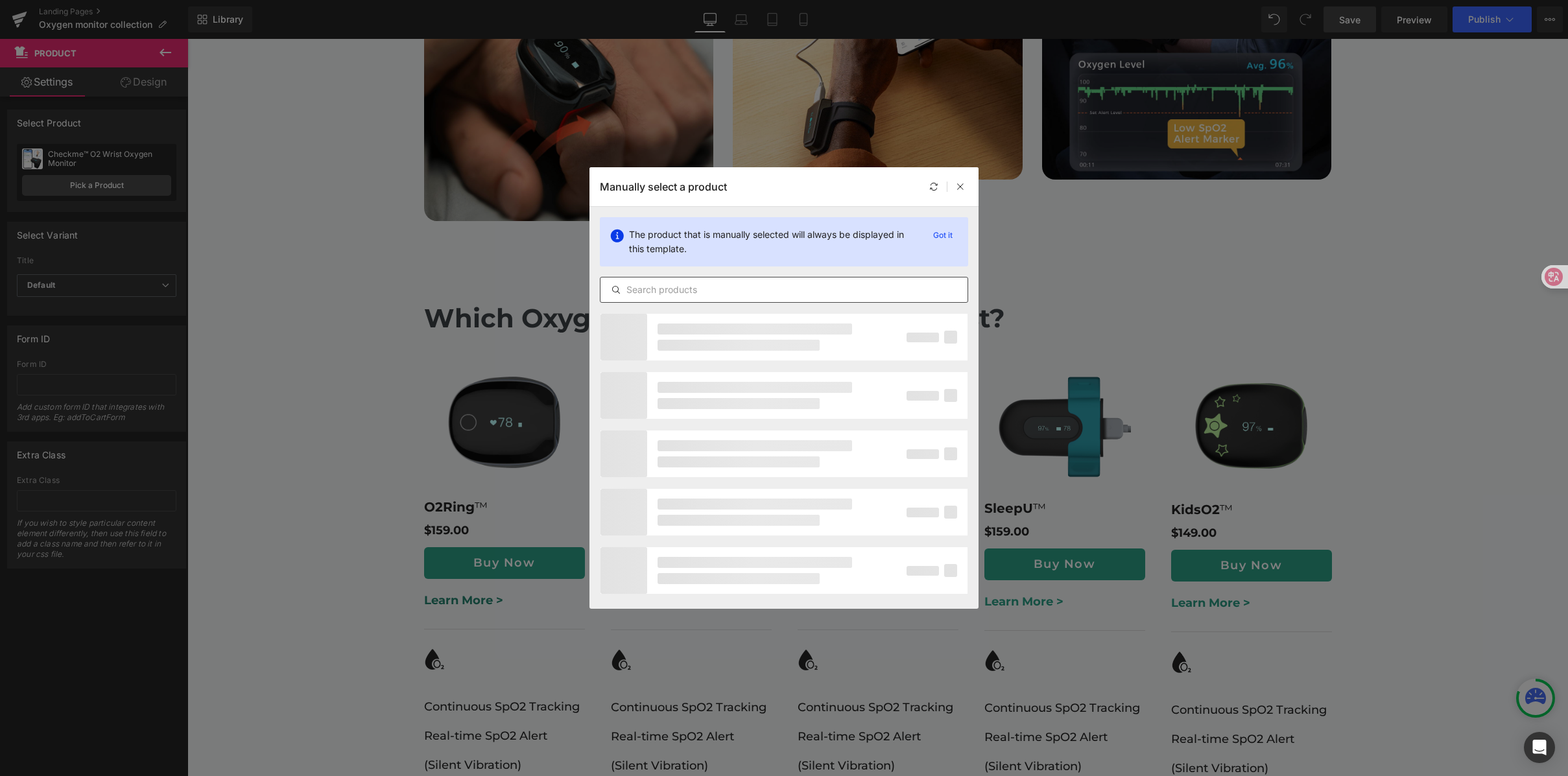
click at [0, 0] on input "text" at bounding box center [0, 0] width 0 height 0
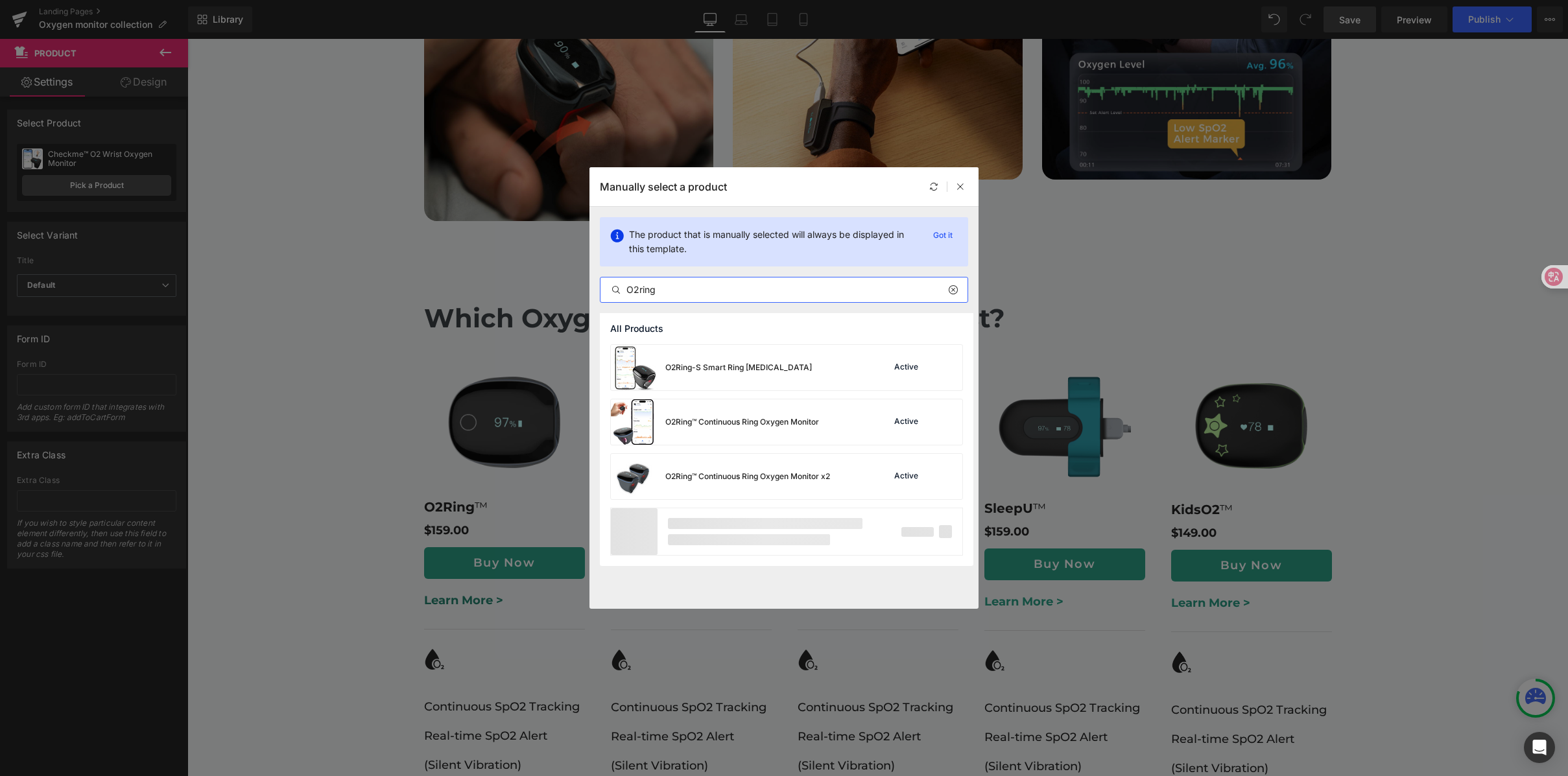
click at [0, 0] on input "O2ring" at bounding box center [0, 0] width 0 height 0
type input "O2ring"
click at [834, 376] on div "O2Ring-S Smart Ring [MEDICAL_DATA] Active" at bounding box center [787, 368] width 351 height 45
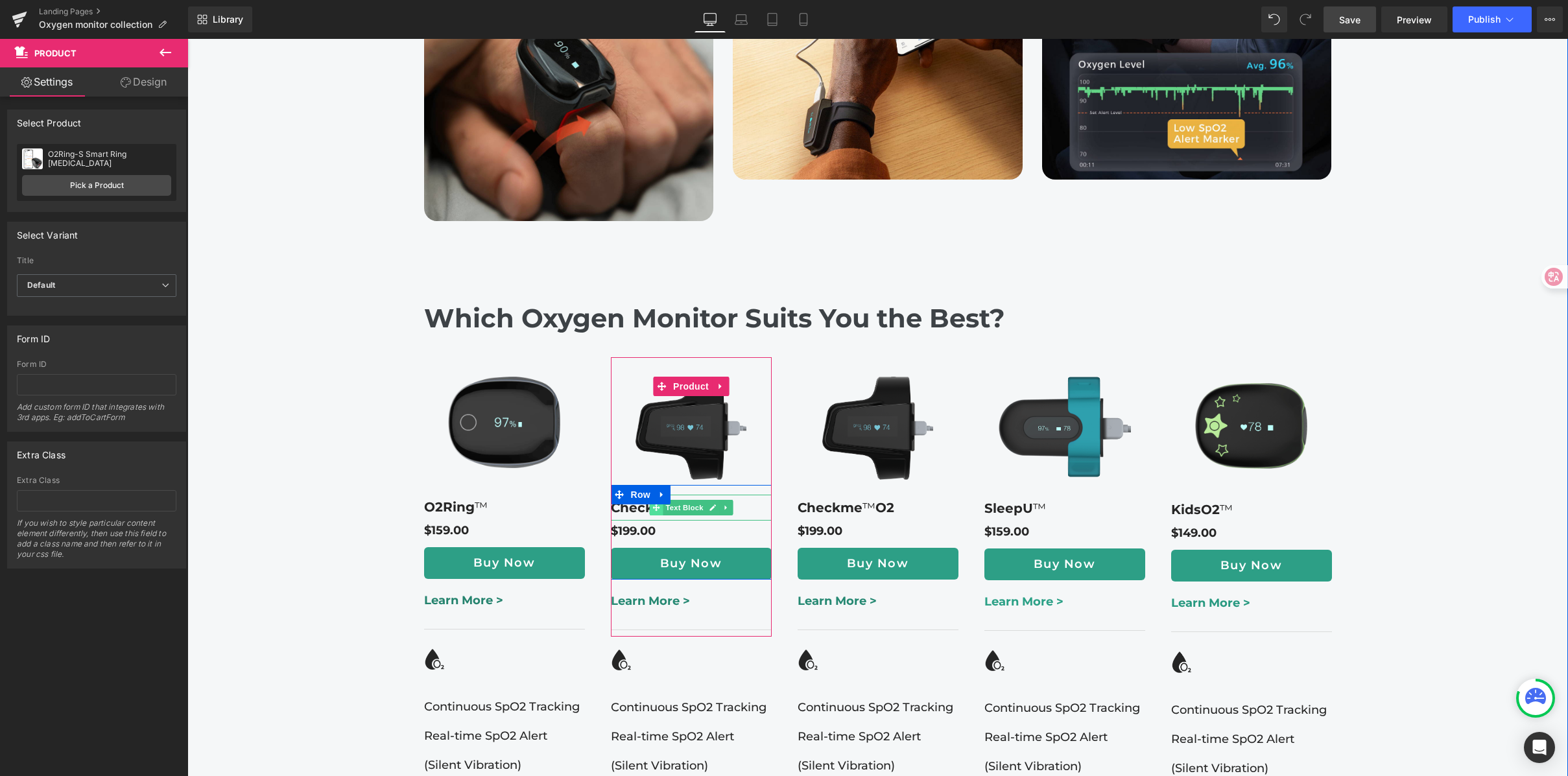
click at [652, 504] on icon at bounding box center [655, 508] width 7 height 8
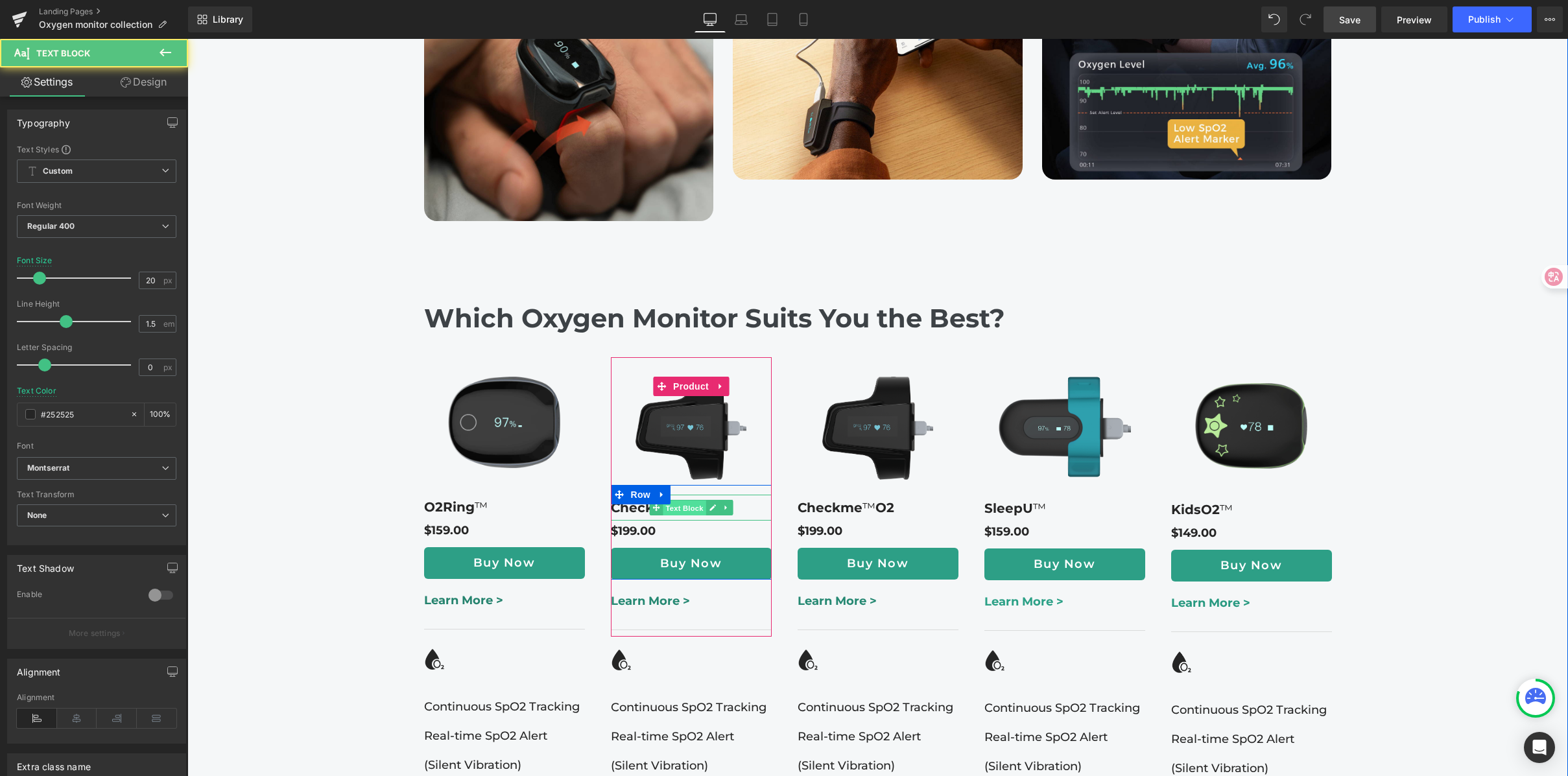
click at [687, 500] on span "Text Block" at bounding box center [684, 508] width 43 height 15
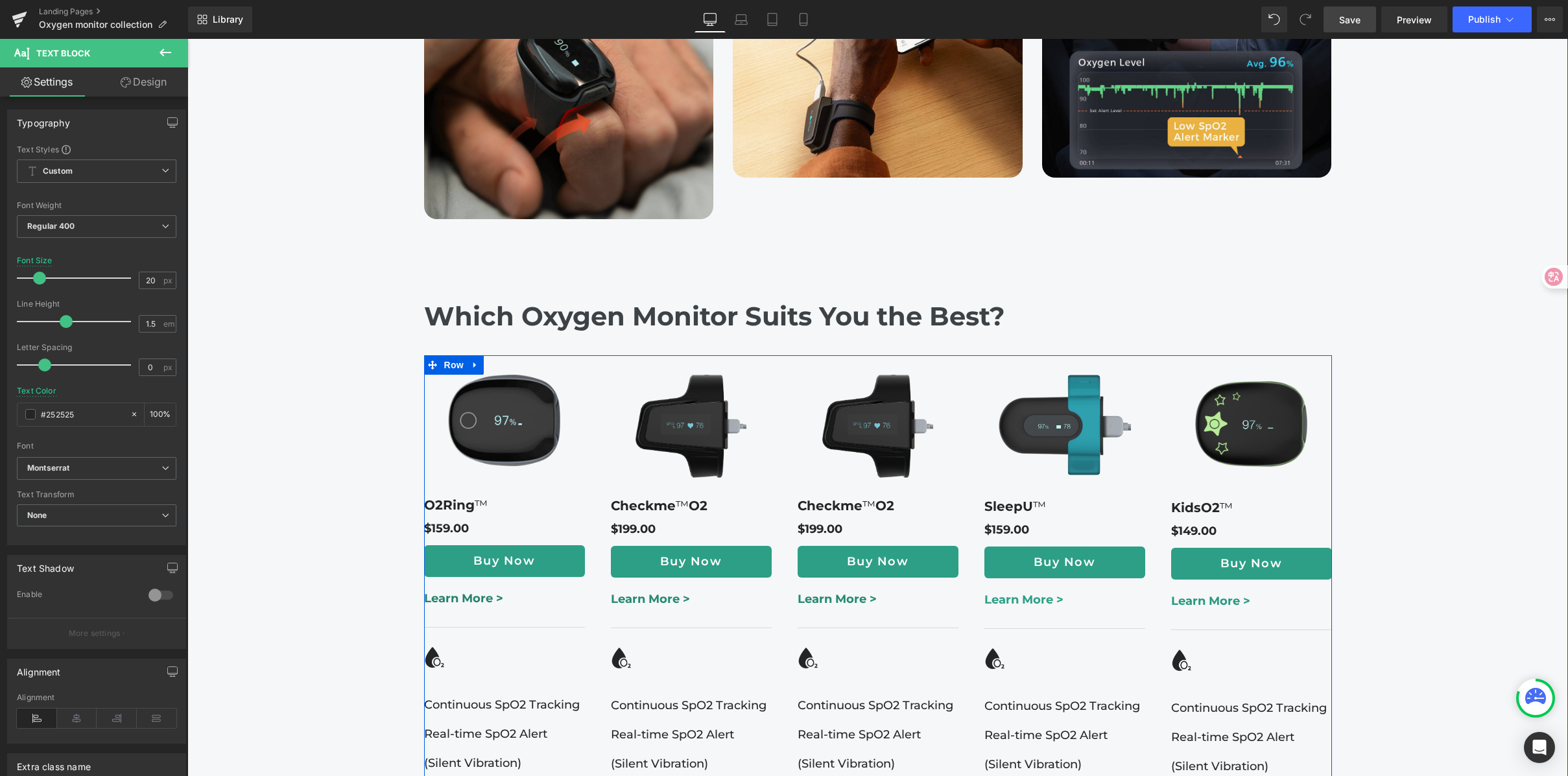
scroll to position [1486, 0]
click at [665, 492] on div "Checkme ™ O2 Text Block" at bounding box center [691, 505] width 161 height 26
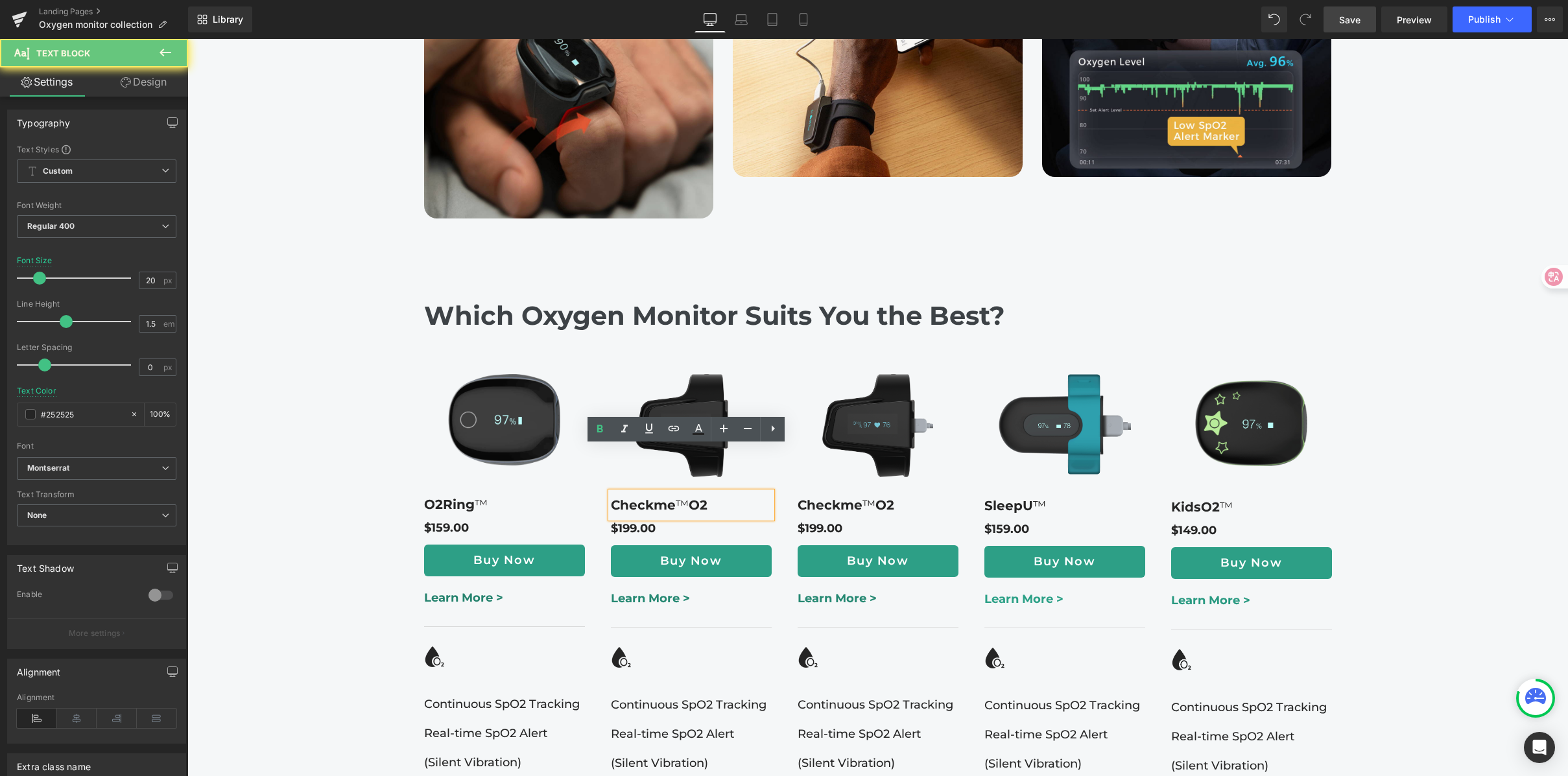
click at [702, 497] on strong "O2" at bounding box center [698, 504] width 19 height 15
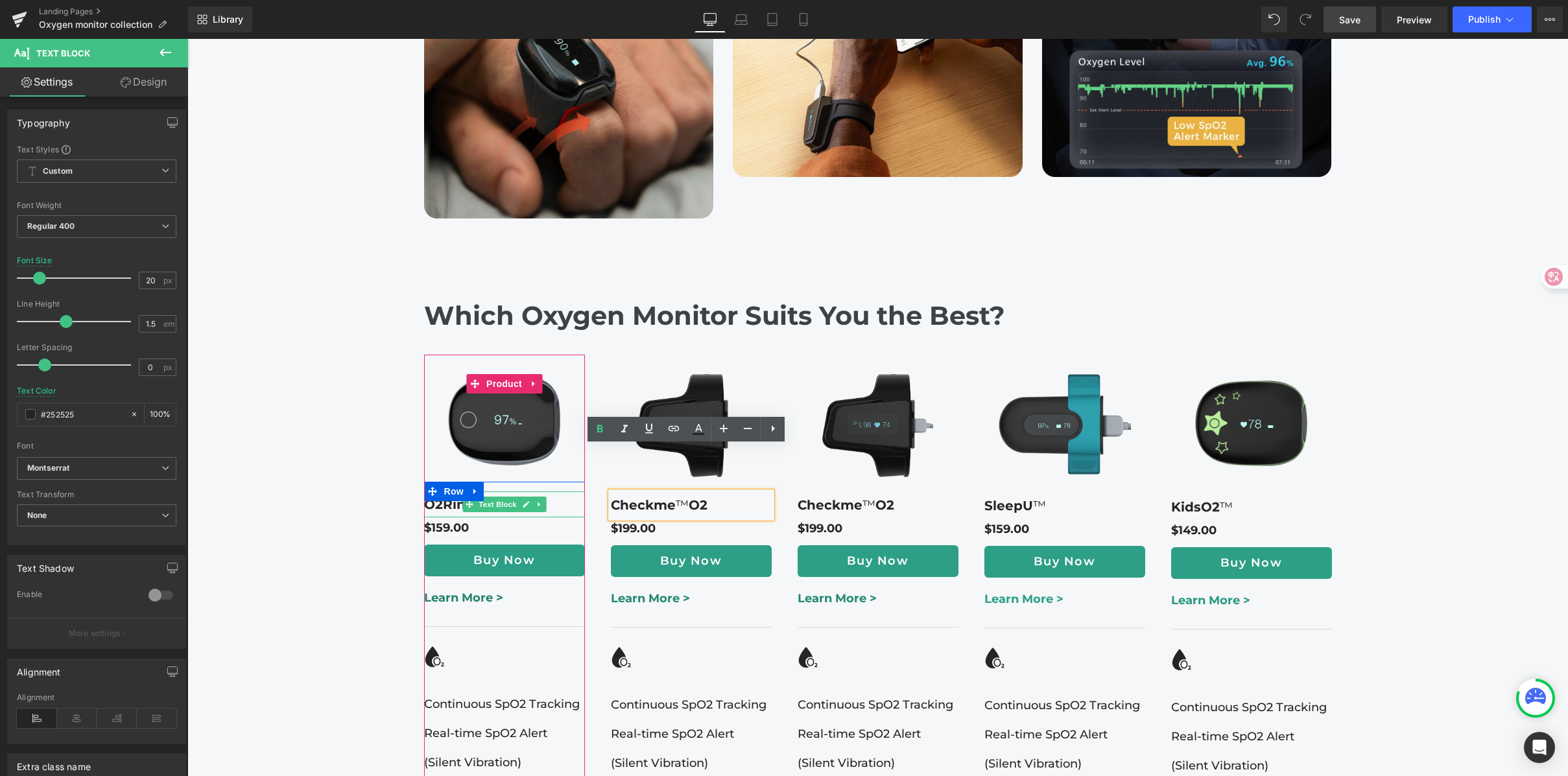
drag, startPoint x: 576, startPoint y: 454, endPoint x: 559, endPoint y: 455, distance: 17.0
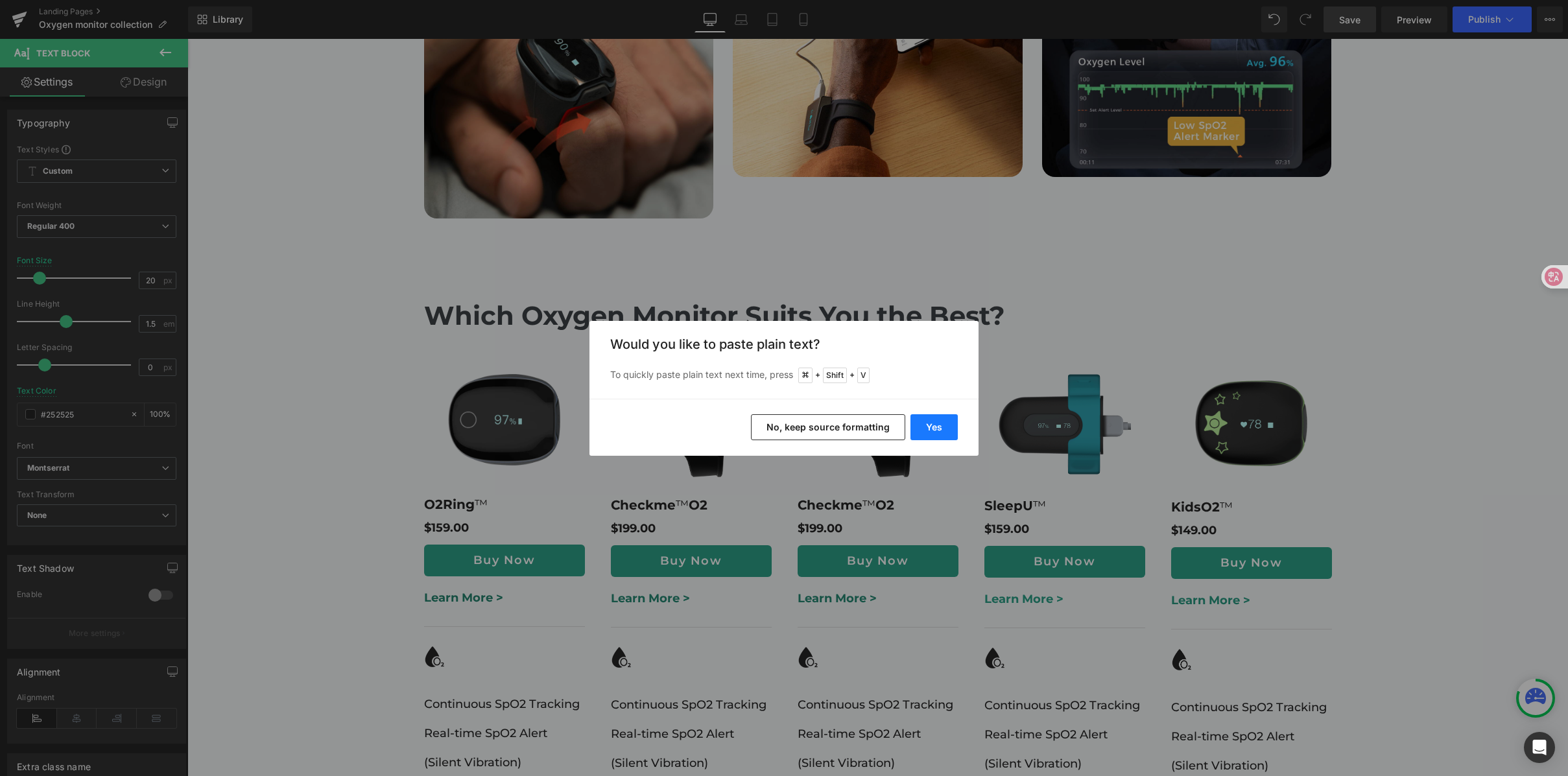
click at [0, 0] on button "Yes" at bounding box center [0, 0] width 0 height 0
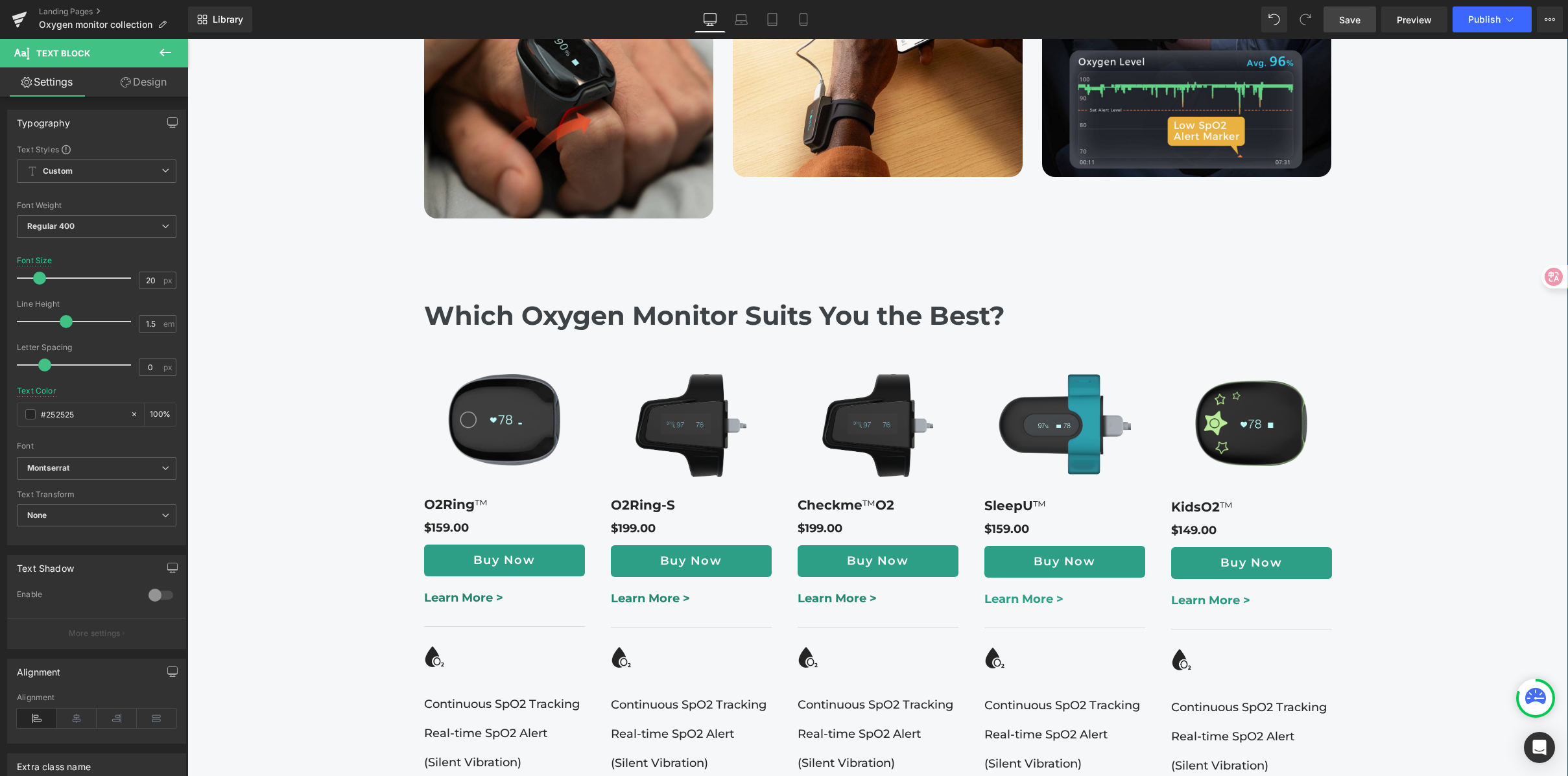
click at [1492, 435] on div "Highlights from Wellue Oxygen Monitors Heading Medical-Grade Accuracy Managing …" at bounding box center [877, 769] width 1380 height 2385
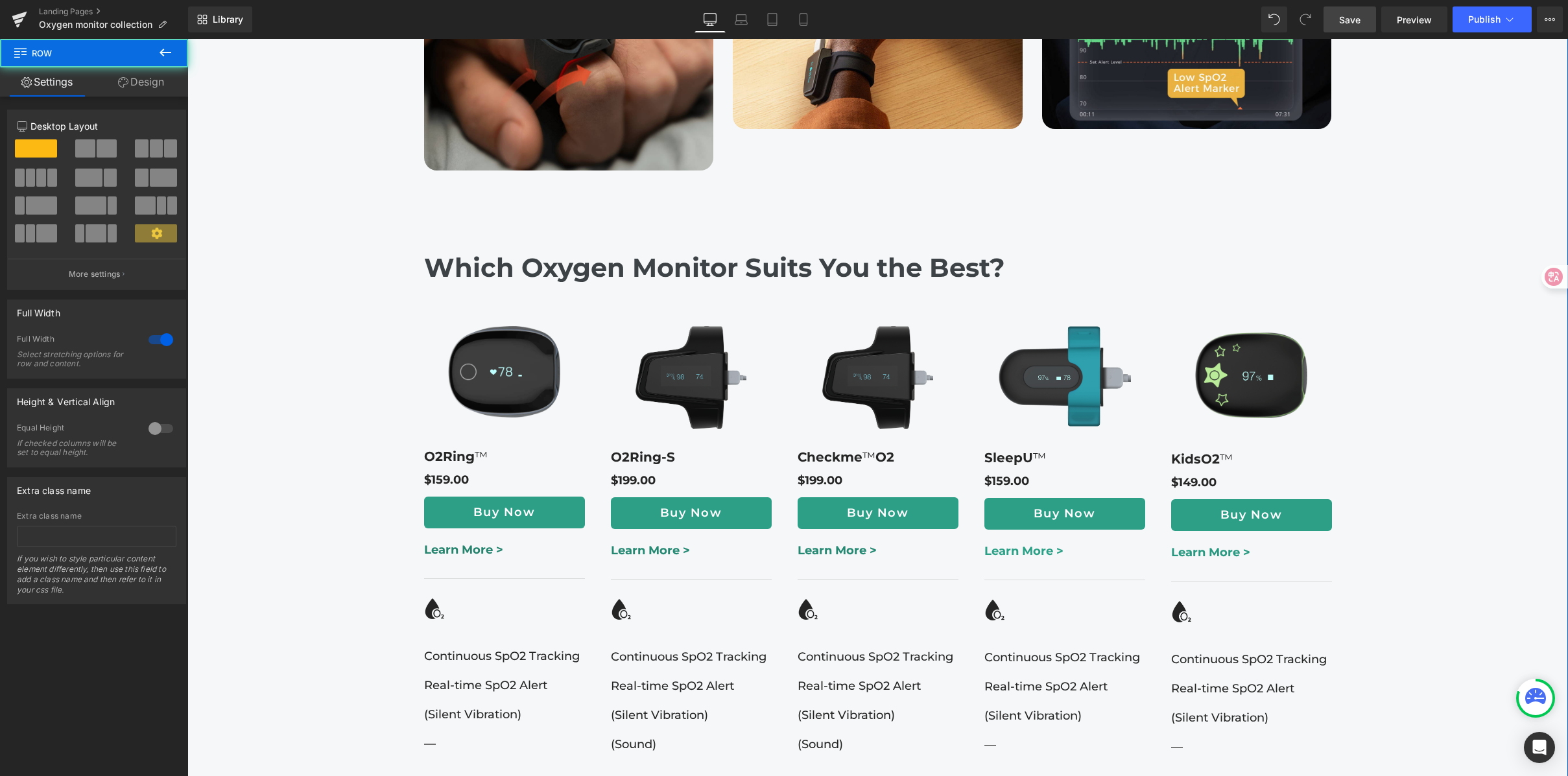
scroll to position [1560, 0]
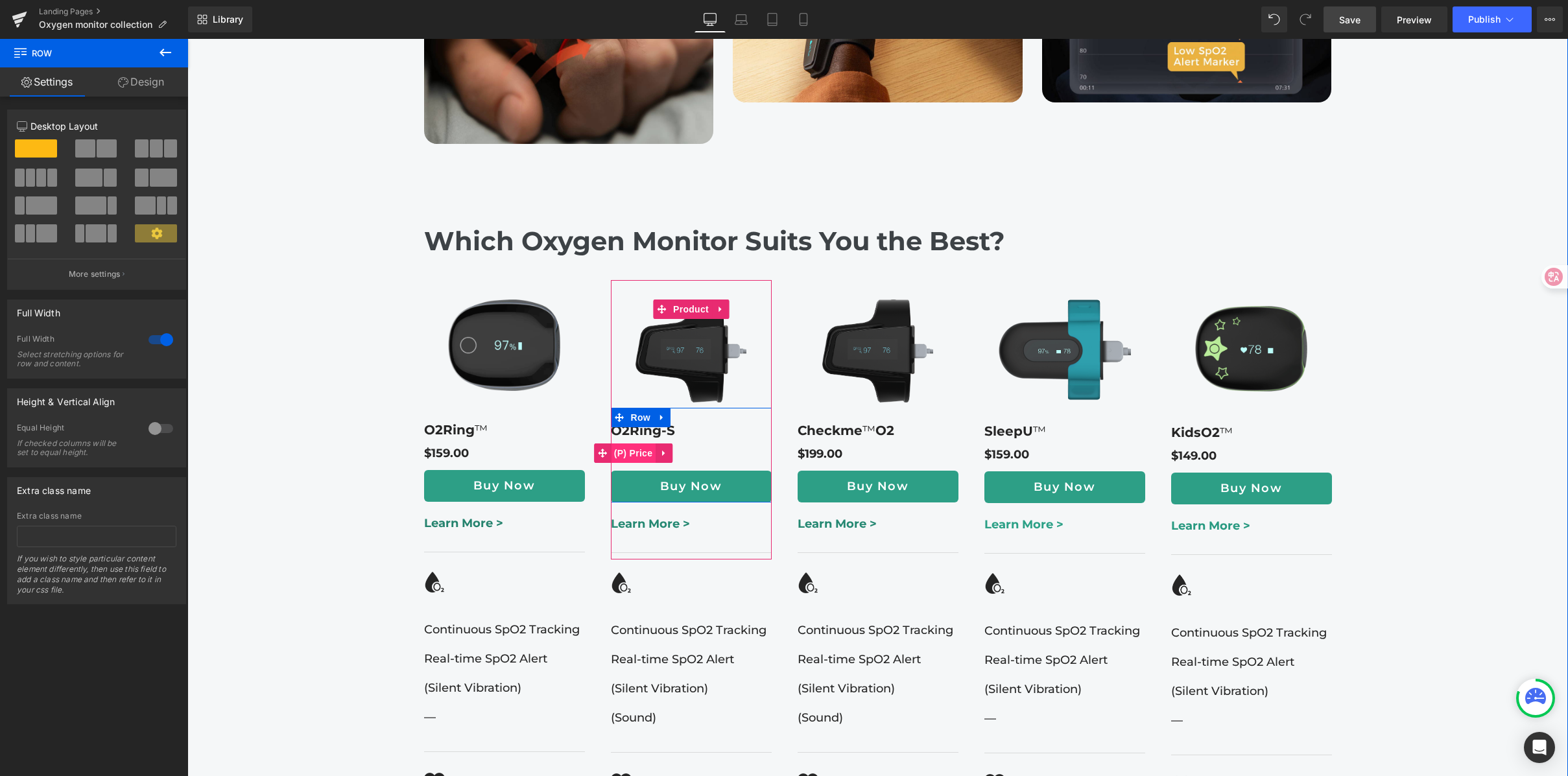
click at [635, 443] on span "(P) Price" at bounding box center [634, 453] width 45 height 19
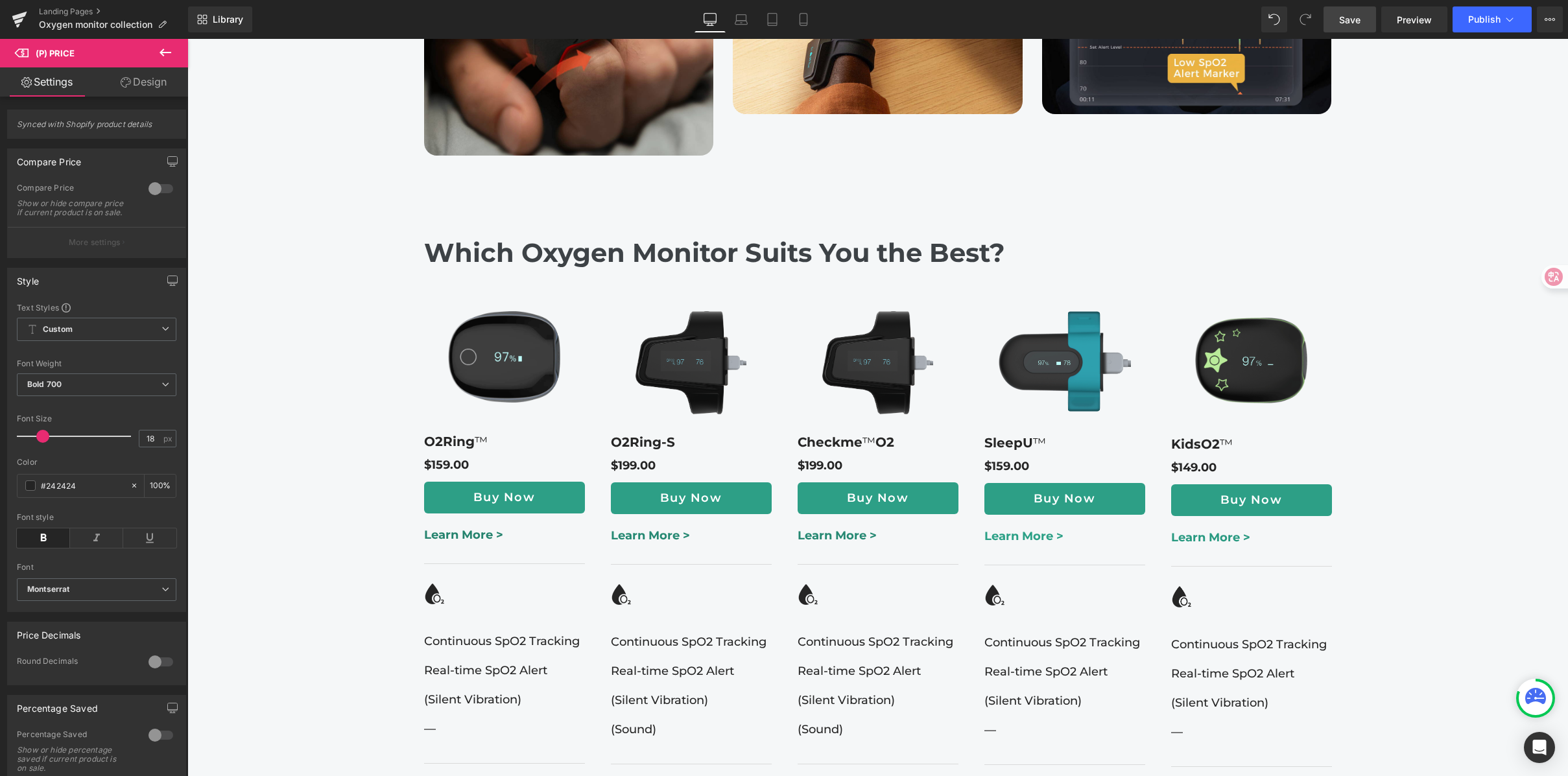
scroll to position [1546, 0]
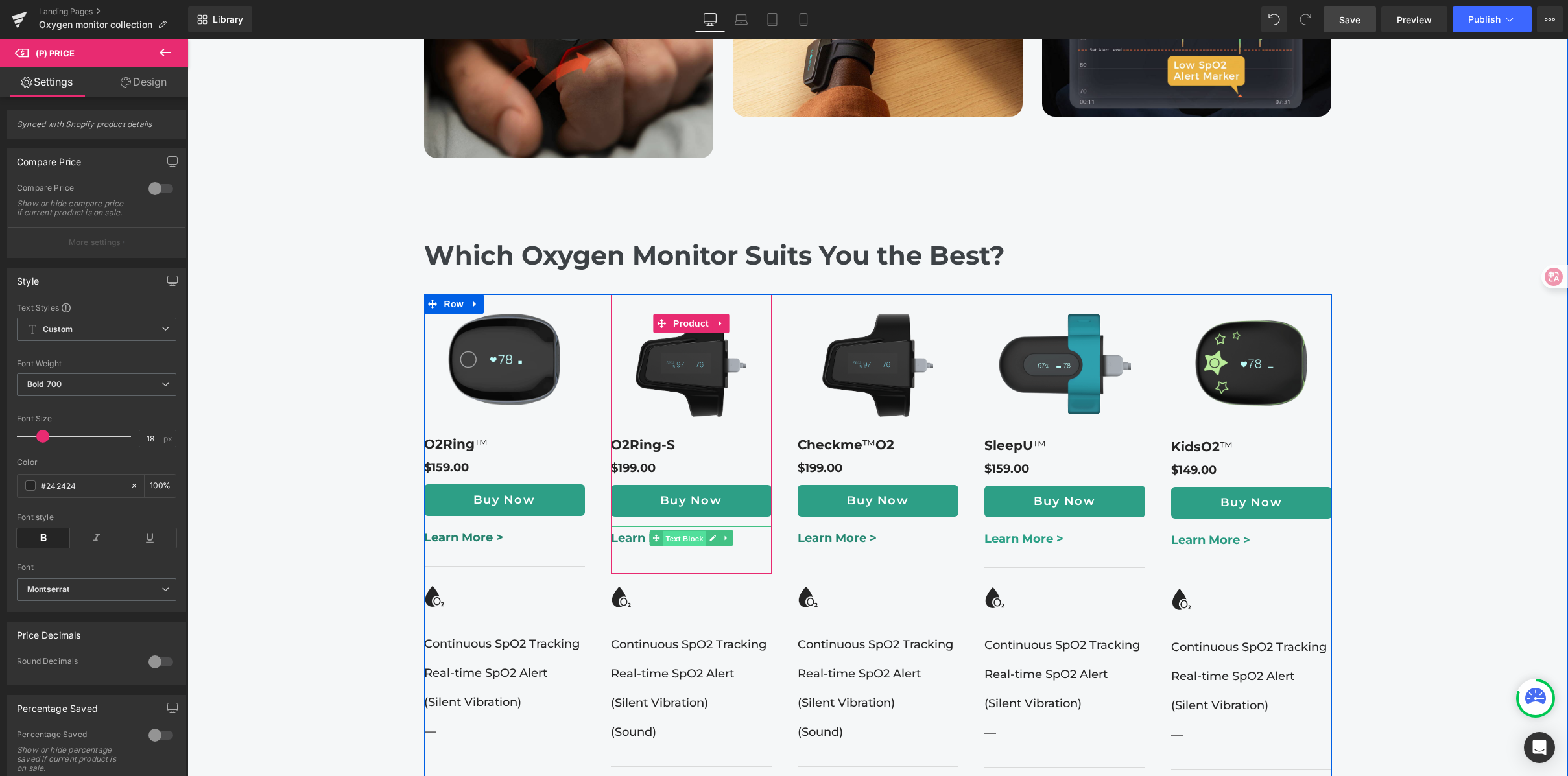
click at [672, 531] on span "Text Block" at bounding box center [684, 538] width 43 height 15
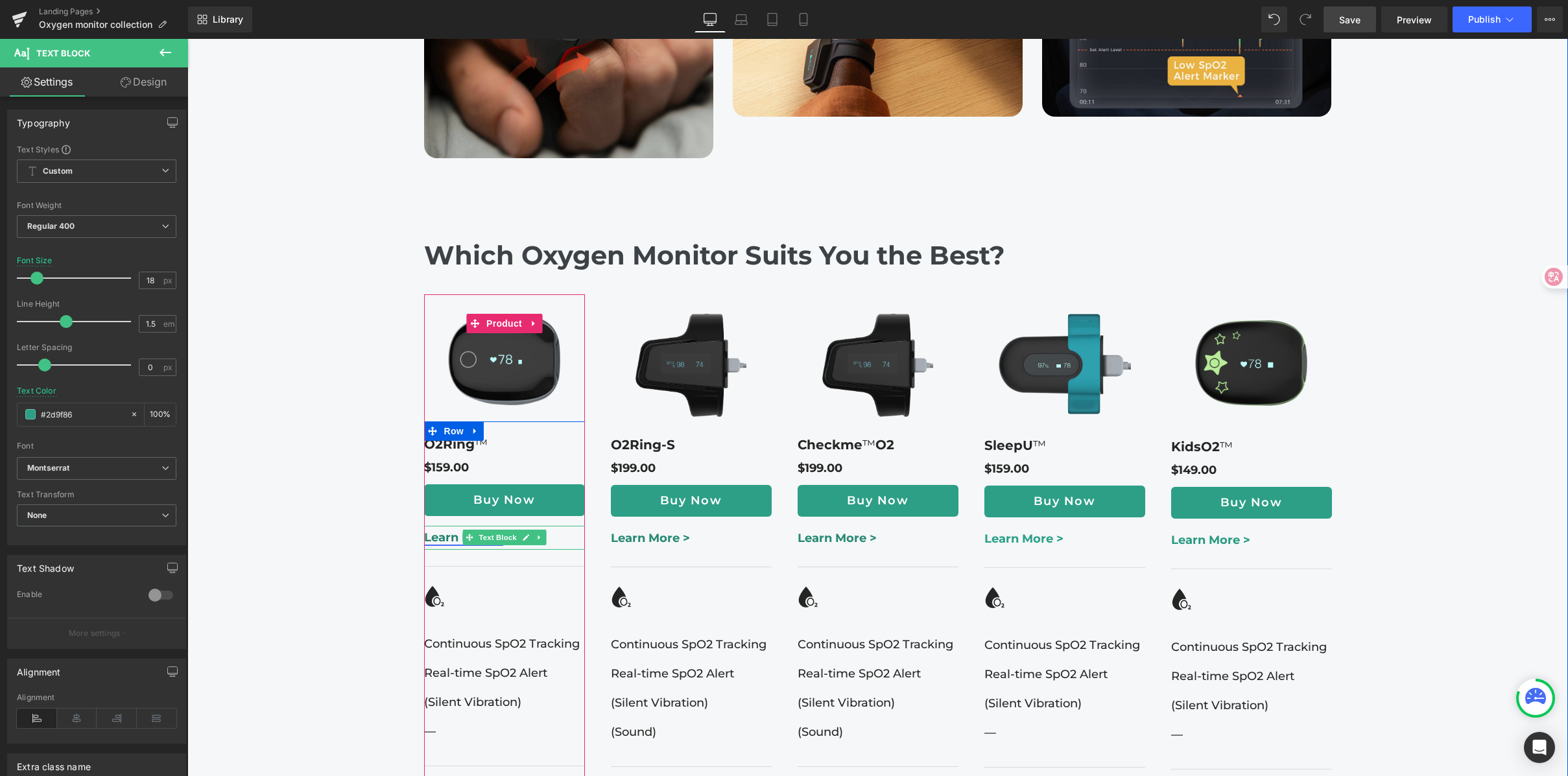
click at [435, 530] on link "Learn More >" at bounding box center [463, 537] width 79 height 15
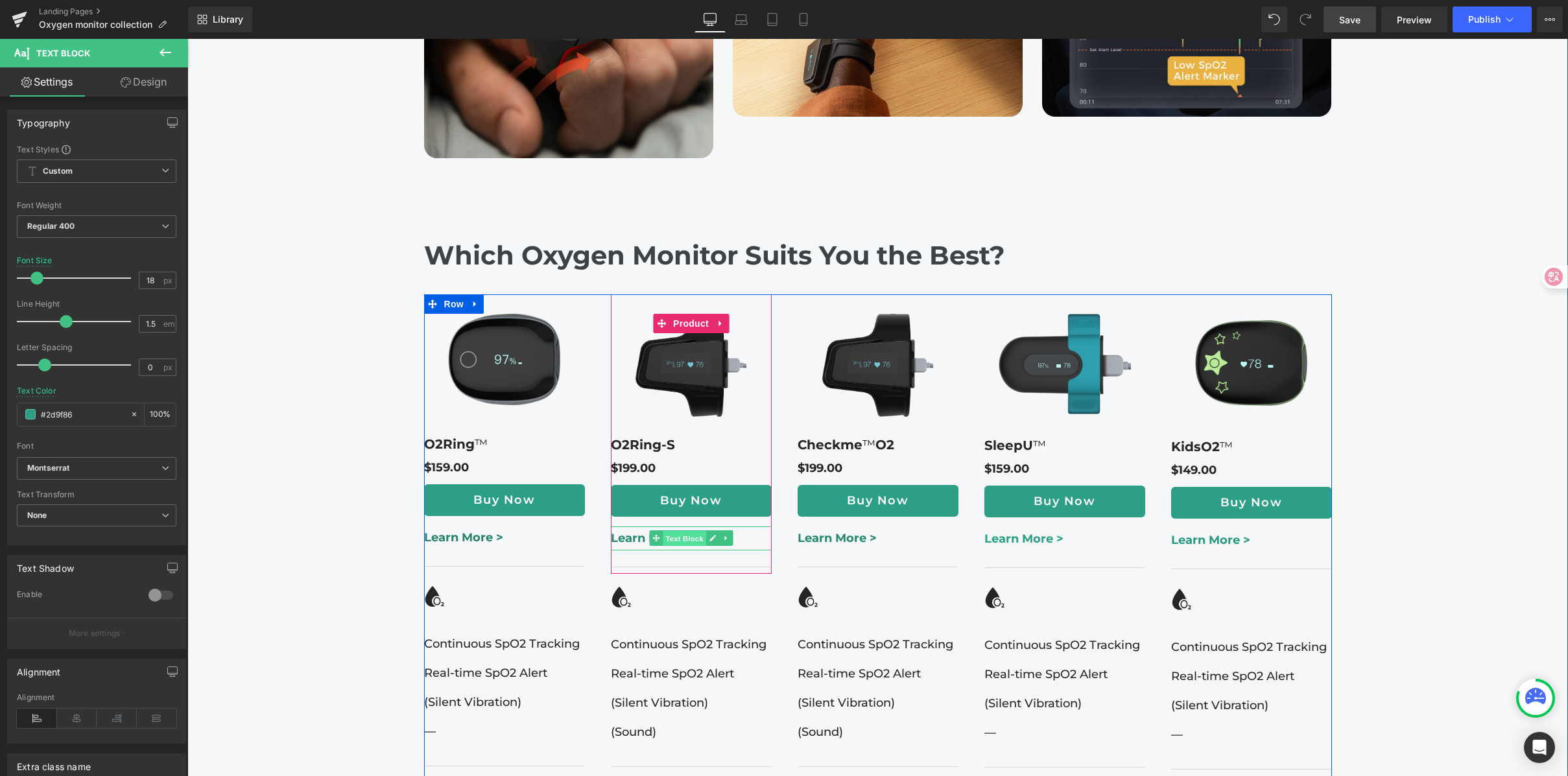
click at [685, 531] on span "Text Block" at bounding box center [684, 538] width 43 height 15
click at [708, 534] on icon at bounding box center [712, 538] width 7 height 8
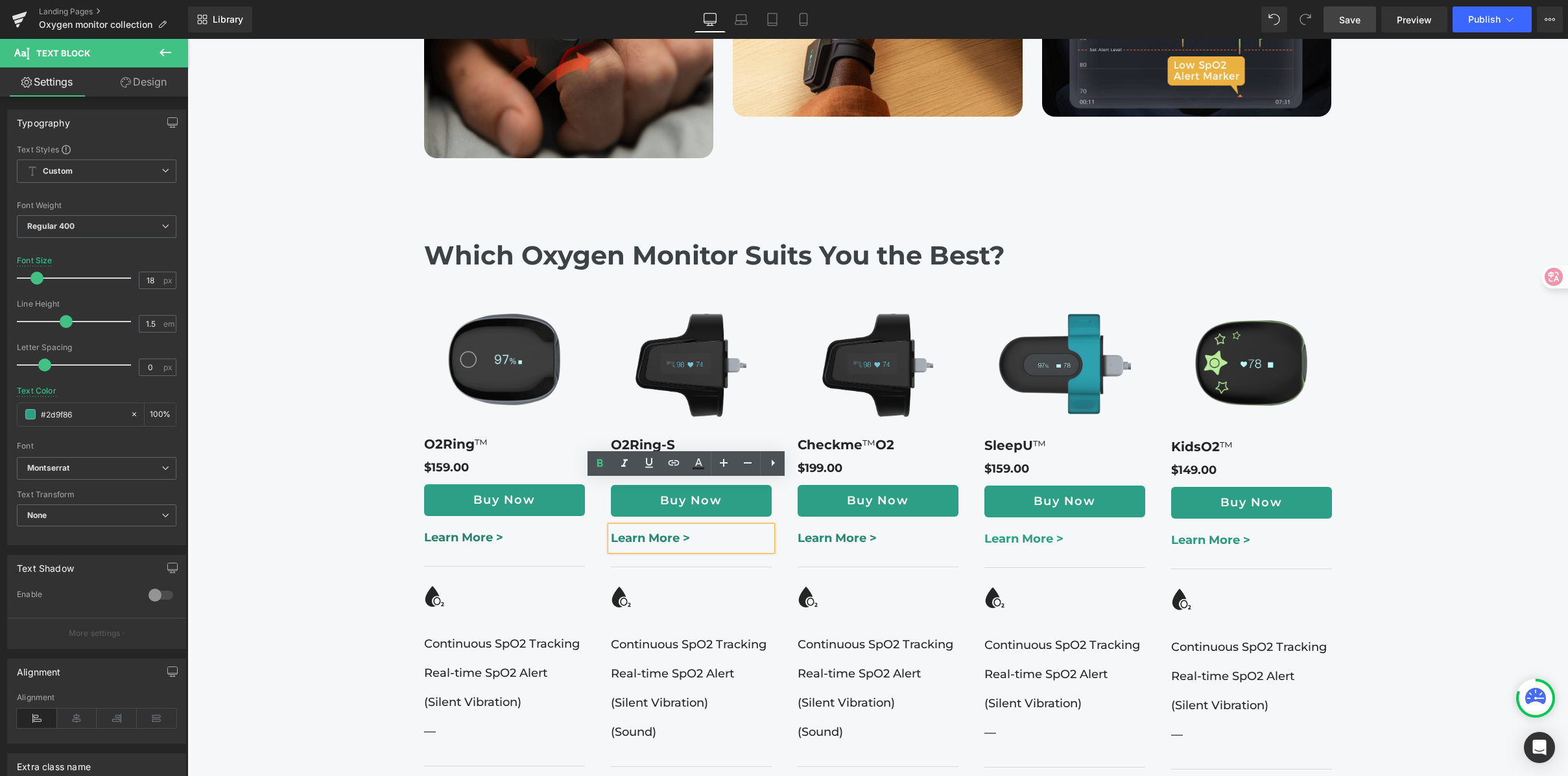
click at [722, 529] on p "Learn More >" at bounding box center [691, 538] width 161 height 17
drag, startPoint x: 692, startPoint y: 492, endPoint x: 539, endPoint y: 486, distance: 153.1
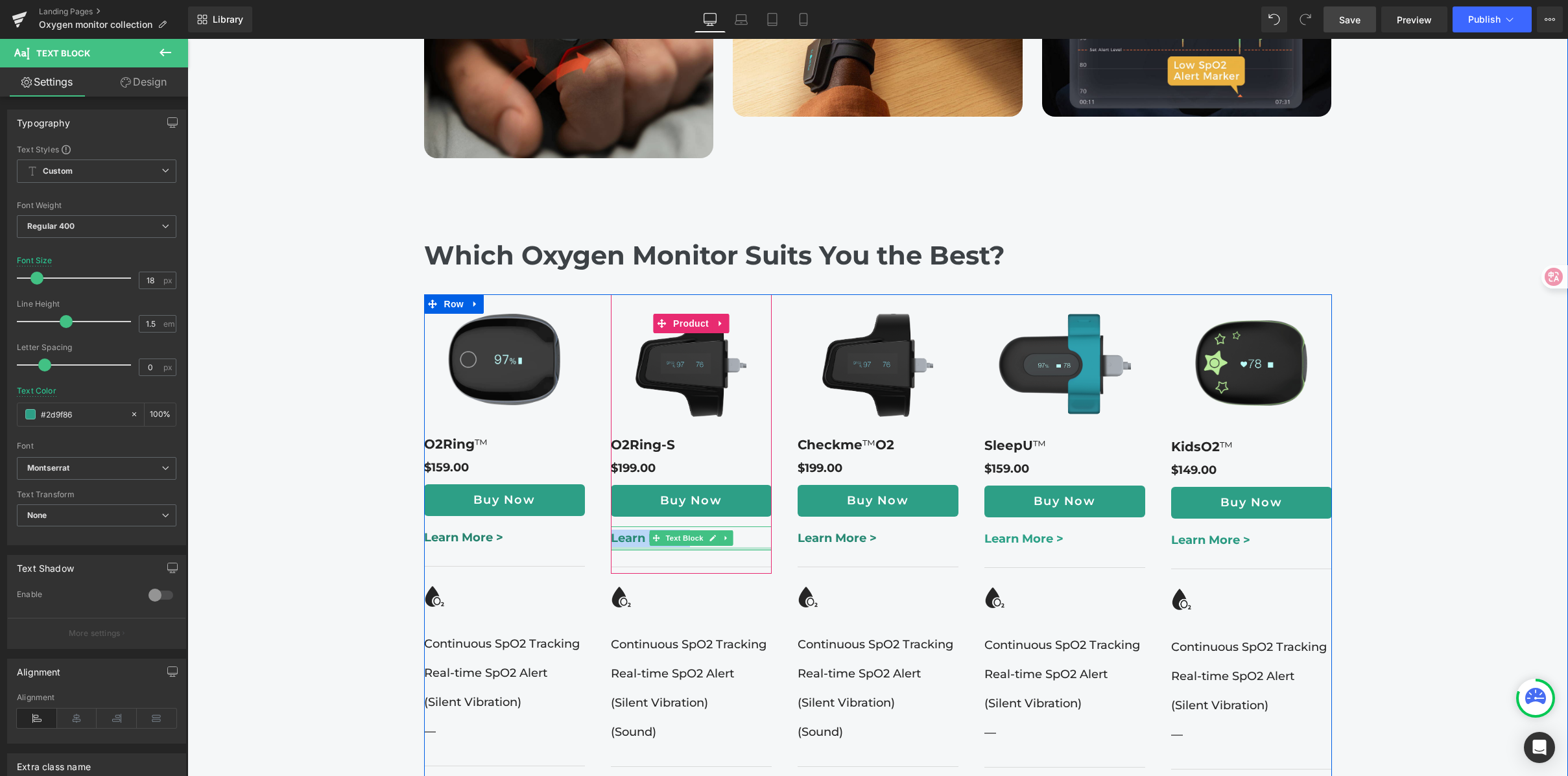
click at [633, 547] on div at bounding box center [691, 549] width 161 height 3
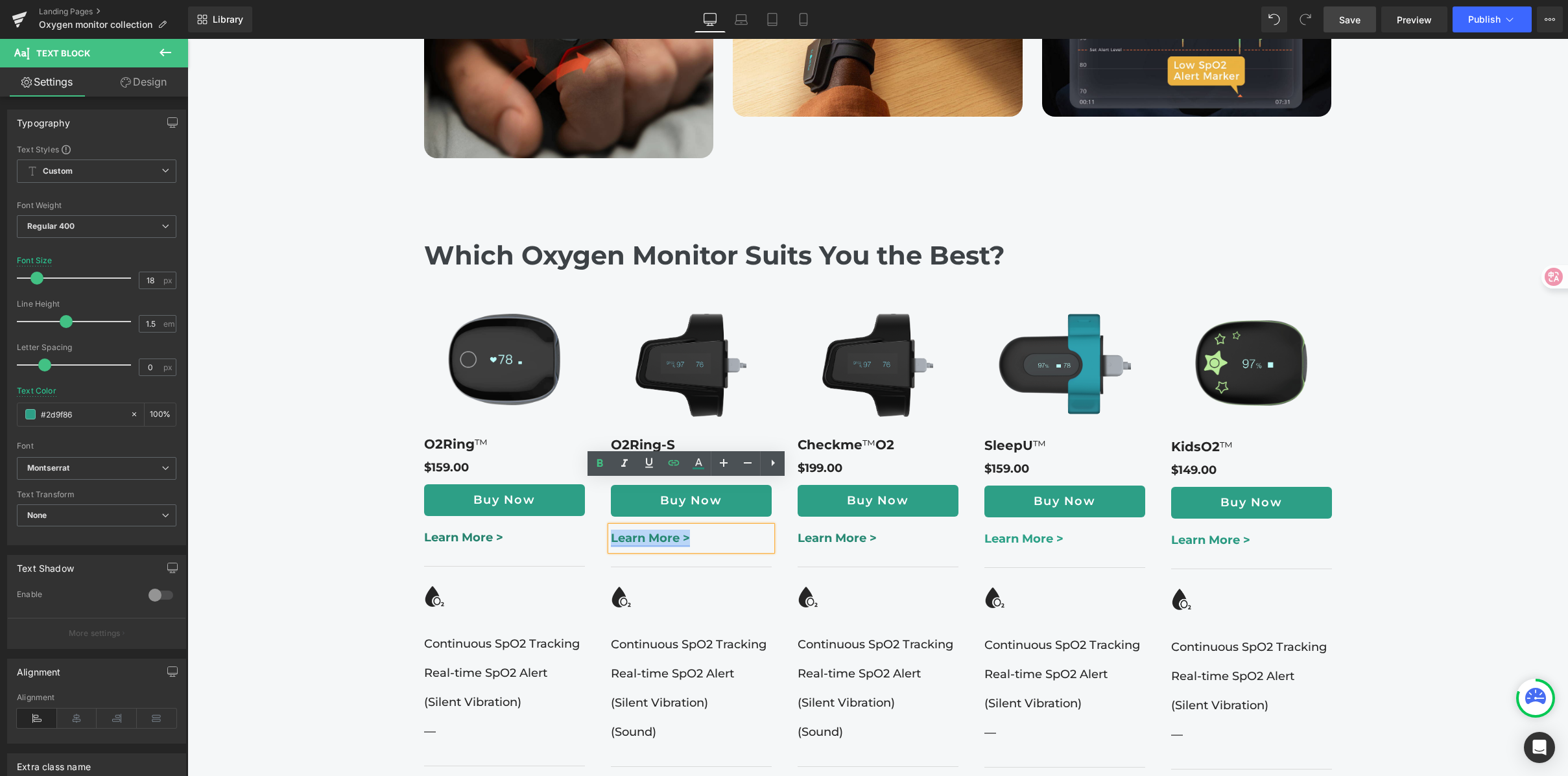
click at [632, 531] on link "Learn More >" at bounding box center [650, 538] width 79 height 15
click at [695, 515] on span "Edit" at bounding box center [694, 517] width 15 height 11
click at [0, 0] on div "Text Color Highlight Color #333333 Edit or remove link: Edit - Unlink - Cancel …" at bounding box center [0, 0] width 0 height 0
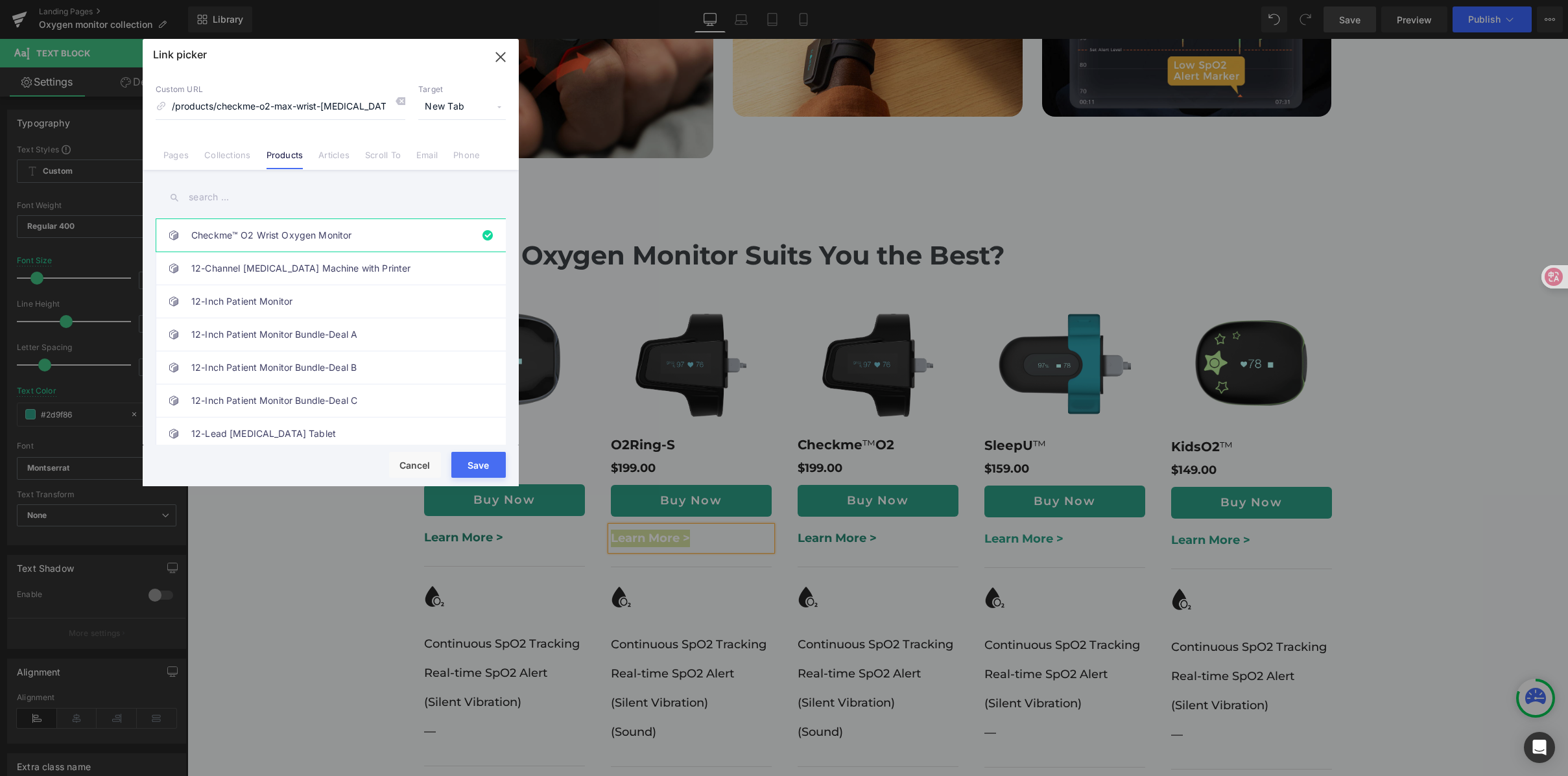
click at [0, 0] on input "text" at bounding box center [0, 0] width 0 height 0
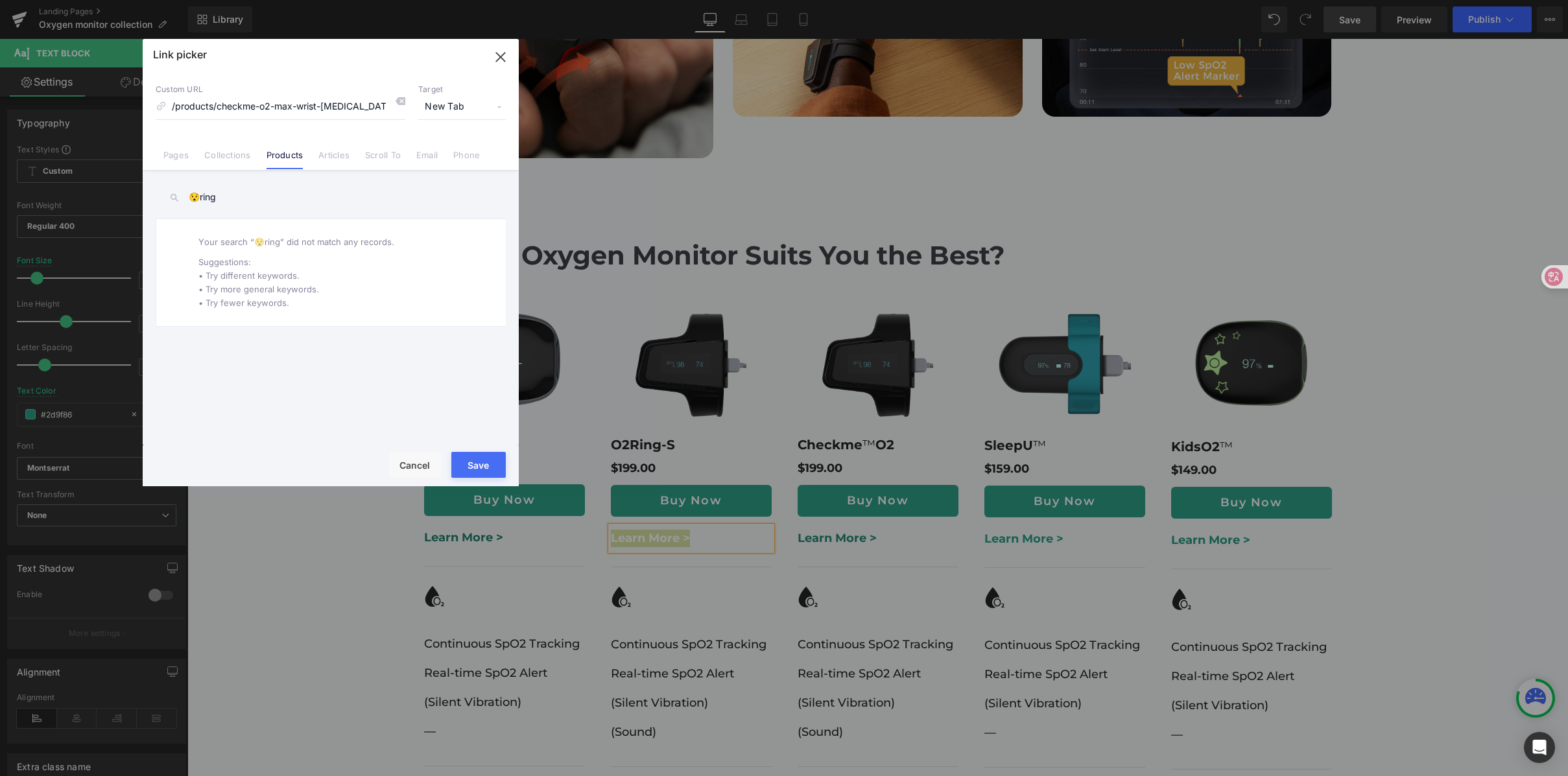
click at [0, 0] on input "😯ring" at bounding box center [0, 0] width 0 height 0
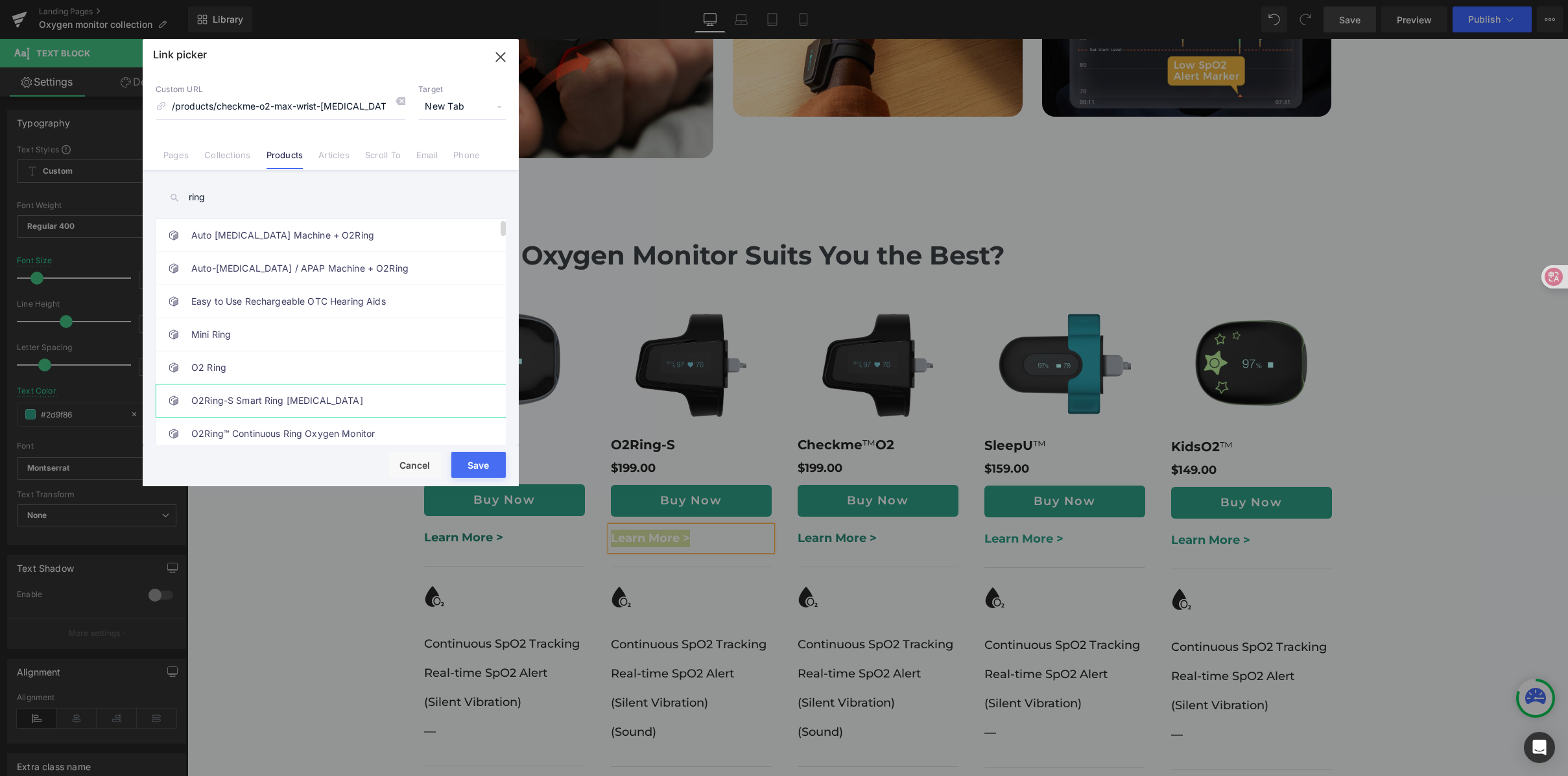
type input "ring"
click at [384, 391] on link "O2Ring-S Smart Ring [MEDICAL_DATA]" at bounding box center [334, 400] width 286 height 32
drag, startPoint x: 465, startPoint y: 465, endPoint x: 378, endPoint y: 417, distance: 99.4
click at [0, 0] on button "Save" at bounding box center [0, 0] width 0 height 0
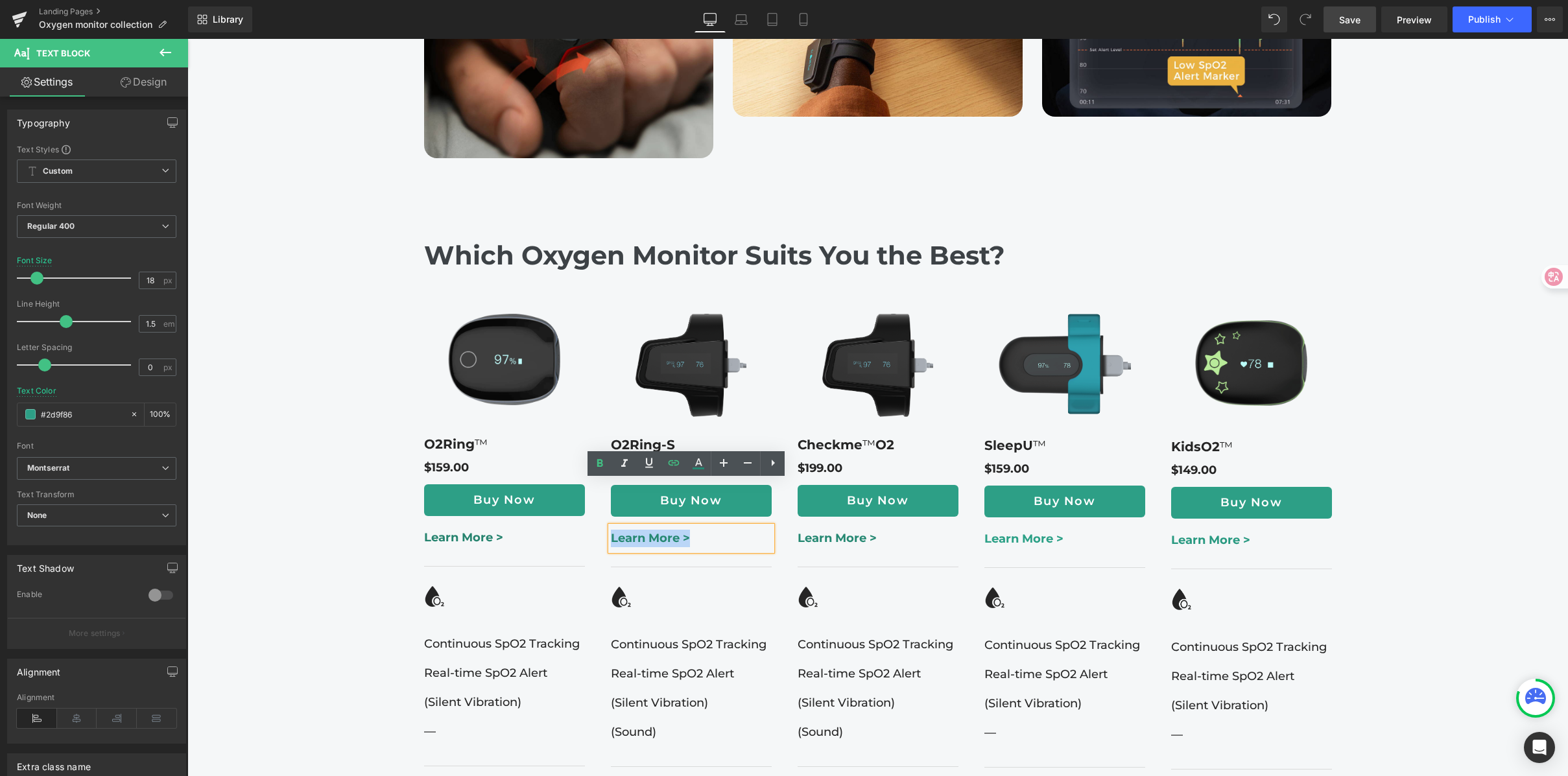
click at [1414, 367] on div "Highlights from Wellue Oxygen Monitors Heading Medical-Grade Accuracy Managing …" at bounding box center [877, 709] width 1380 height 2385
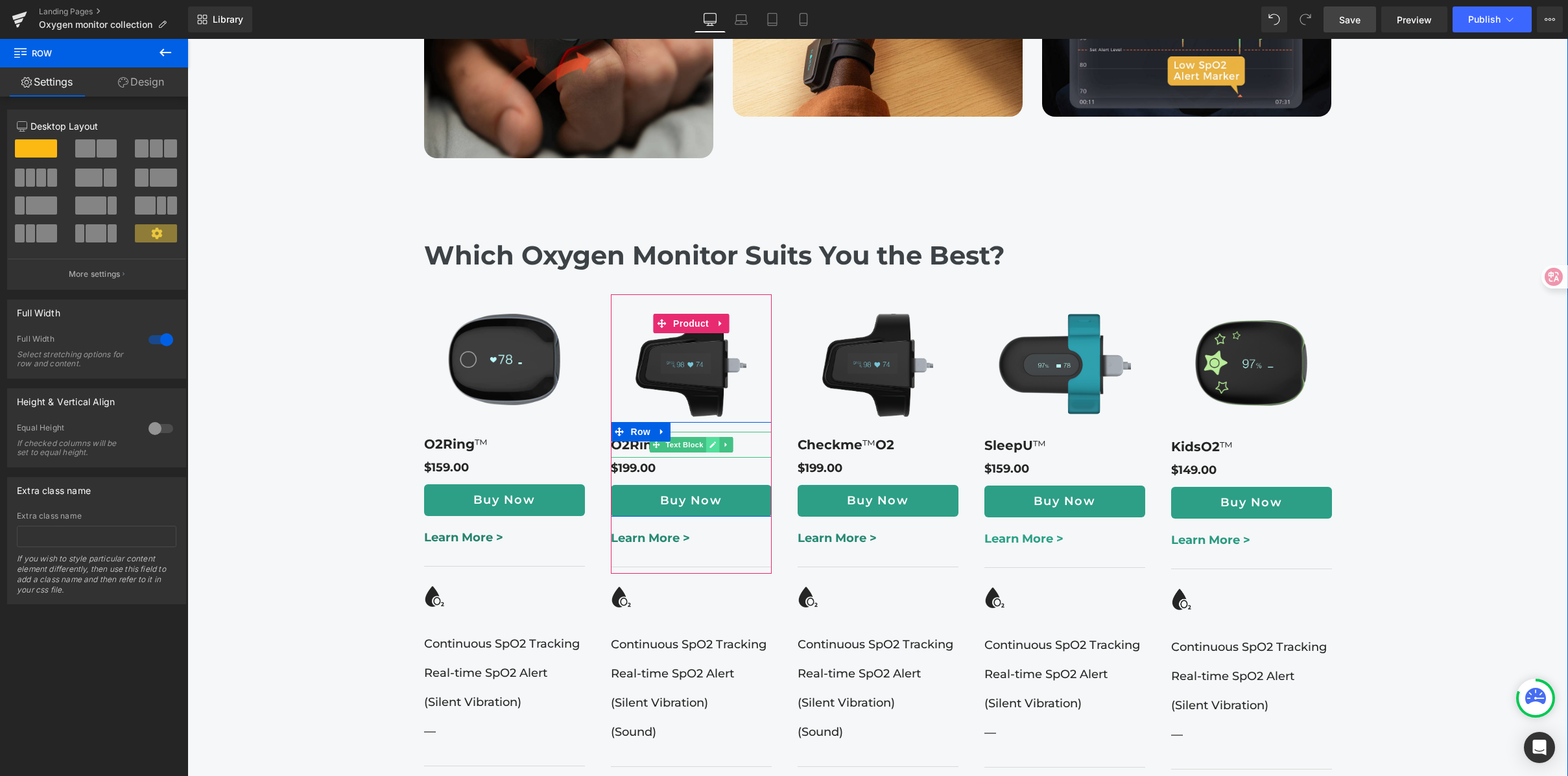
click at [706, 437] on link at bounding box center [712, 444] width 14 height 15
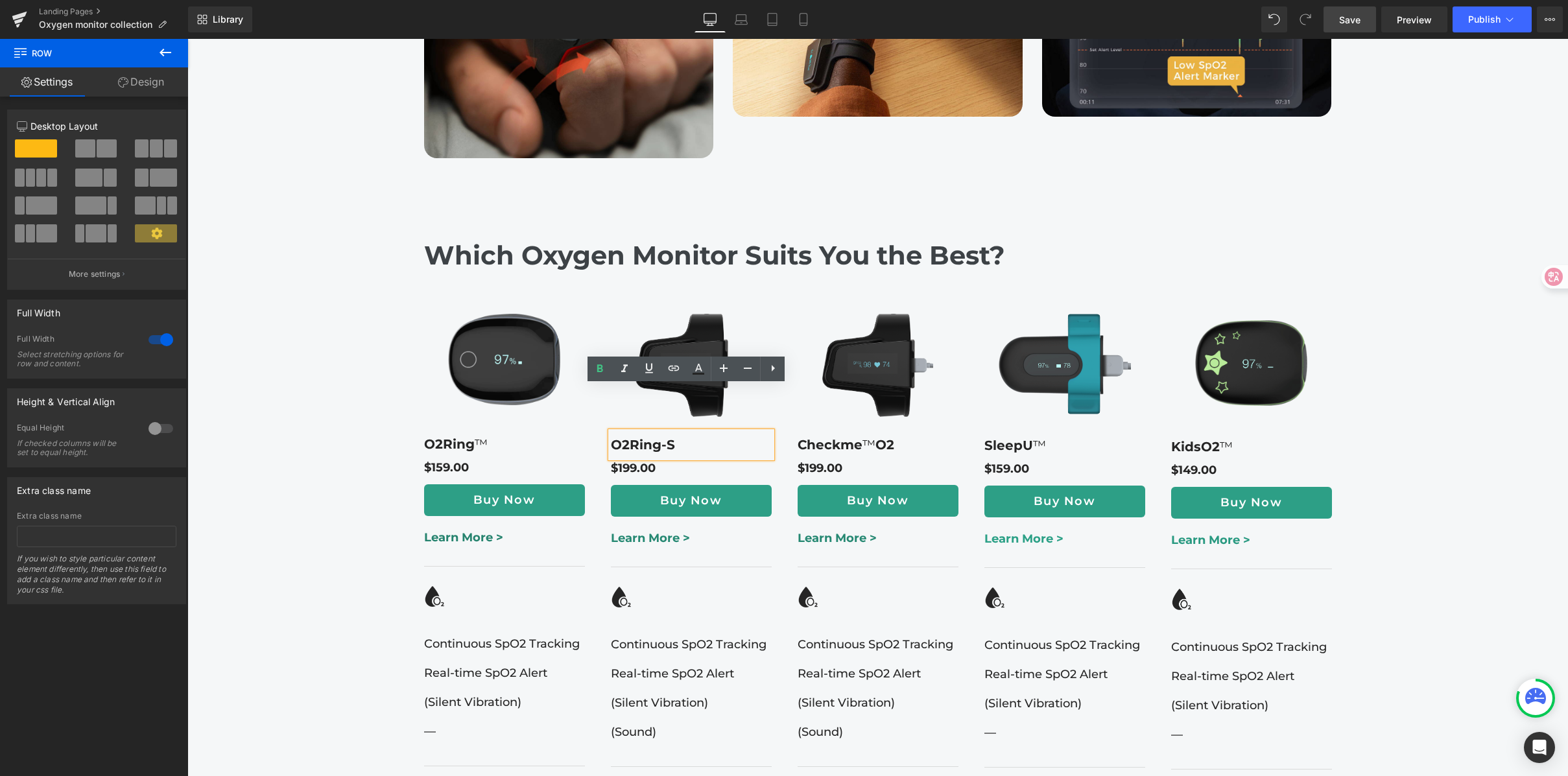
click at [679, 435] on p "O2Ring-S" at bounding box center [691, 445] width 161 height 19
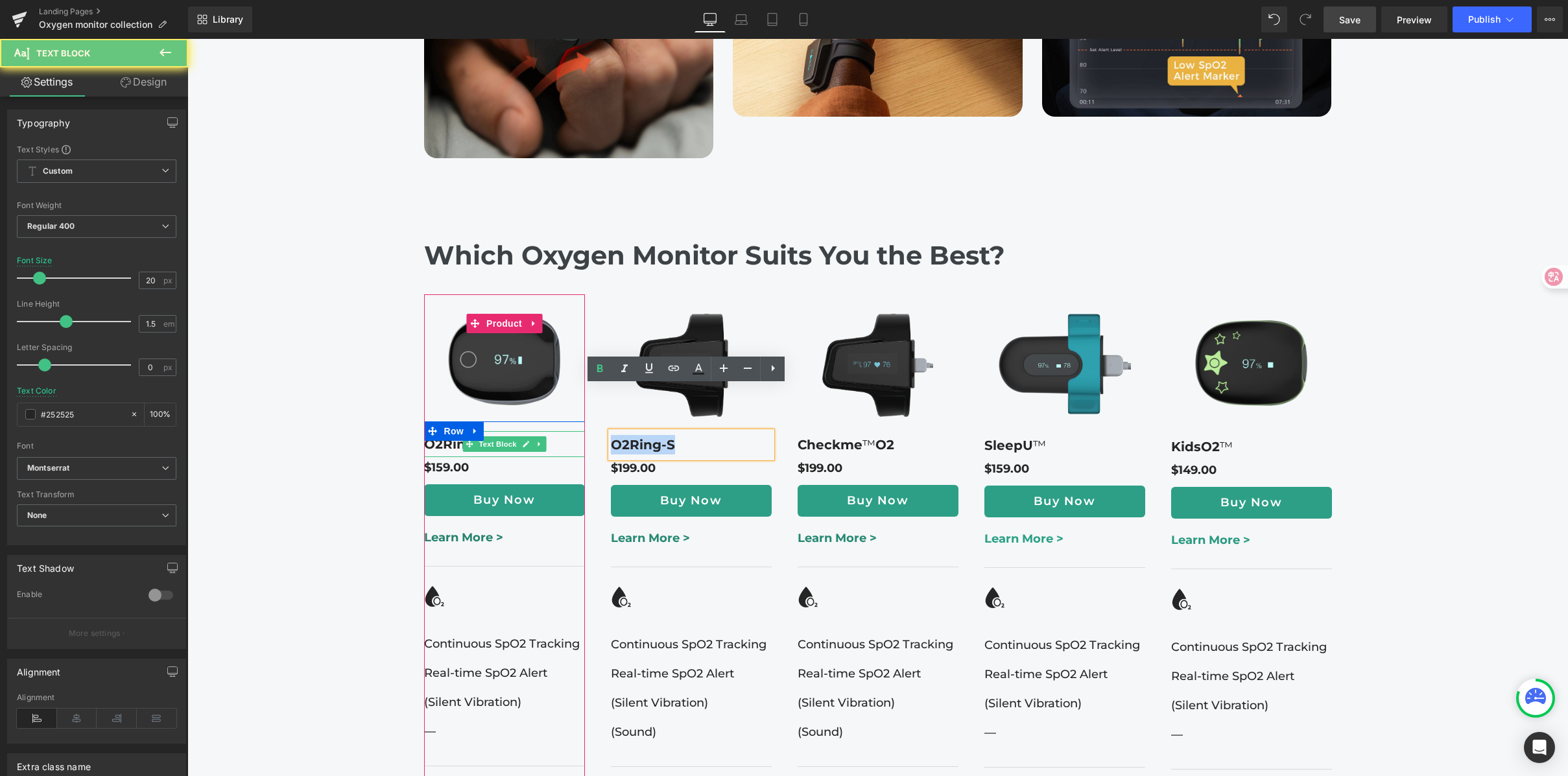
drag, startPoint x: 667, startPoint y: 400, endPoint x: 572, endPoint y: 399, distance: 95.0
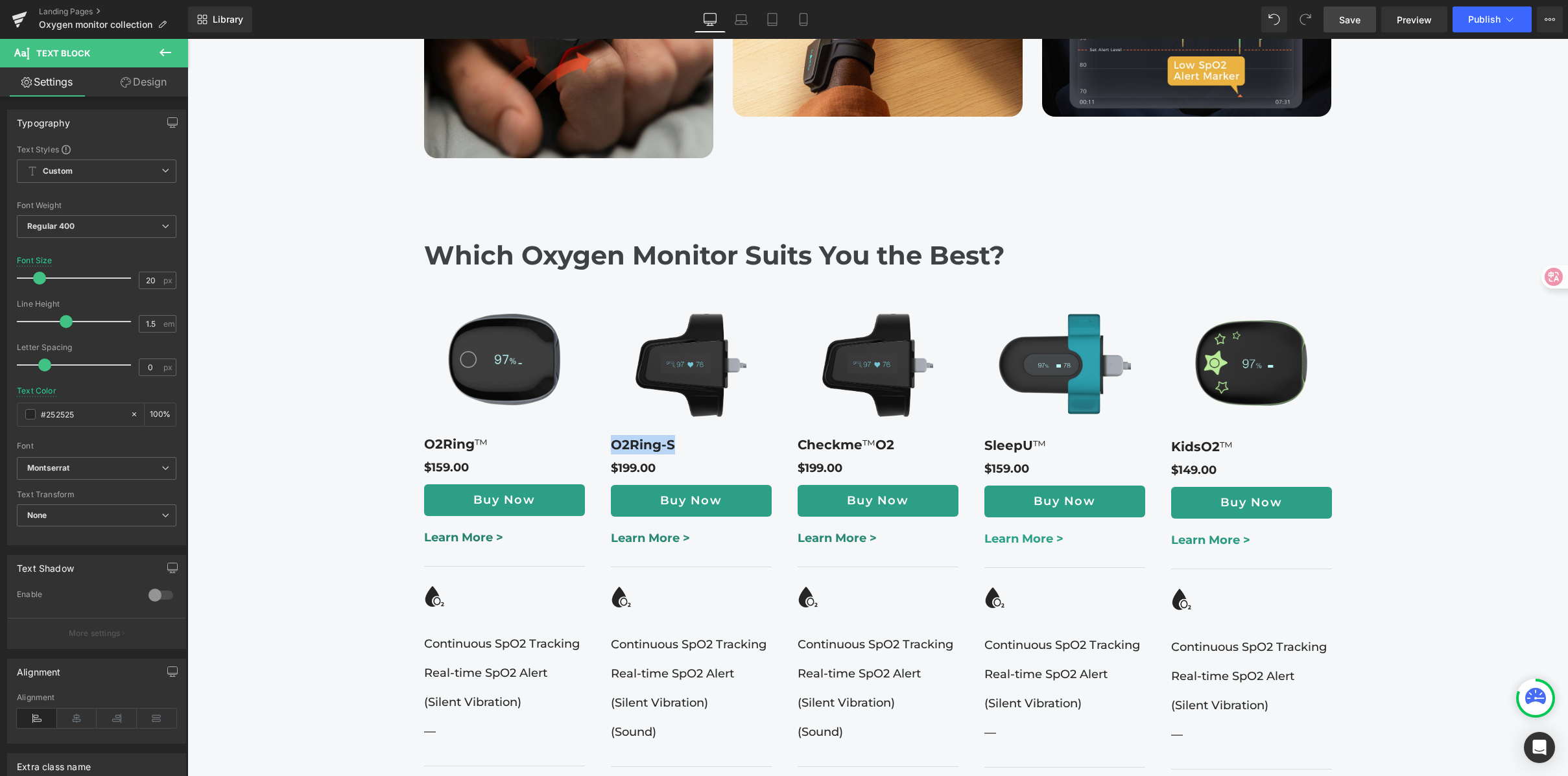
copy b "O2Ring-S"
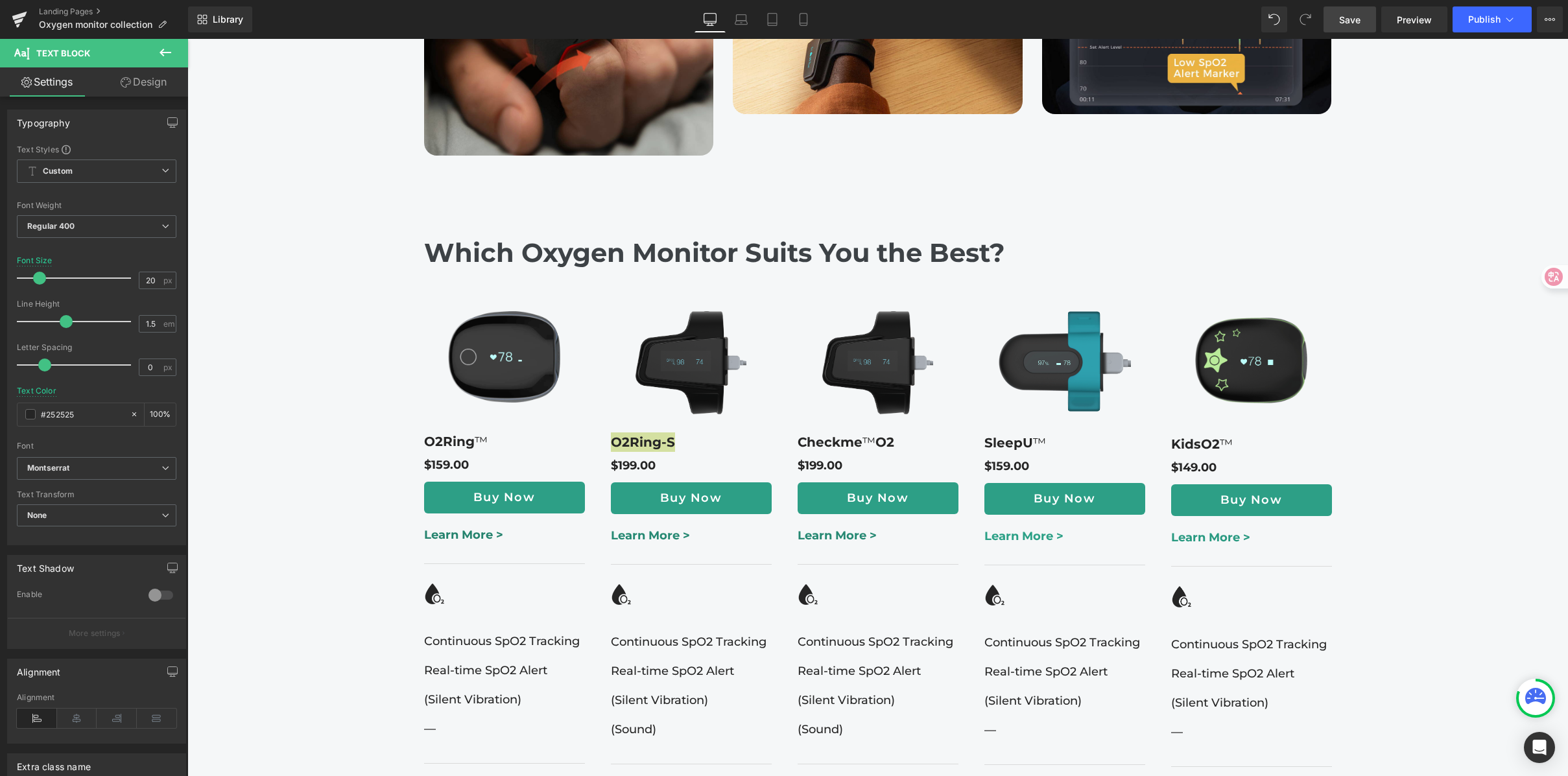
click at [1349, 18] on span "Save" at bounding box center [1350, 20] width 21 height 14
